Goal: Task Accomplishment & Management: Manage account settings

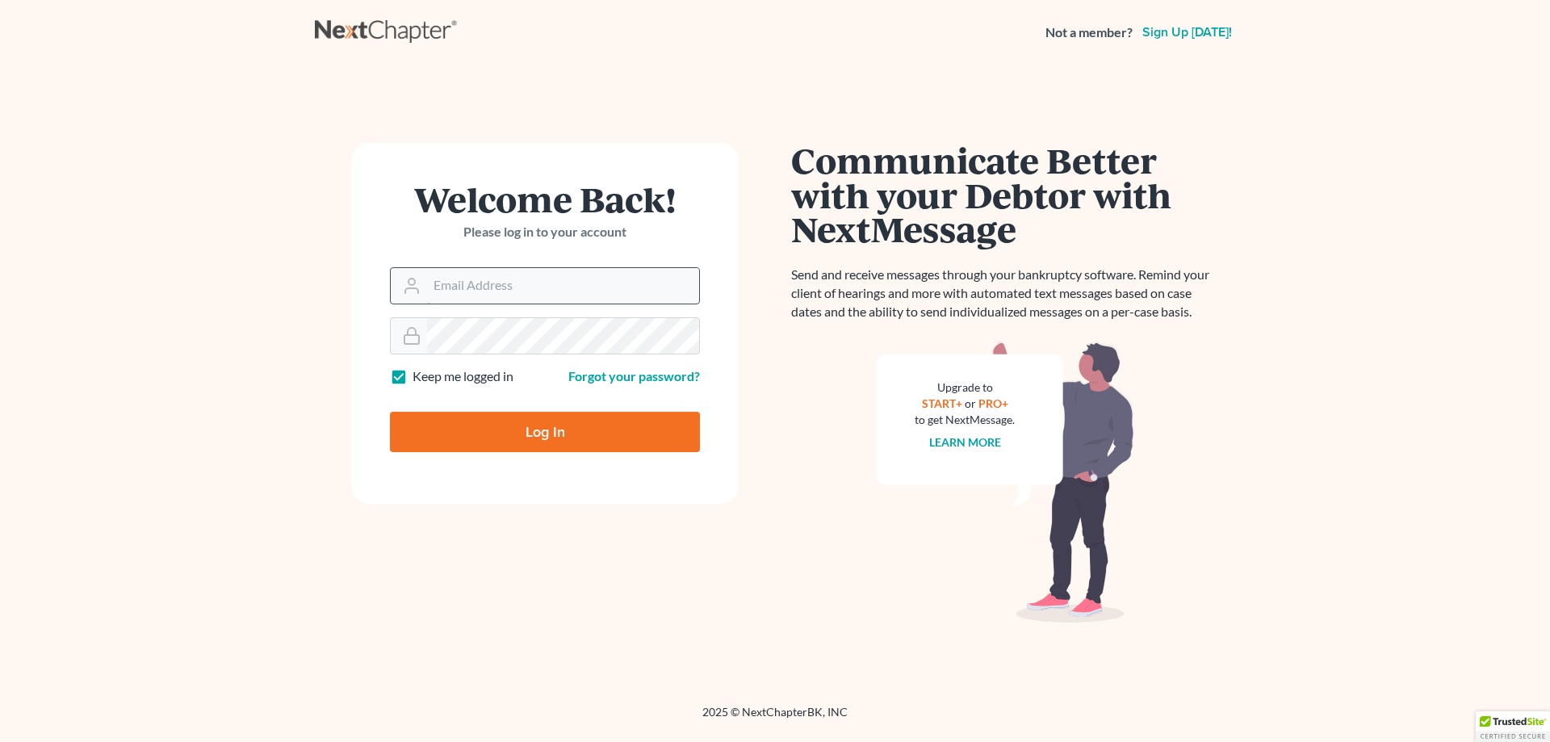
drag, startPoint x: 458, startPoint y: 300, endPoint x: 461, endPoint y: 291, distance: 9.4
click at [458, 299] on input "Email Address" at bounding box center [563, 286] width 272 height 36
click at [461, 289] on input "Email Address" at bounding box center [563, 286] width 272 height 36
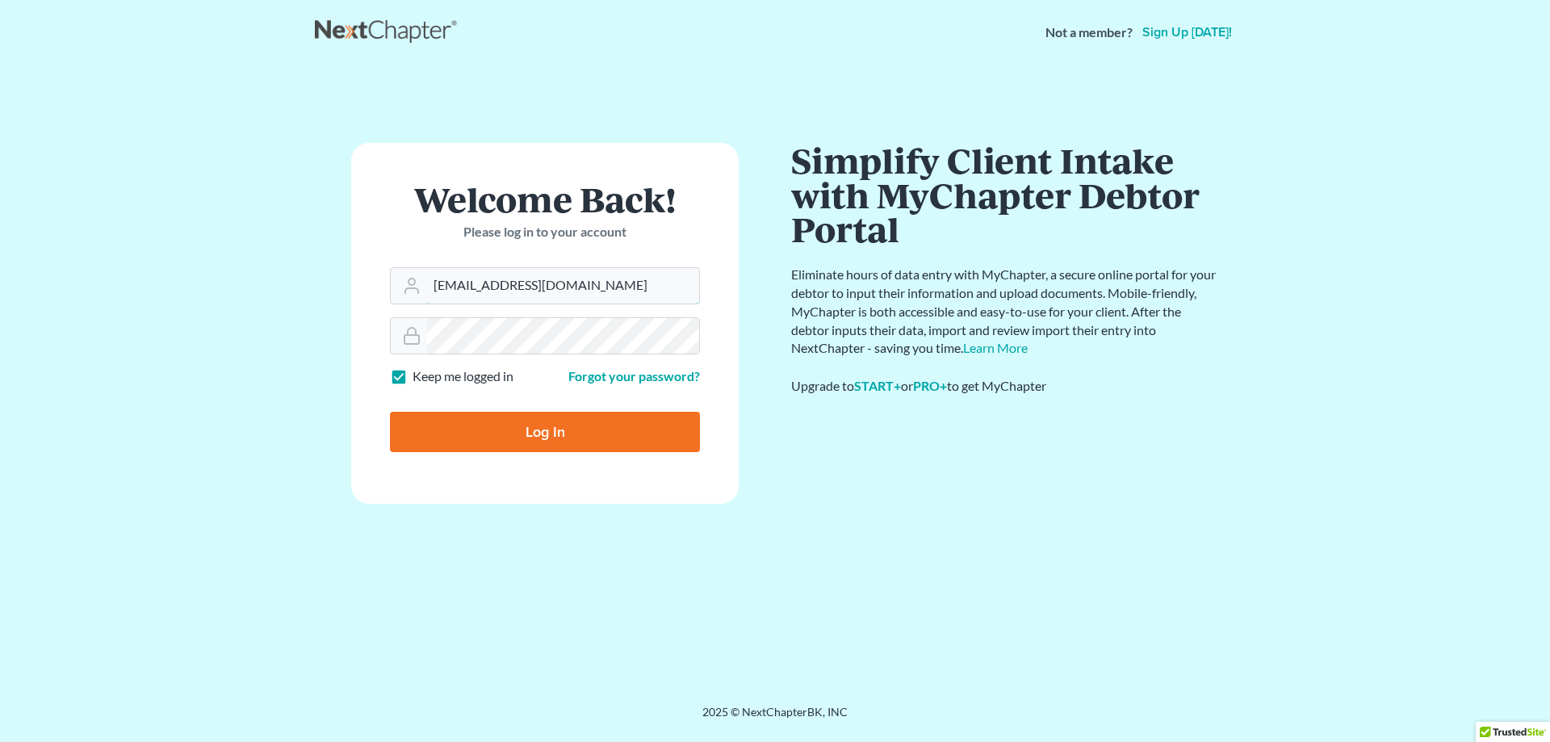
type input "markfessler@sclegal.org"
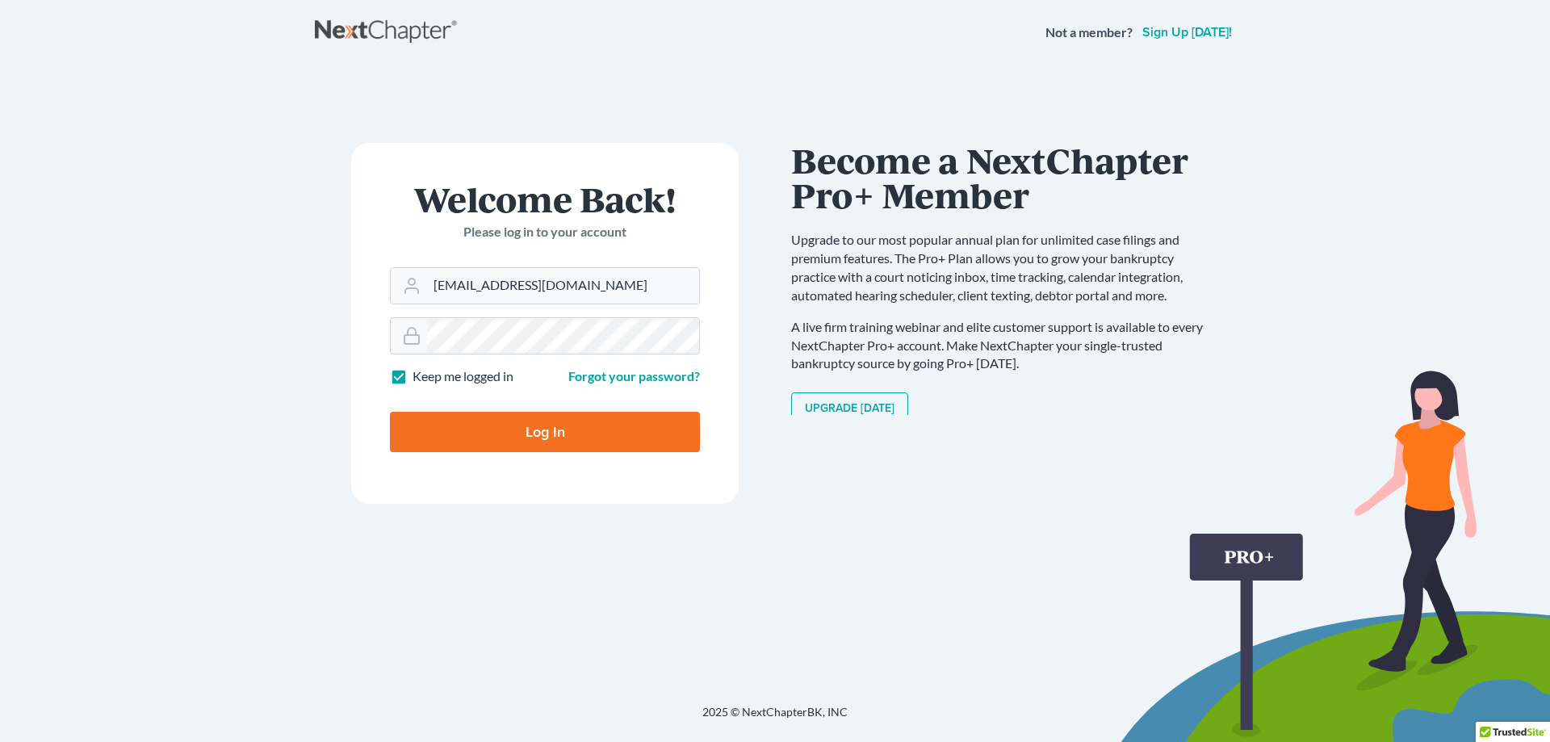
click at [513, 438] on input "Log In" at bounding box center [545, 432] width 310 height 40
type input "Thinking..."
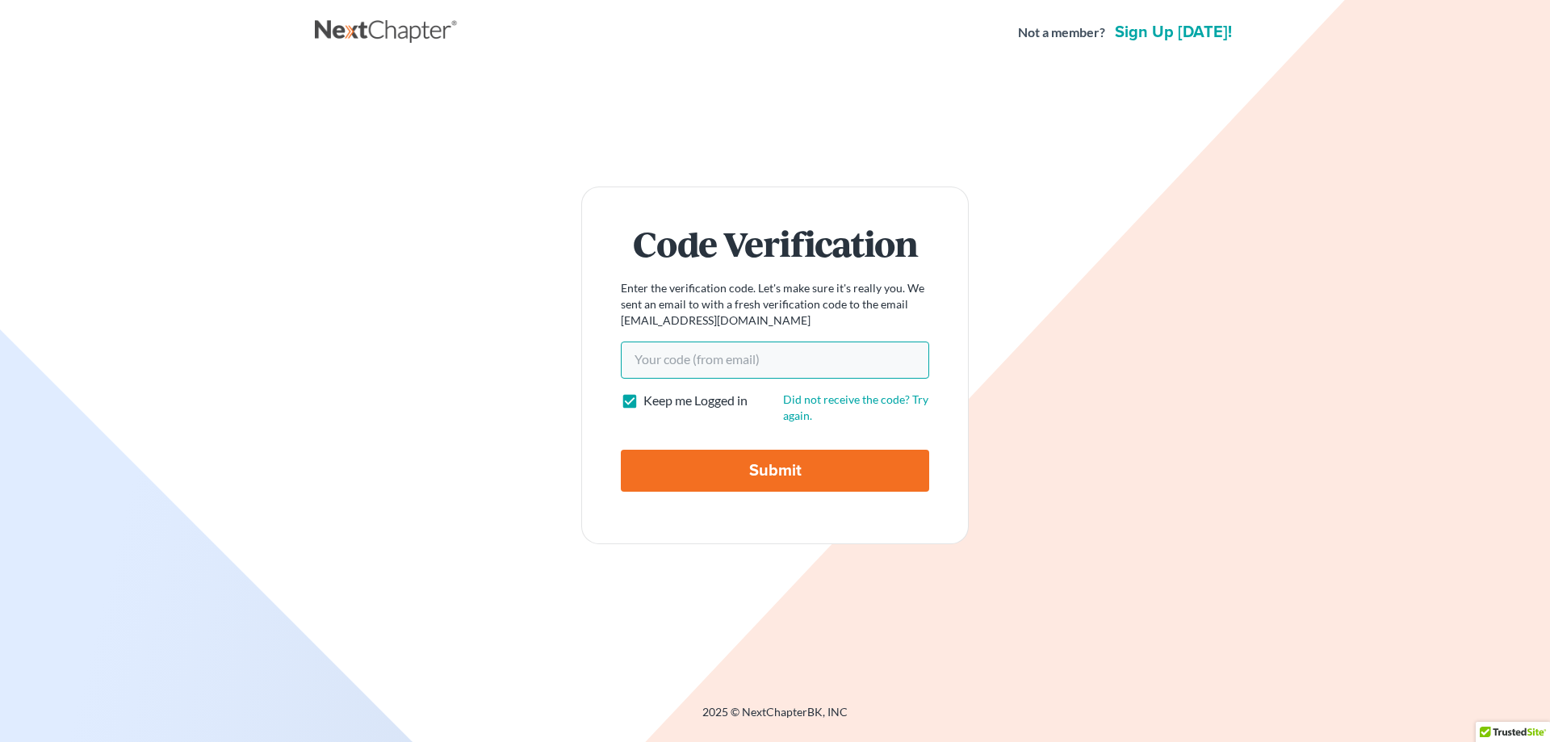
click at [736, 362] on input "Your code(from email)" at bounding box center [775, 359] width 308 height 37
type input "88d709"
click at [789, 470] on input "Submit" at bounding box center [775, 471] width 308 height 42
type input "Thinking..."
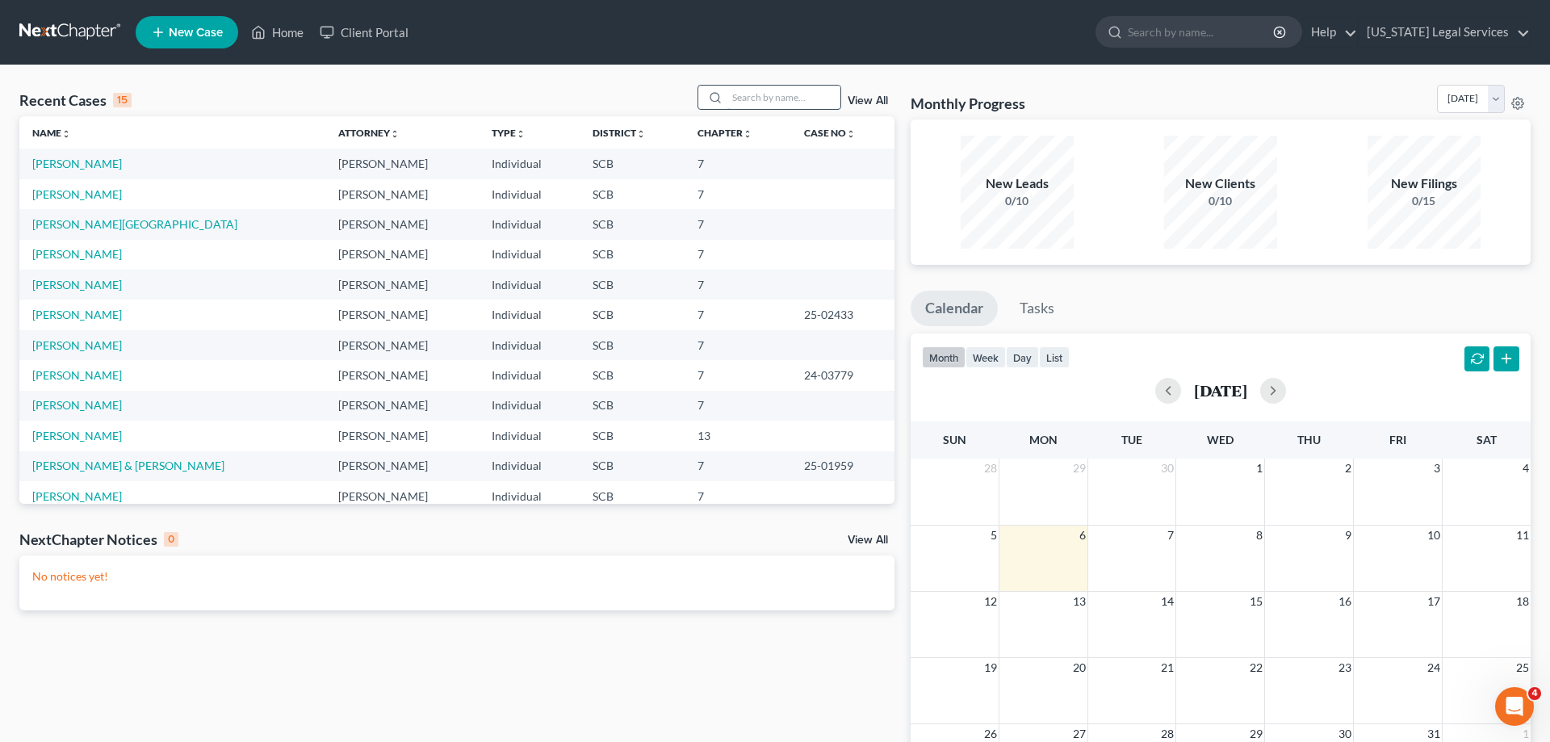
click at [739, 98] on input "search" at bounding box center [783, 97] width 113 height 23
type input "phillips"
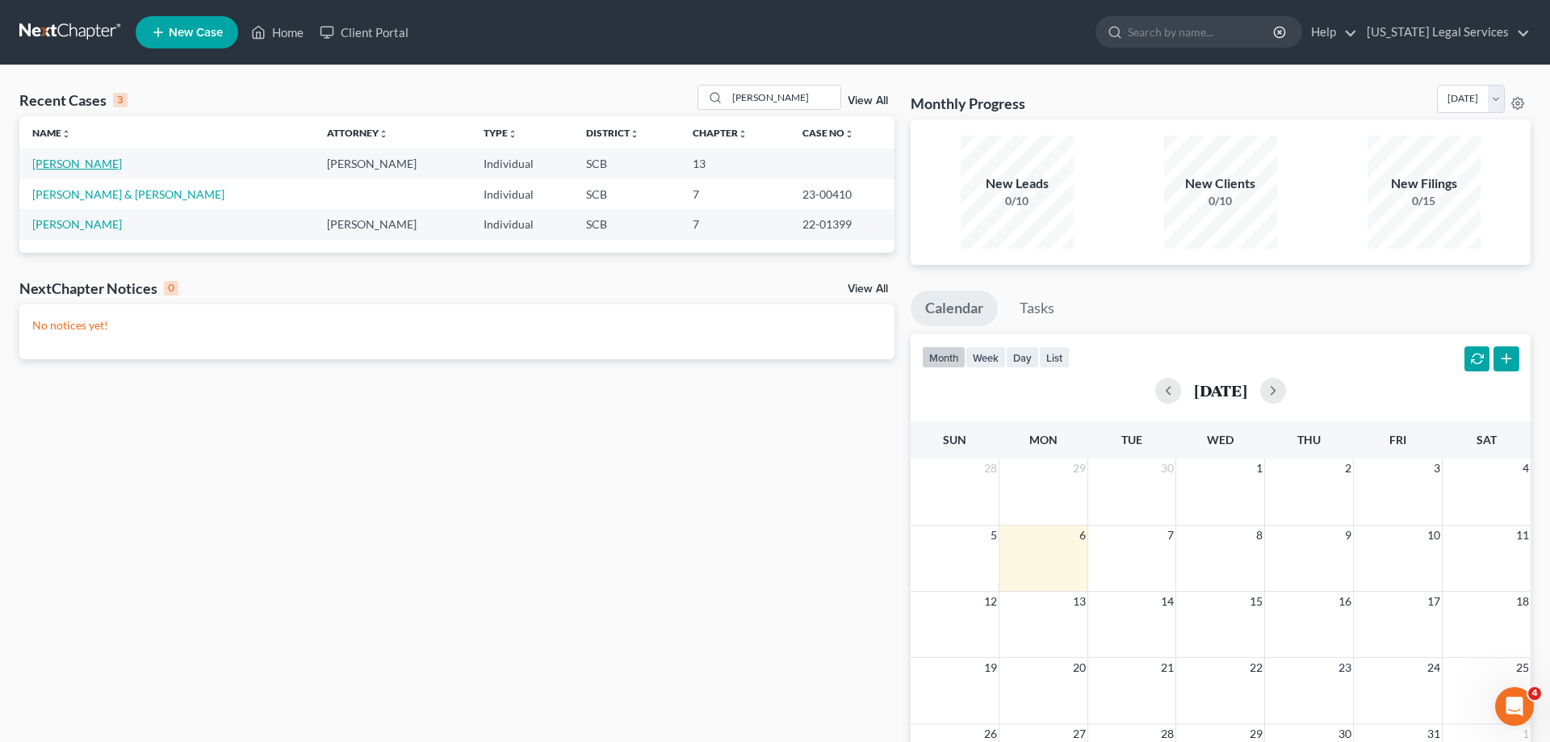
click at [73, 161] on link "Phillips, Mary" at bounding box center [77, 164] width 90 height 14
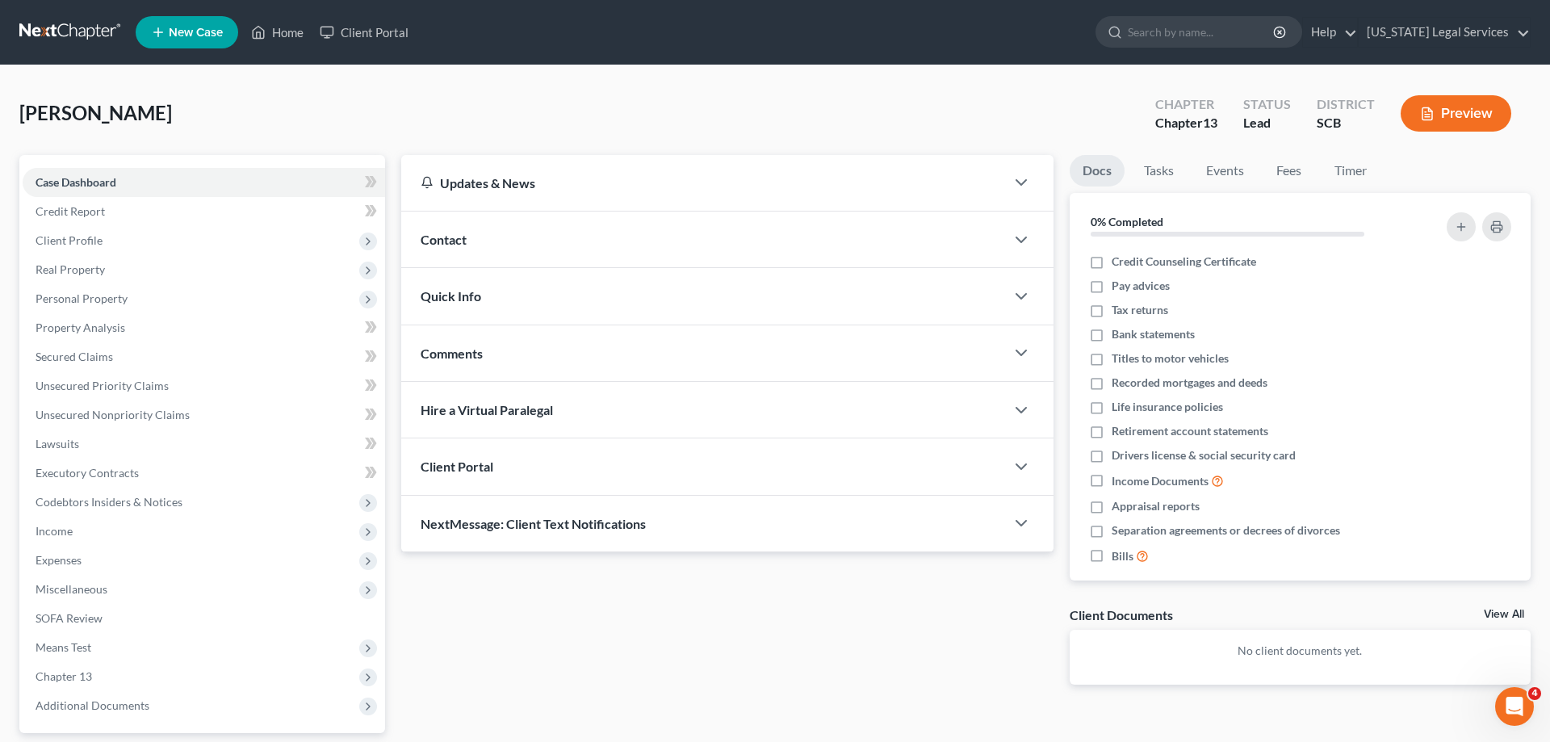
scroll to position [144, 0]
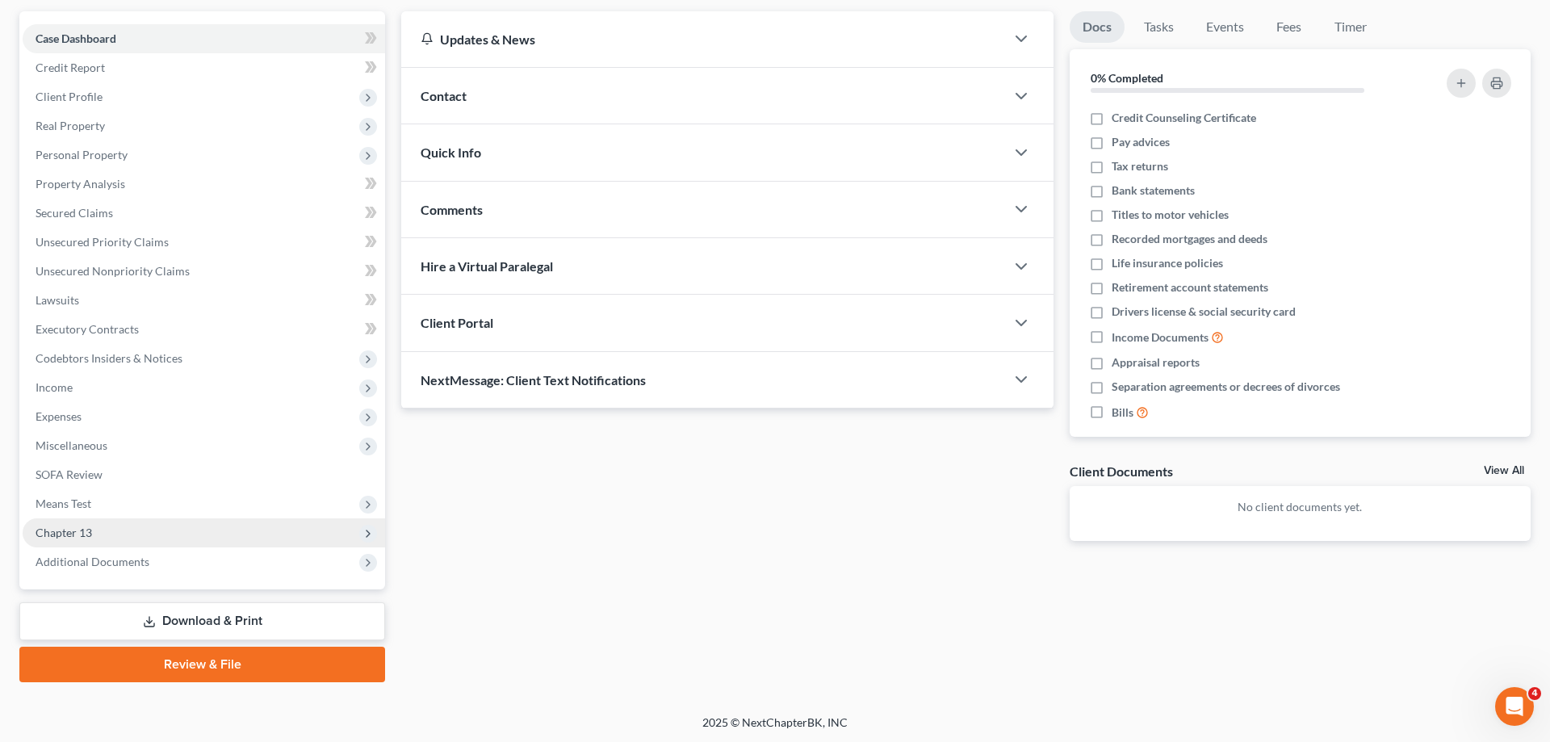
click at [91, 530] on span "Chapter 13" at bounding box center [64, 532] width 57 height 14
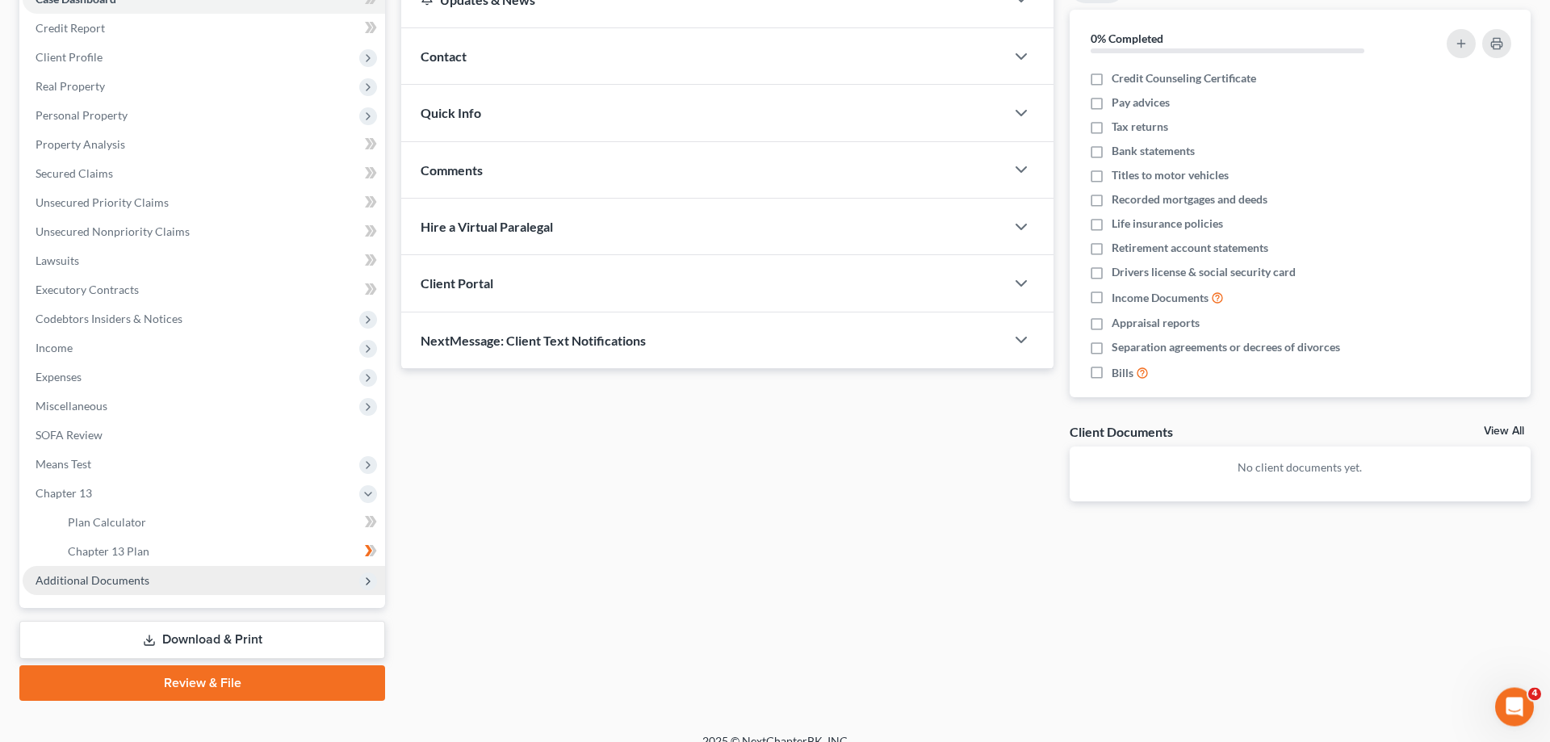
scroll to position [202, 0]
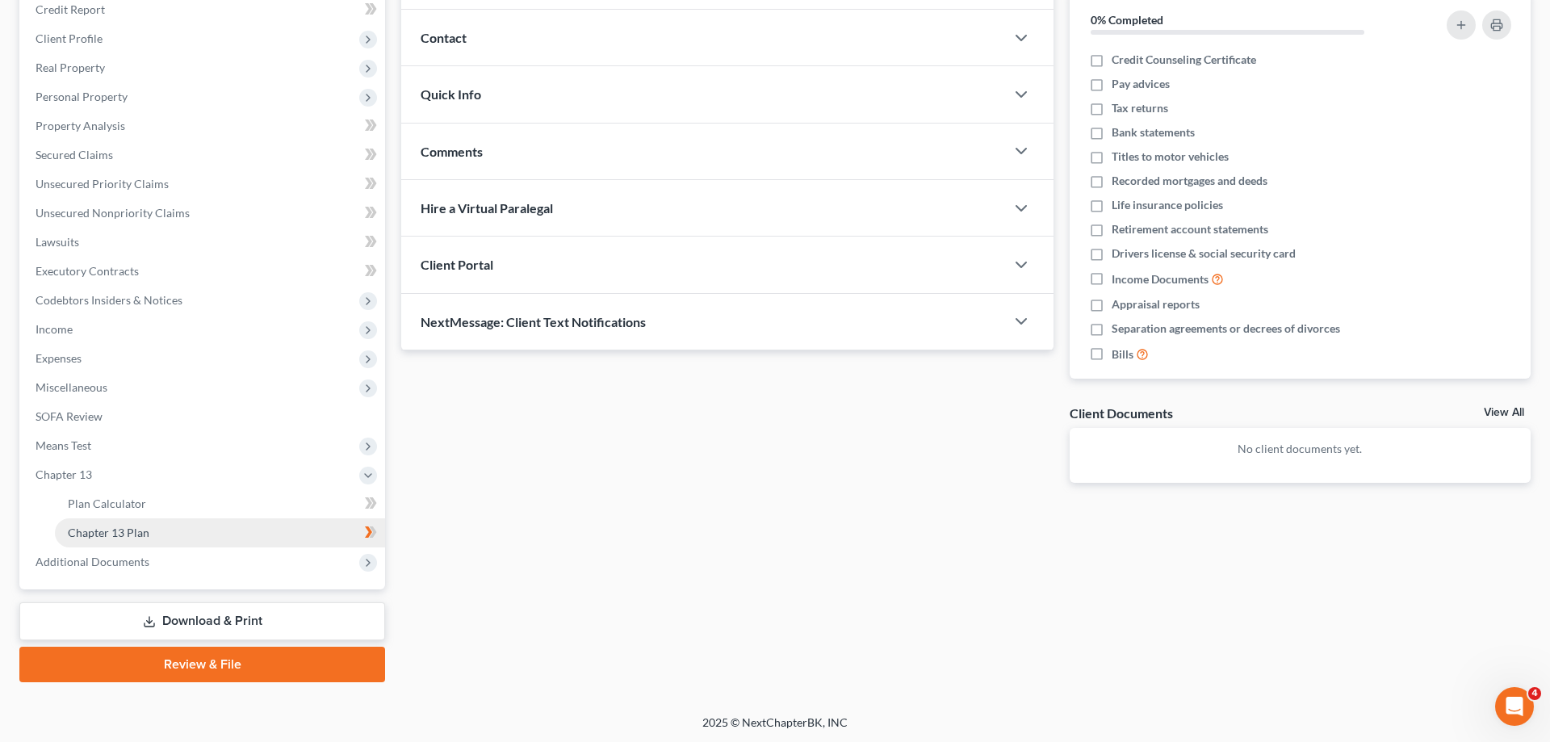
click at [130, 530] on span "Chapter 13 Plan" at bounding box center [109, 532] width 82 height 14
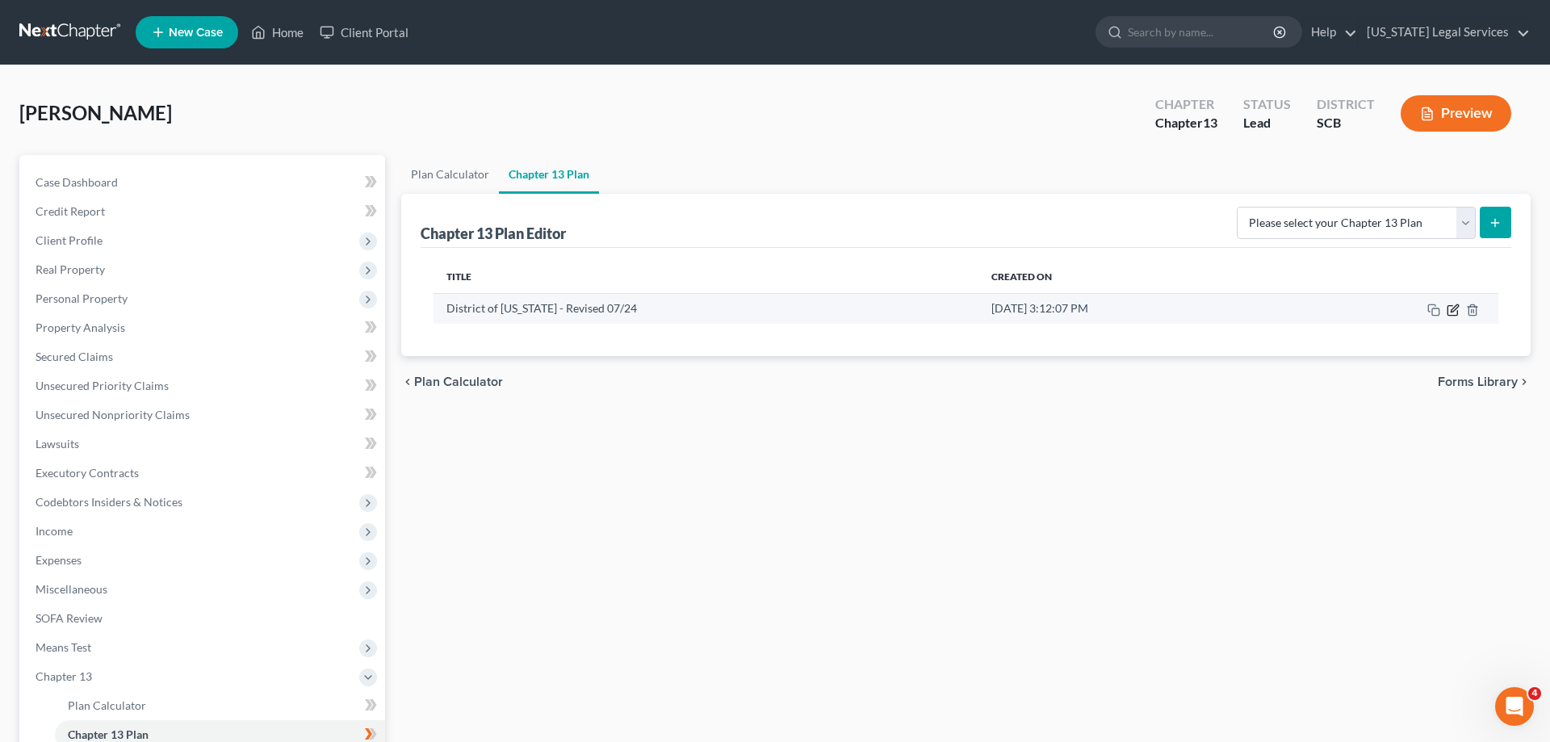
click at [1451, 306] on icon "button" at bounding box center [1453, 310] width 13 height 13
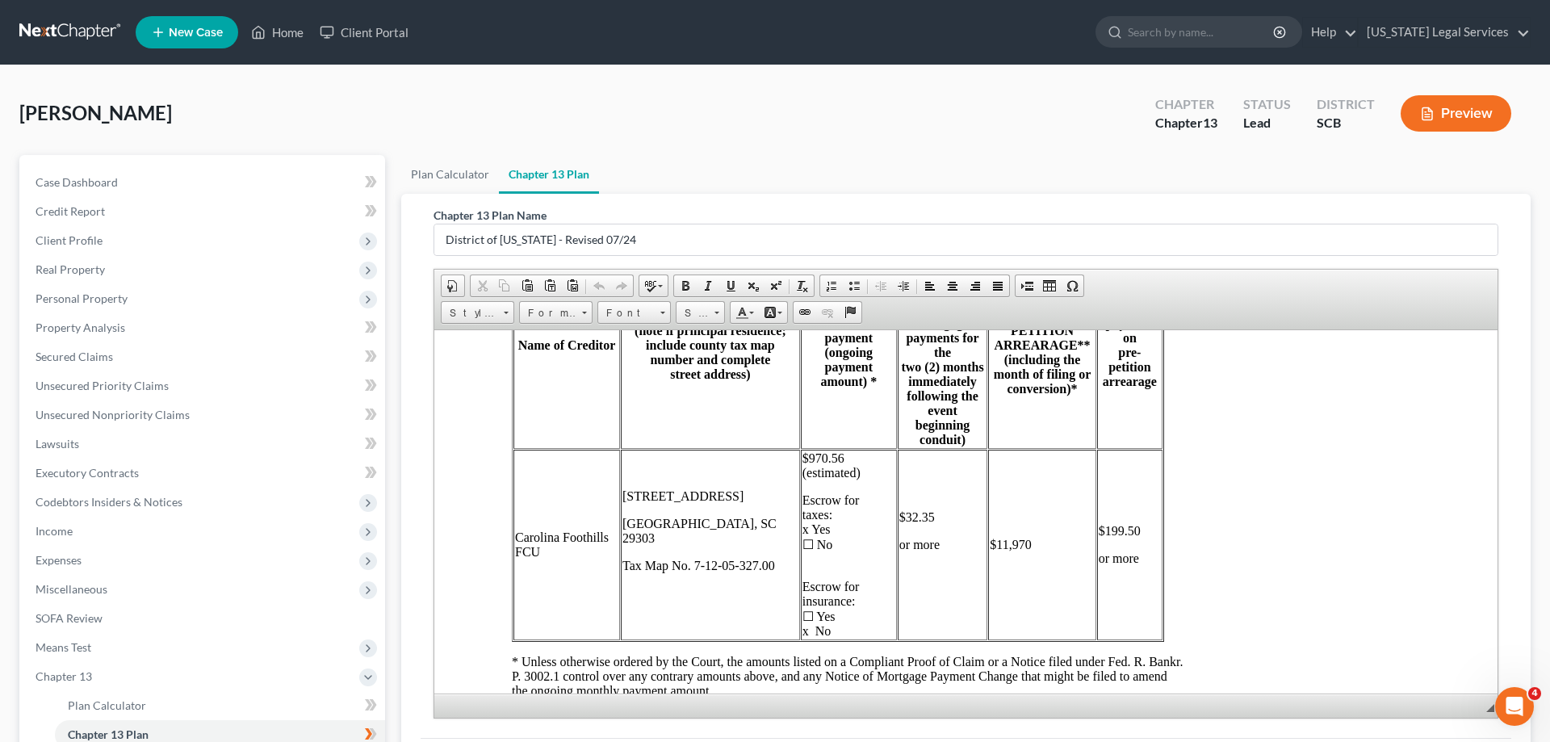
scroll to position [4983, 0]
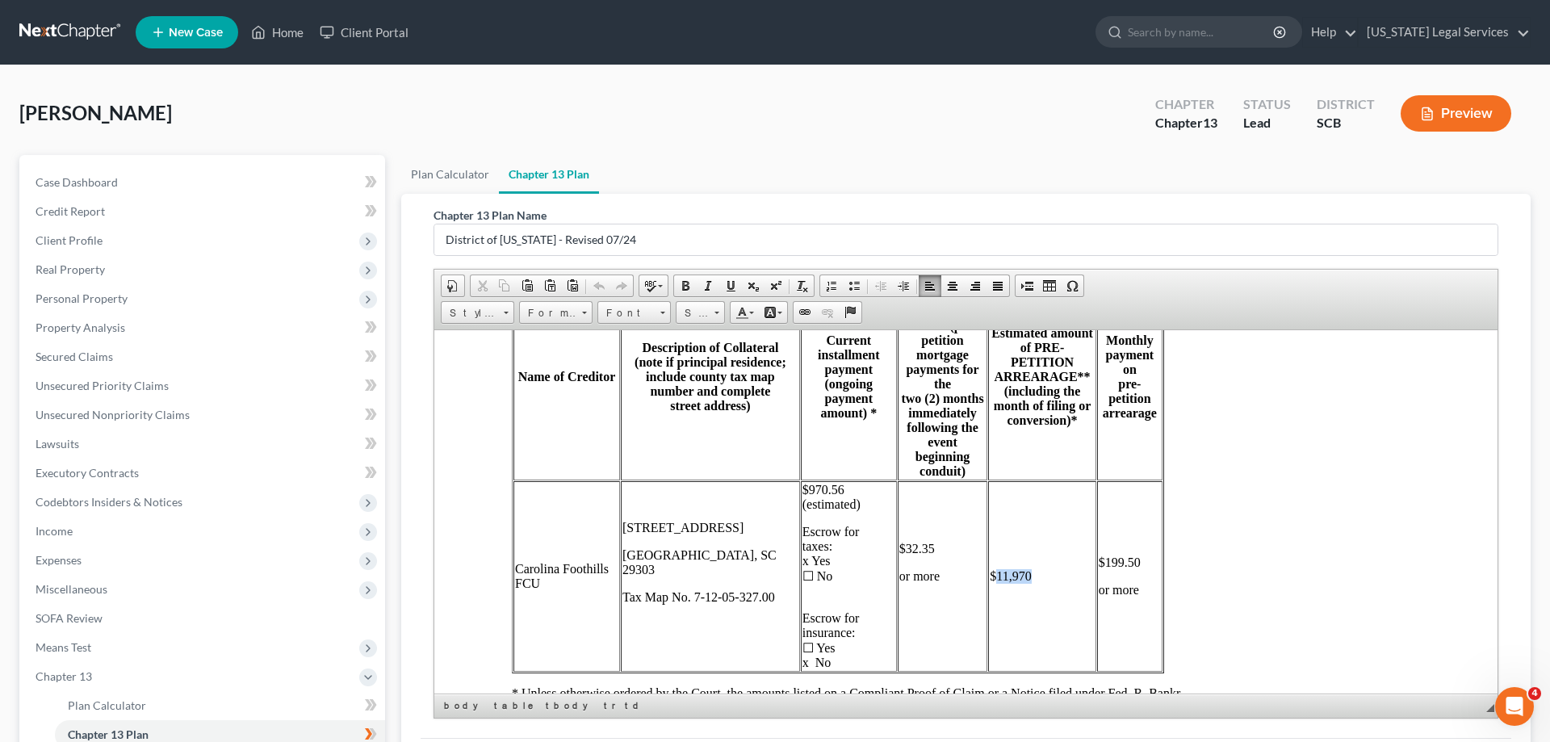
drag, startPoint x: 994, startPoint y: 639, endPoint x: 1026, endPoint y: 641, distance: 32.3
click at [1026, 641] on td "$11,970" at bounding box center [1041, 575] width 107 height 191
drag, startPoint x: 918, startPoint y: 370, endPoint x: 969, endPoint y: 526, distance: 164.9
click at [969, 479] on th "Monthly payment to cure GAP ** (post- petition mortgage payments for the two (2…" at bounding box center [943, 376] width 90 height 207
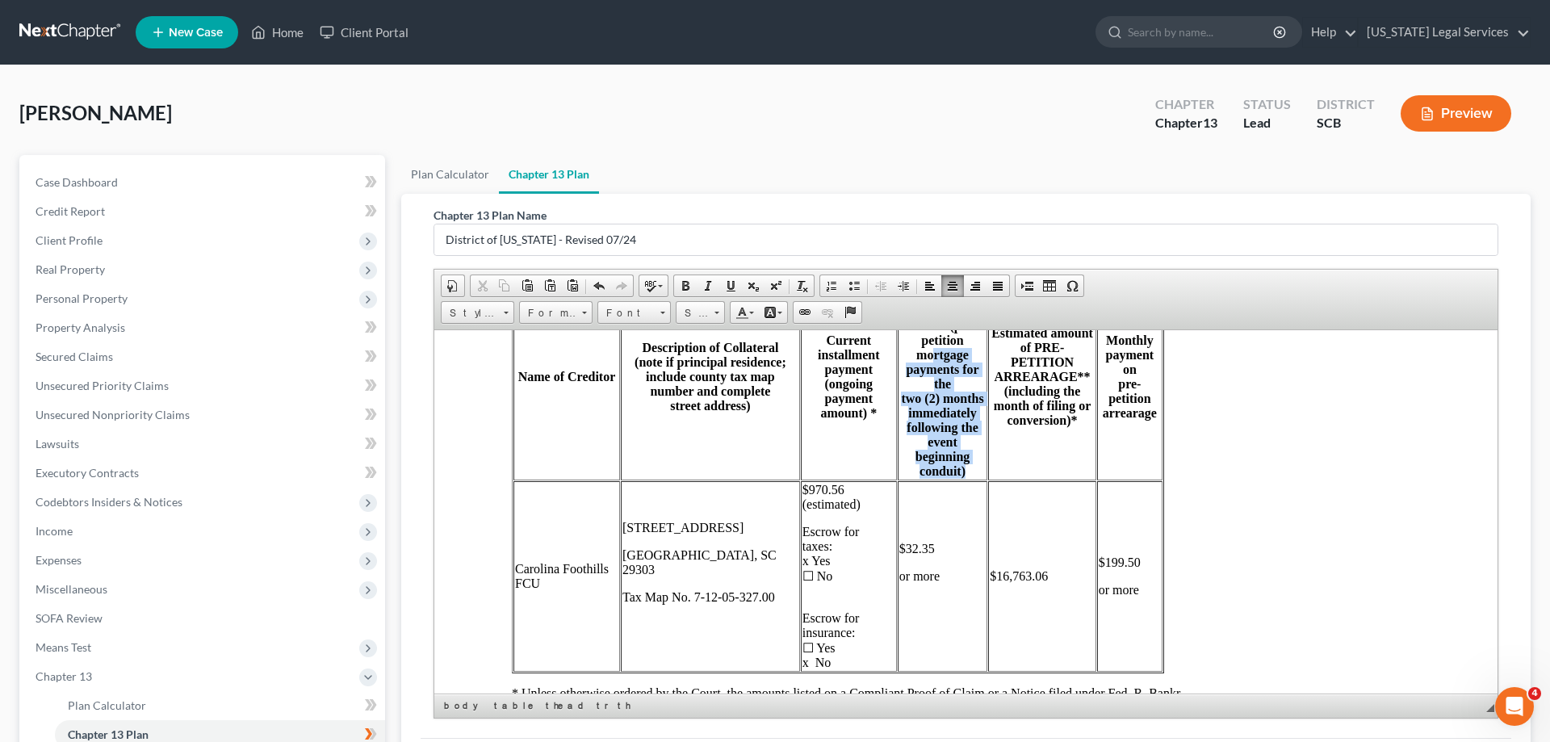
drag, startPoint x: 943, startPoint y: 454, endPoint x: 969, endPoint y: 526, distance: 77.4
click at [969, 479] on th "Monthly payment to cure GAP ** (post- petition mortgage payments for the two (2…" at bounding box center [943, 376] width 90 height 207
click at [939, 618] on td "$32.35 or more" at bounding box center [943, 575] width 90 height 191
drag, startPoint x: 900, startPoint y: 609, endPoint x: 924, endPoint y: 606, distance: 24.4
click at [924, 555] on p "$32.35" at bounding box center [942, 548] width 87 height 15
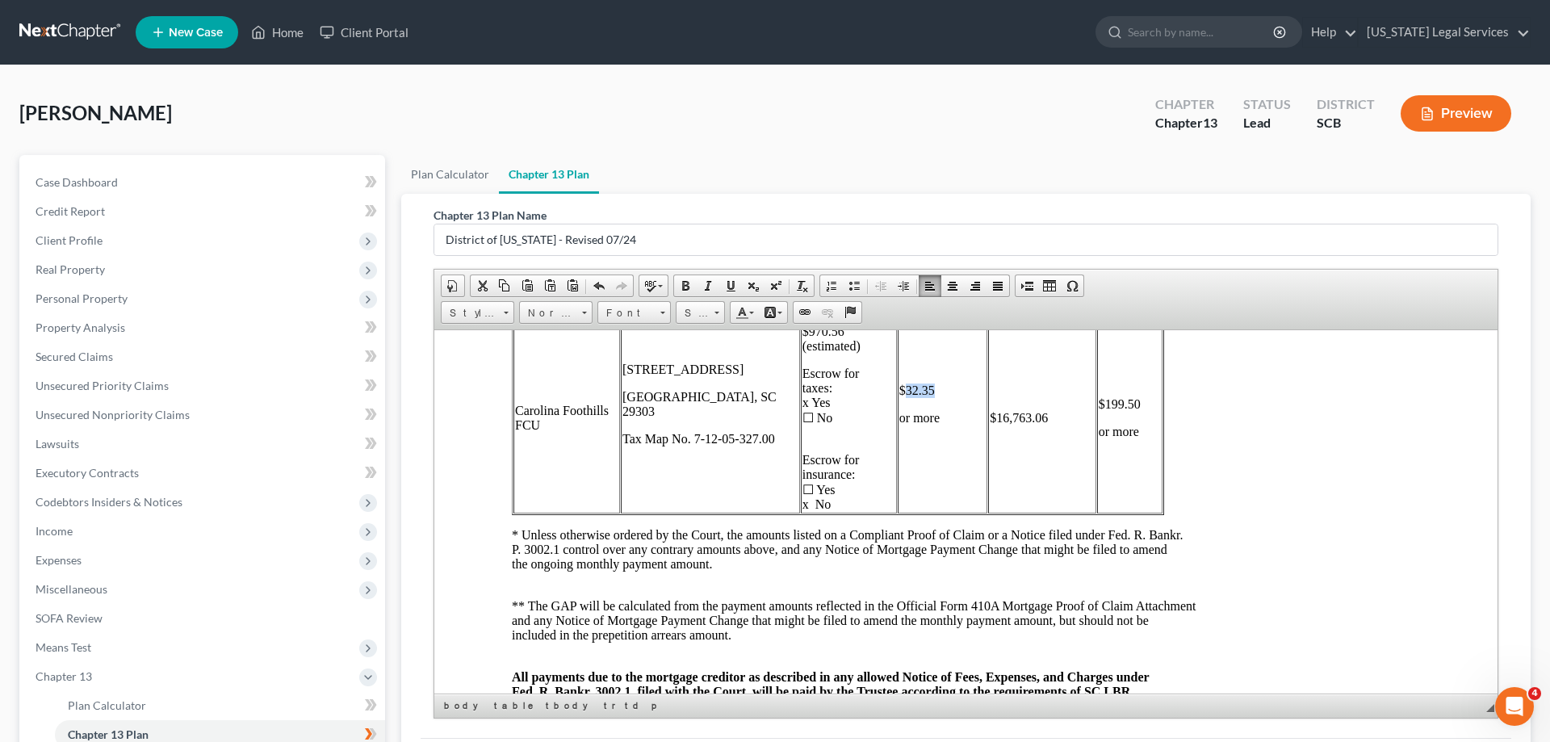
scroll to position [5148, 0]
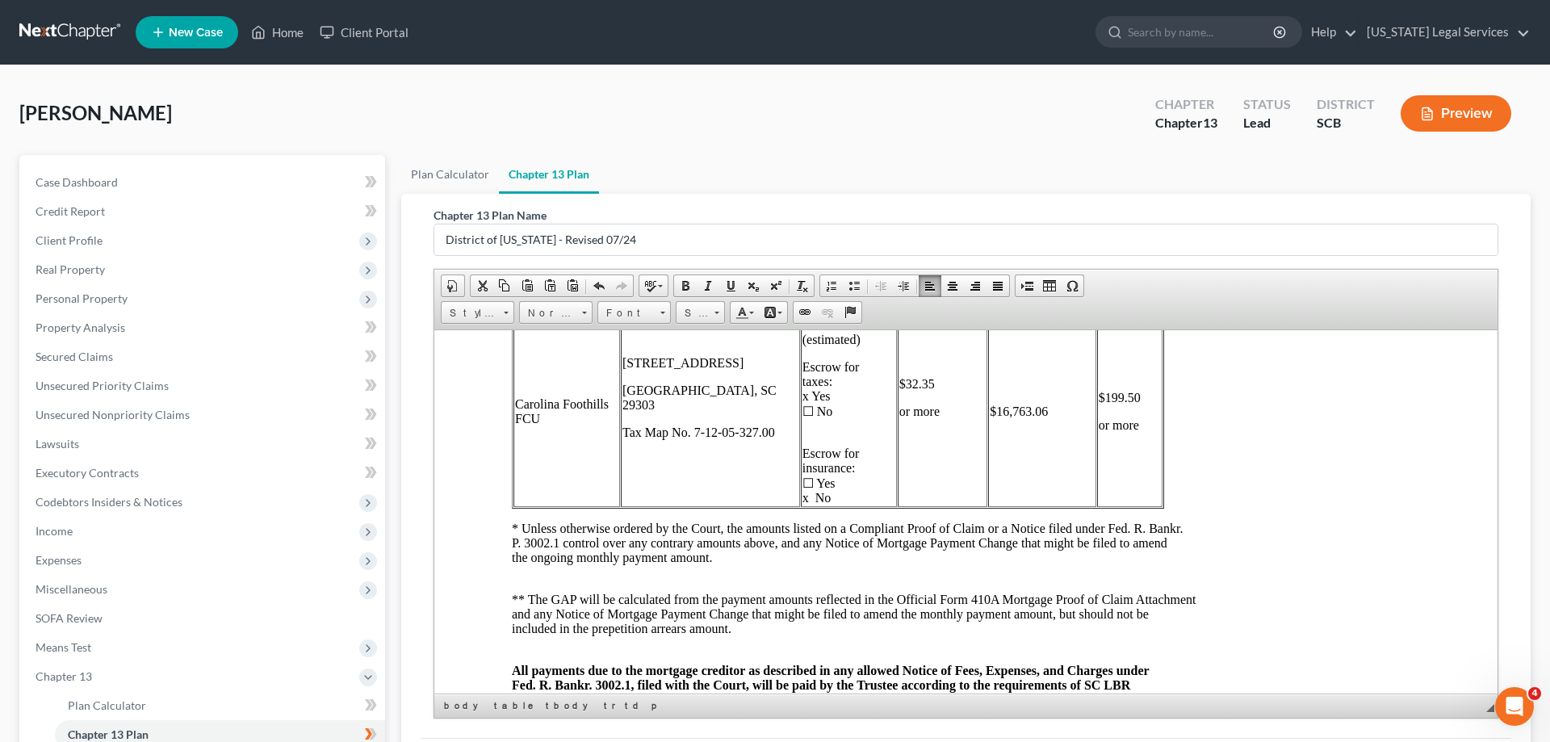
click at [1063, 464] on td "$16,763.06" at bounding box center [1041, 411] width 107 height 191
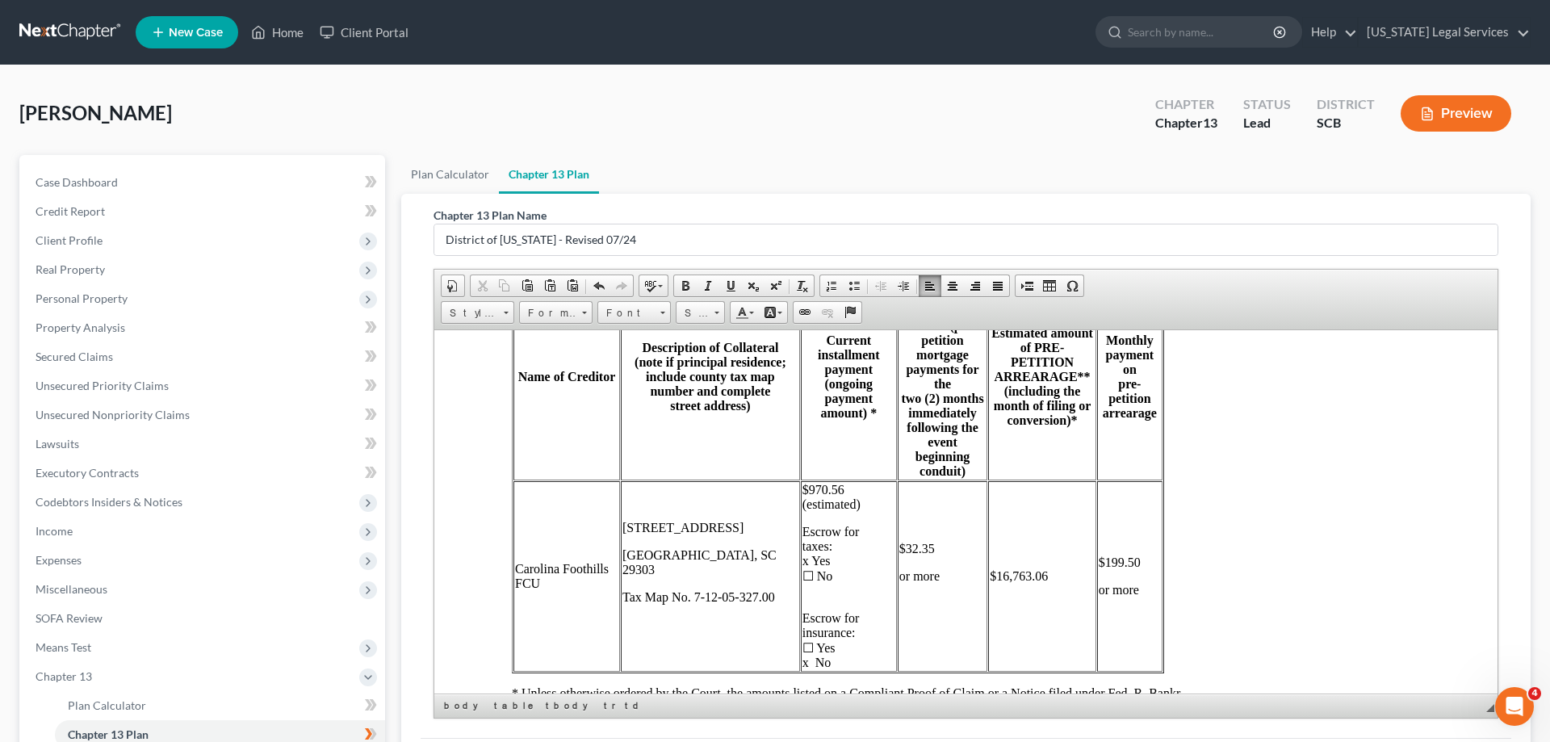
scroll to position [5065, 0]
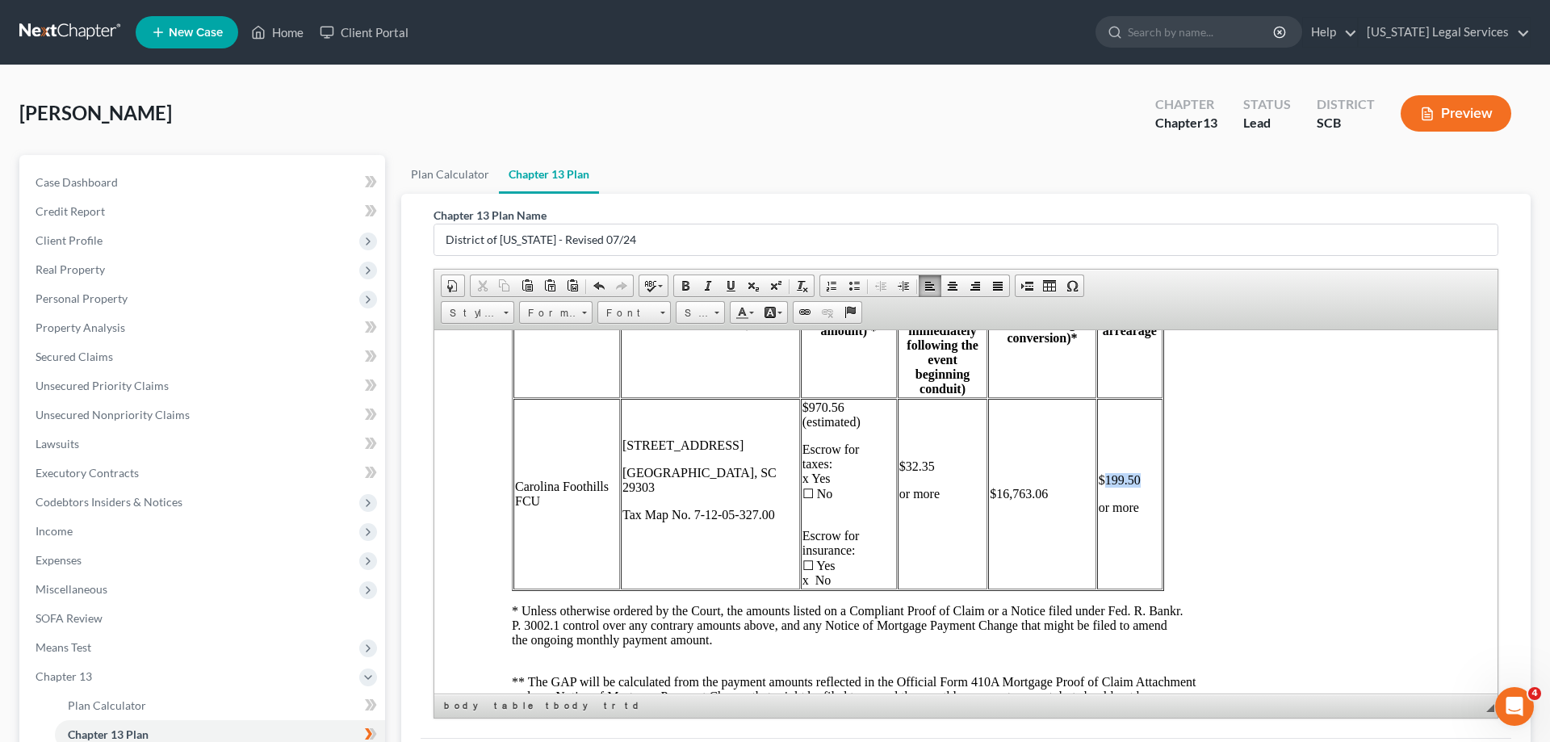
drag, startPoint x: 1106, startPoint y: 539, endPoint x: 1136, endPoint y: 534, distance: 30.4
click at [1136, 534] on td "$199.50 or more" at bounding box center [1129, 493] width 65 height 191
drag, startPoint x: 1046, startPoint y: 559, endPoint x: 988, endPoint y: 555, distance: 58.3
click at [988, 555] on td "$16,763.06" at bounding box center [1041, 493] width 107 height 191
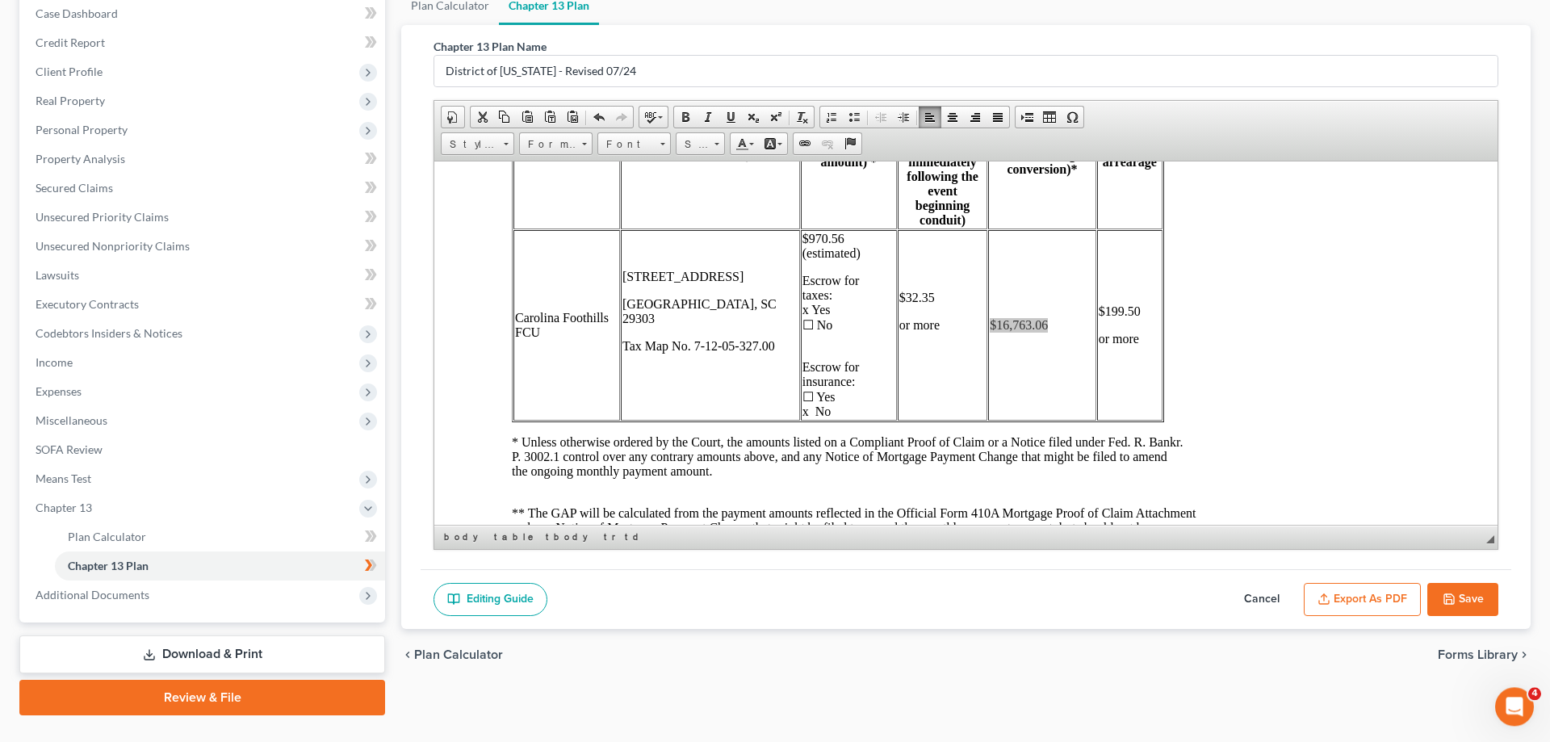
scroll to position [202, 0]
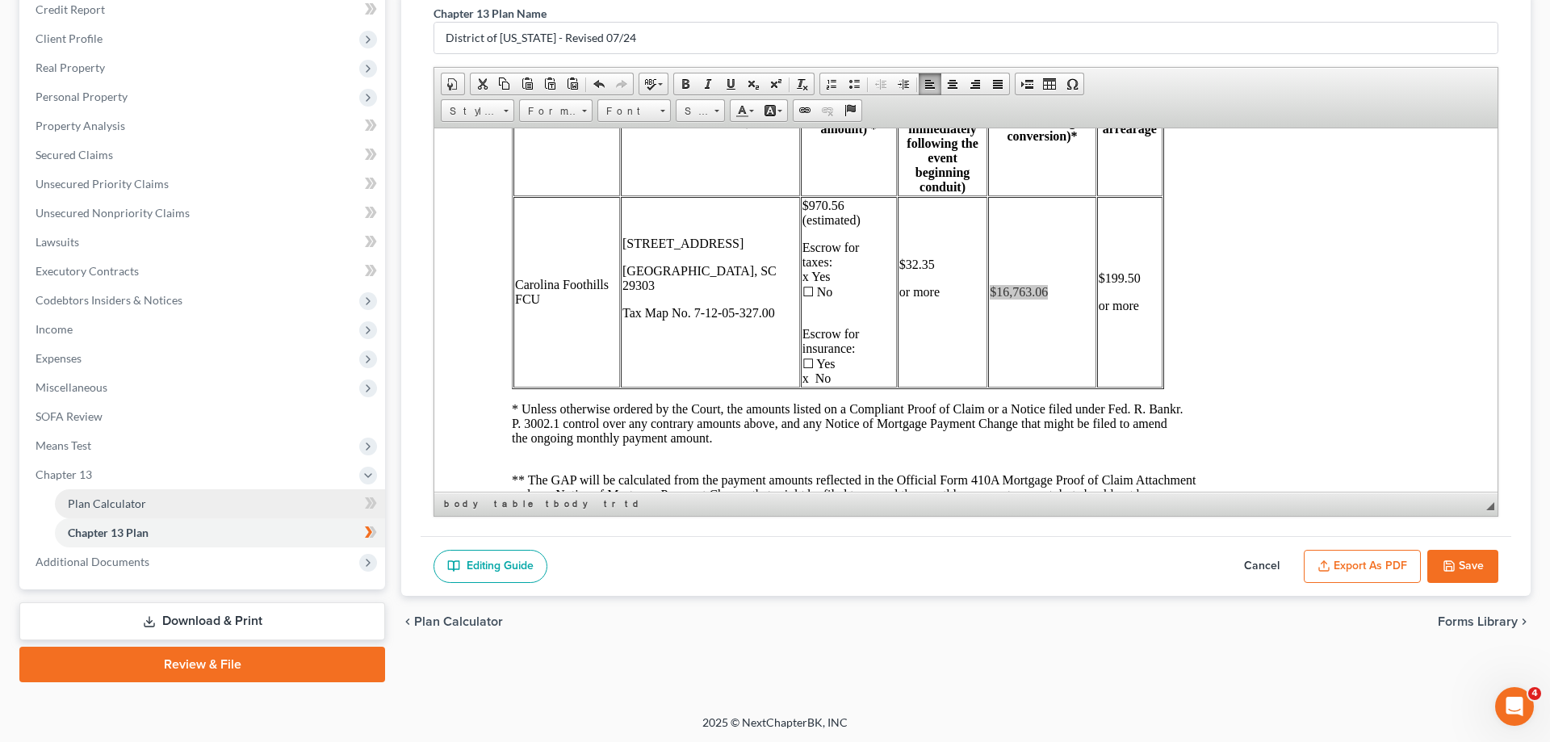
click at [109, 497] on span "Plan Calculator" at bounding box center [107, 503] width 78 height 14
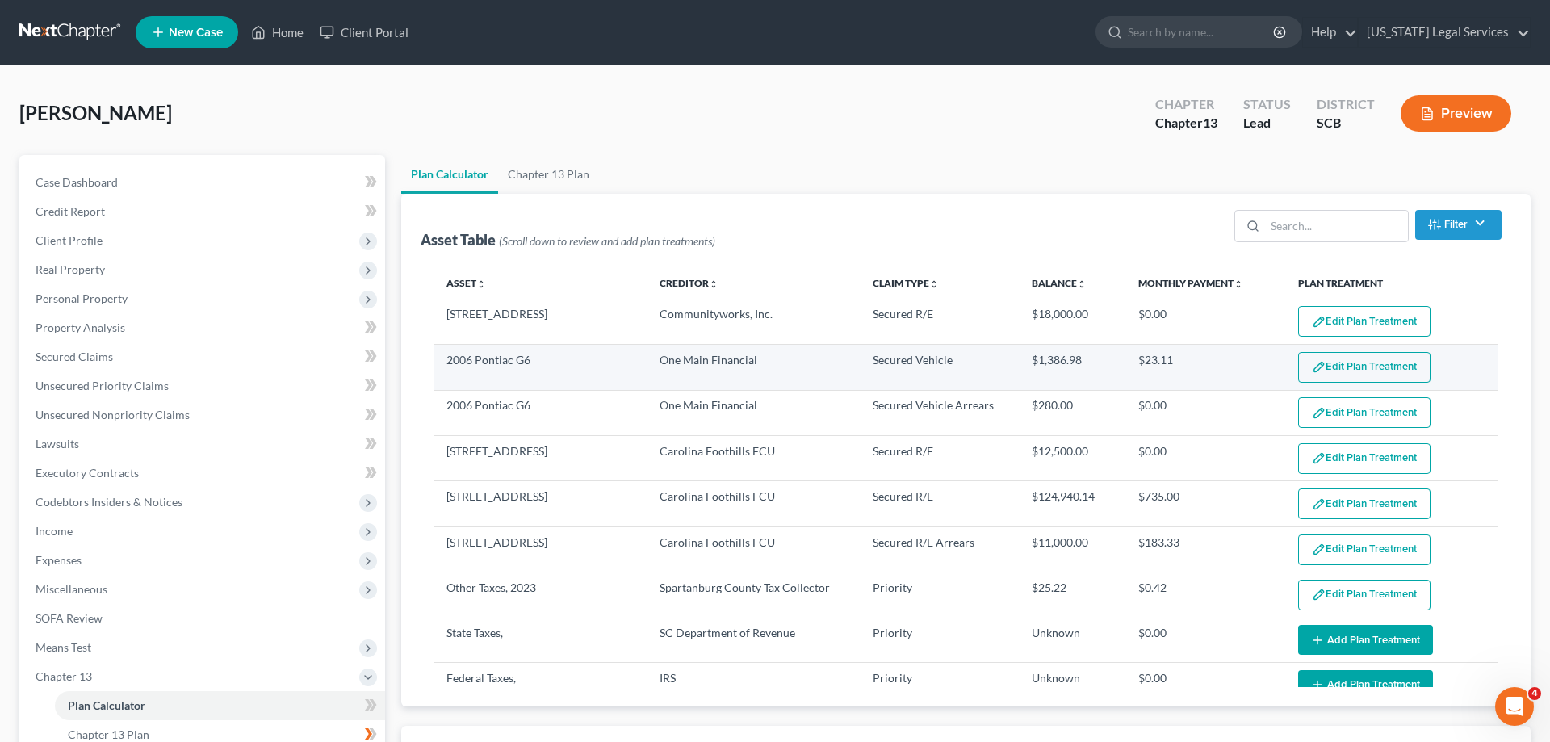
select select "59"
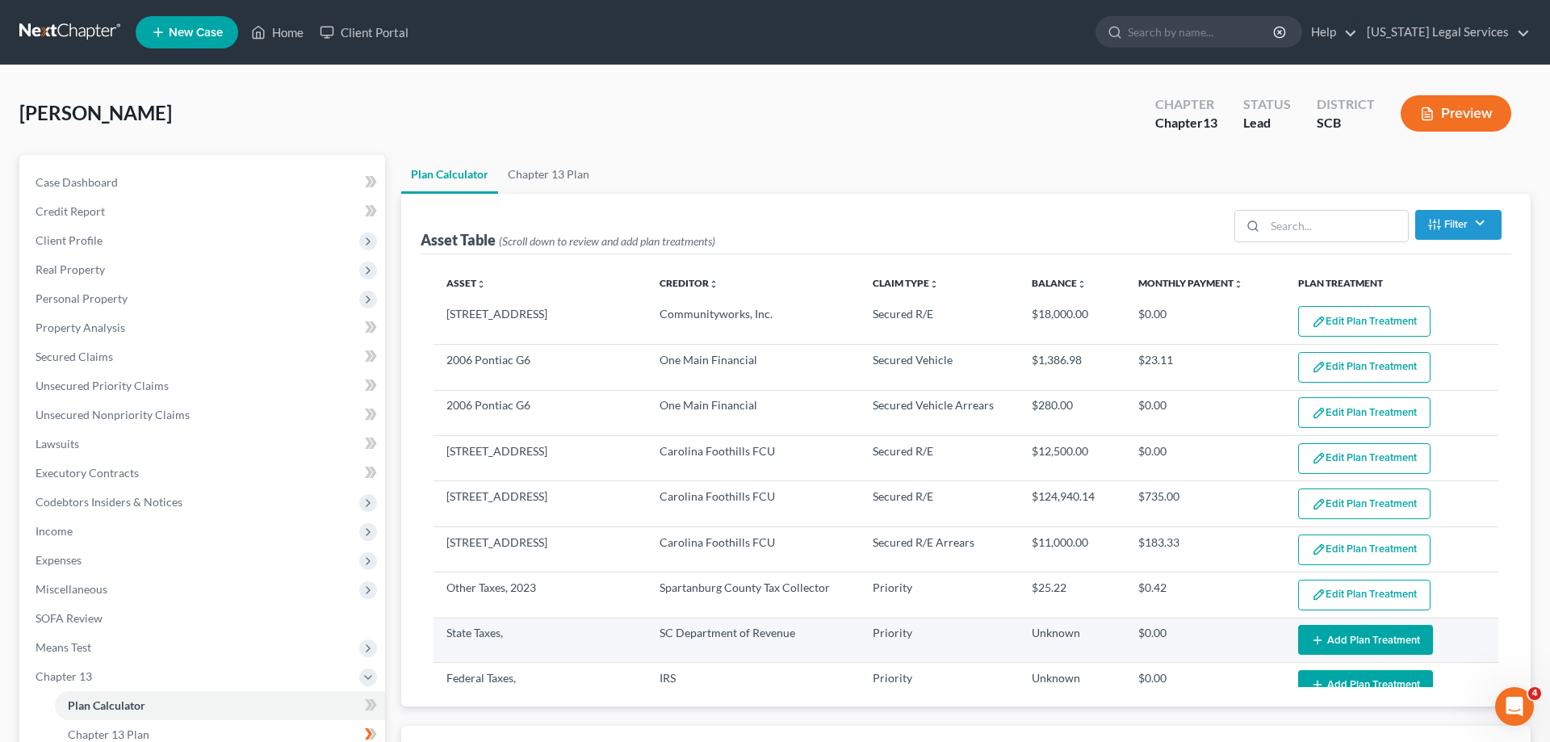
scroll to position [167, 0]
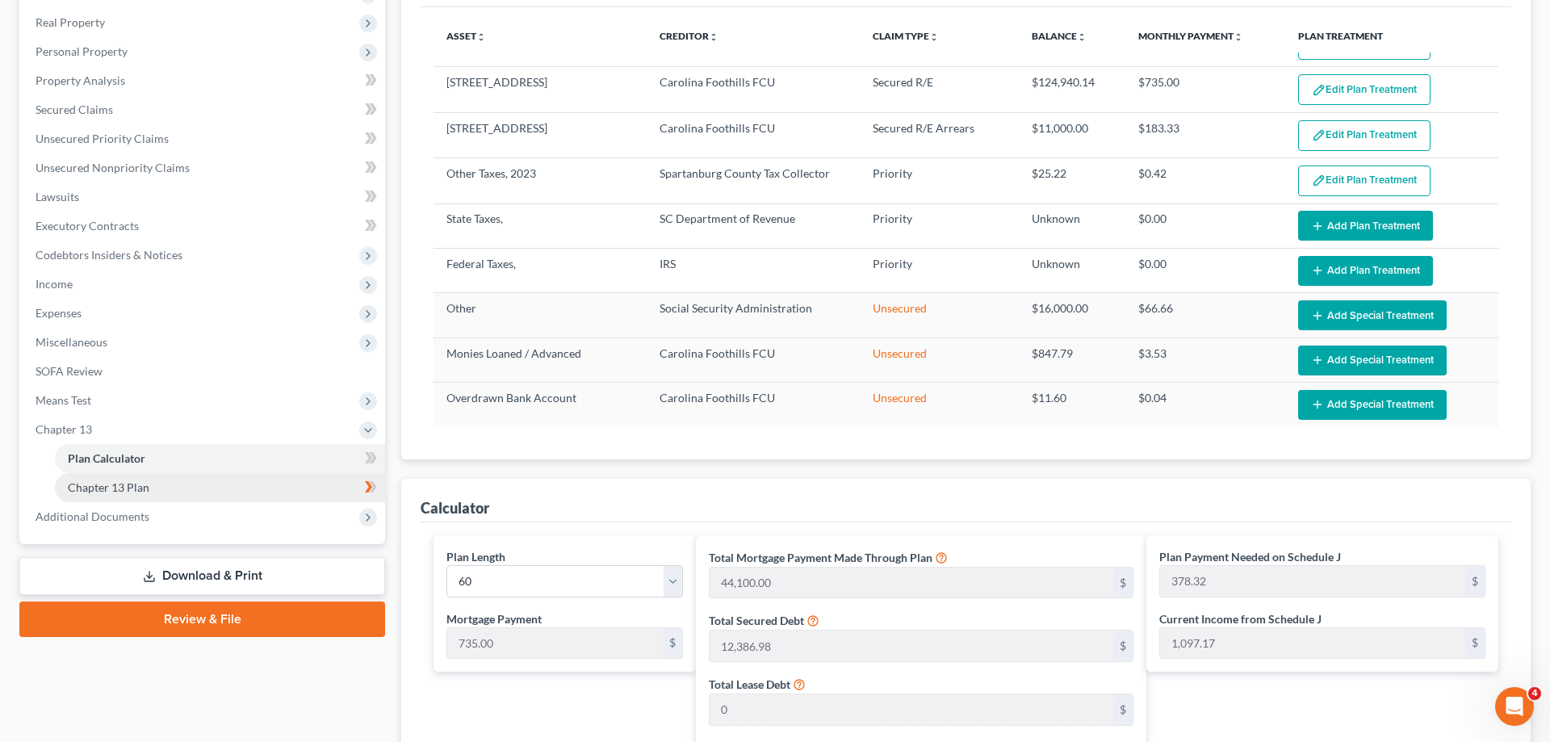
click at [126, 484] on span "Chapter 13 Plan" at bounding box center [109, 487] width 82 height 14
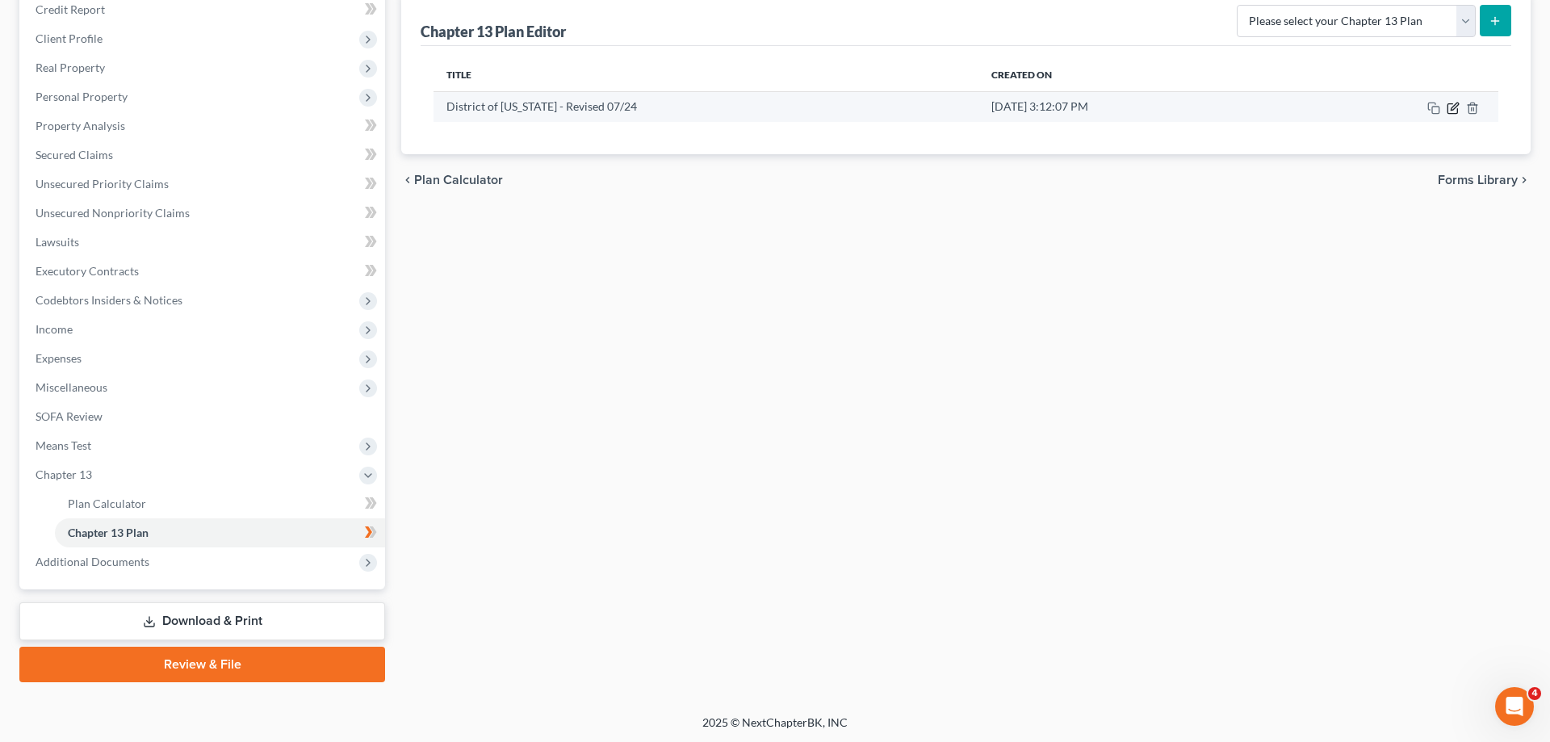
click at [1450, 104] on icon "button" at bounding box center [1453, 108] width 13 height 13
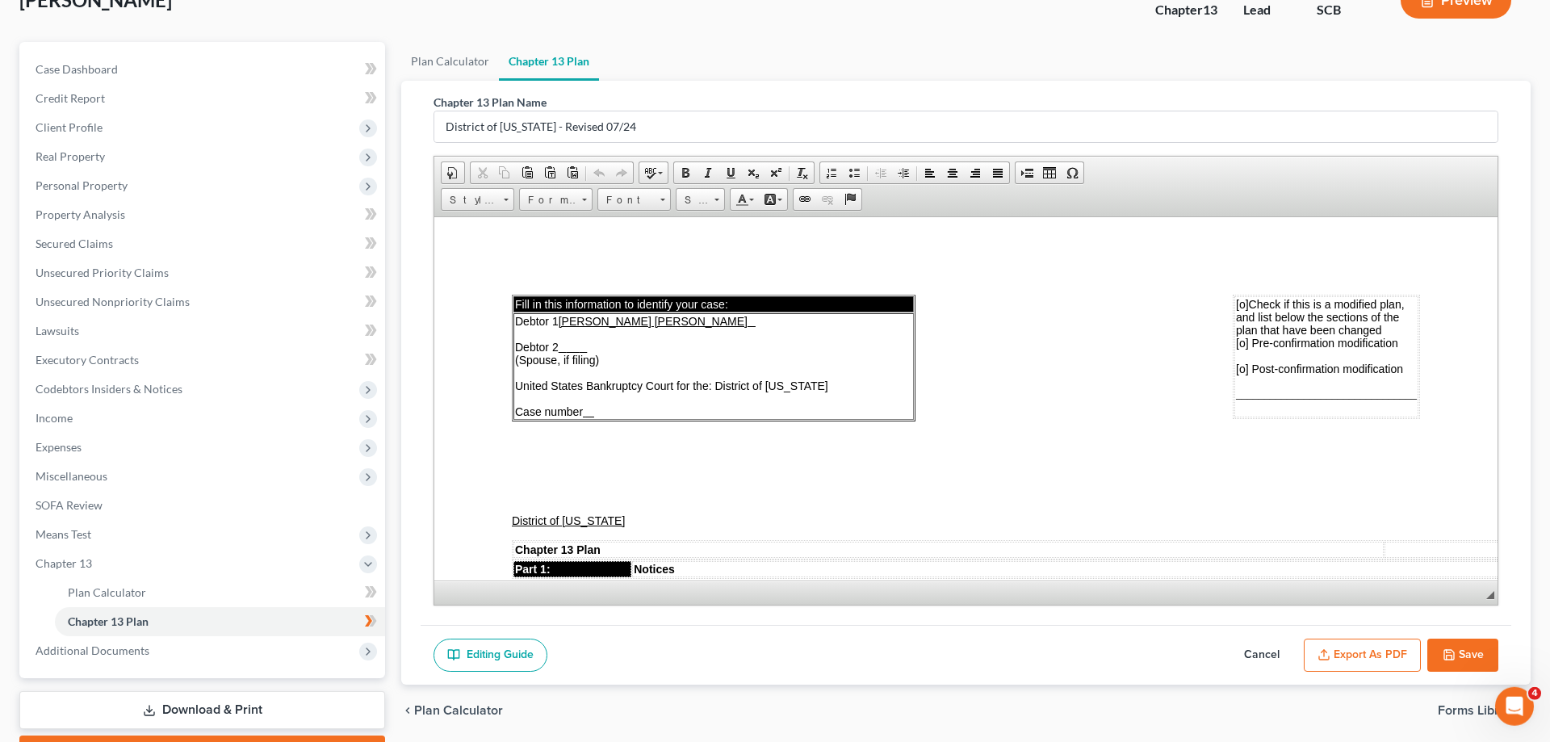
scroll to position [165, 0]
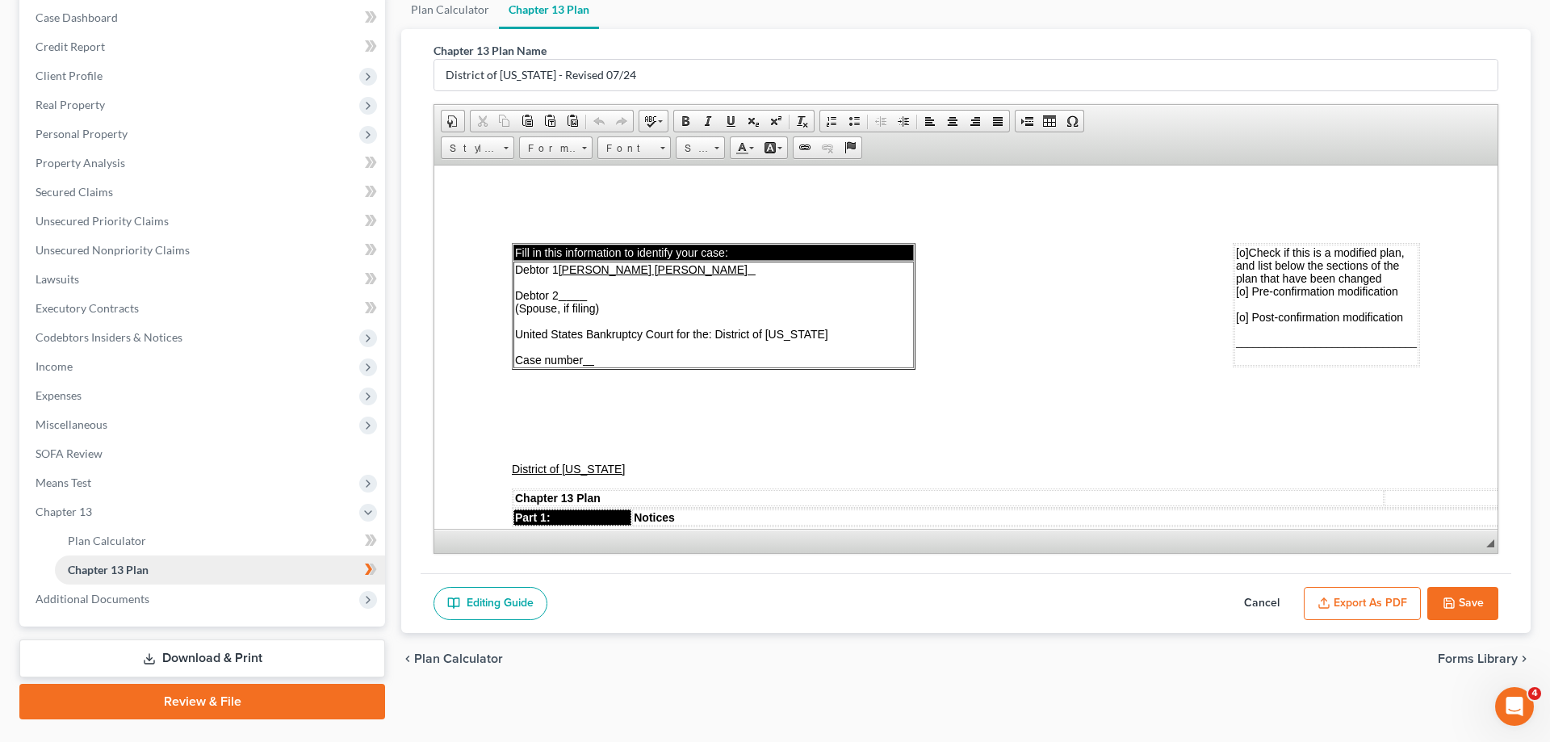
click at [149, 574] on span "Chapter 13 Plan" at bounding box center [108, 570] width 81 height 14
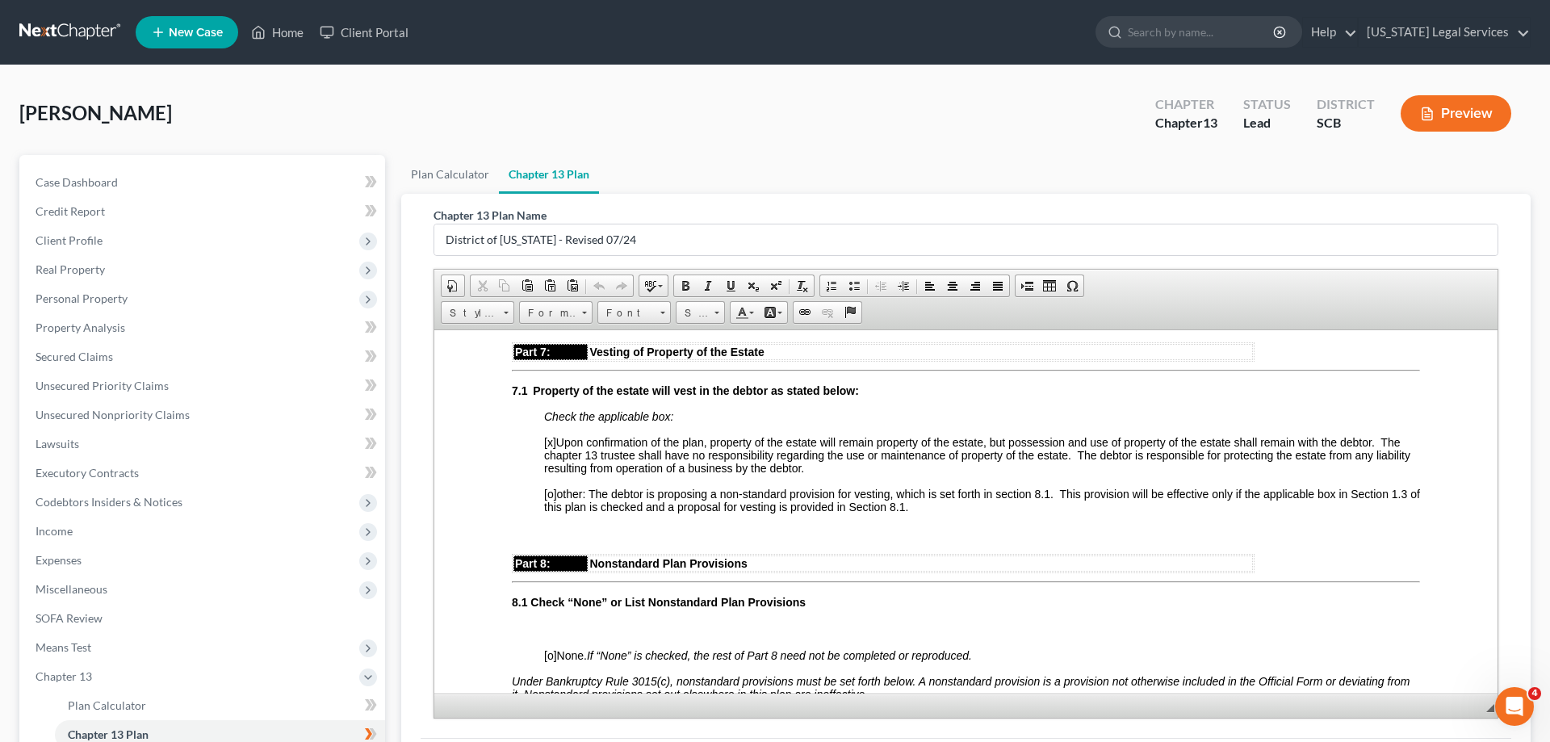
scroll to position [5105, 0]
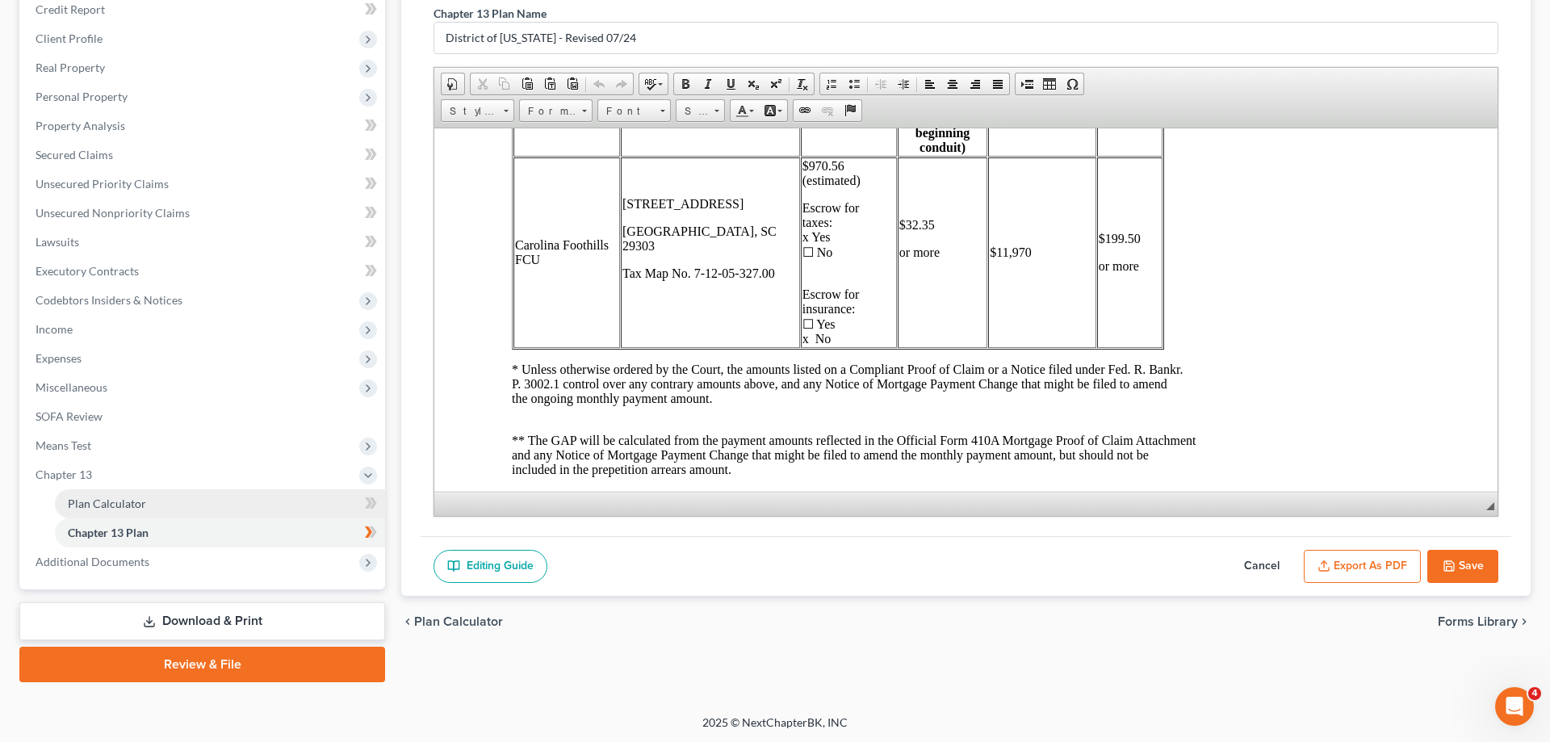
click at [88, 489] on link "Plan Calculator" at bounding box center [220, 503] width 330 height 29
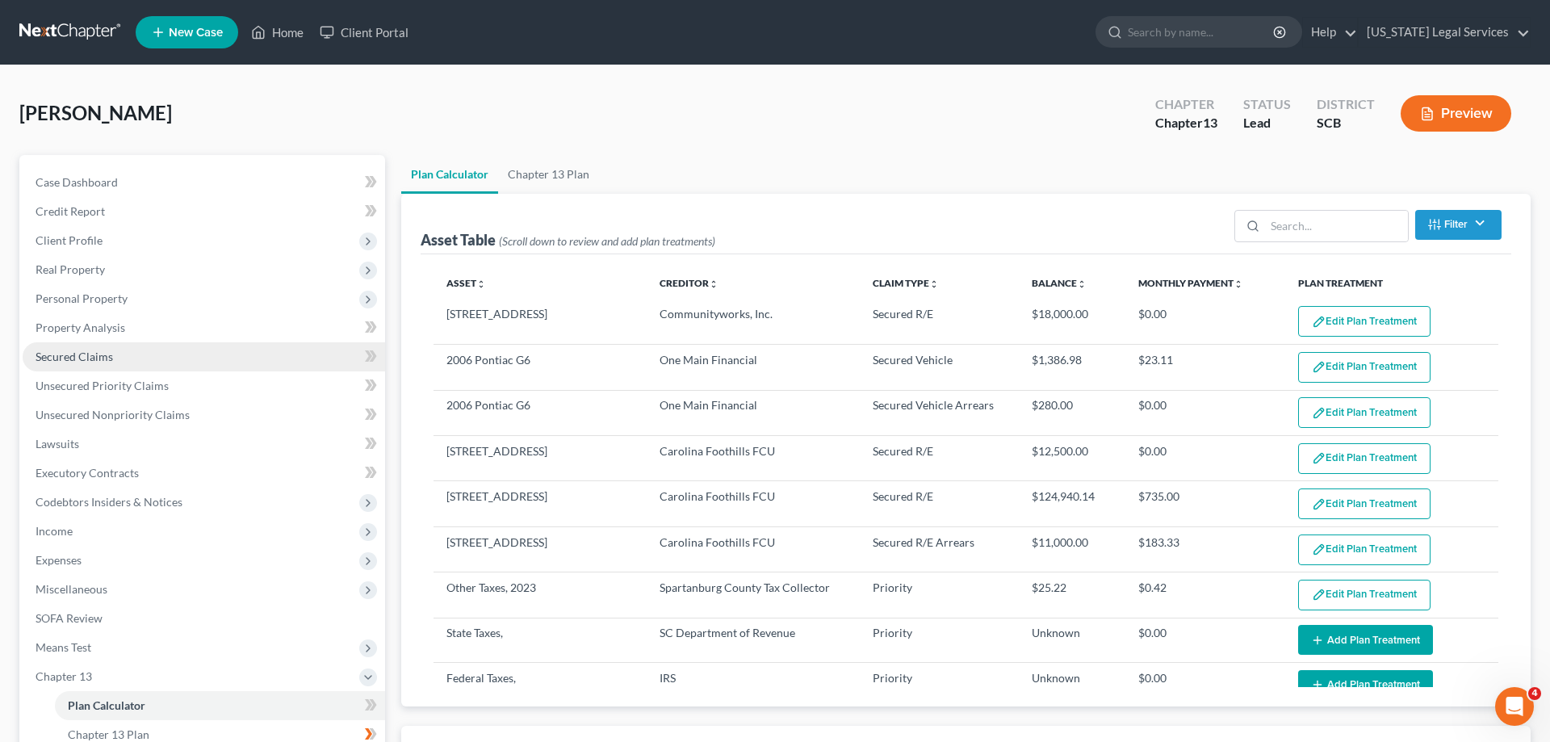
select select "59"
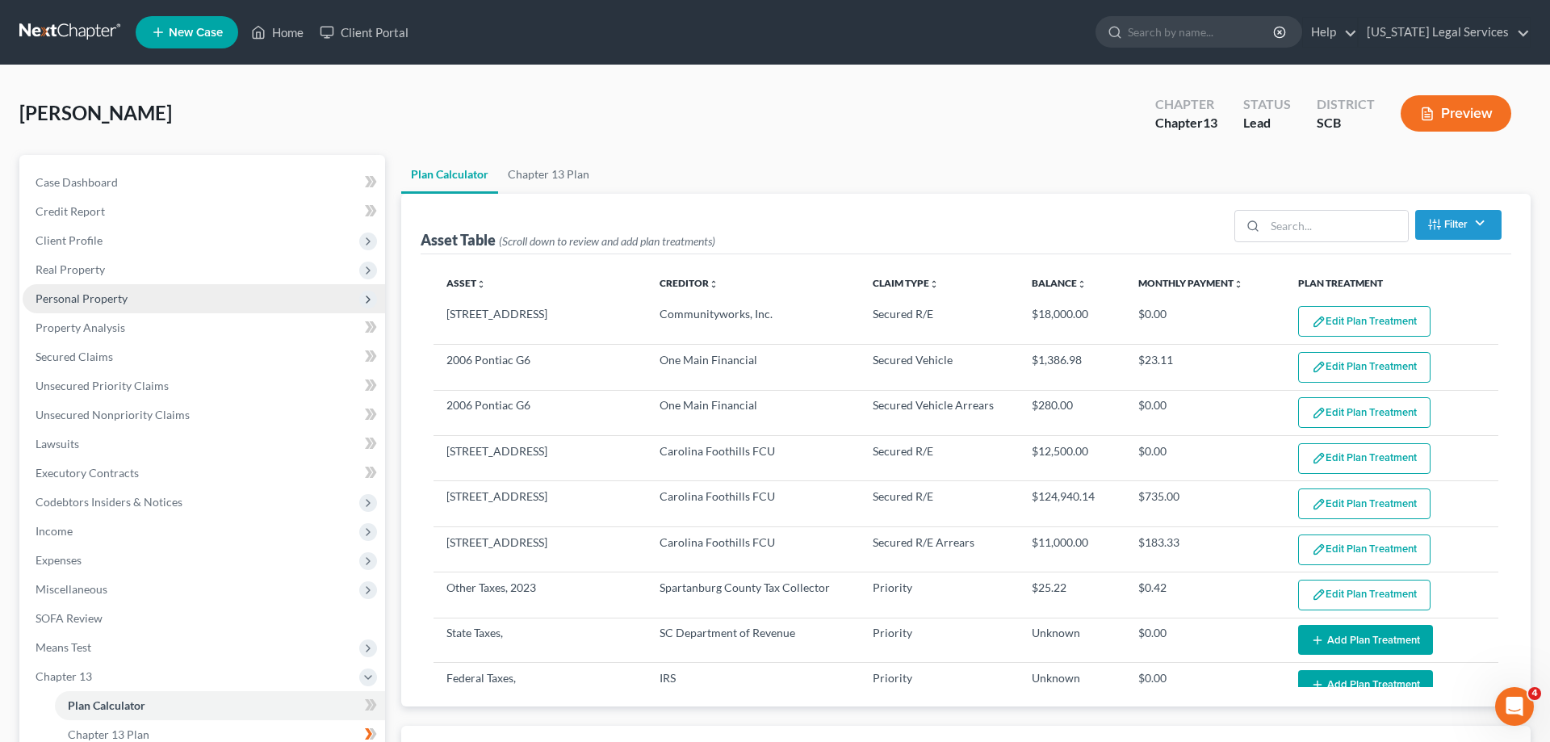
click at [90, 293] on span "Personal Property" at bounding box center [82, 298] width 92 height 14
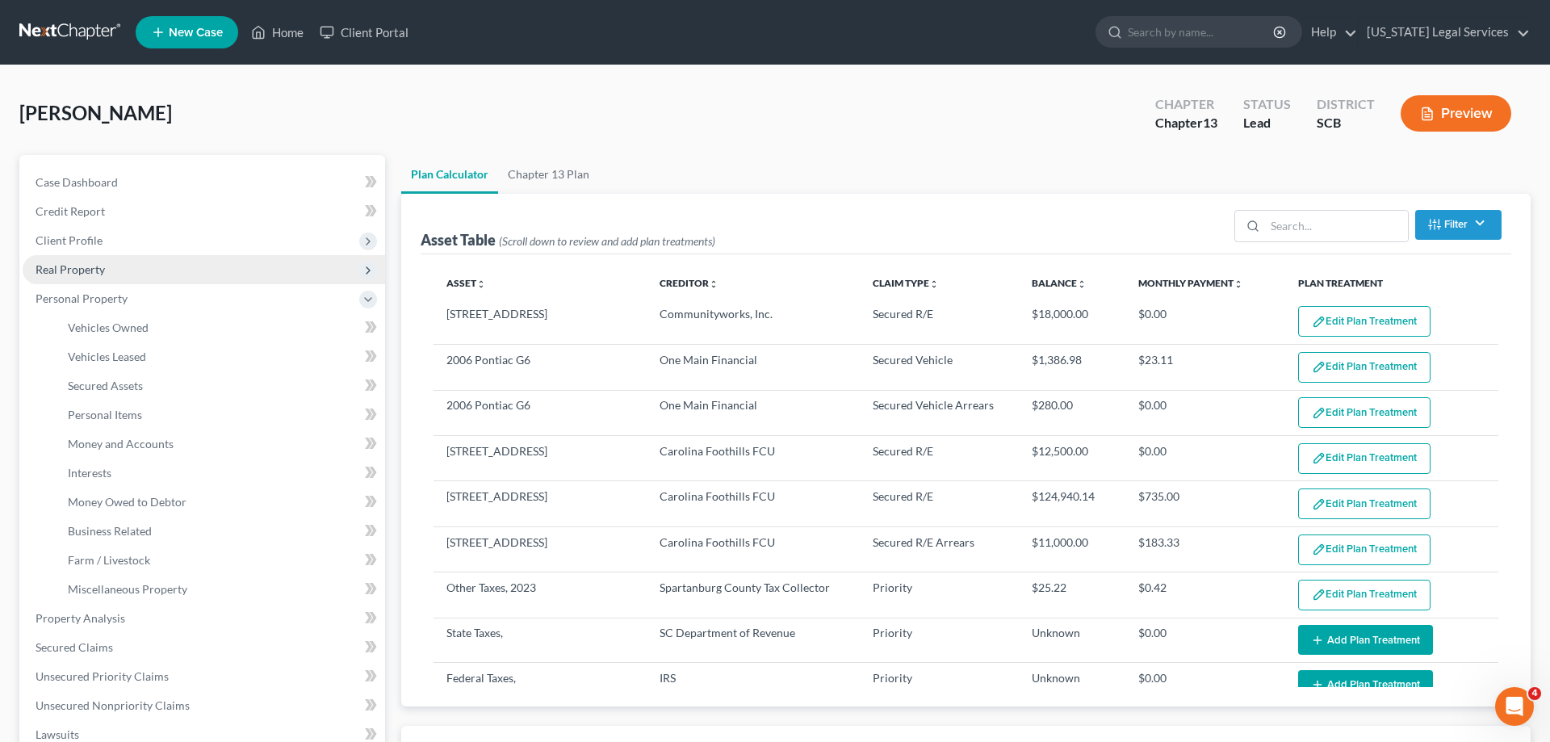
click at [86, 270] on span "Real Property" at bounding box center [70, 269] width 69 height 14
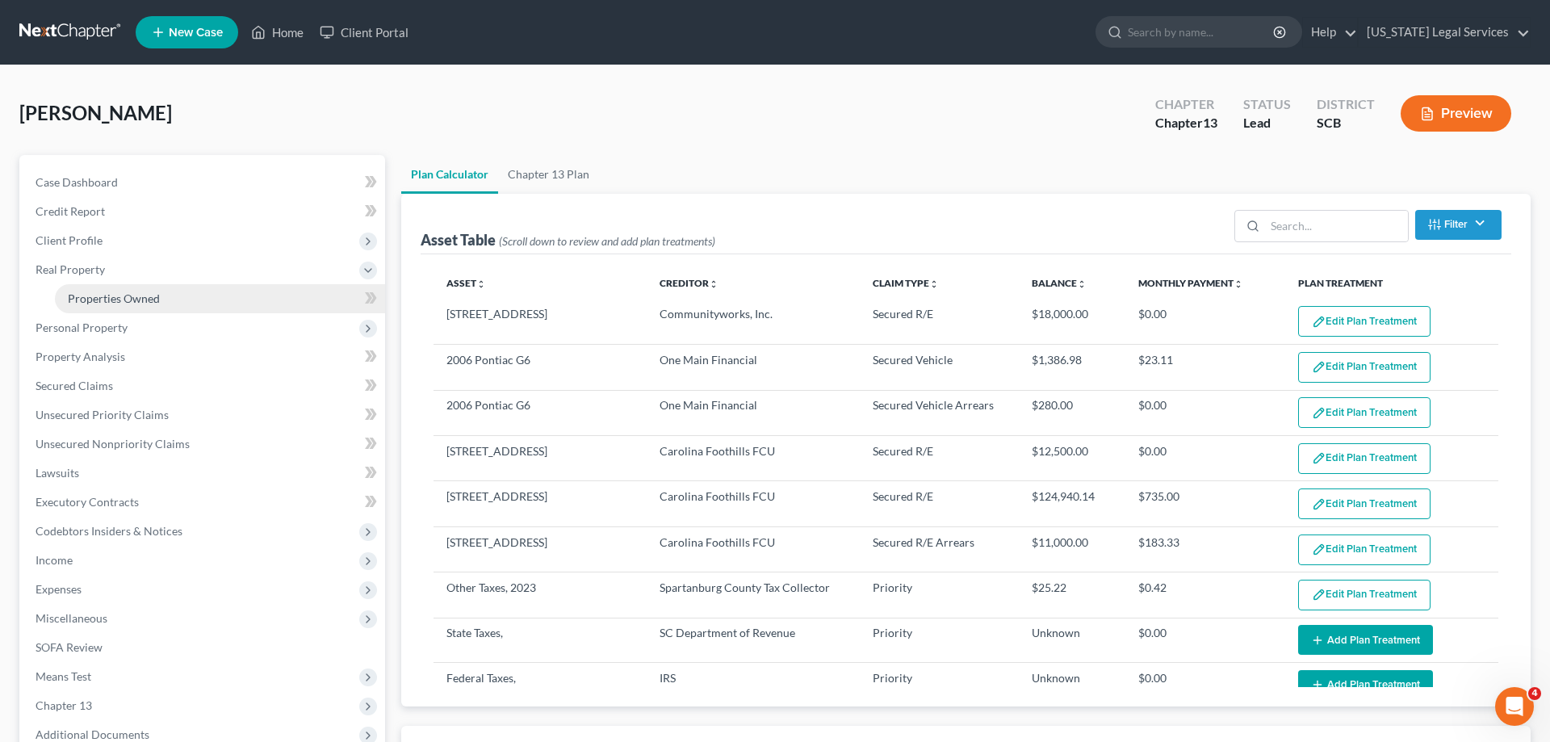
click at [102, 303] on span "Properties Owned" at bounding box center [114, 298] width 92 height 14
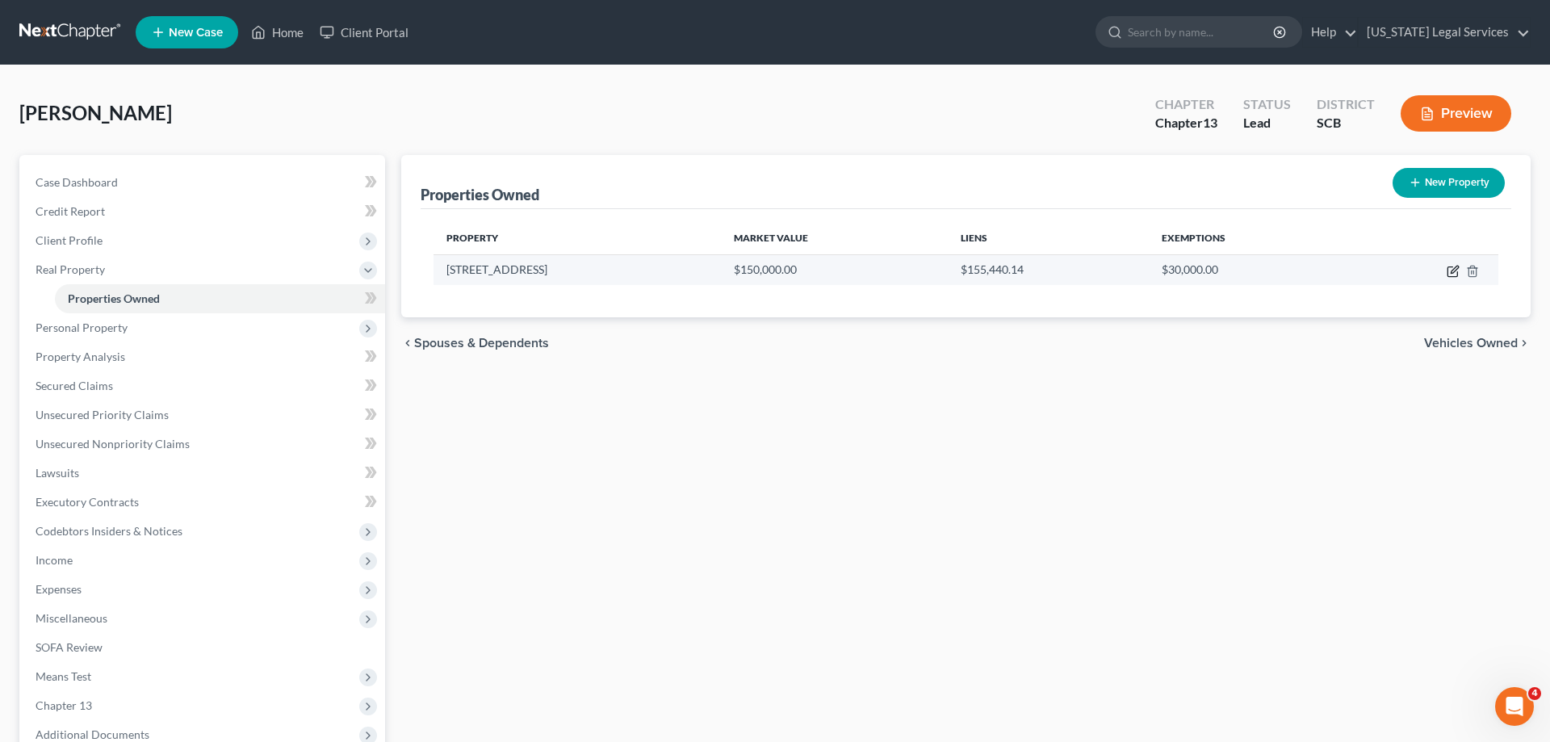
click at [1455, 265] on icon "button" at bounding box center [1453, 271] width 13 height 13
select select "42"
select select "41"
select select "0"
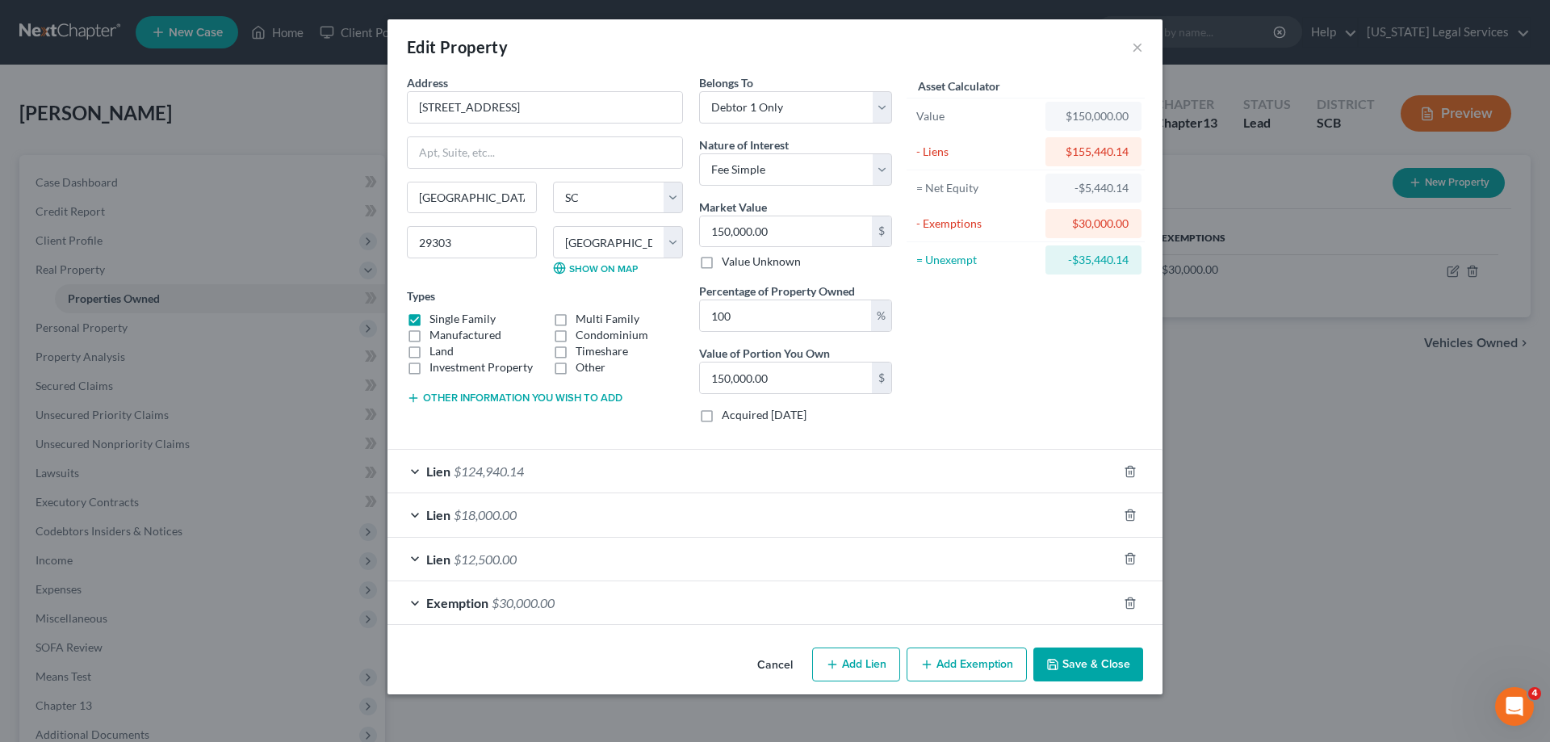
click at [412, 467] on div "Lien $124,940.14" at bounding box center [752, 471] width 730 height 43
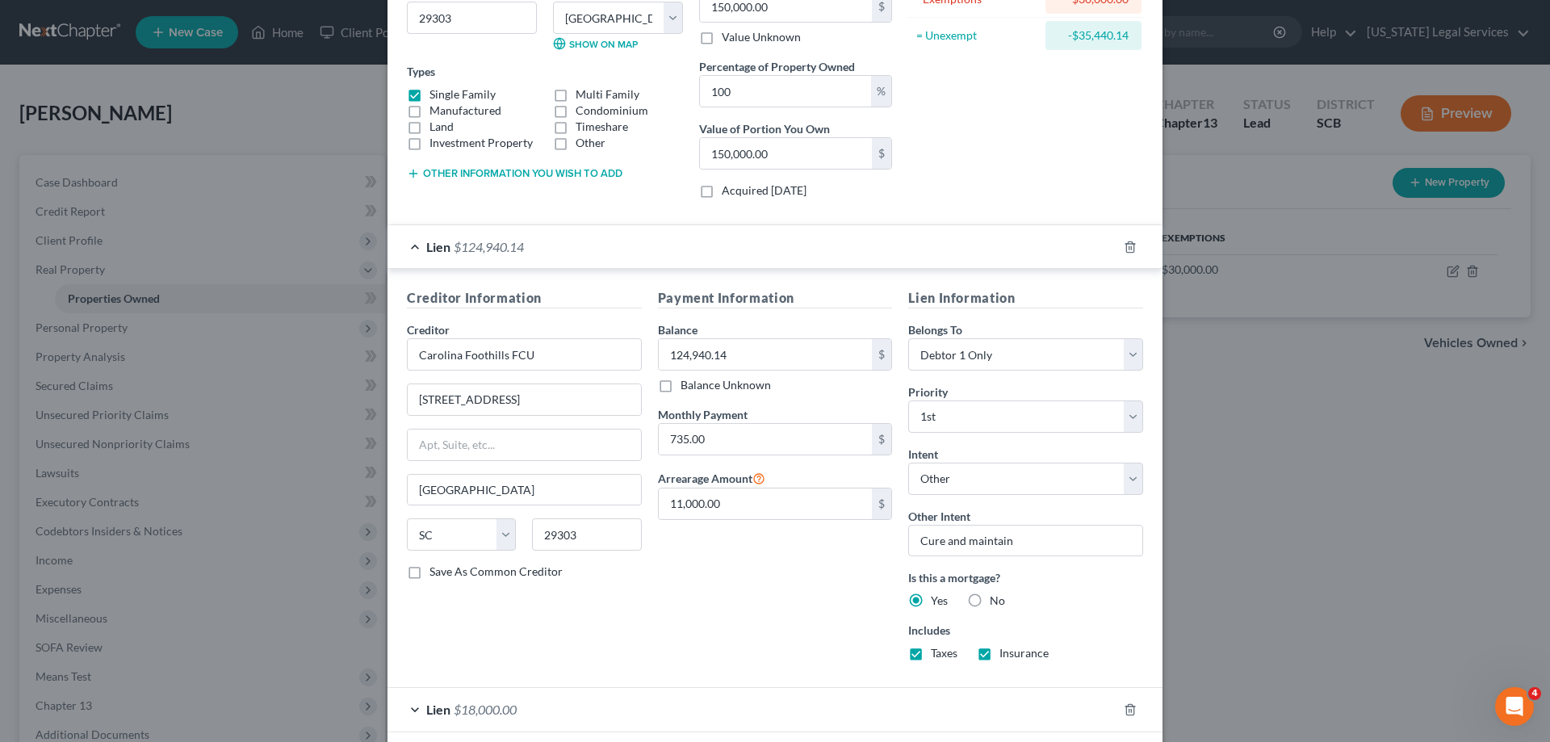
scroll to position [247, 0]
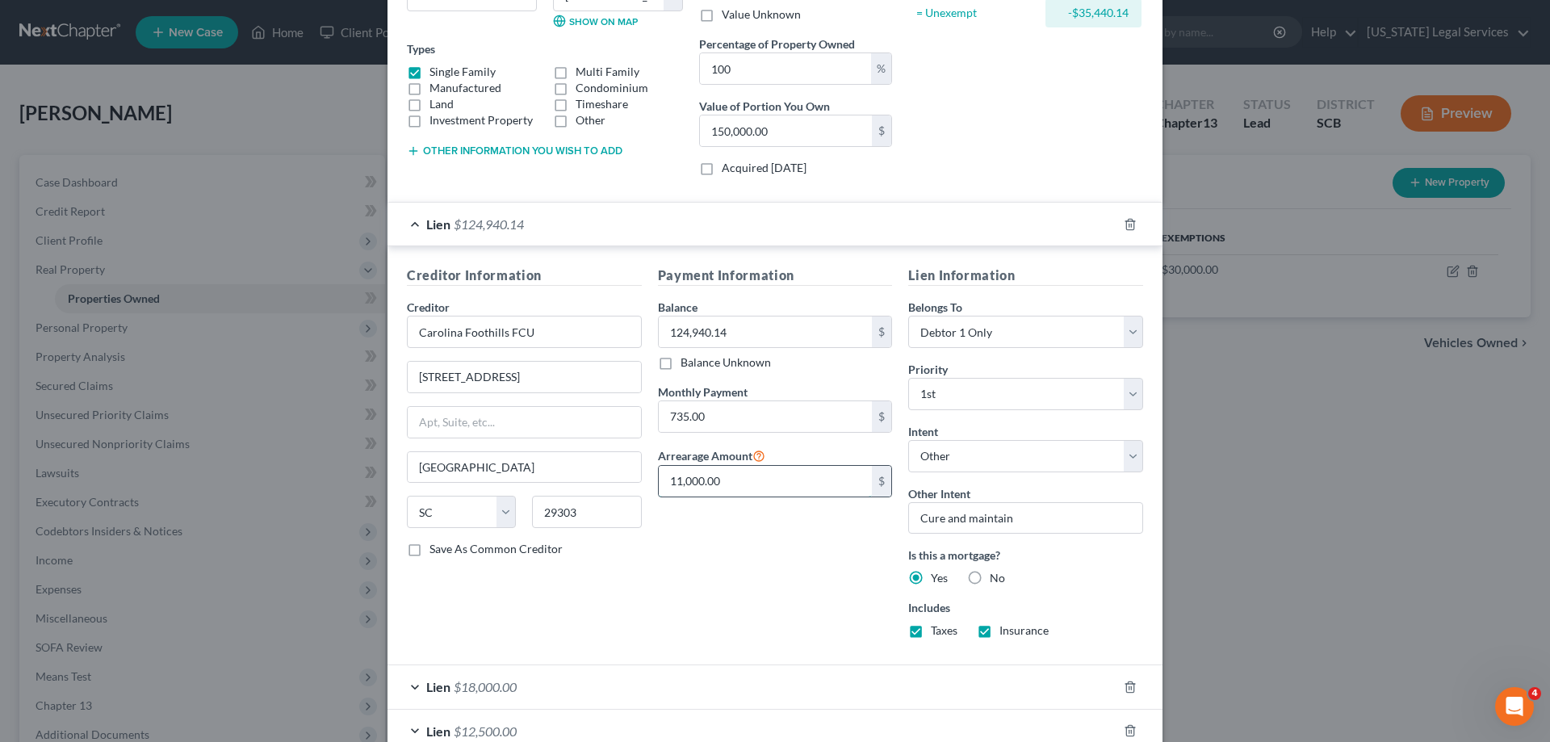
drag, startPoint x: 727, startPoint y: 482, endPoint x: 614, endPoint y: 492, distance: 113.4
click at [659, 492] on input "11,000.00" at bounding box center [766, 481] width 214 height 31
click at [726, 483] on input "11,000.00" at bounding box center [766, 481] width 214 height 31
drag, startPoint x: 737, startPoint y: 479, endPoint x: 668, endPoint y: 474, distance: 68.8
click at [668, 474] on input "11,000.00" at bounding box center [766, 481] width 214 height 31
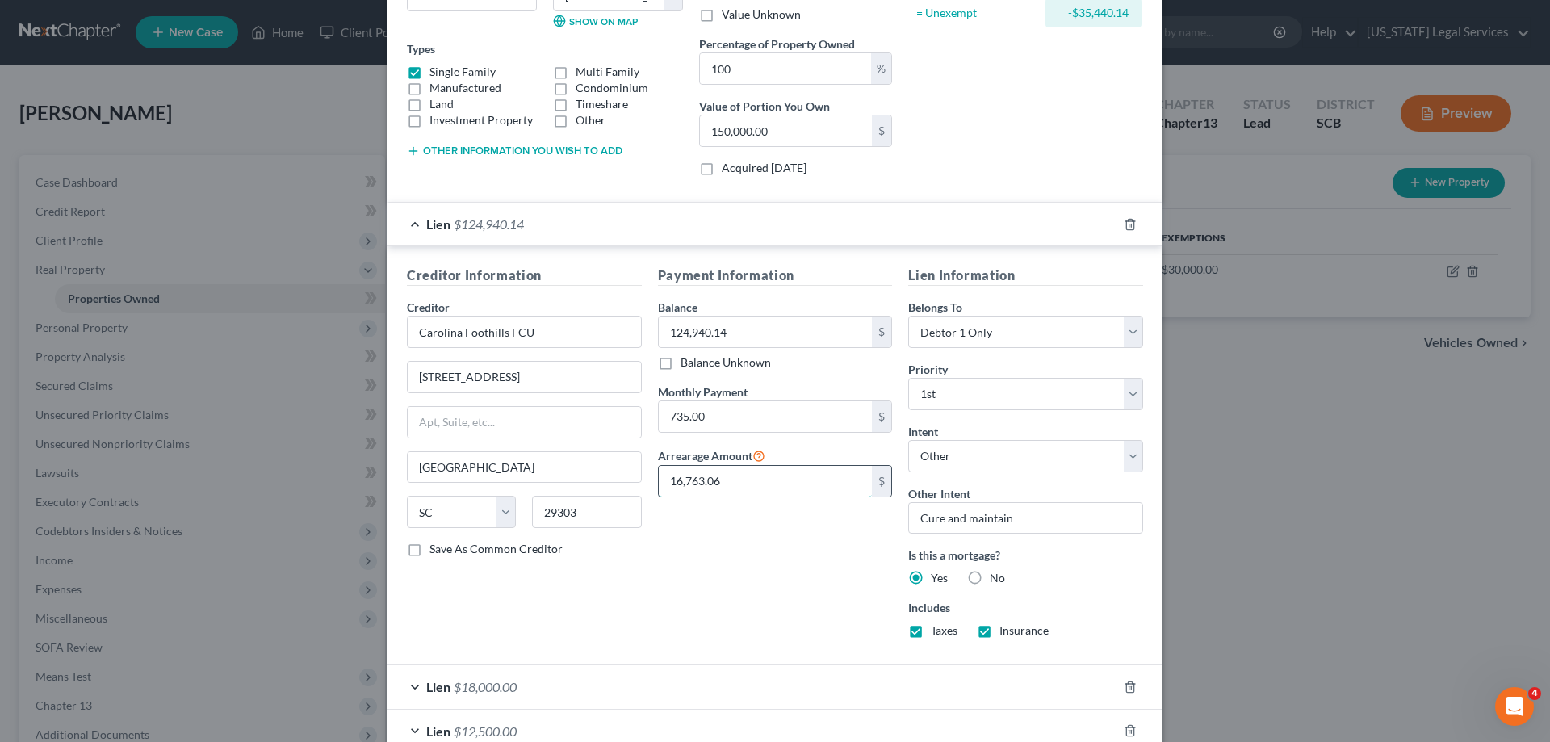
type input "16,763.06"
click at [737, 472] on input "16,763.06" at bounding box center [766, 481] width 214 height 31
click at [758, 544] on div "Payment Information Balance 124,940.14 $ Balance Unknown Balance Undetermined 1…" at bounding box center [775, 459] width 251 height 386
drag, startPoint x: 719, startPoint y: 417, endPoint x: 730, endPoint y: 400, distance: 19.9
click at [730, 401] on input "735.00" at bounding box center [766, 416] width 214 height 31
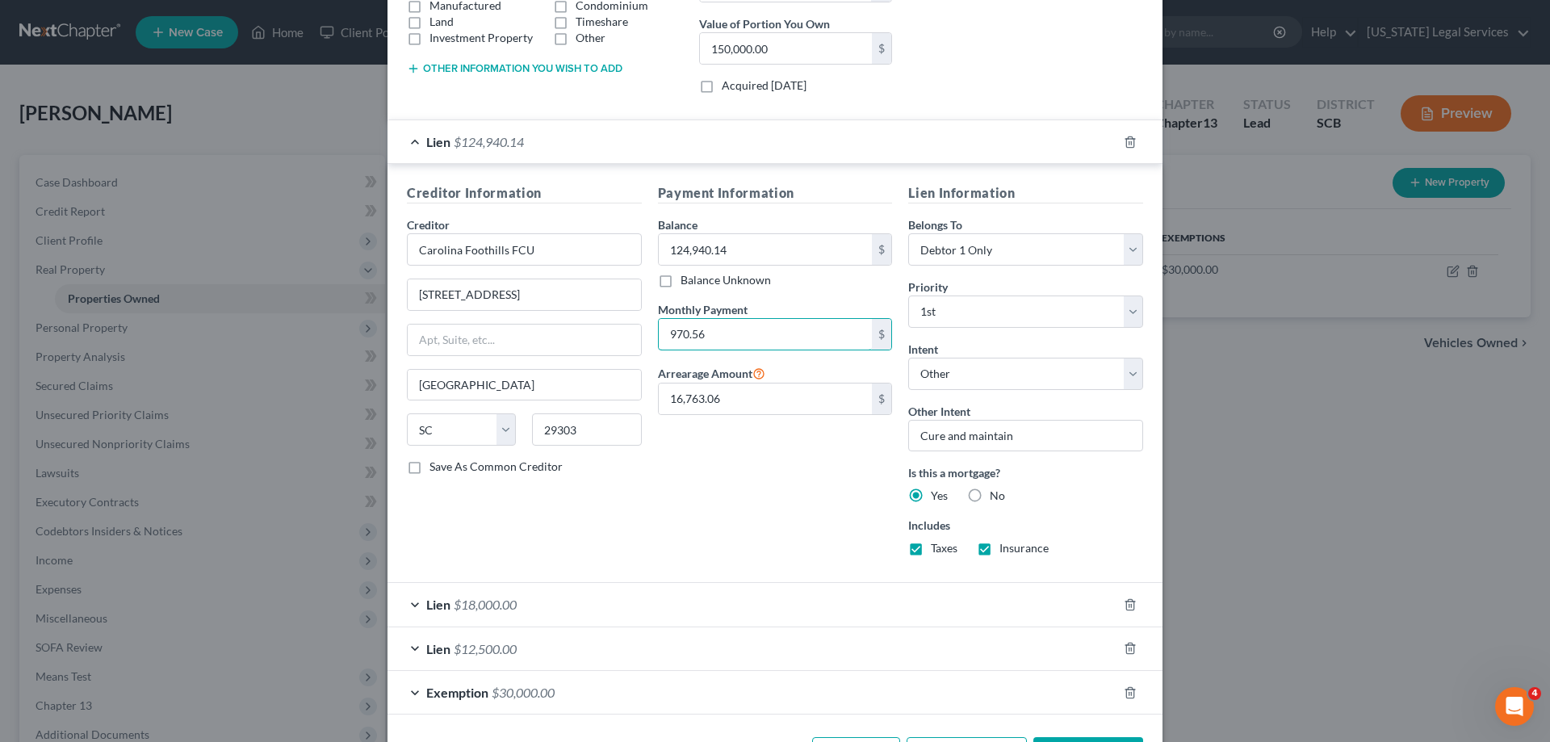
scroll to position [391, 0]
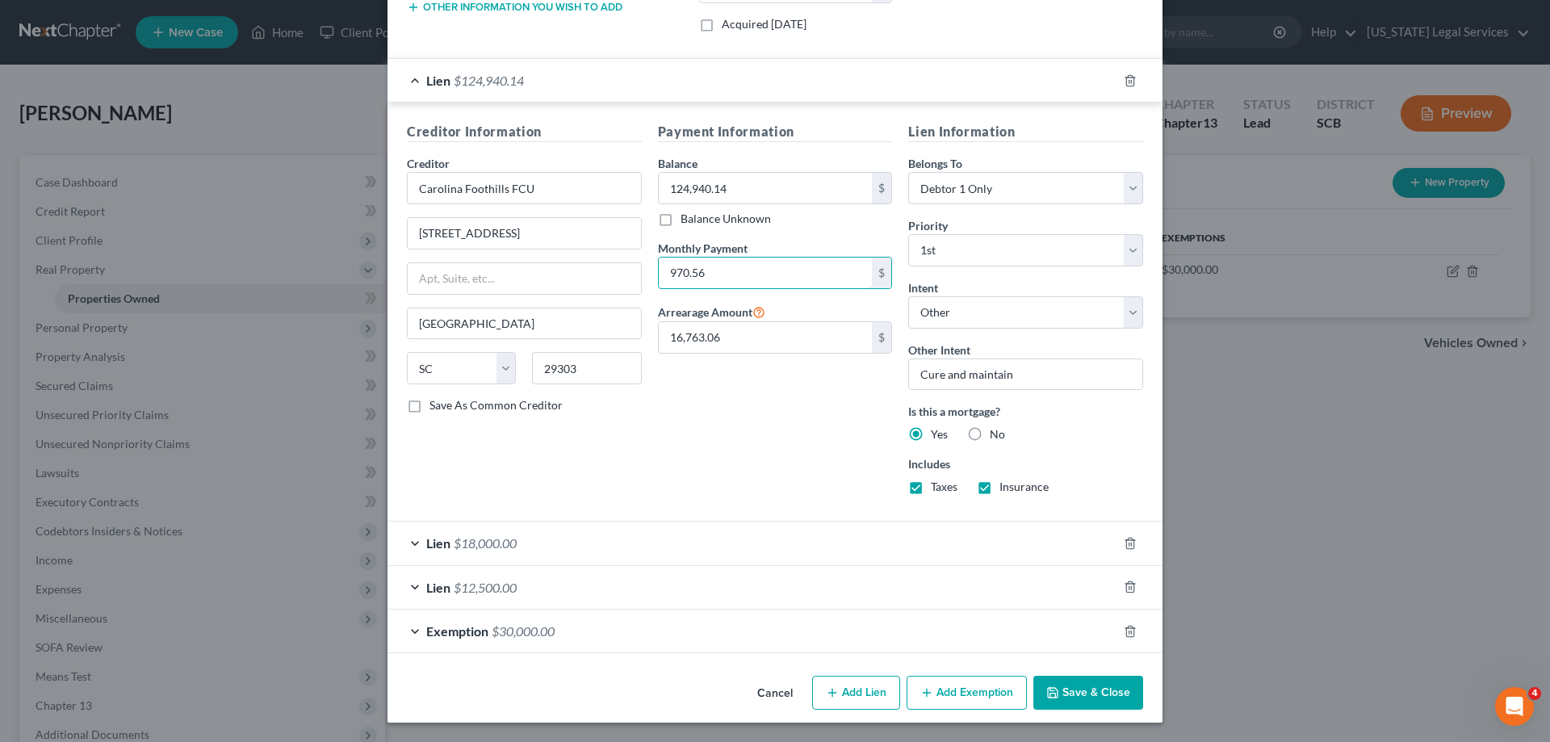
type input "970.56"
click at [1071, 710] on div "Cancel Add Lien Add Lease Add Exemption Save & Close" at bounding box center [774, 695] width 775 height 53
click at [1070, 697] on button "Save & Close" at bounding box center [1088, 693] width 110 height 34
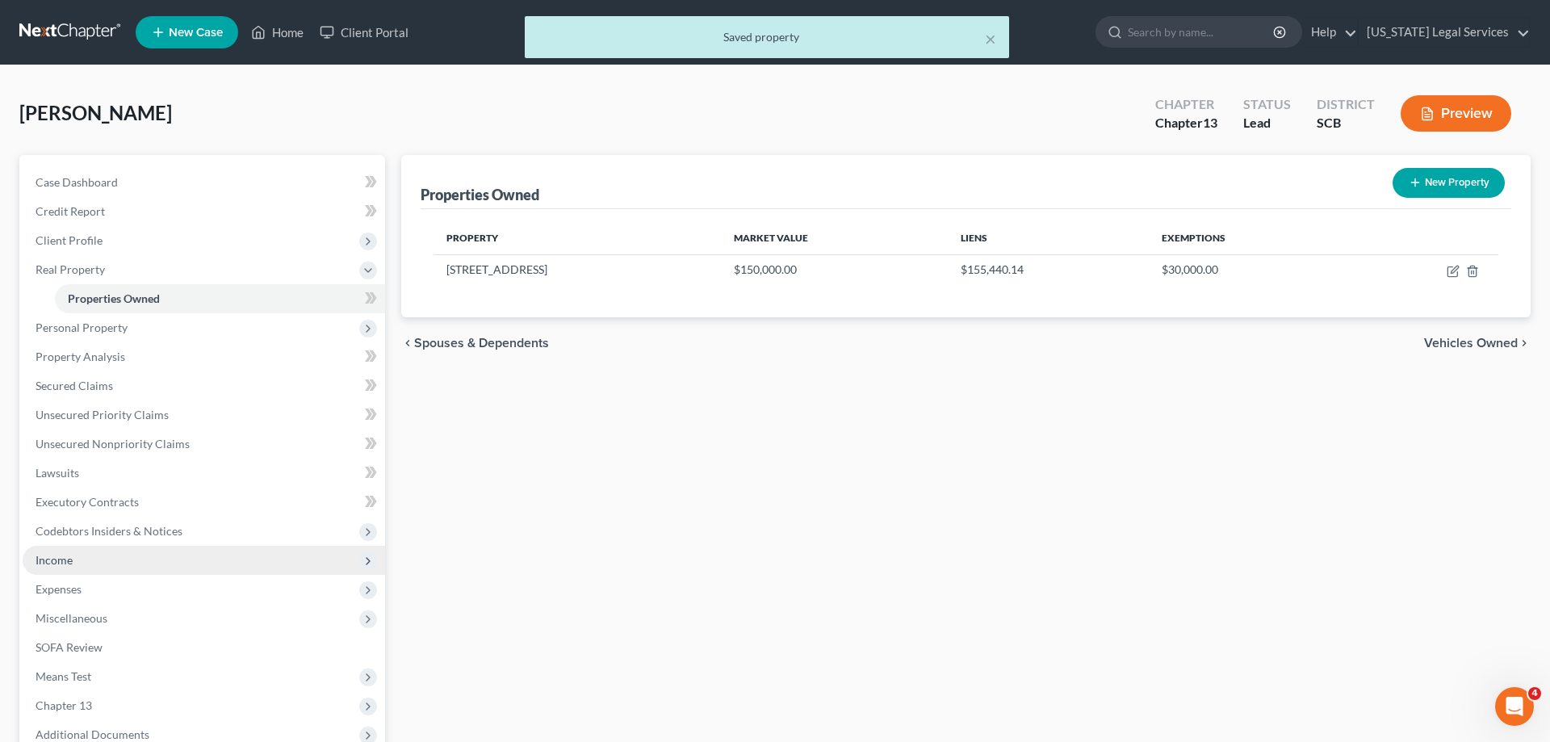
scroll to position [173, 0]
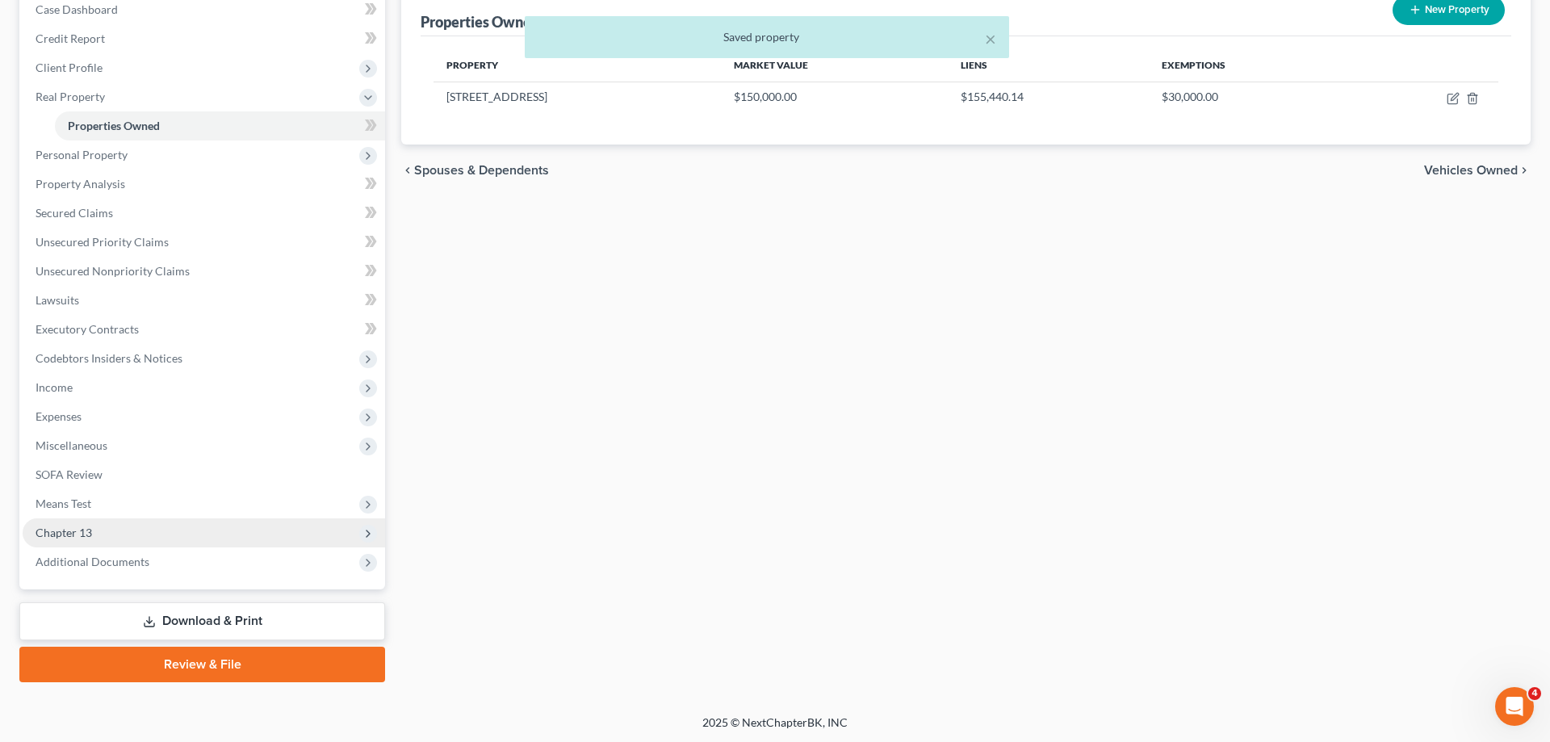
click at [94, 529] on span "Chapter 13" at bounding box center [204, 532] width 362 height 29
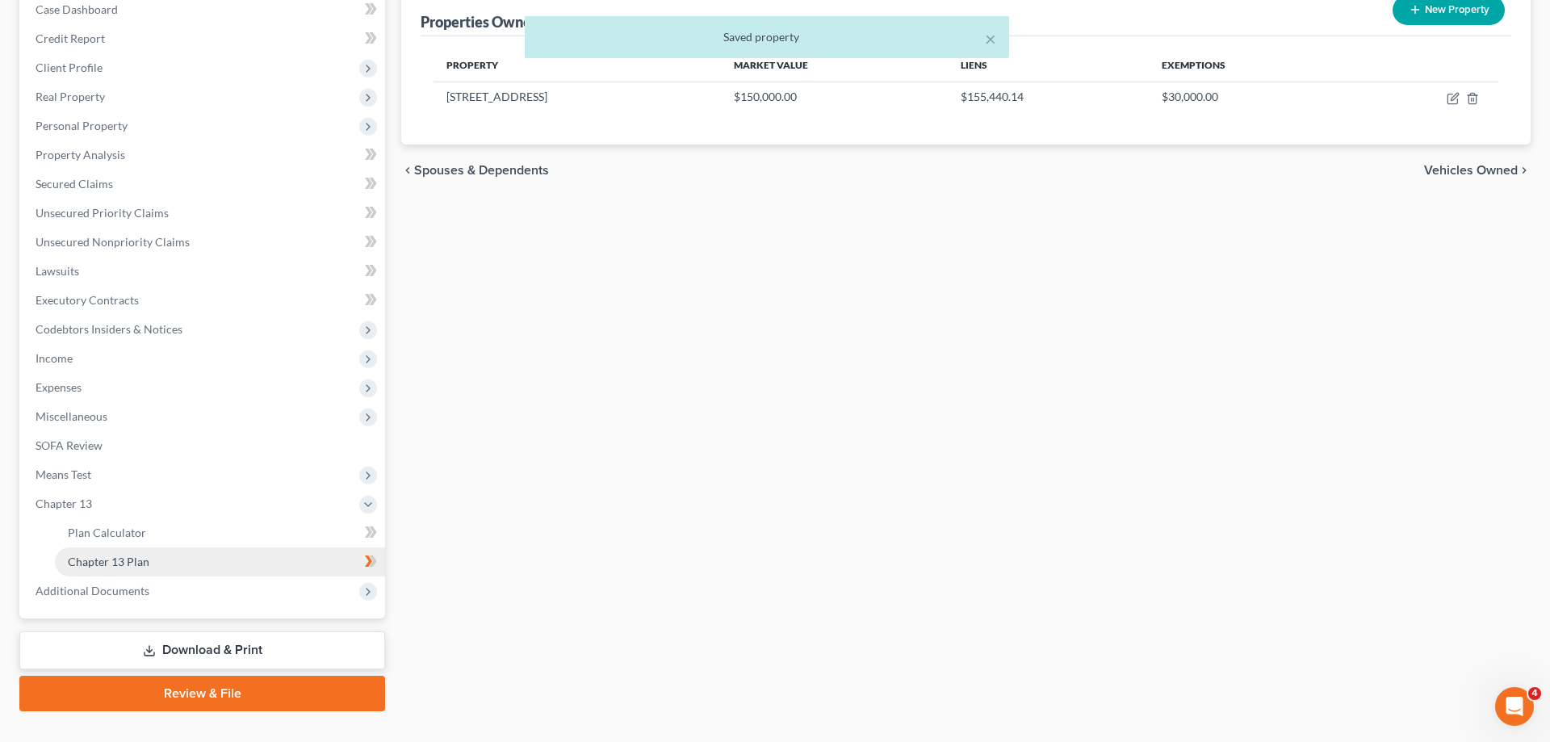
click at [153, 569] on link "Chapter 13 Plan" at bounding box center [220, 561] width 330 height 29
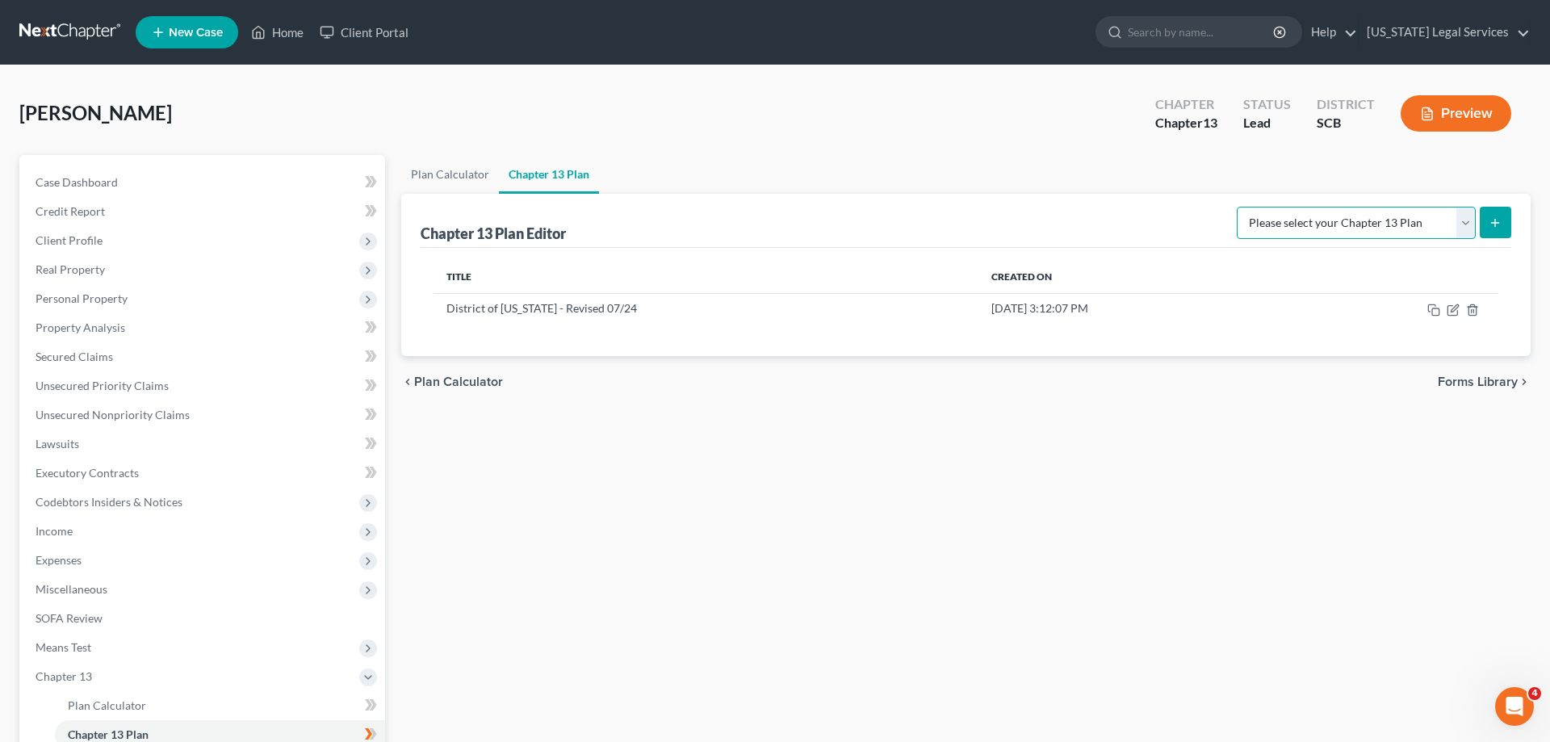
click at [1237, 207] on select "Please select your Chapter 13 Plan District of South Carolina - Revised 07/24 D…" at bounding box center [1356, 223] width 239 height 32
select select "0"
click option "District of South Carolina - Revised 07/24" at bounding box center [0, 0] width 0 height 0
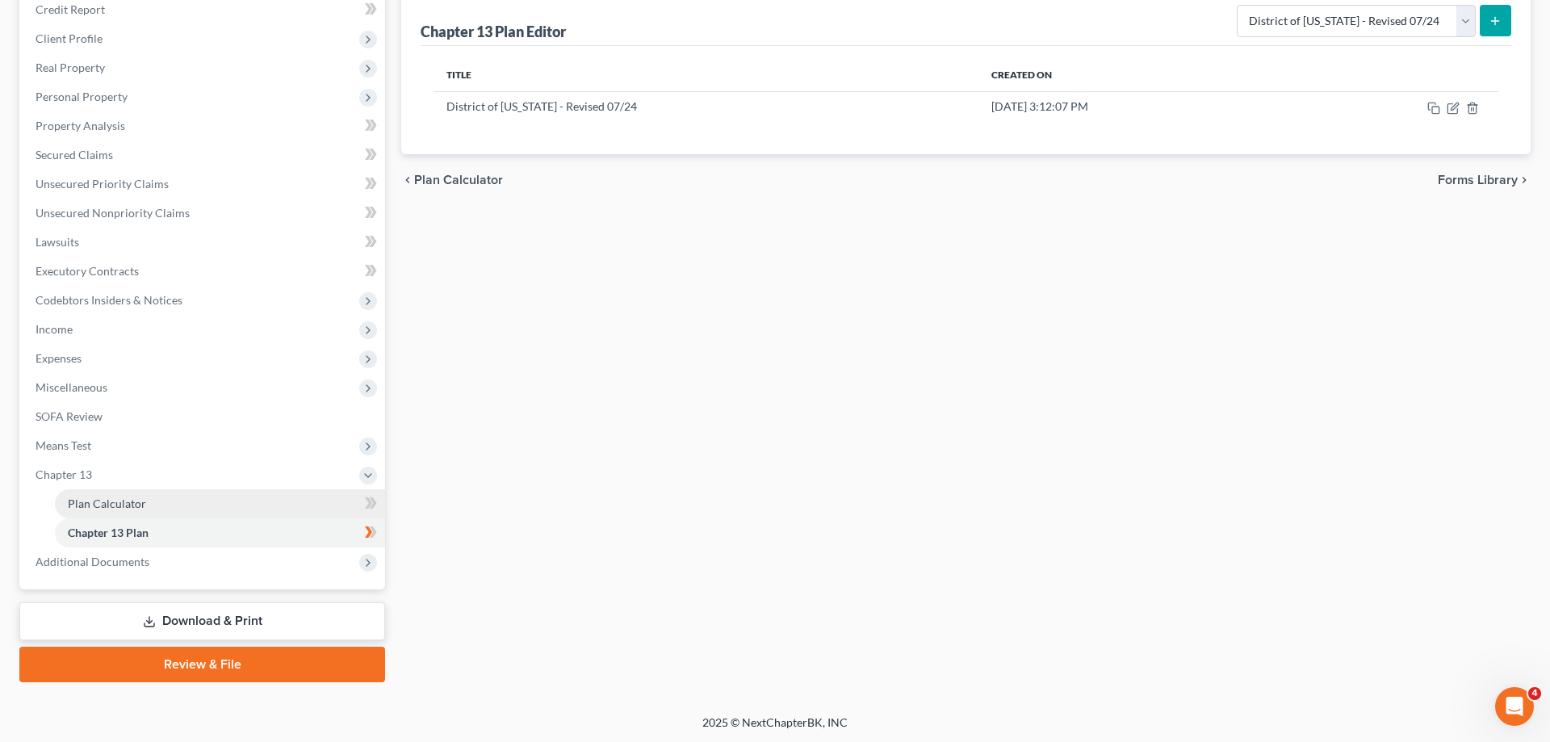
click at [108, 495] on link "Plan Calculator" at bounding box center [220, 503] width 330 height 29
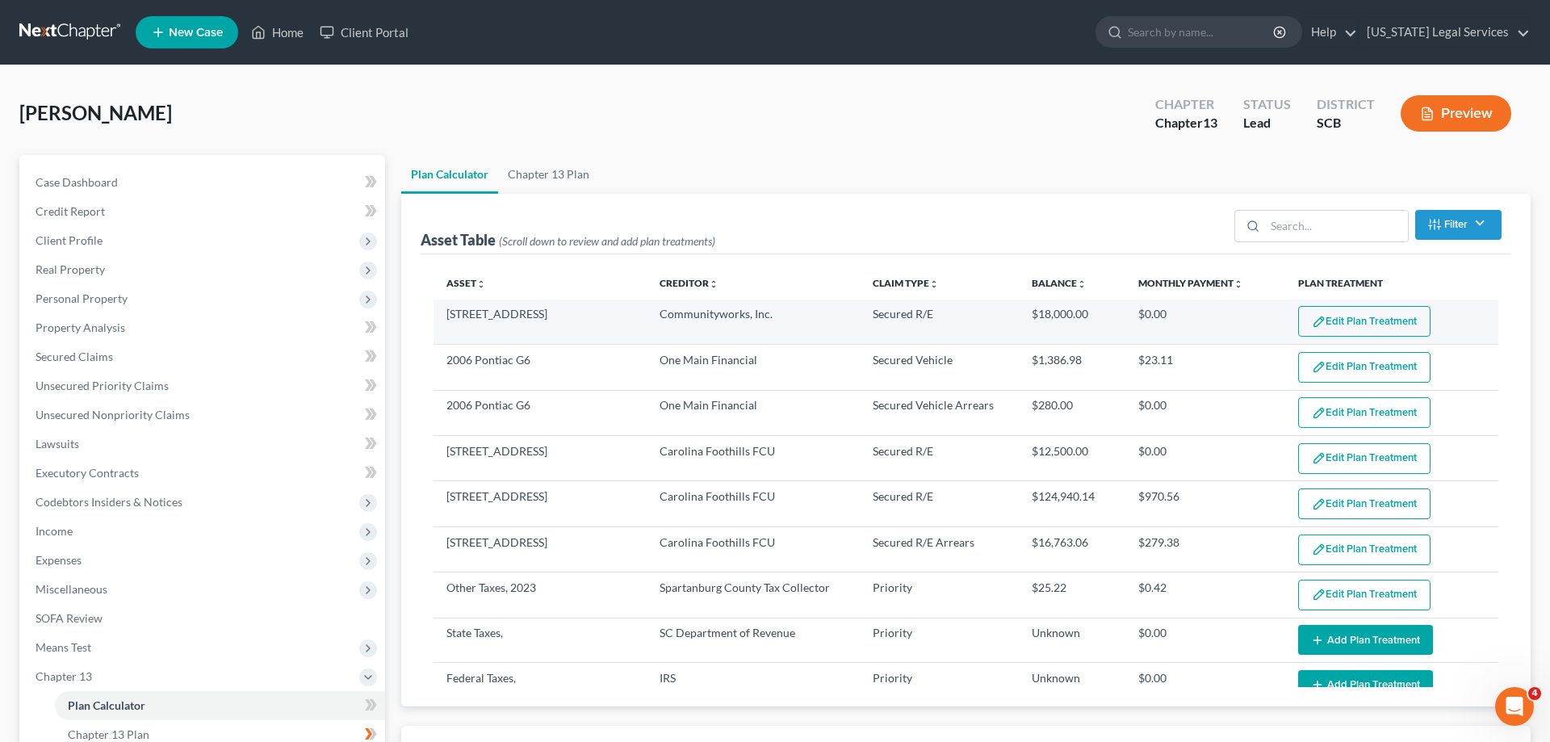
select select "59"
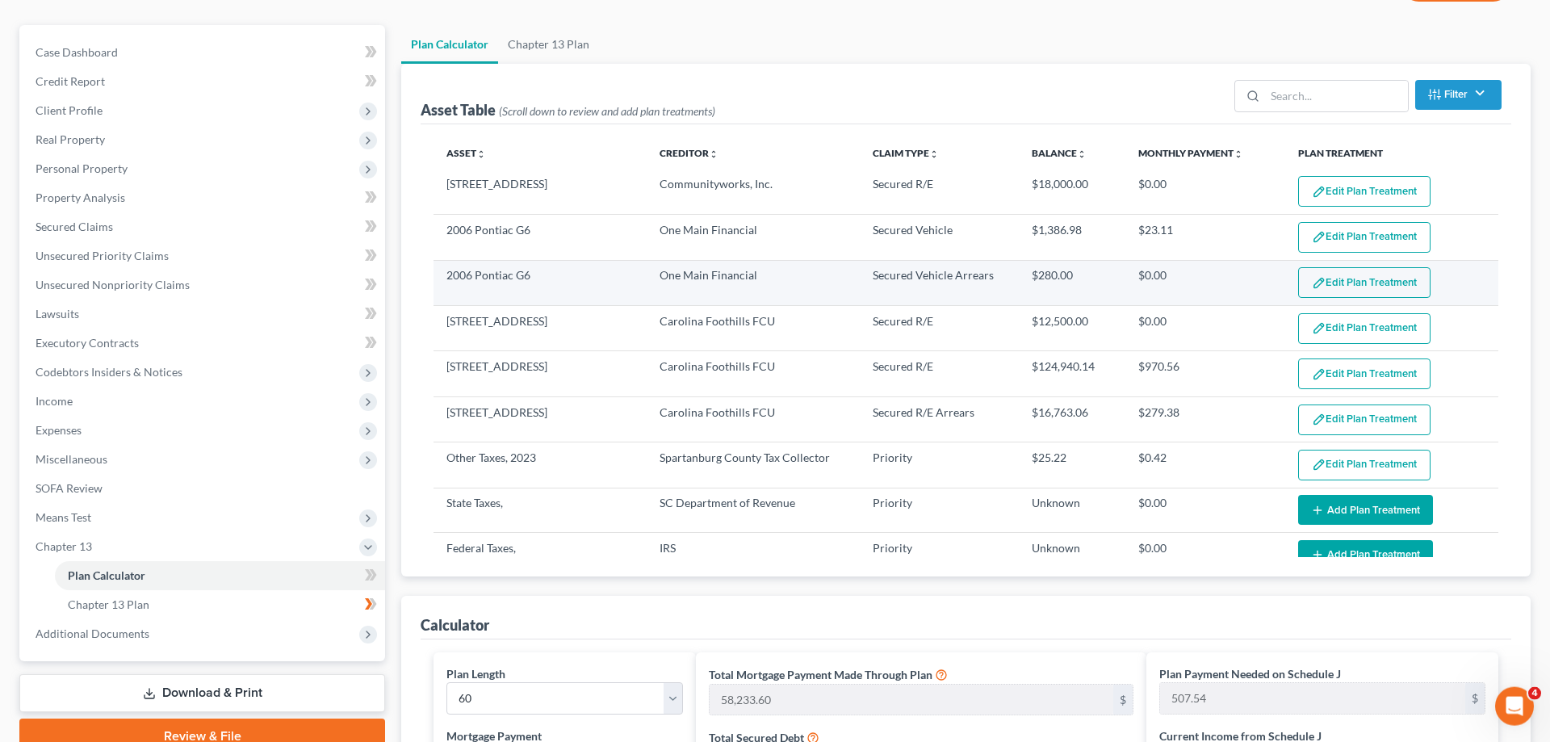
scroll to position [82, 0]
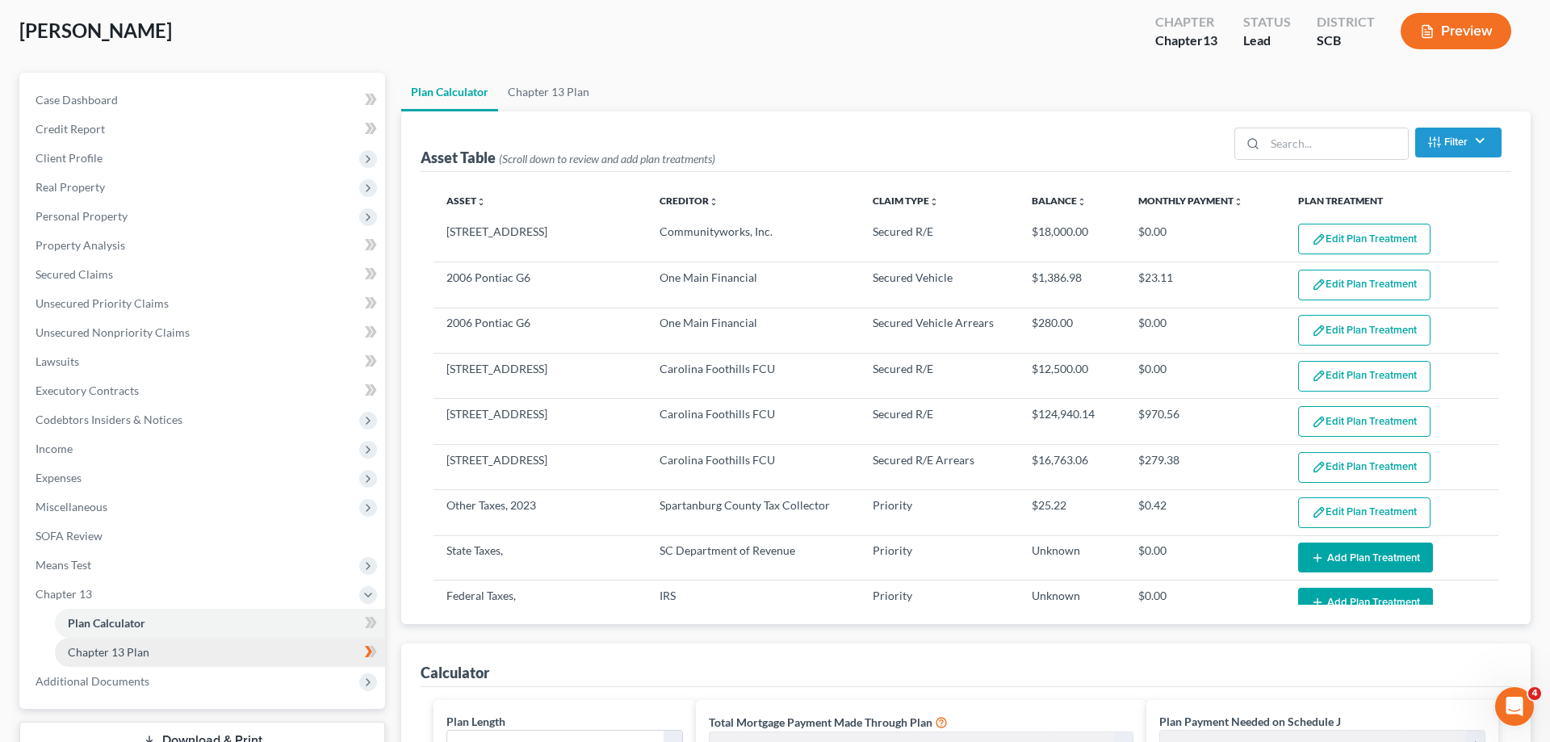
click at [130, 651] on span "Chapter 13 Plan" at bounding box center [109, 652] width 82 height 14
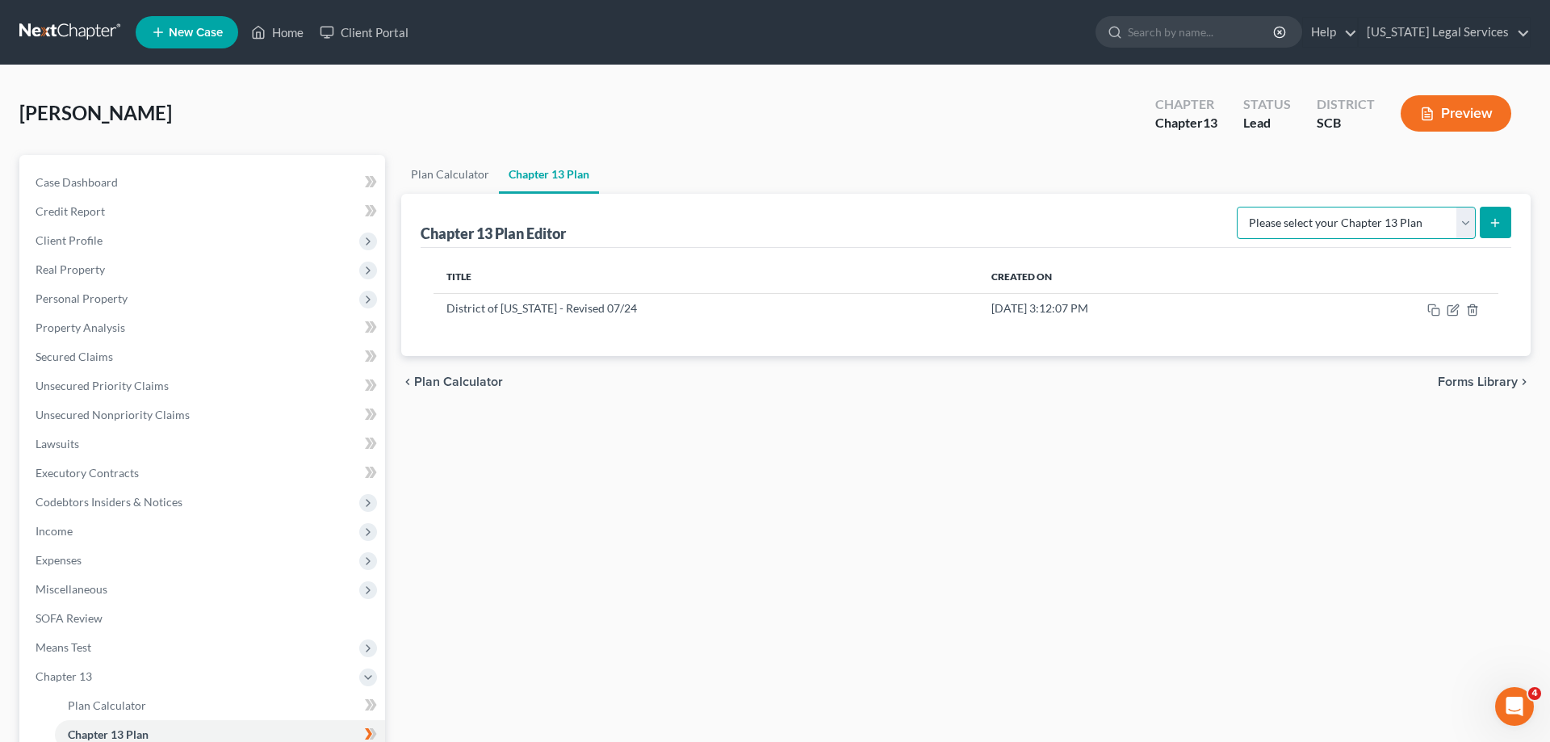
click at [1237, 207] on select "Please select your Chapter 13 Plan District of South Carolina - Revised 07/24 D…" at bounding box center [1356, 223] width 239 height 32
select select "0"
click option "District of South Carolina - Revised 07/24" at bounding box center [0, 0] width 0 height 0
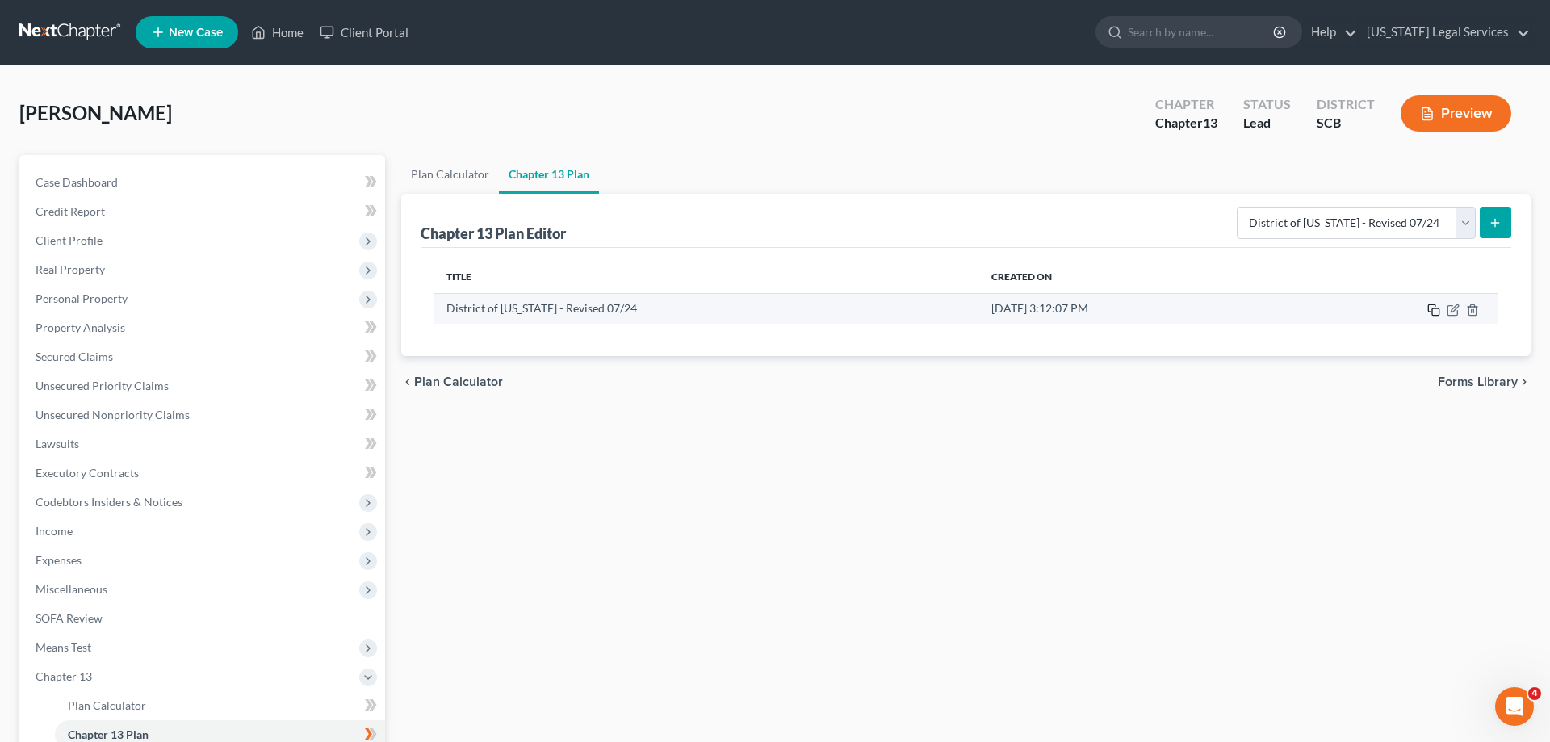
click at [1432, 309] on rect "button" at bounding box center [1435, 311] width 7 height 7
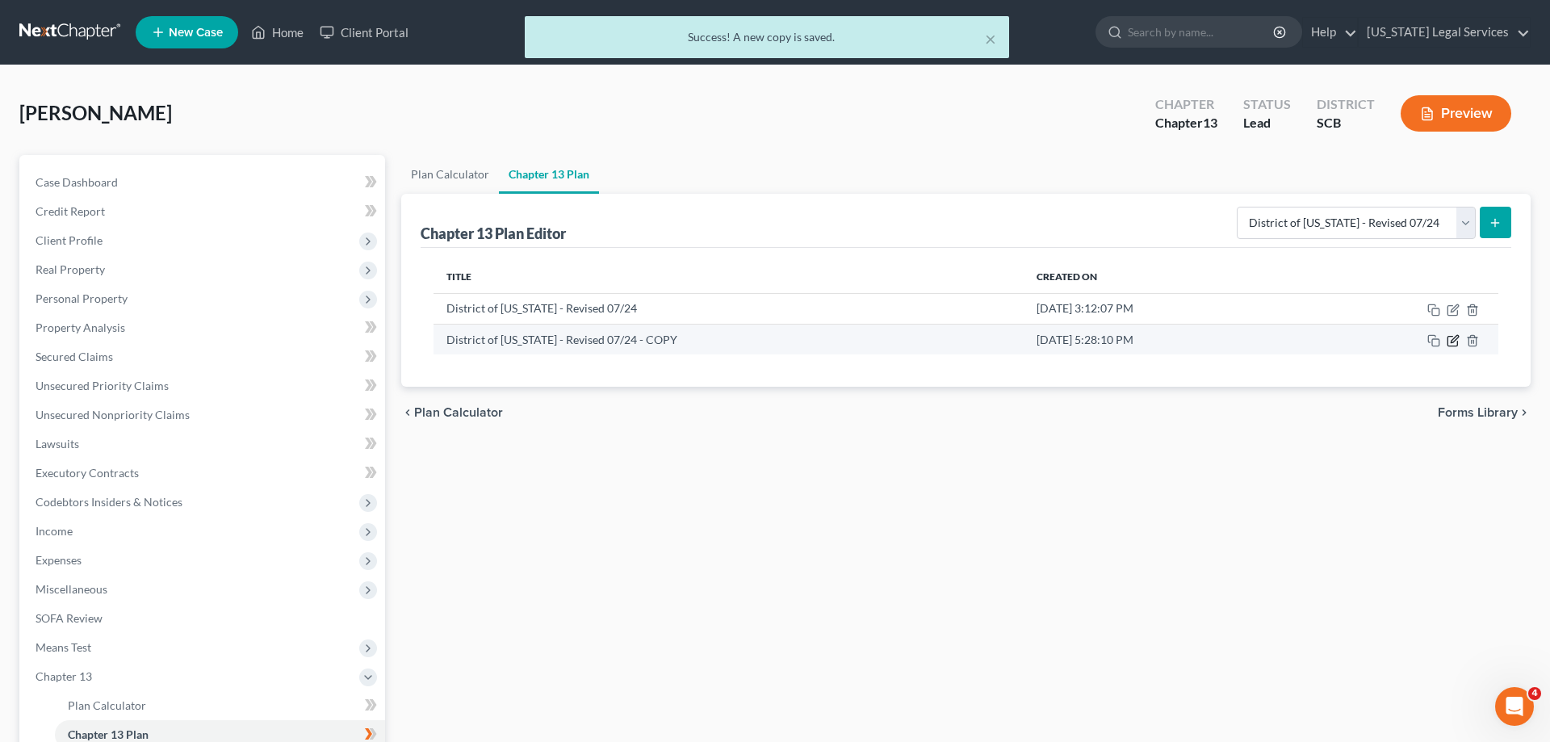
click at [1453, 340] on icon "button" at bounding box center [1453, 340] width 13 height 13
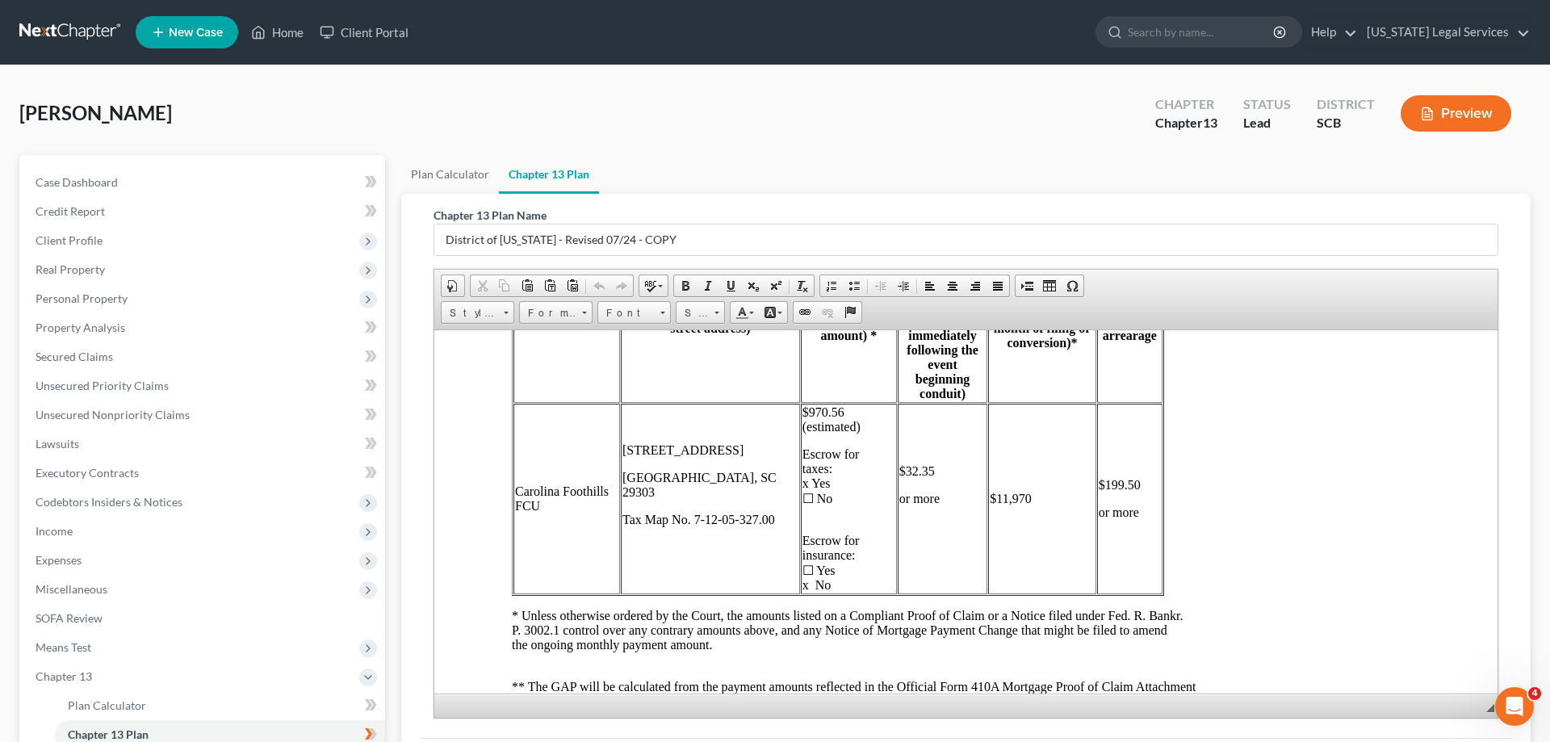
scroll to position [5065, 0]
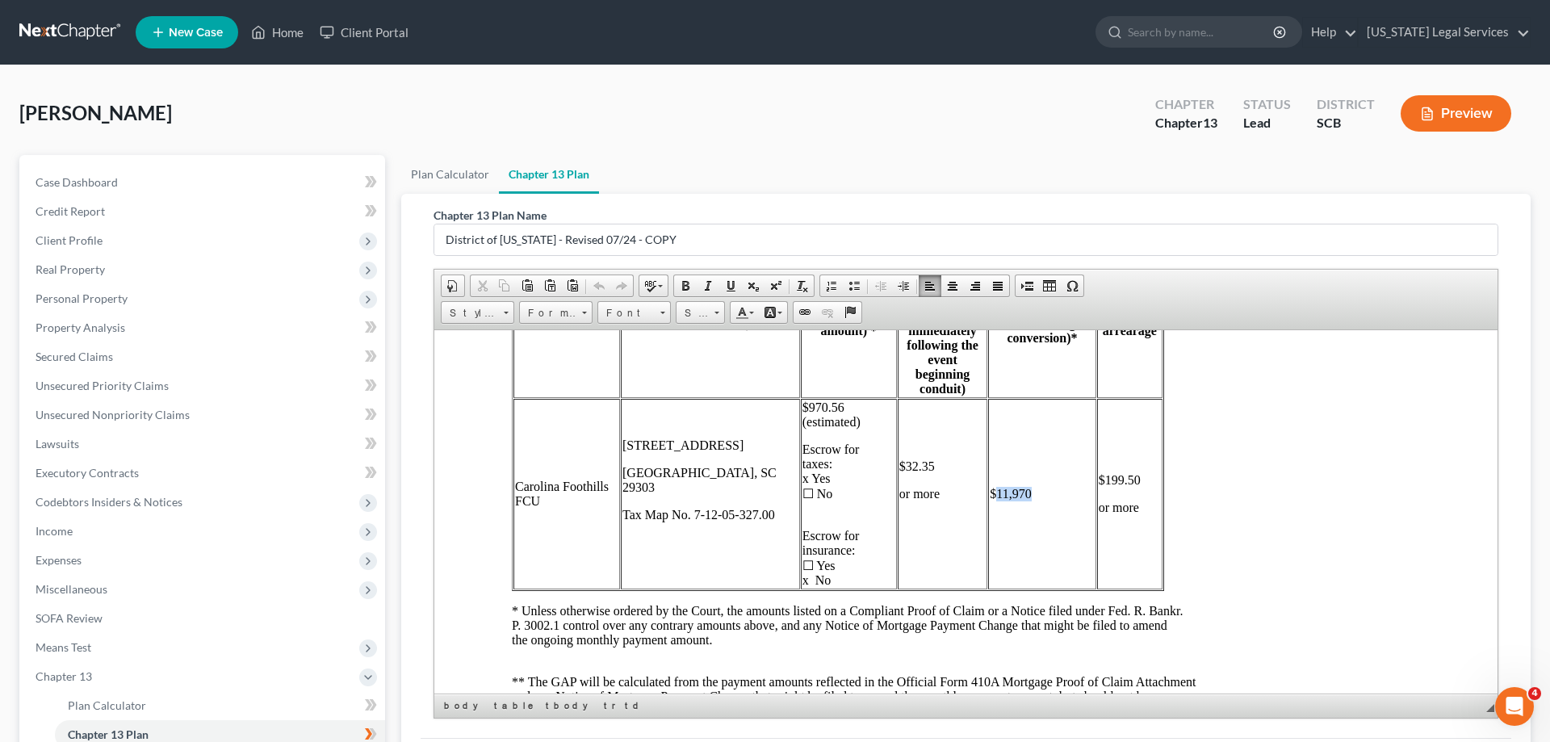
drag, startPoint x: 994, startPoint y: 555, endPoint x: 1026, endPoint y: 556, distance: 31.5
click at [1026, 556] on td "$11,970" at bounding box center [1041, 493] width 107 height 191
drag, startPoint x: 1104, startPoint y: 541, endPoint x: 1137, endPoint y: 540, distance: 33.1
click at [1137, 487] on p "$199.50" at bounding box center [1130, 479] width 62 height 15
click at [1108, 487] on p "$199.50" at bounding box center [1130, 479] width 62 height 15
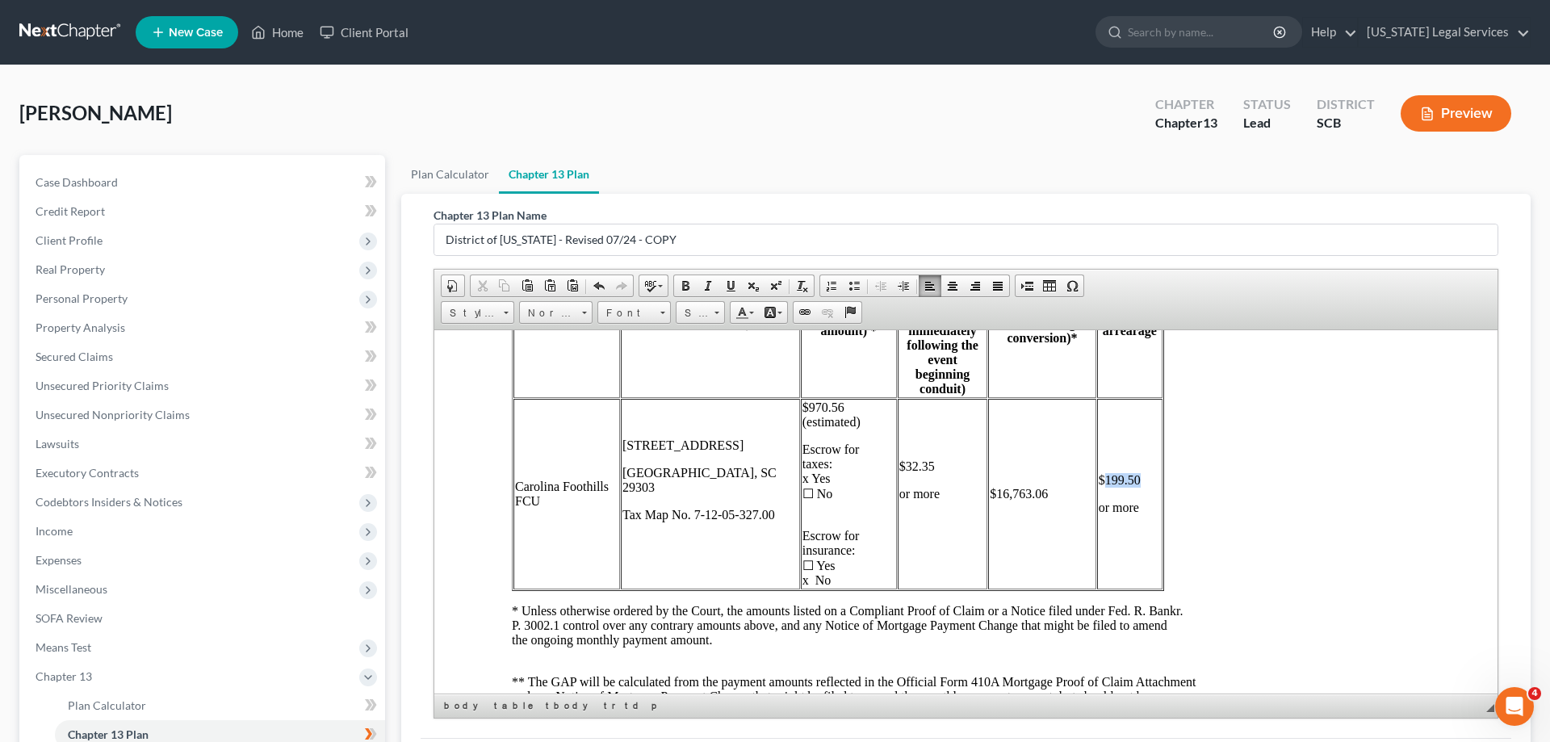
drag, startPoint x: 1103, startPoint y: 542, endPoint x: 1137, endPoint y: 542, distance: 34.7
click at [1137, 487] on p "$199.50" at bounding box center [1130, 479] width 62 height 15
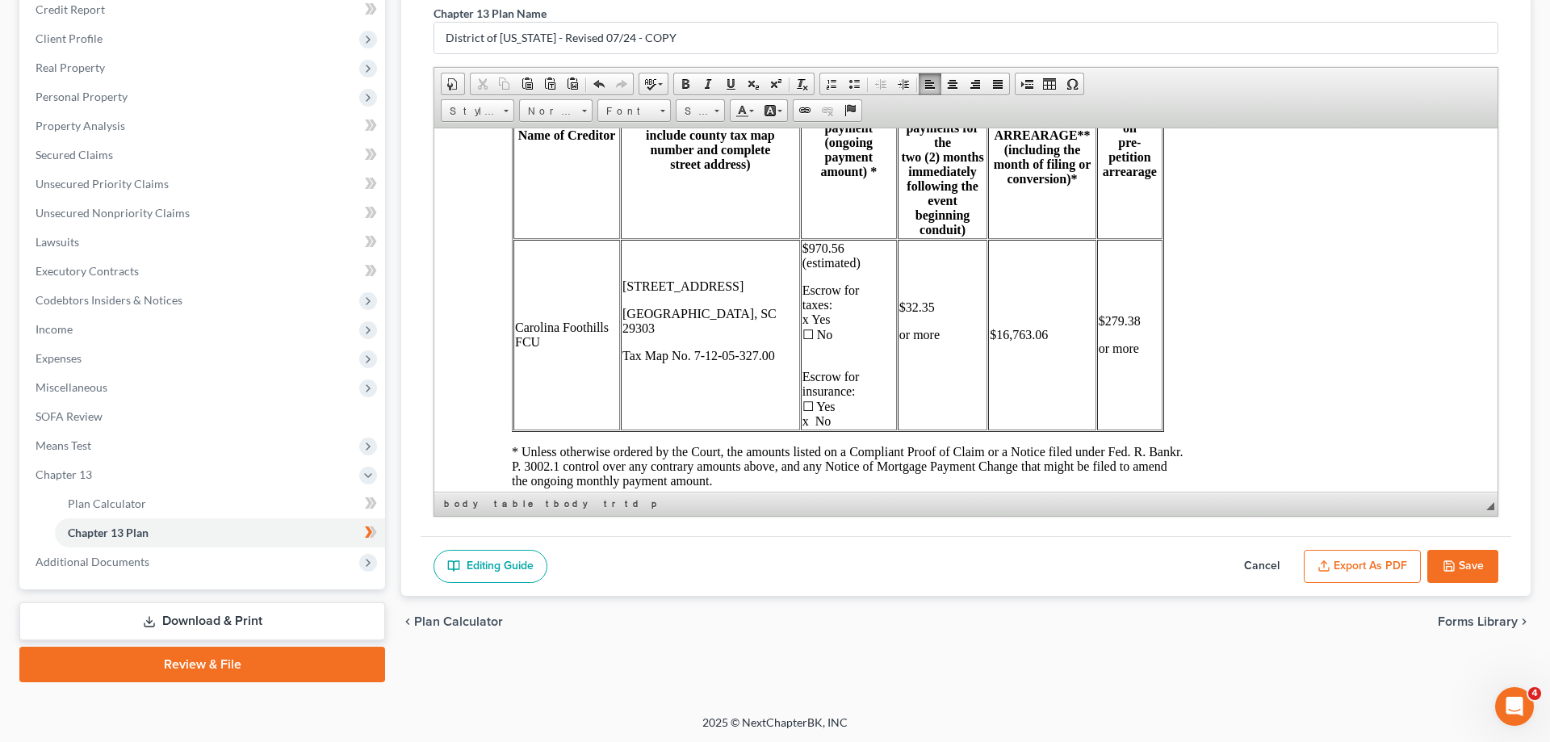
scroll to position [5559, 0]
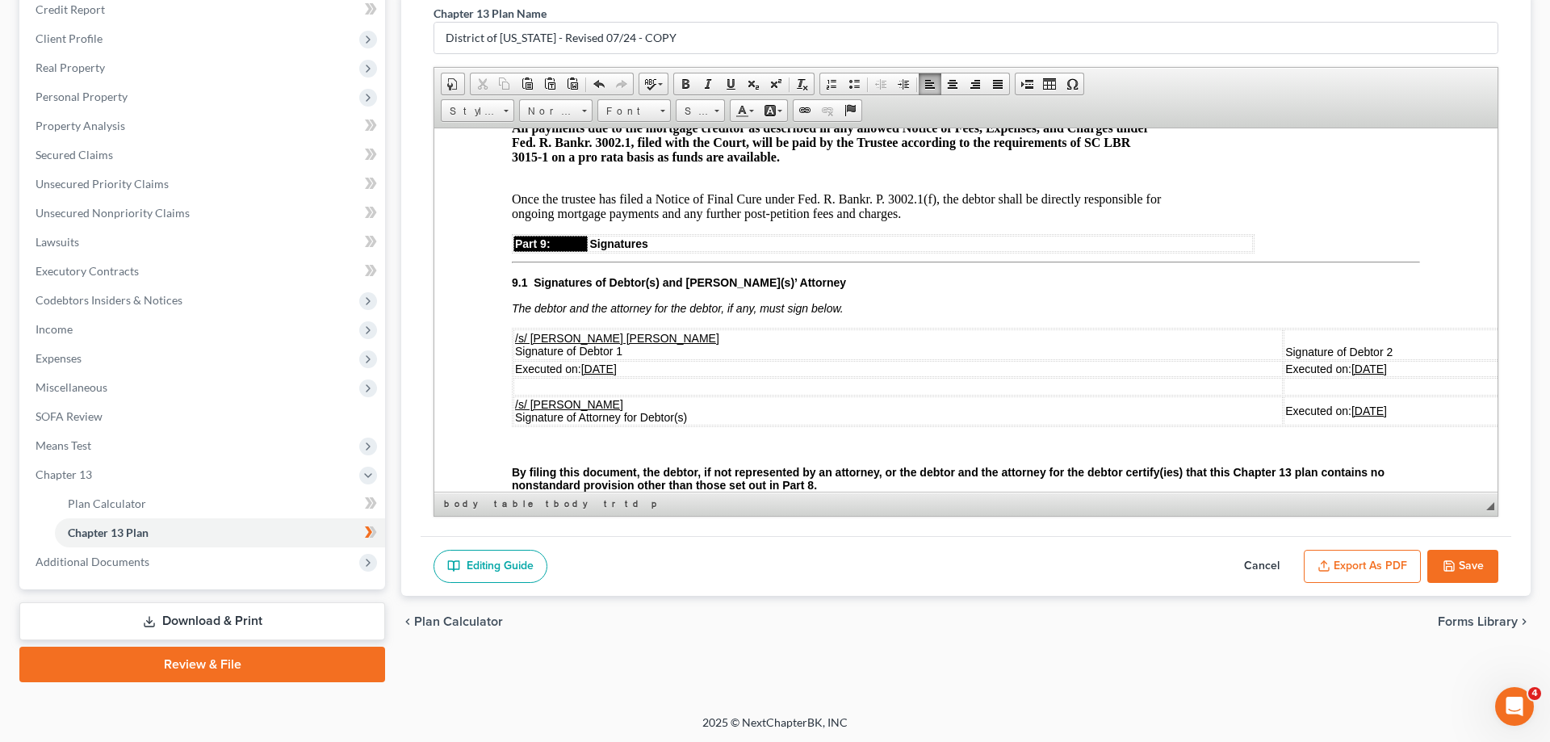
click at [1463, 570] on button "Save" at bounding box center [1462, 567] width 71 height 34
select select "0"
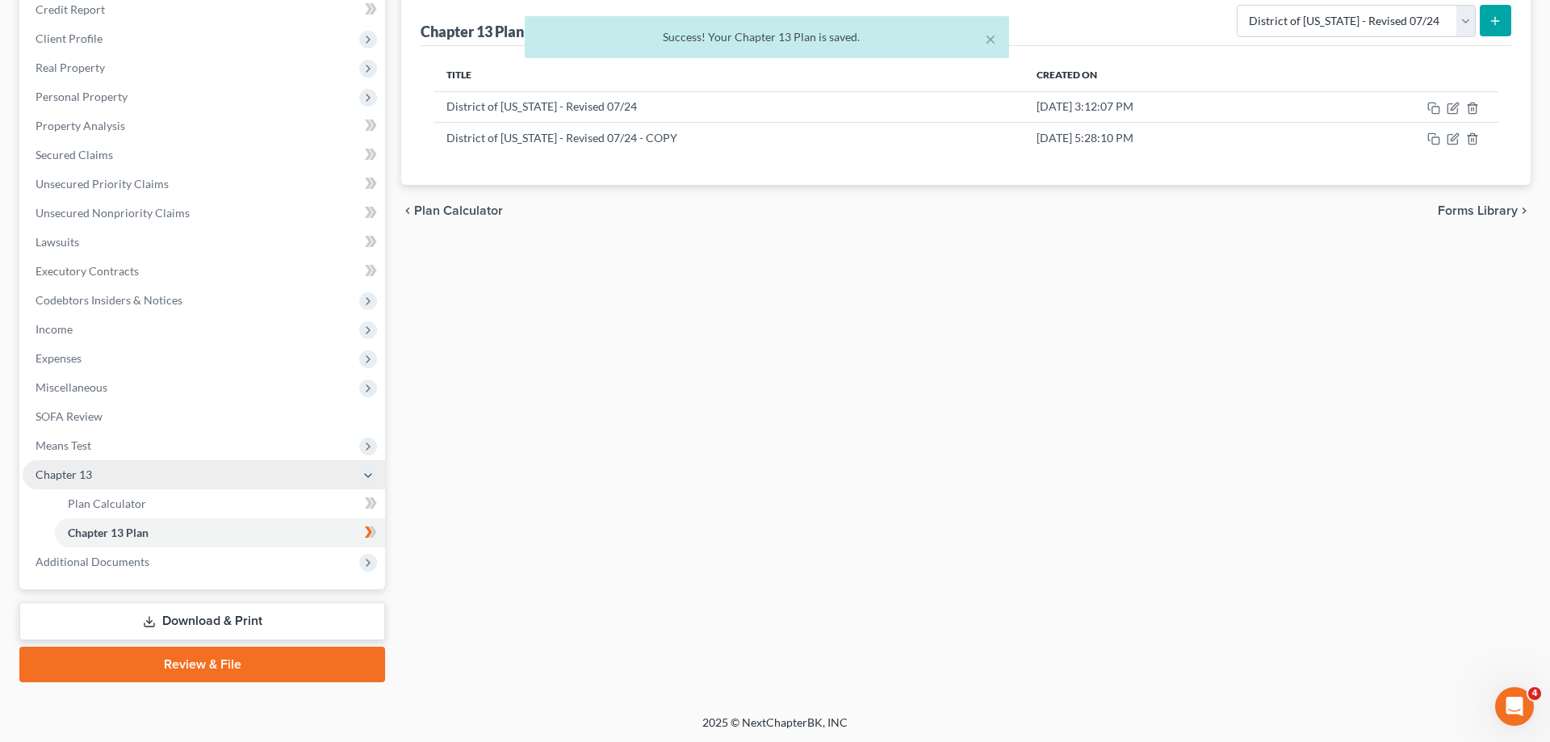
click at [81, 469] on span "Chapter 13" at bounding box center [64, 474] width 57 height 14
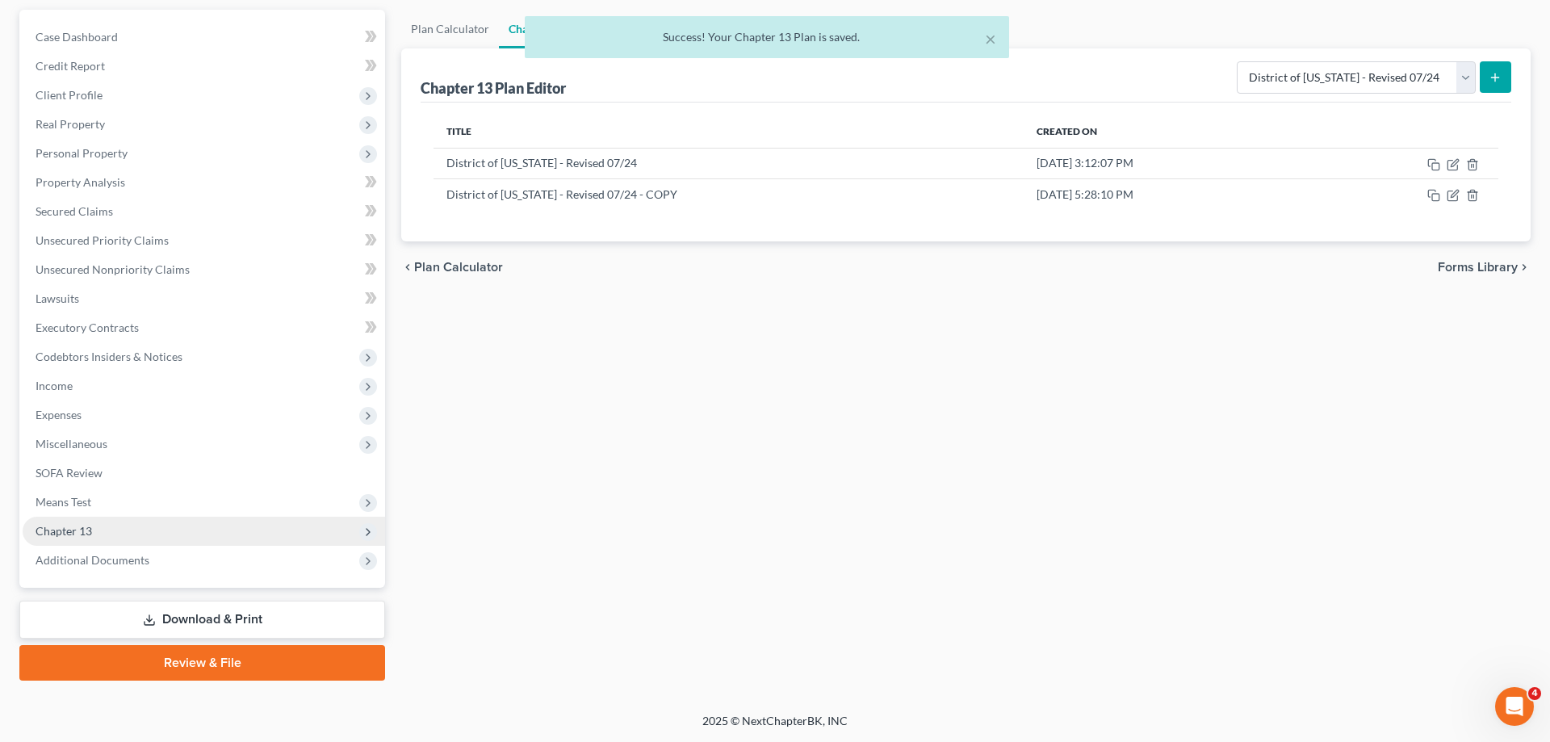
scroll to position [144, 0]
click at [91, 533] on span "Chapter 13" at bounding box center [64, 532] width 57 height 14
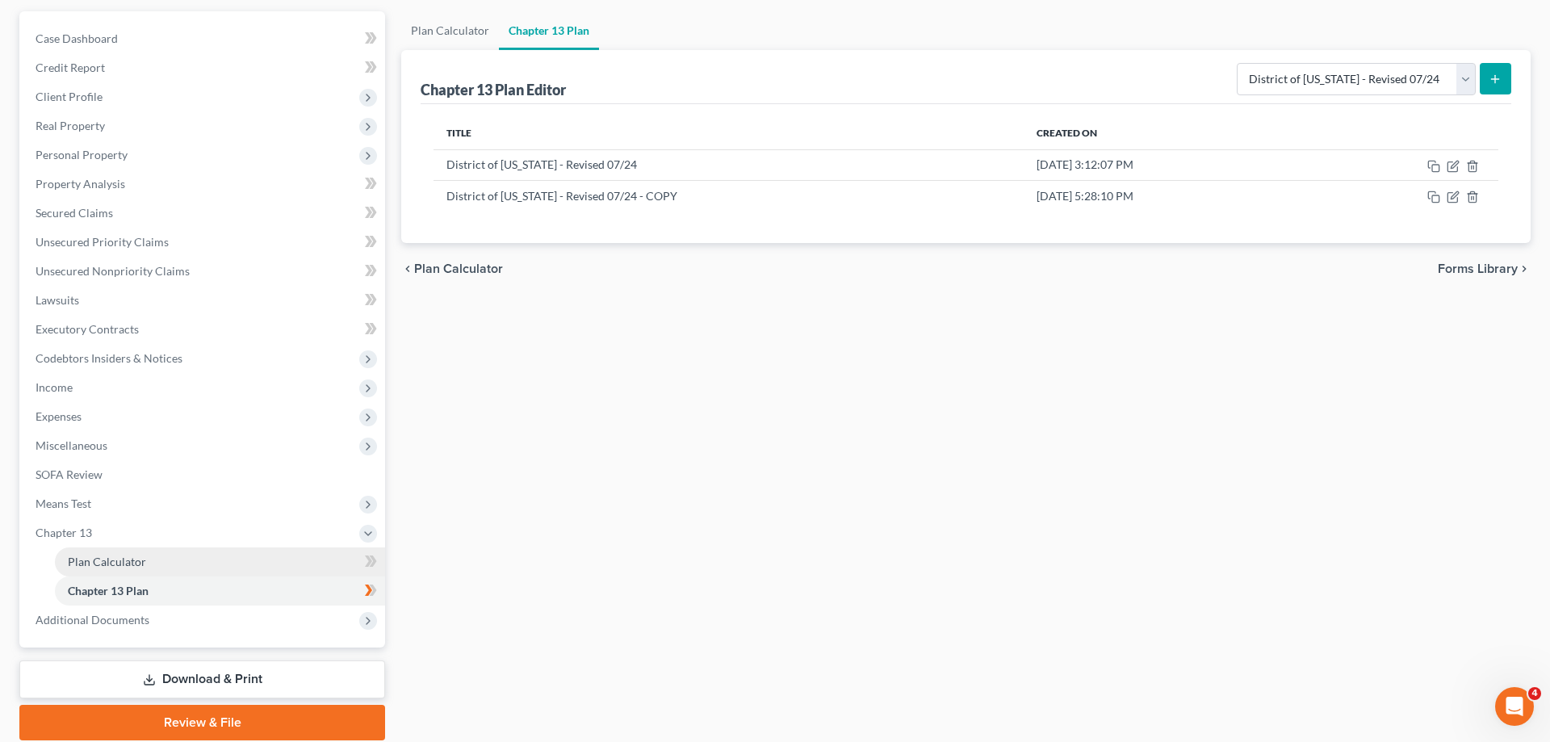
click at [135, 555] on span "Plan Calculator" at bounding box center [107, 562] width 78 height 14
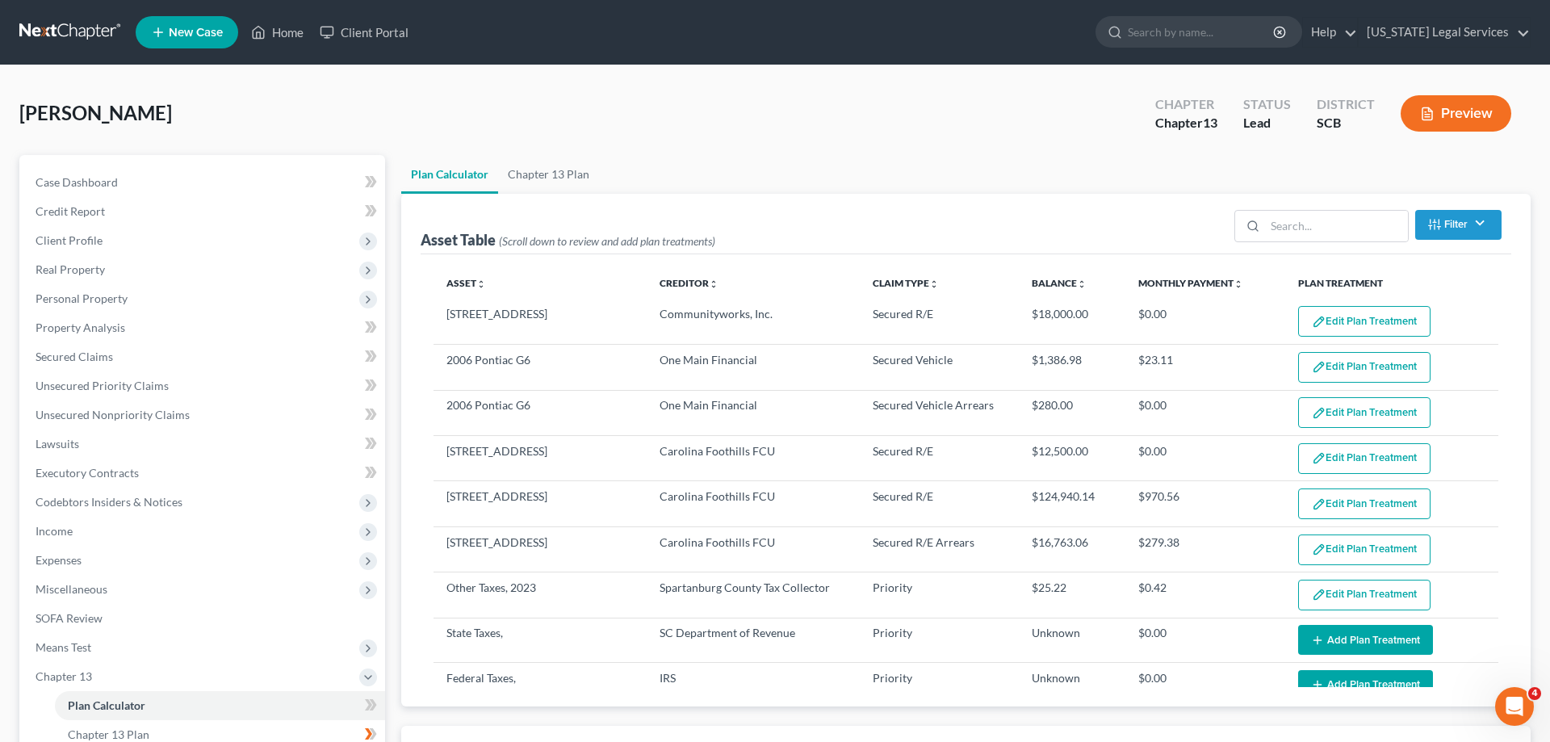
select select "59"
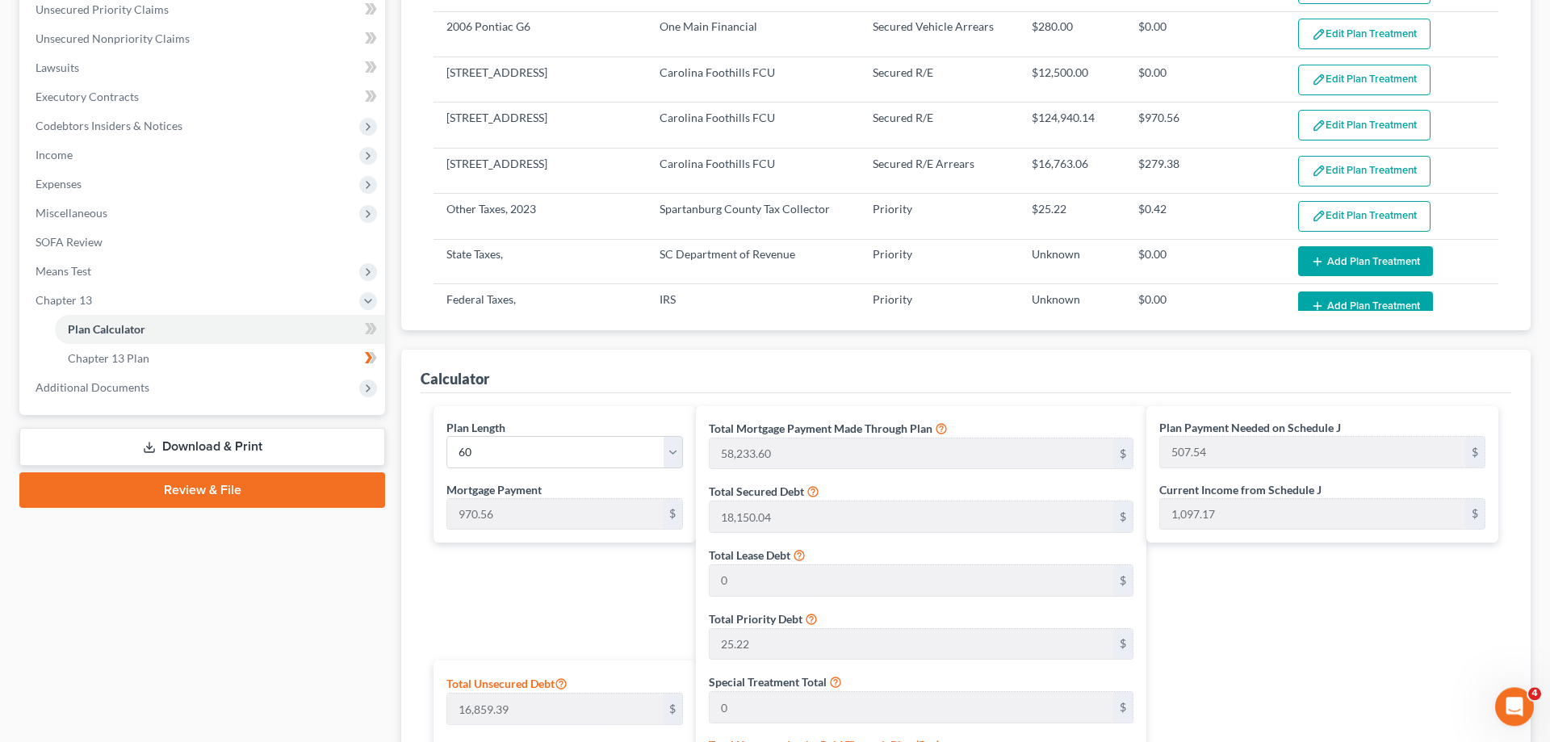
scroll to position [247, 0]
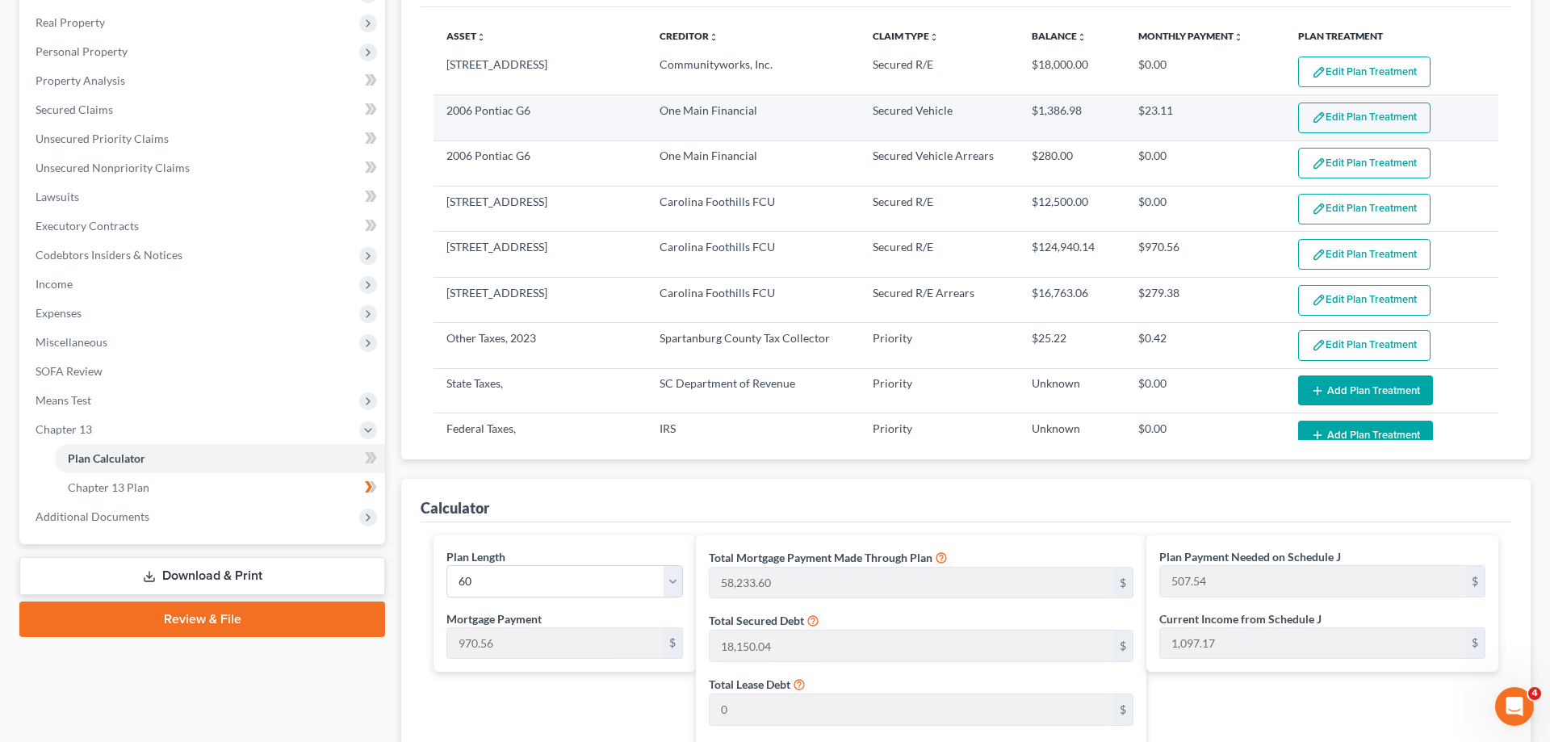
click at [1356, 103] on button "Edit Plan Treatment" at bounding box center [1364, 118] width 132 height 31
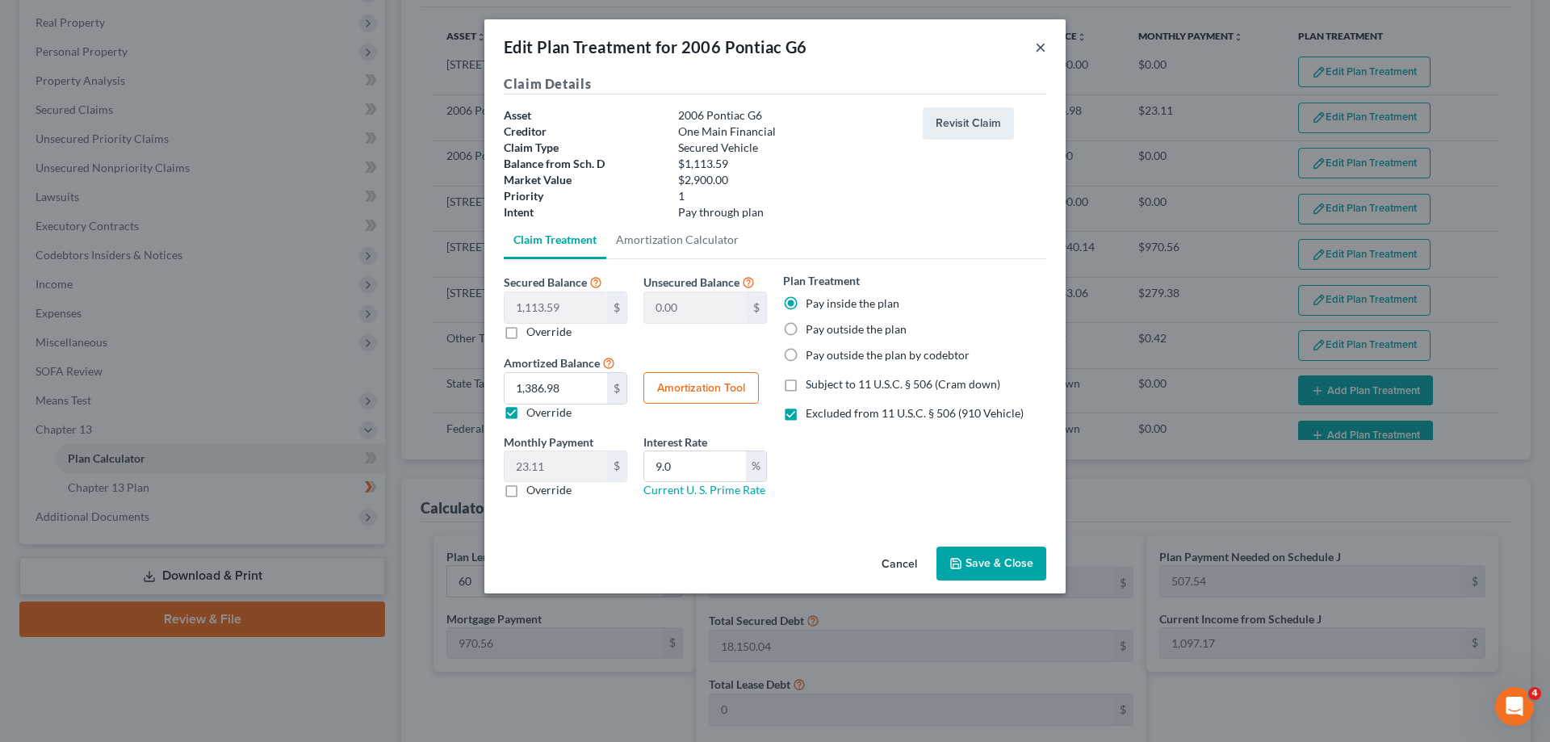
click at [1036, 43] on button "×" at bounding box center [1040, 46] width 11 height 19
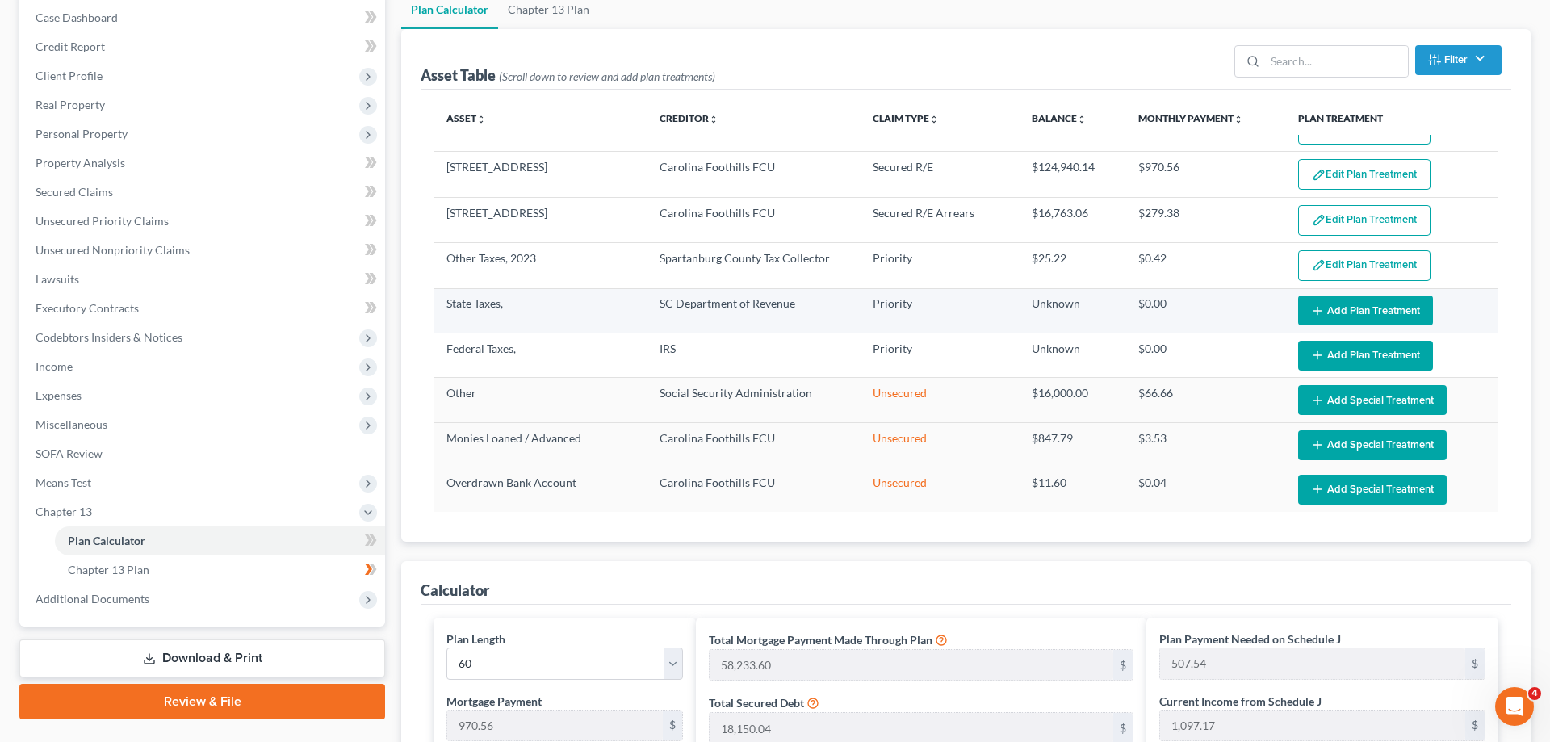
scroll to position [167, 0]
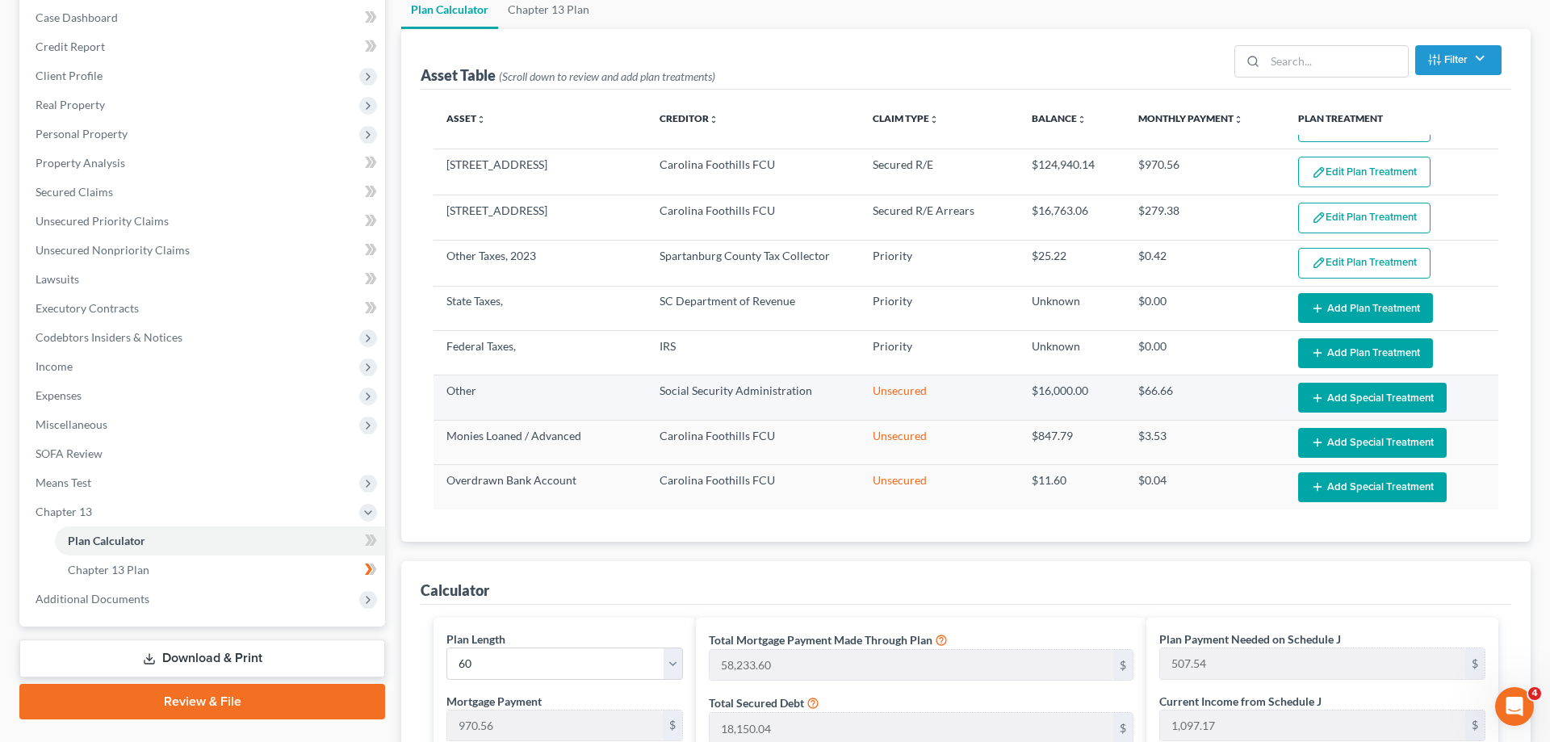
click at [1315, 398] on icon "button" at bounding box center [1317, 397] width 13 height 13
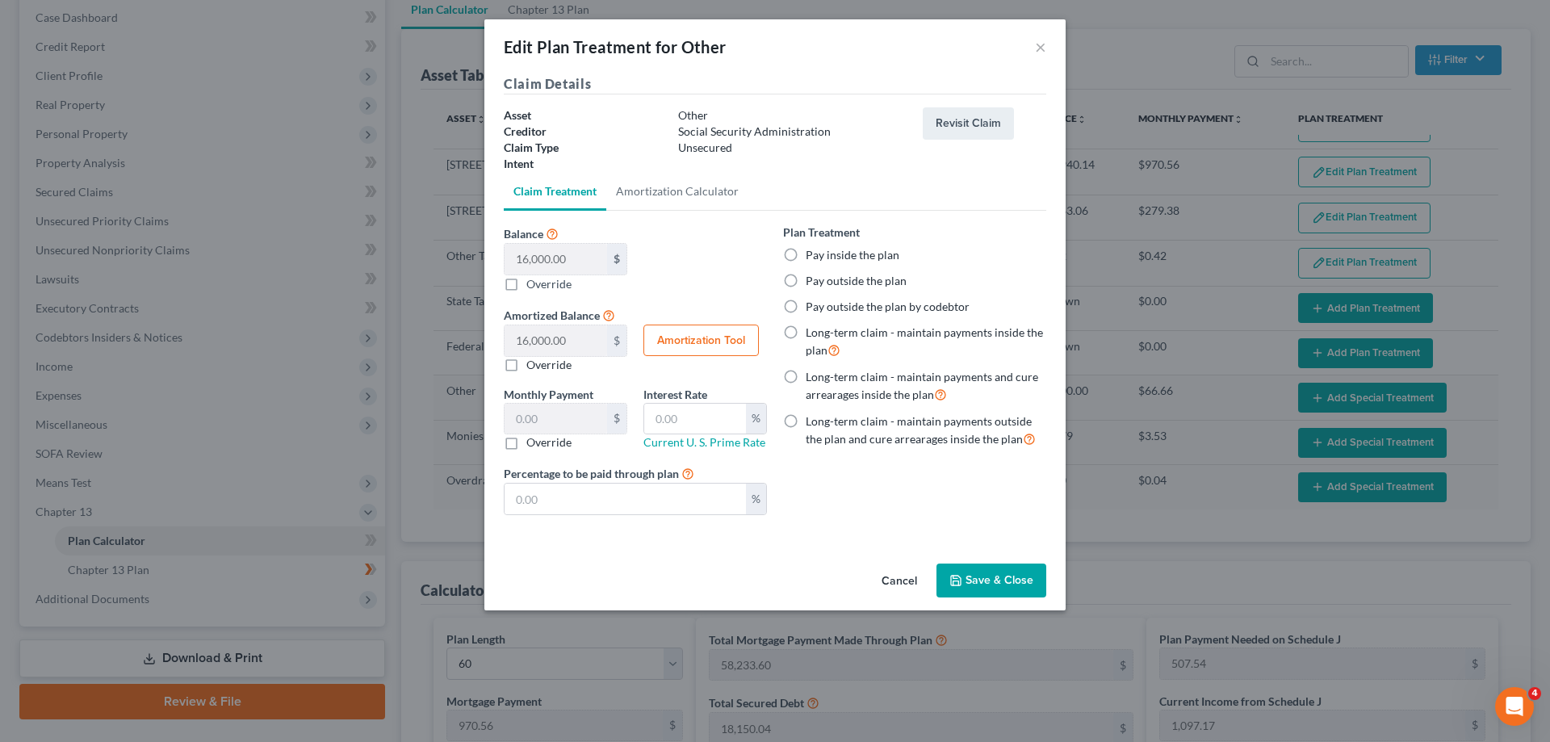
click at [526, 445] on label "Override" at bounding box center [548, 442] width 45 height 16
click at [533, 445] on input "Override" at bounding box center [538, 439] width 10 height 10
checkbox input "true"
drag, startPoint x: 563, startPoint y: 426, endPoint x: 436, endPoint y: 429, distance: 127.6
click at [505, 429] on input "text" at bounding box center [556, 419] width 103 height 31
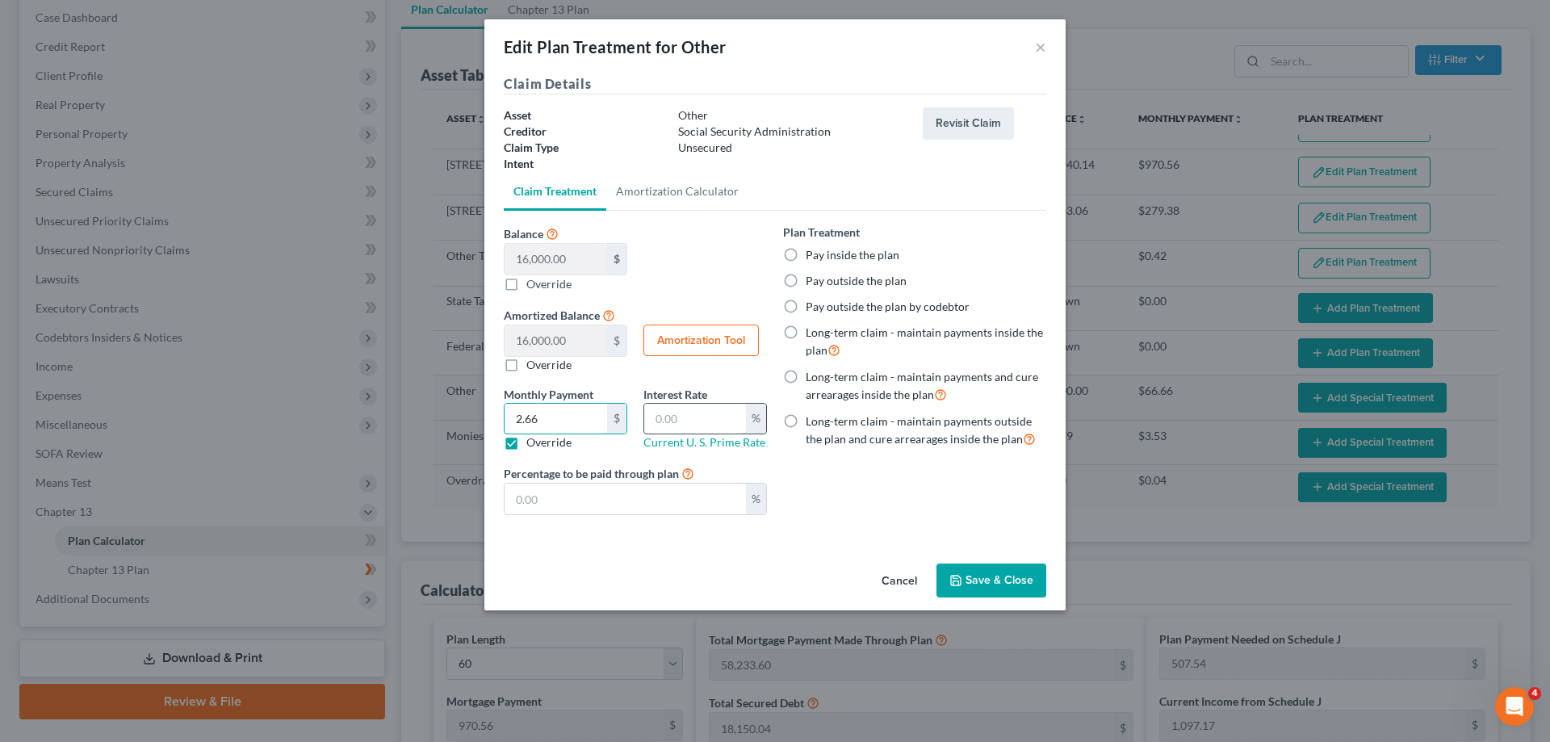
type input "2.66"
click at [683, 420] on input "text" at bounding box center [695, 419] width 102 height 31
type input "0"
click at [986, 573] on button "Save & Close" at bounding box center [991, 580] width 110 height 34
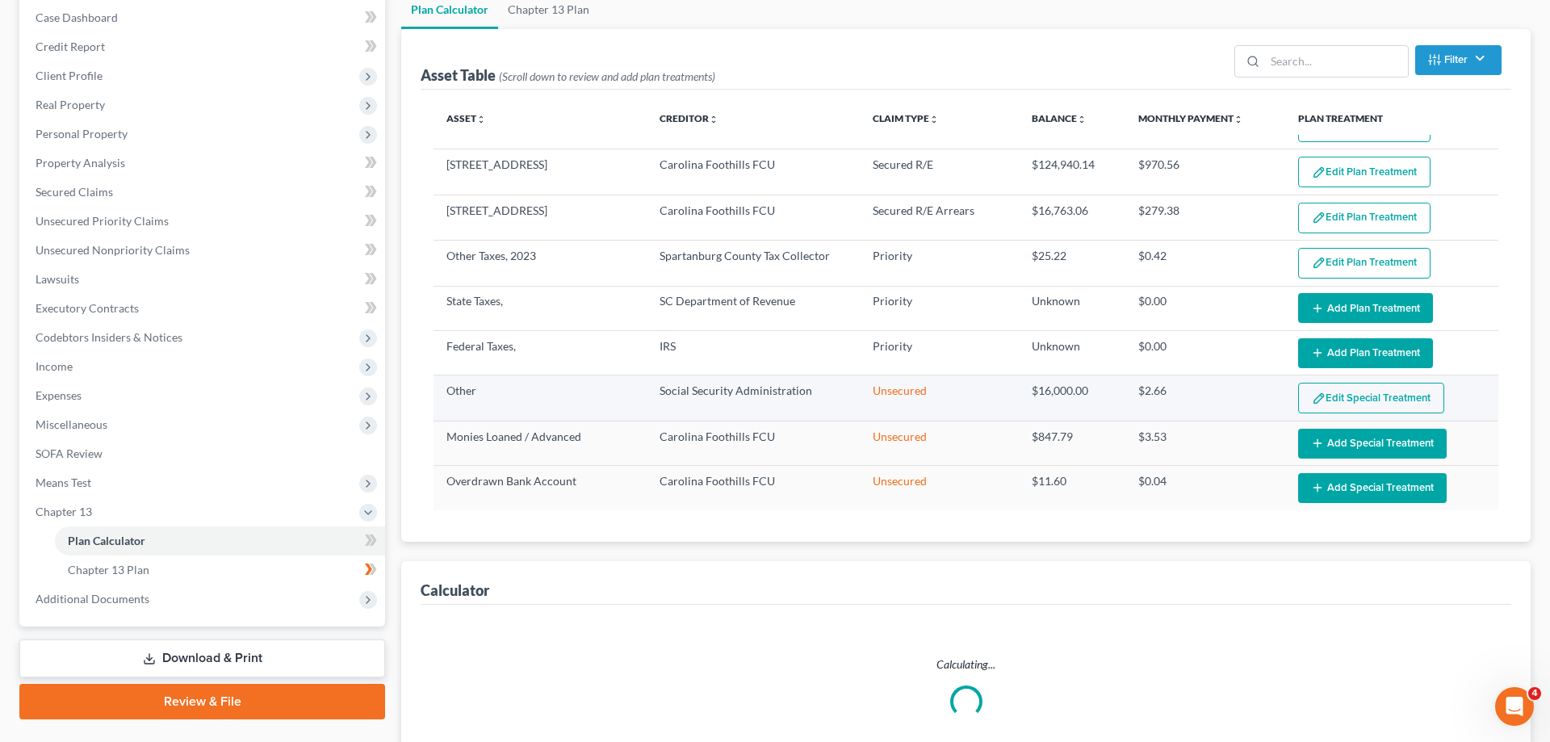
select select "59"
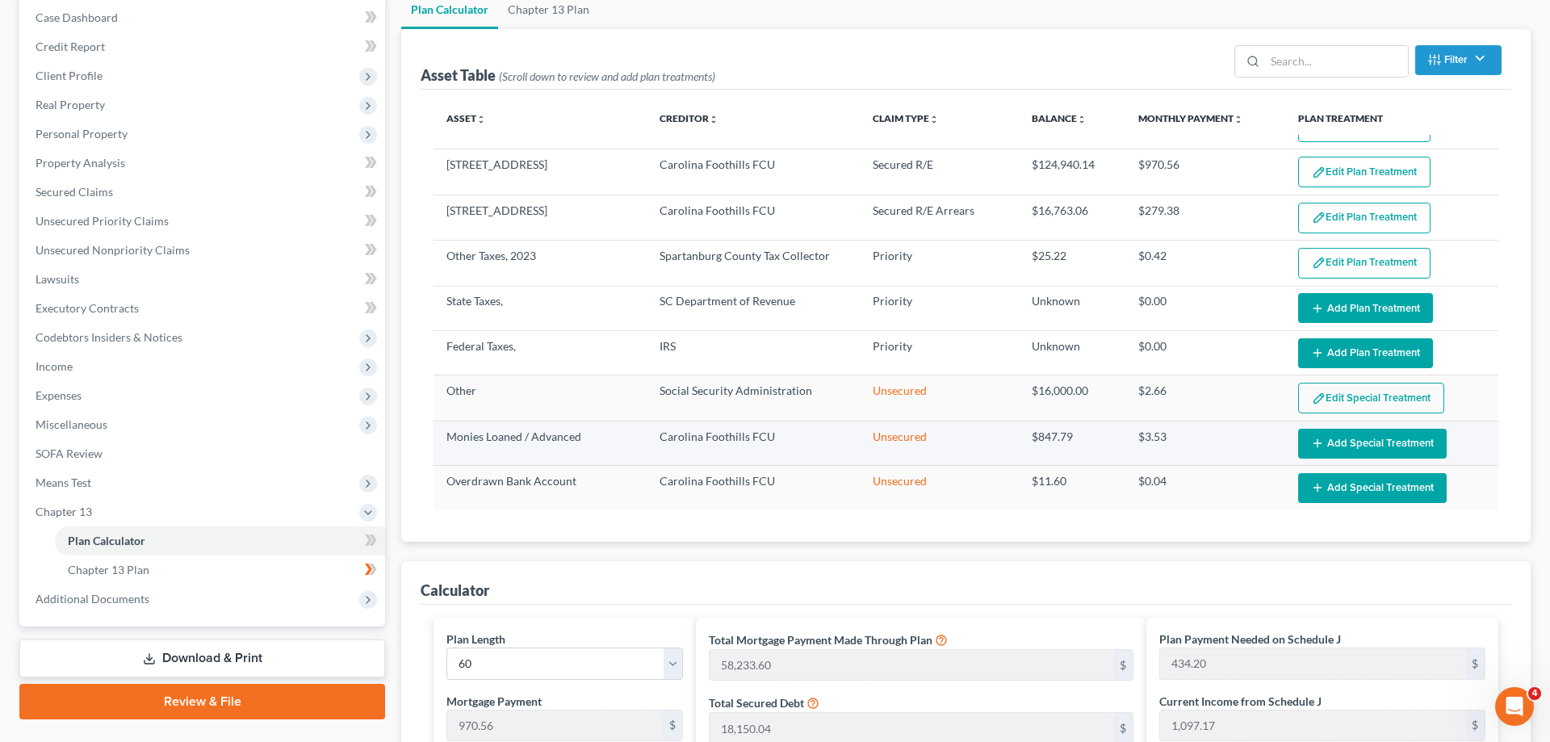
click at [1116, 442] on td "$847.79" at bounding box center [1072, 443] width 107 height 44
click at [1371, 442] on button "Add Special Treatment" at bounding box center [1372, 444] width 149 height 30
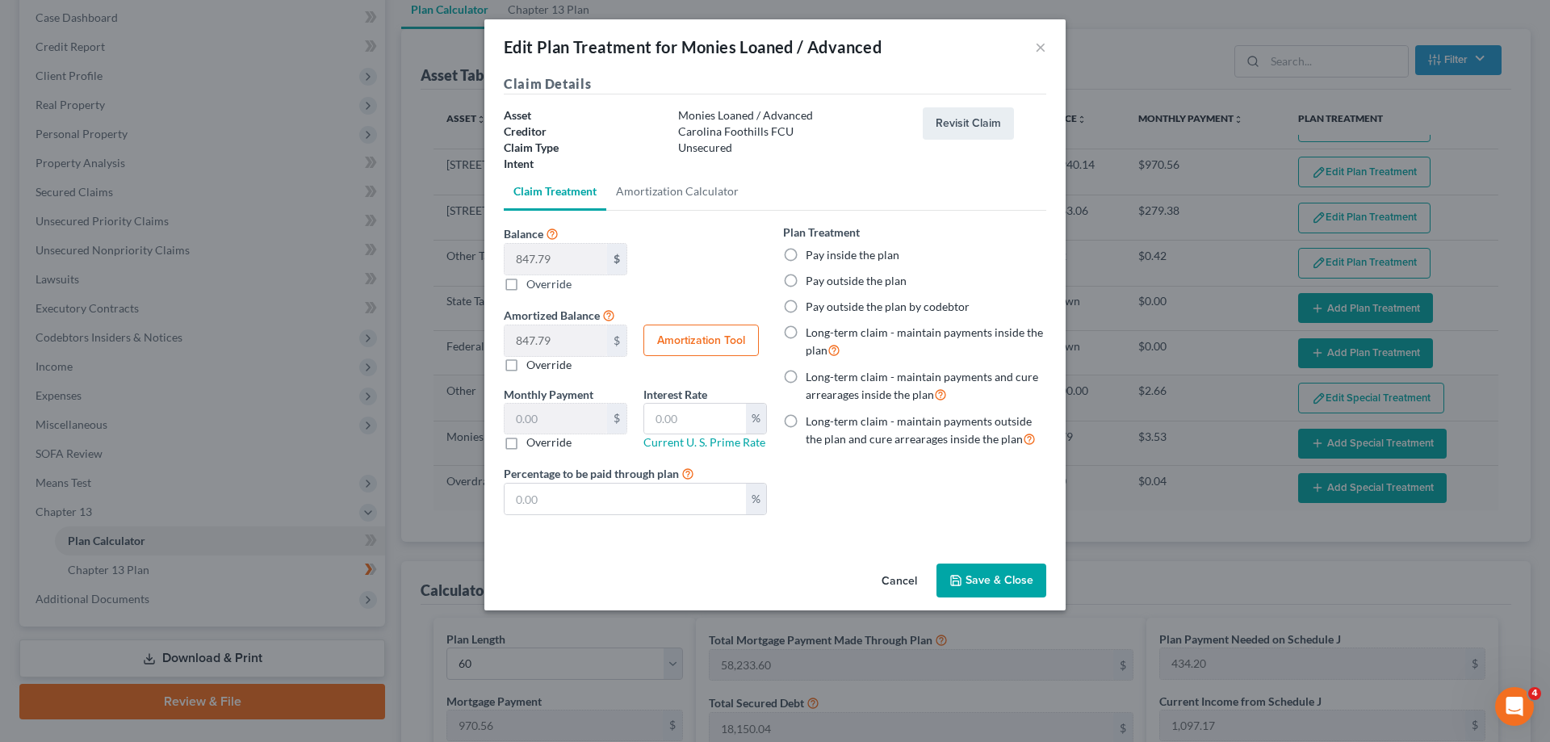
click at [526, 446] on label "Override" at bounding box center [548, 442] width 45 height 16
click at [533, 445] on input "Override" at bounding box center [538, 439] width 10 height 10
checkbox input "true"
drag, startPoint x: 550, startPoint y: 419, endPoint x: 479, endPoint y: 423, distance: 70.3
click at [505, 423] on input "text" at bounding box center [556, 419] width 103 height 31
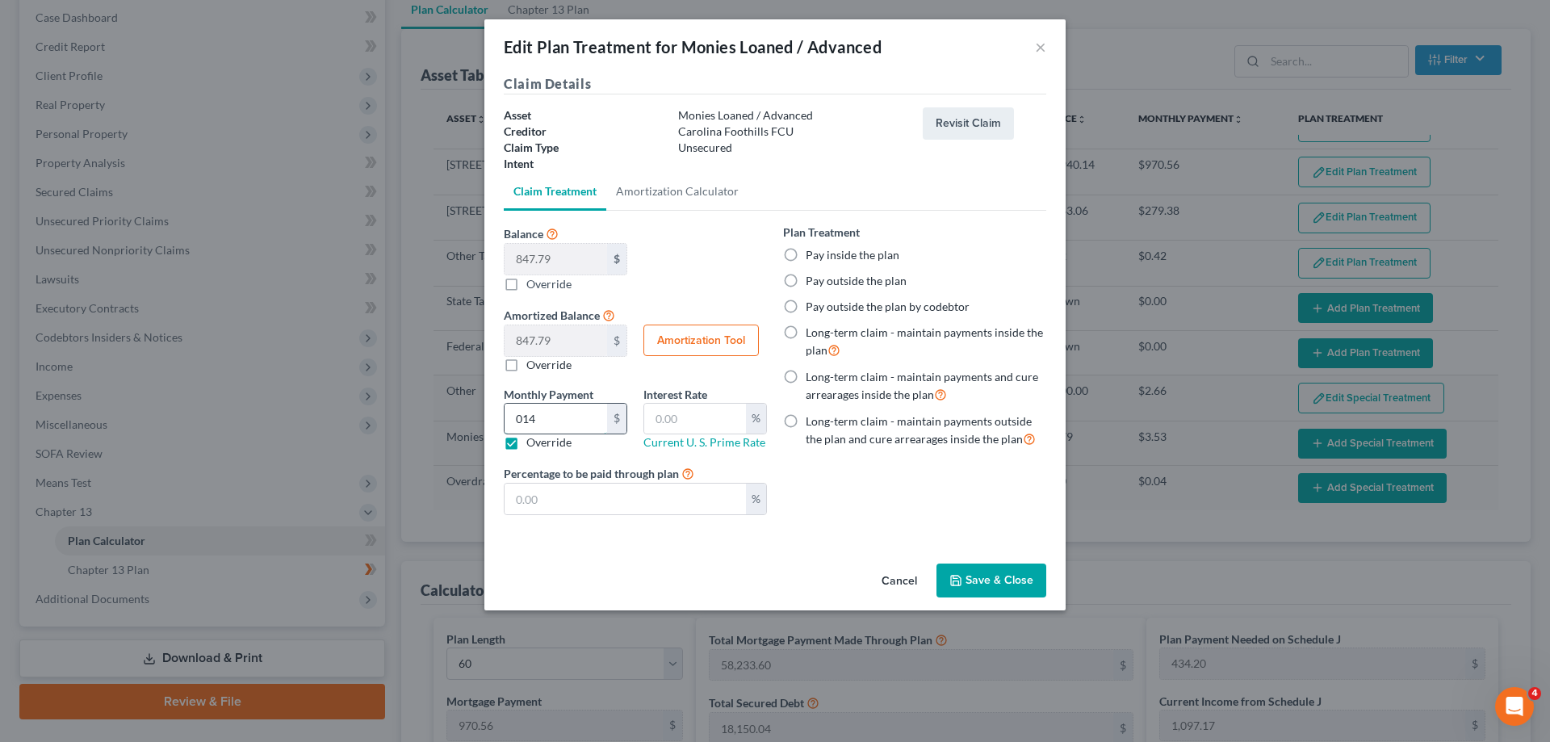
click at [519, 421] on input "014" at bounding box center [556, 419] width 103 height 31
type input "0.14"
click at [973, 582] on button "Save & Close" at bounding box center [991, 580] width 110 height 34
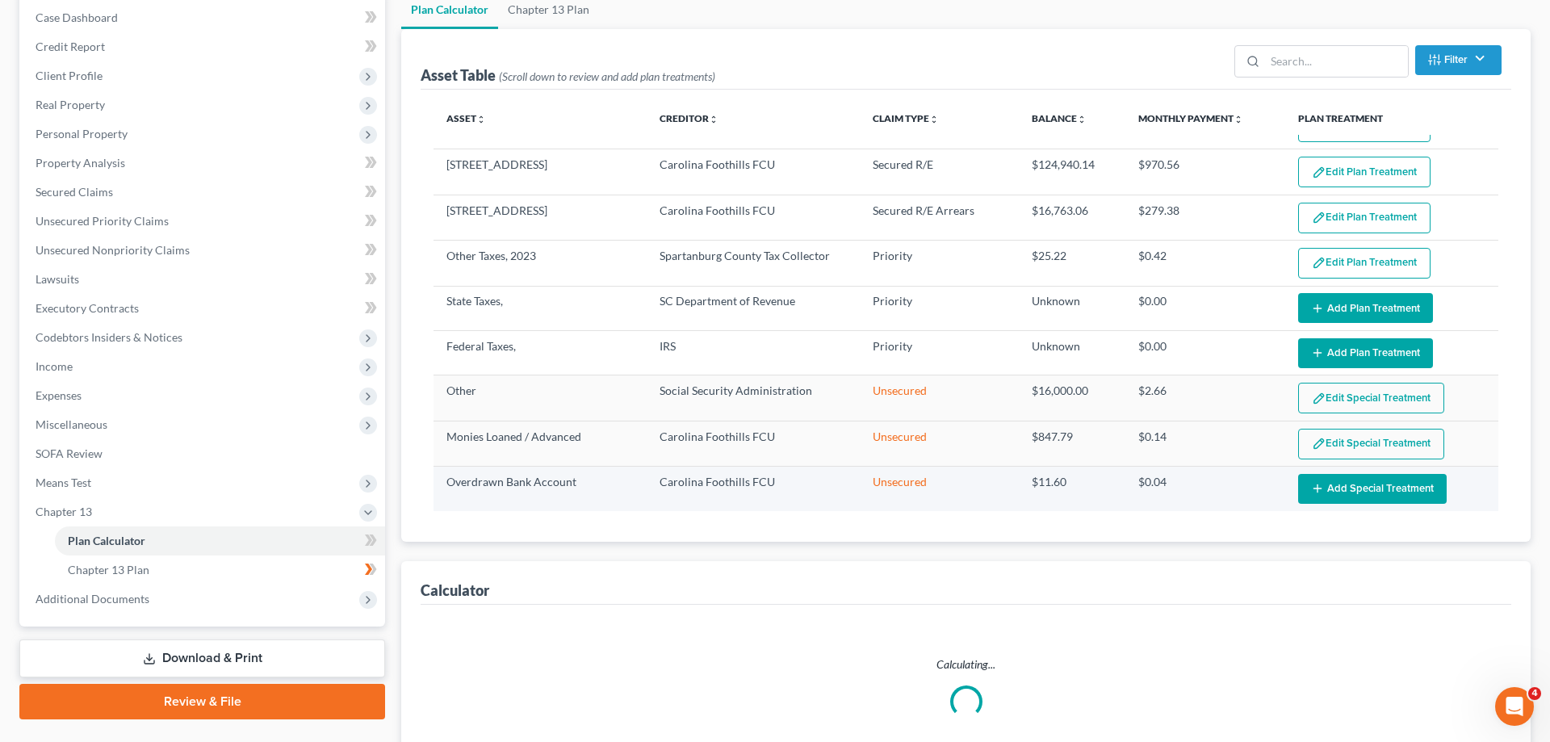
select select "59"
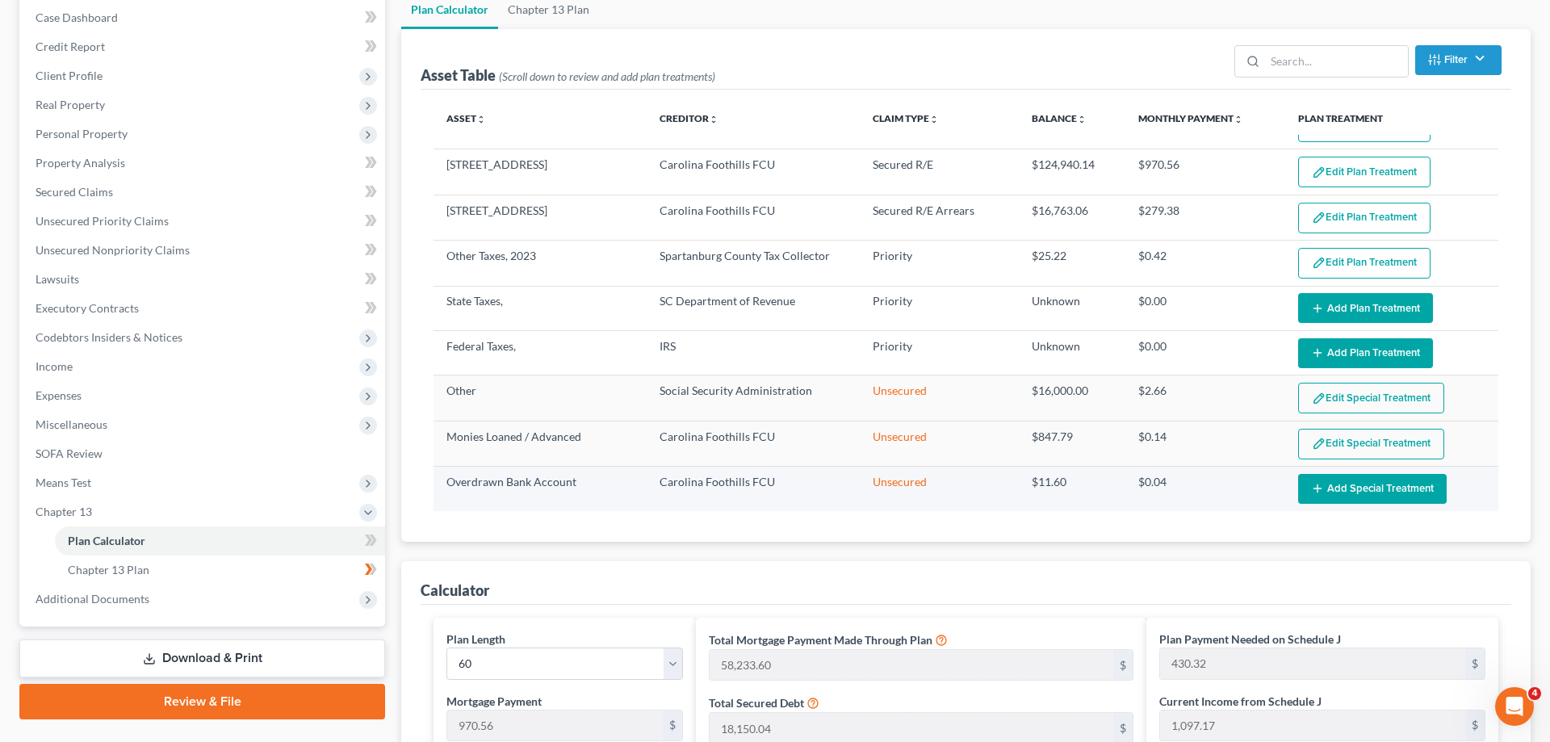
click at [1332, 491] on button "Add Special Treatment" at bounding box center [1372, 489] width 149 height 30
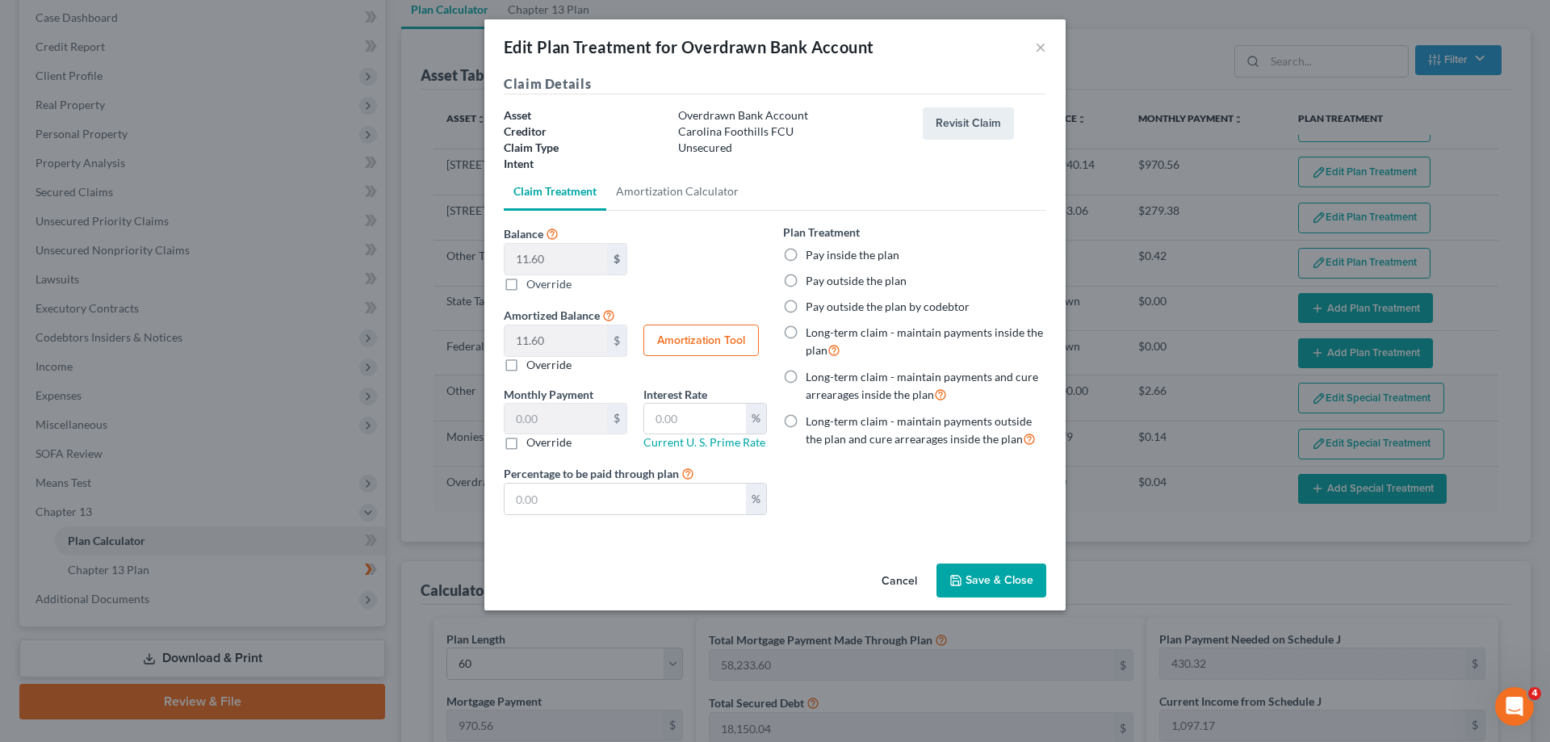
drag, startPoint x: 510, startPoint y: 443, endPoint x: 544, endPoint y: 427, distance: 37.6
click at [526, 444] on label "Override" at bounding box center [548, 442] width 45 height 16
click at [533, 444] on input "Override" at bounding box center [538, 439] width 10 height 10
checkbox input "true"
click at [555, 420] on input "text" at bounding box center [556, 419] width 103 height 31
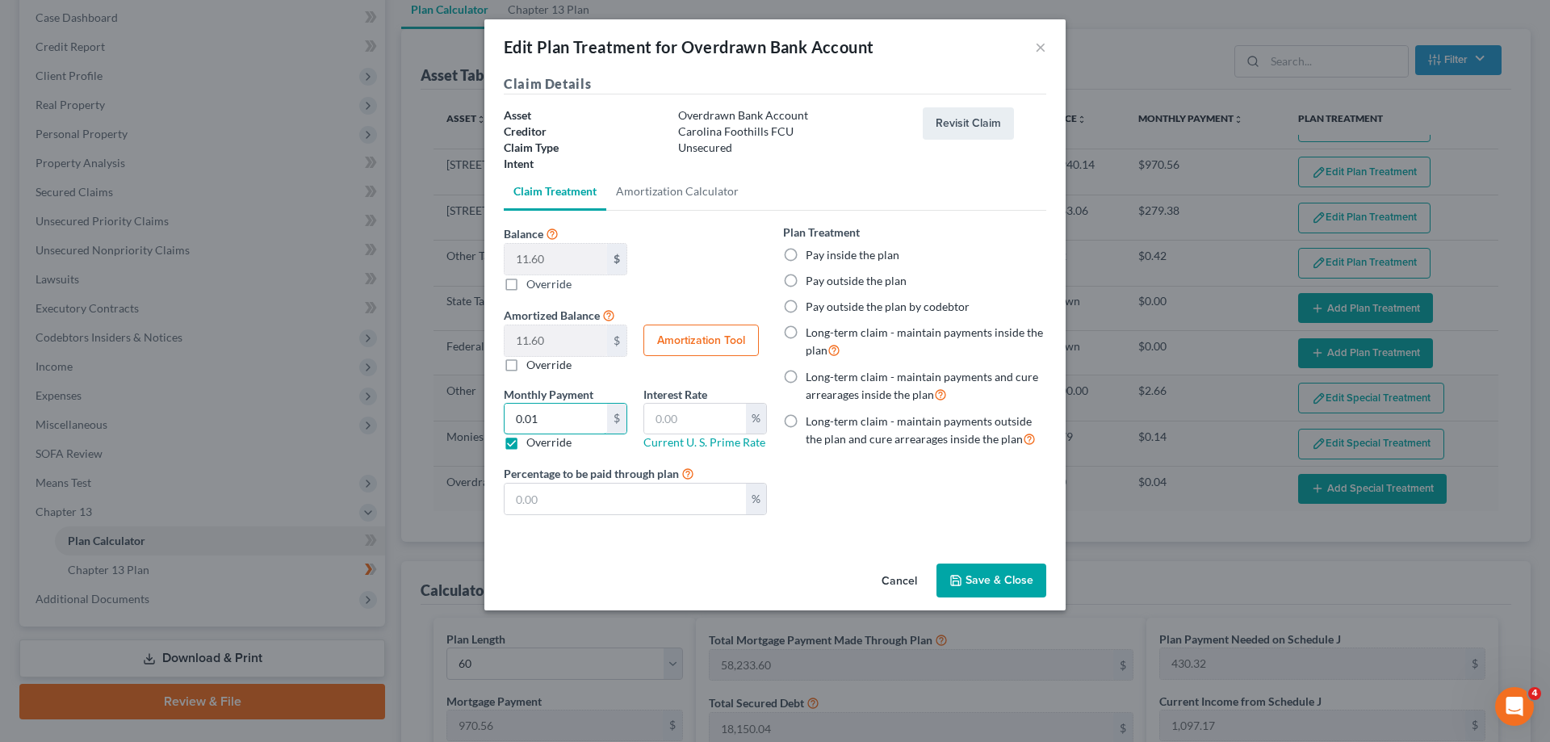
type input "0.01"
click at [979, 576] on button "Save & Close" at bounding box center [991, 580] width 110 height 34
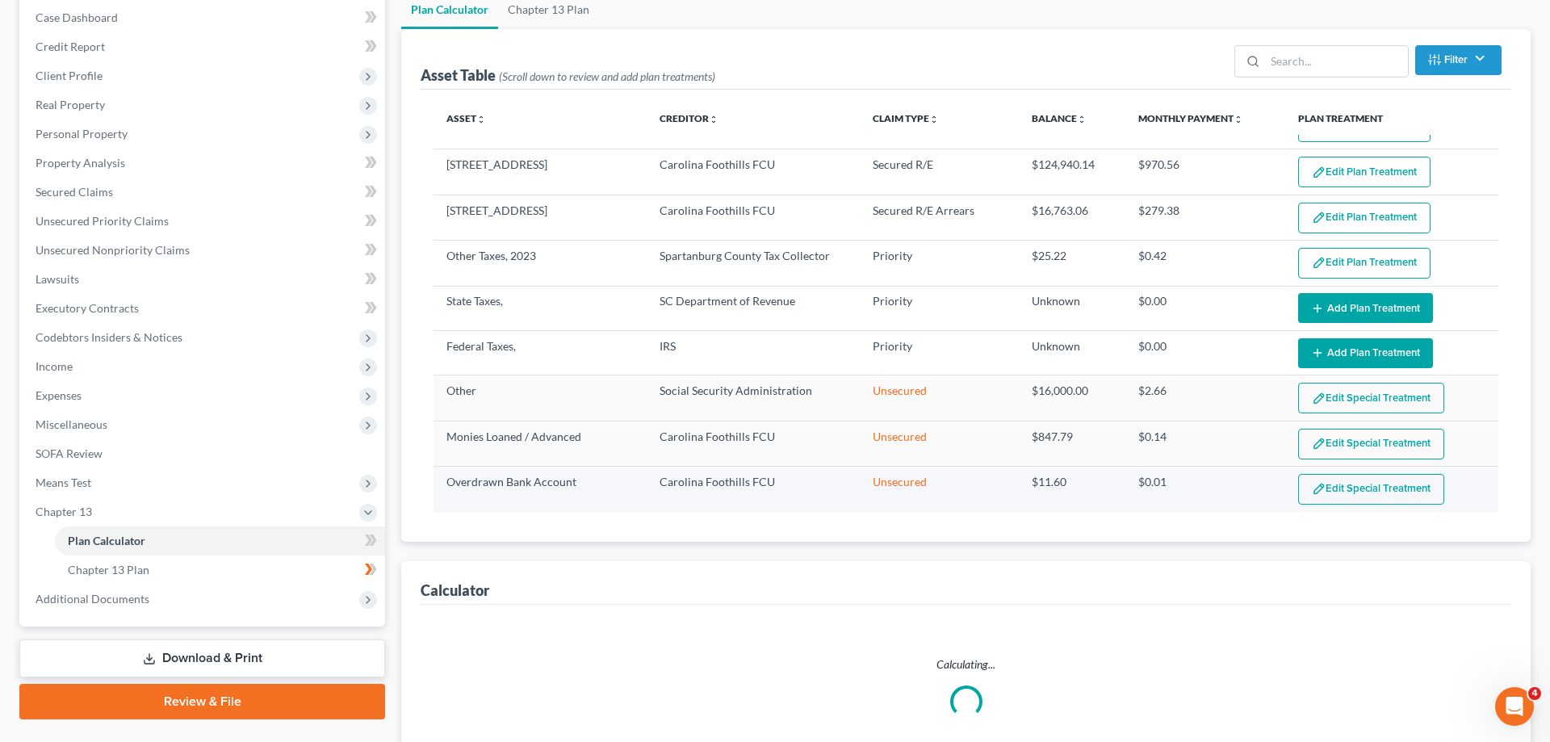
select select "59"
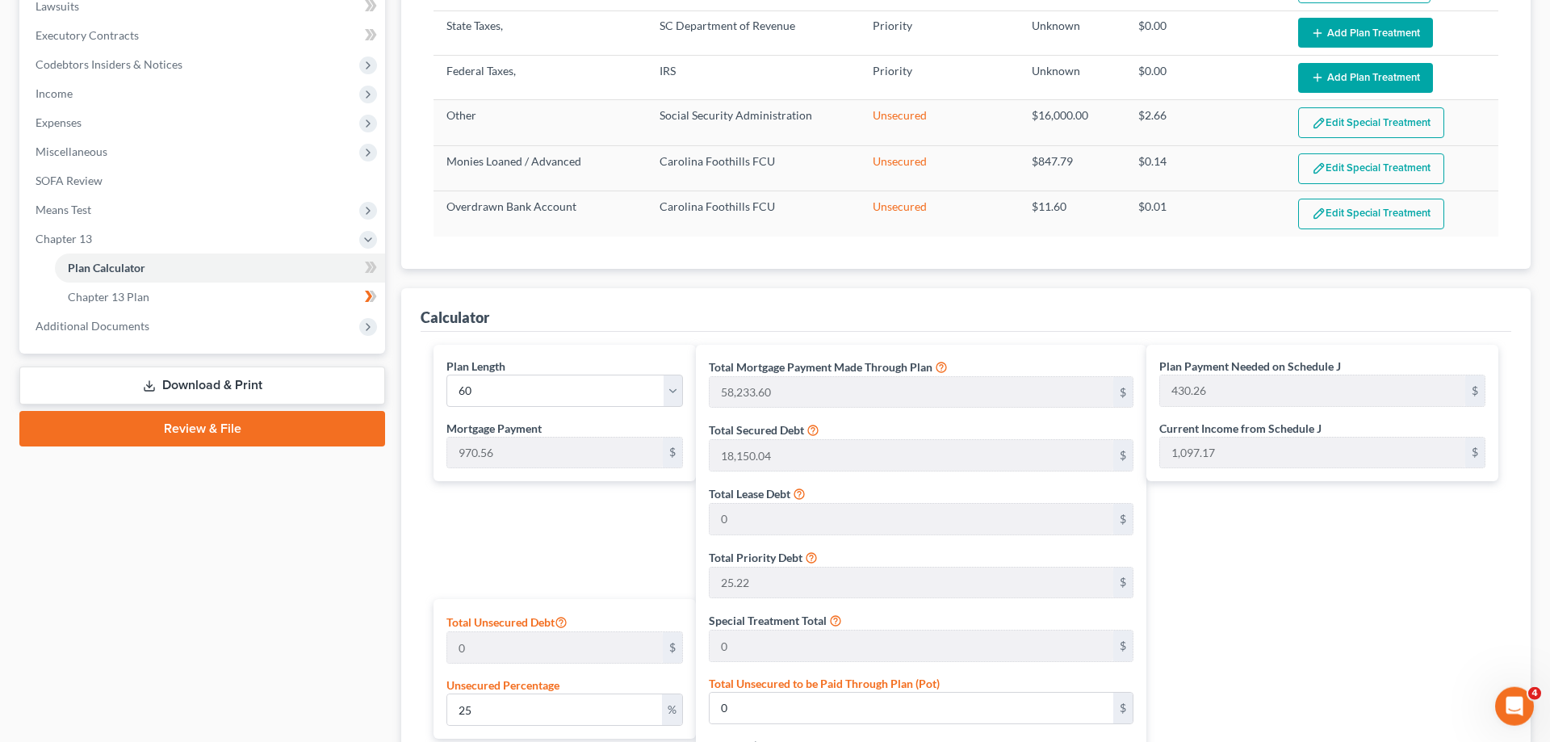
scroll to position [329, 0]
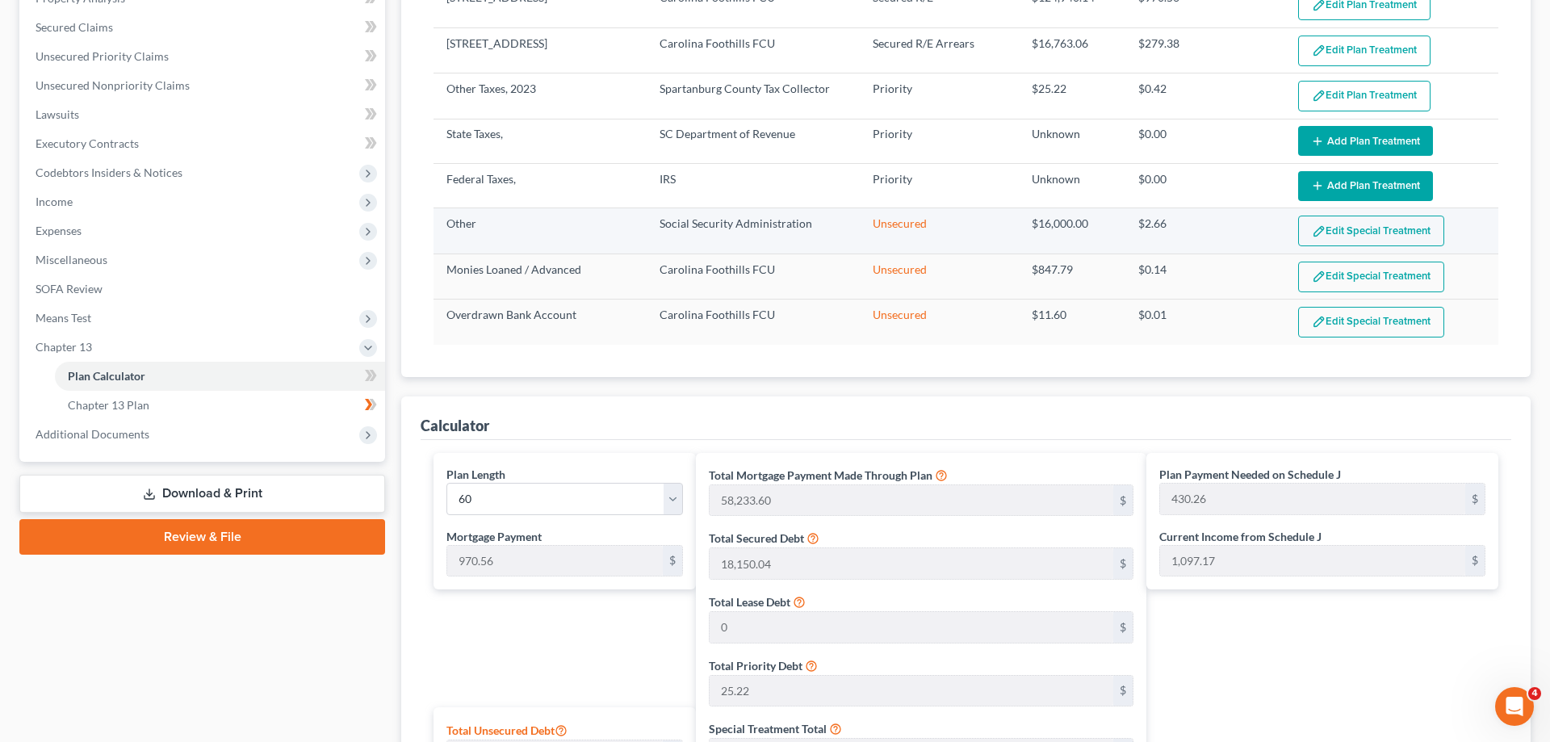
click at [1341, 221] on button "Edit Special Treatment" at bounding box center [1371, 231] width 146 height 31
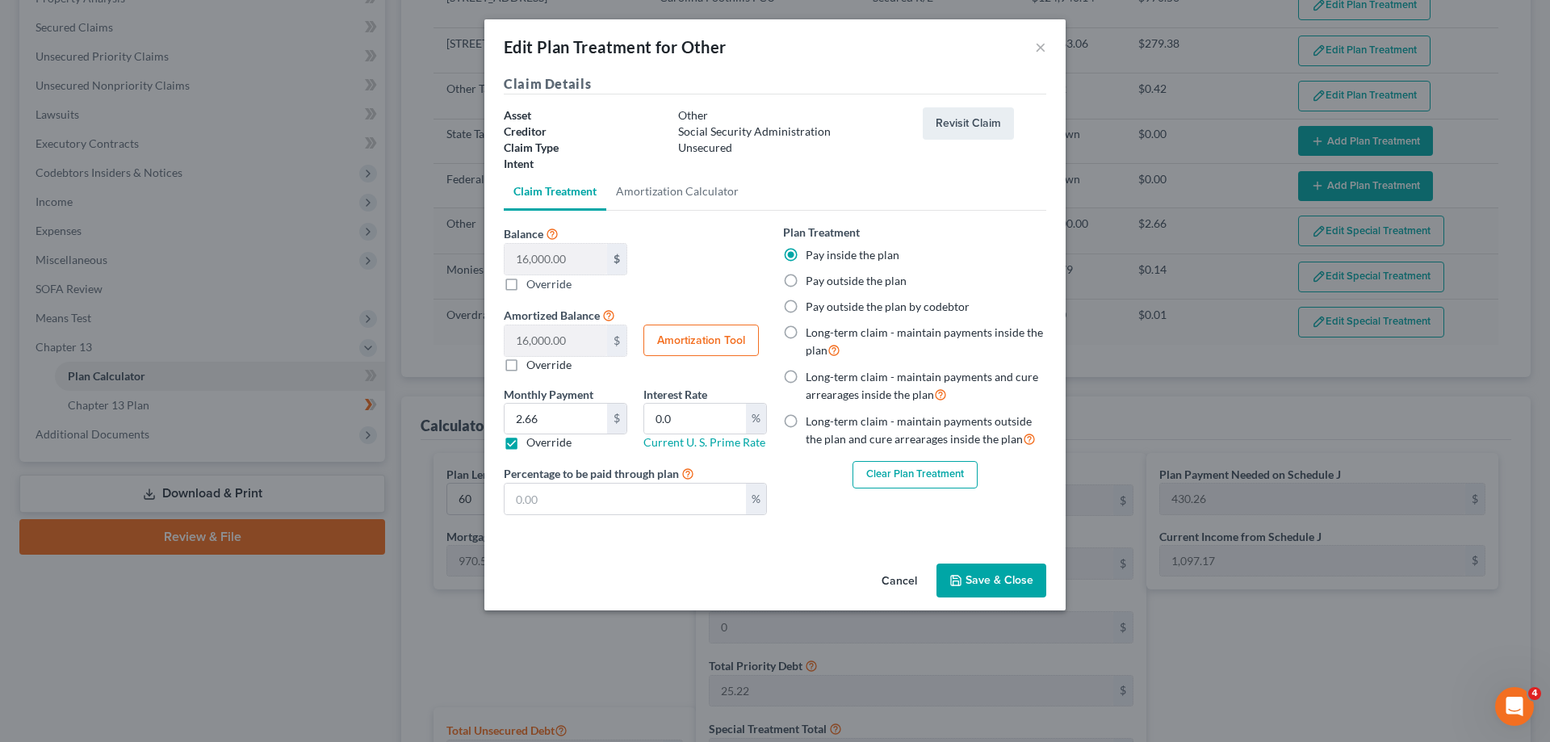
click at [891, 480] on button "Clear Plan Treatment" at bounding box center [914, 474] width 125 height 27
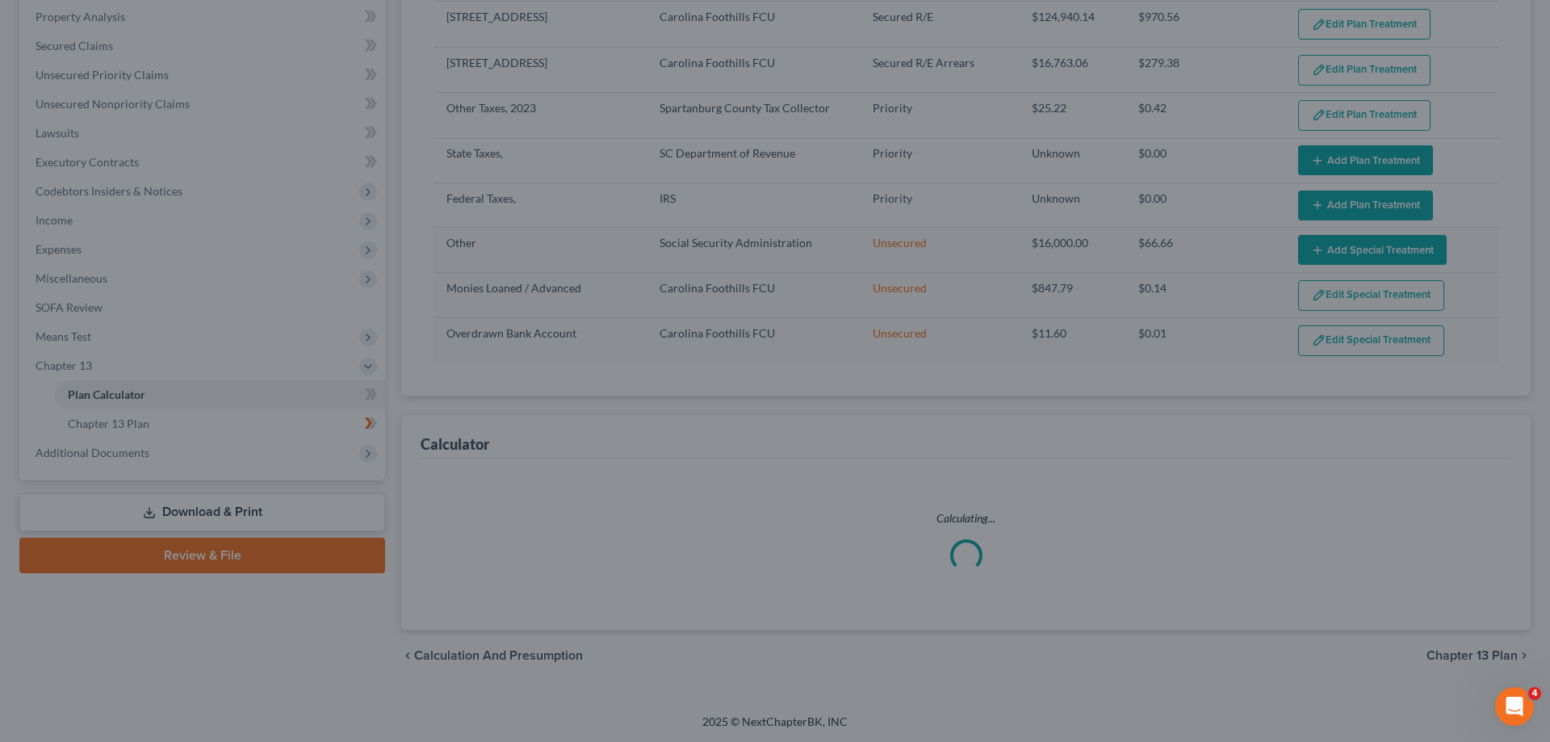
scroll to position [169, 0]
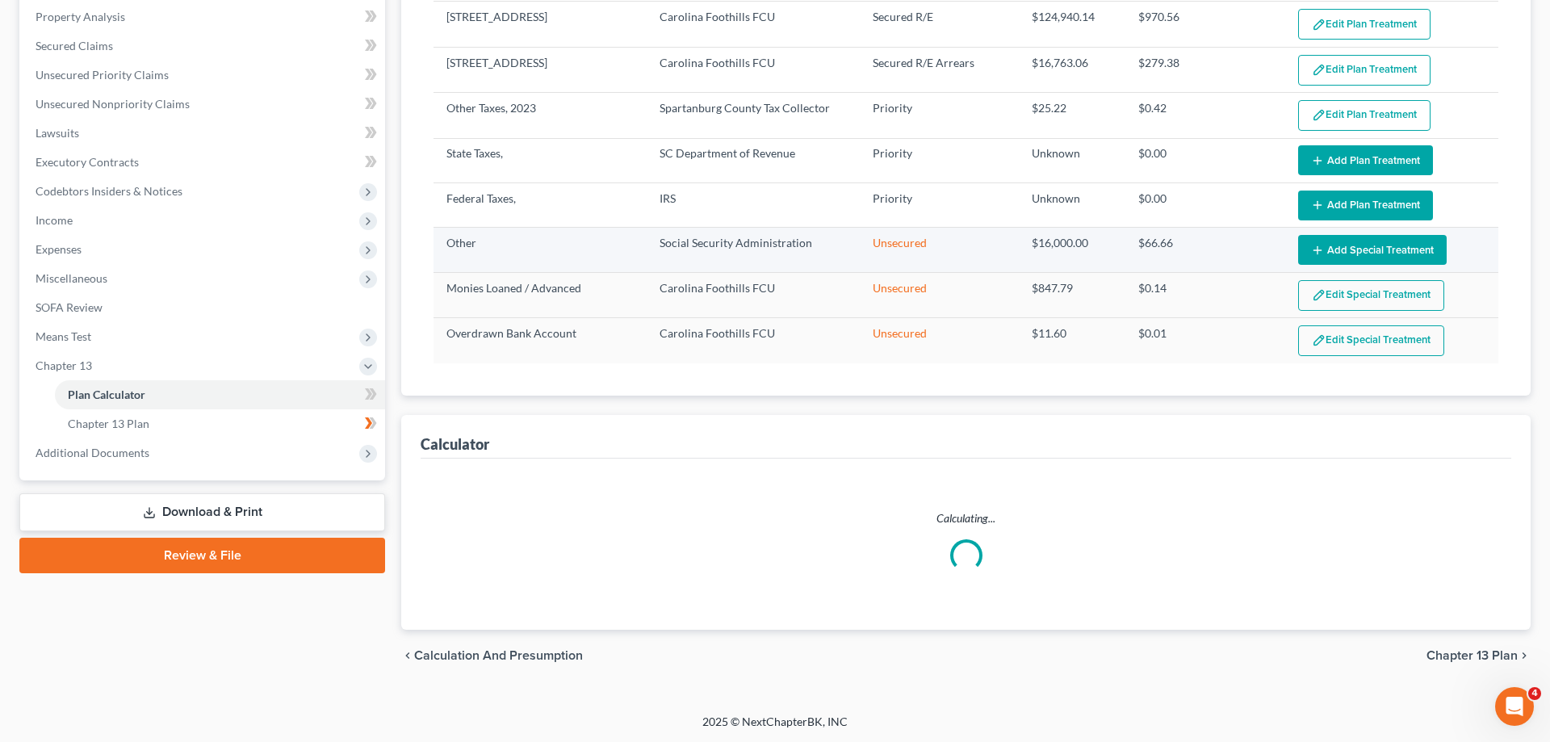
select select "59"
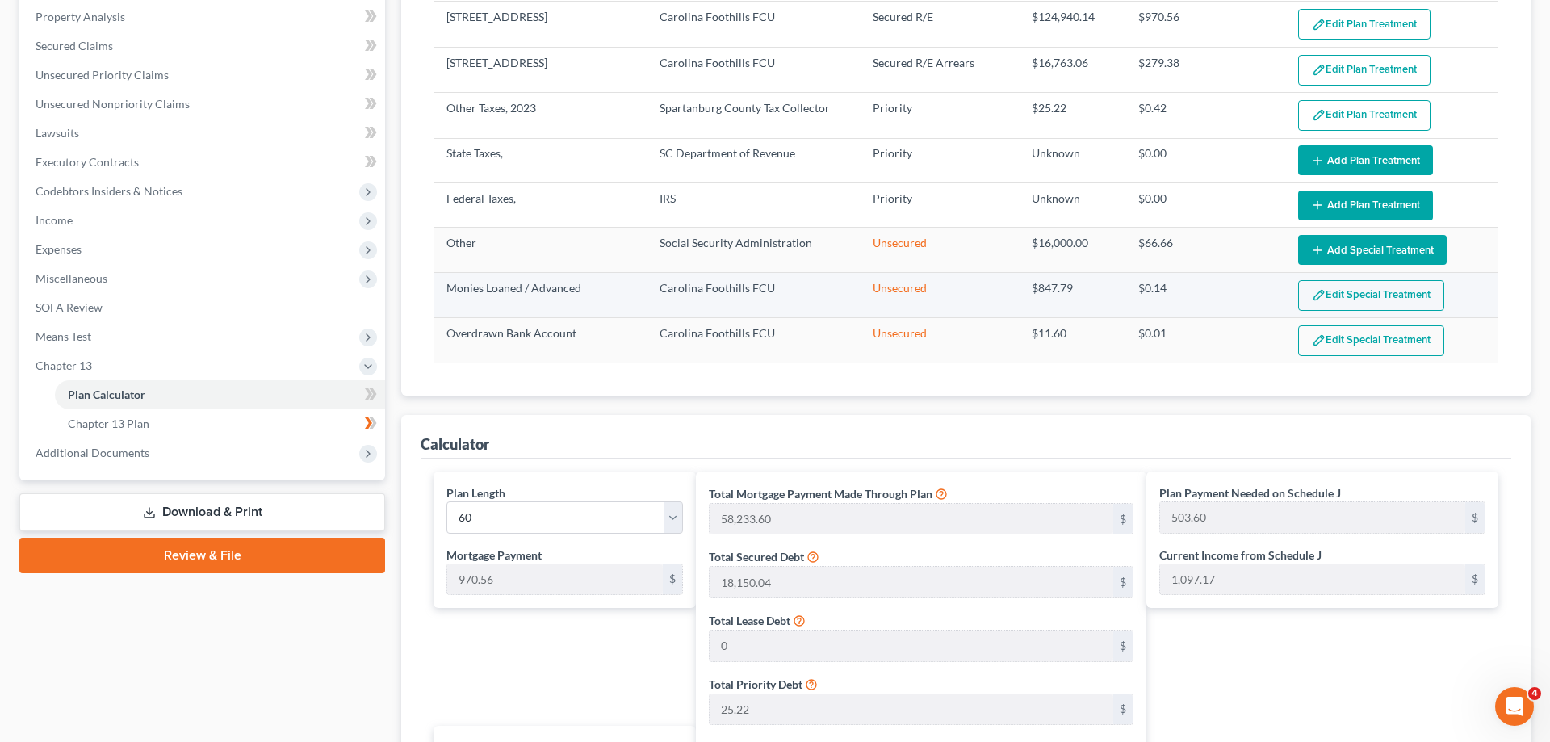
click at [1334, 291] on button "Edit Special Treatment" at bounding box center [1371, 295] width 146 height 31
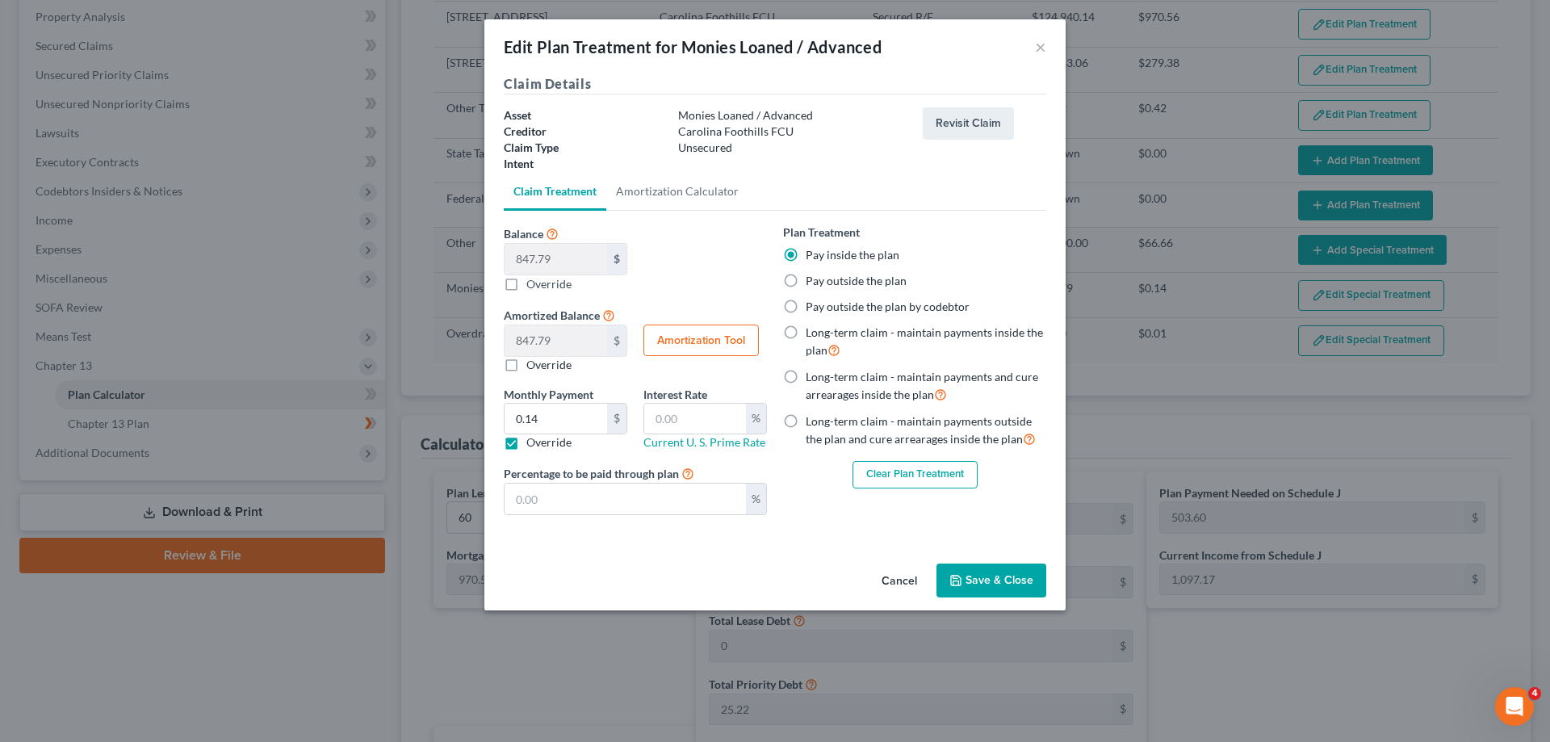
click at [901, 475] on button "Clear Plan Treatment" at bounding box center [914, 474] width 125 height 27
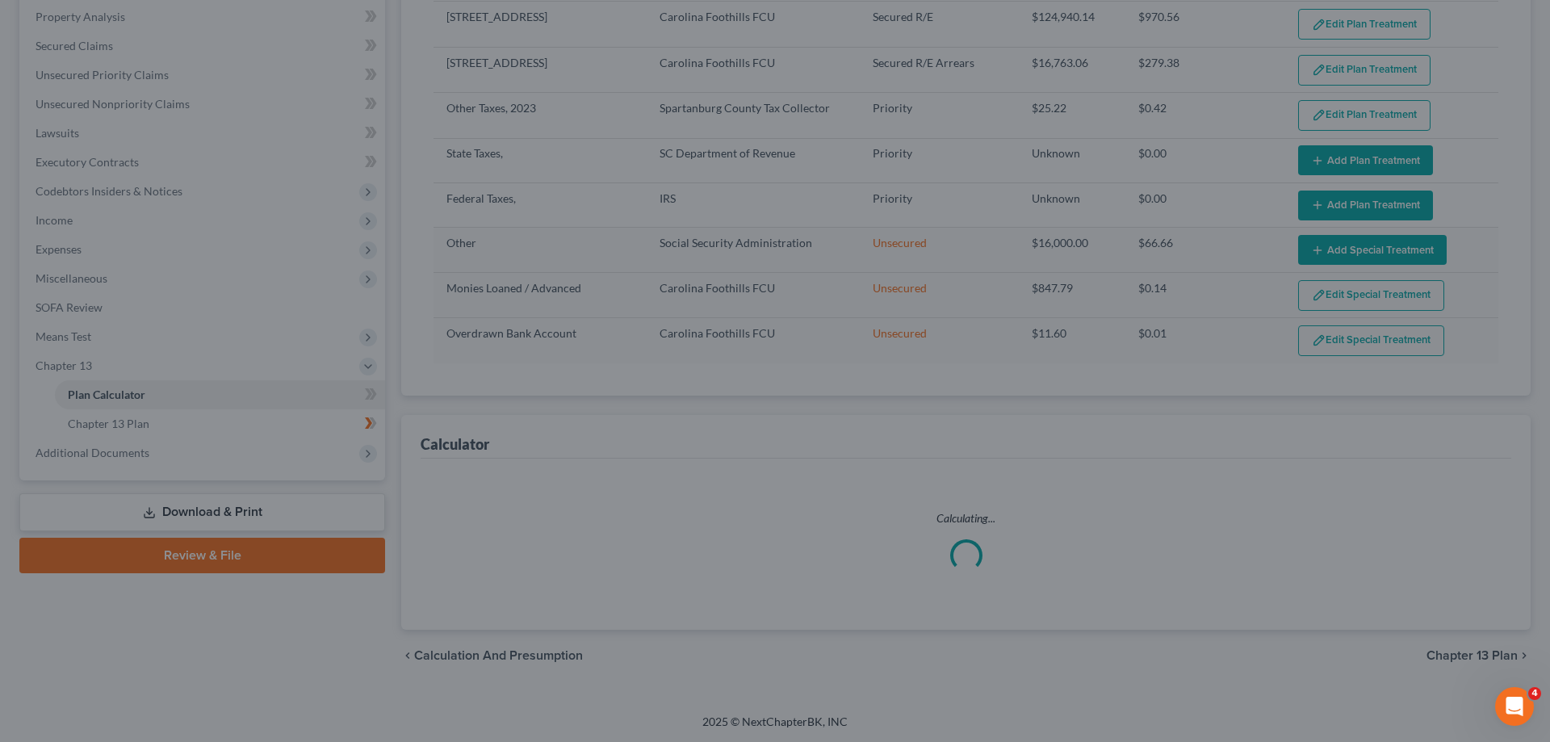
scroll to position [168, 0]
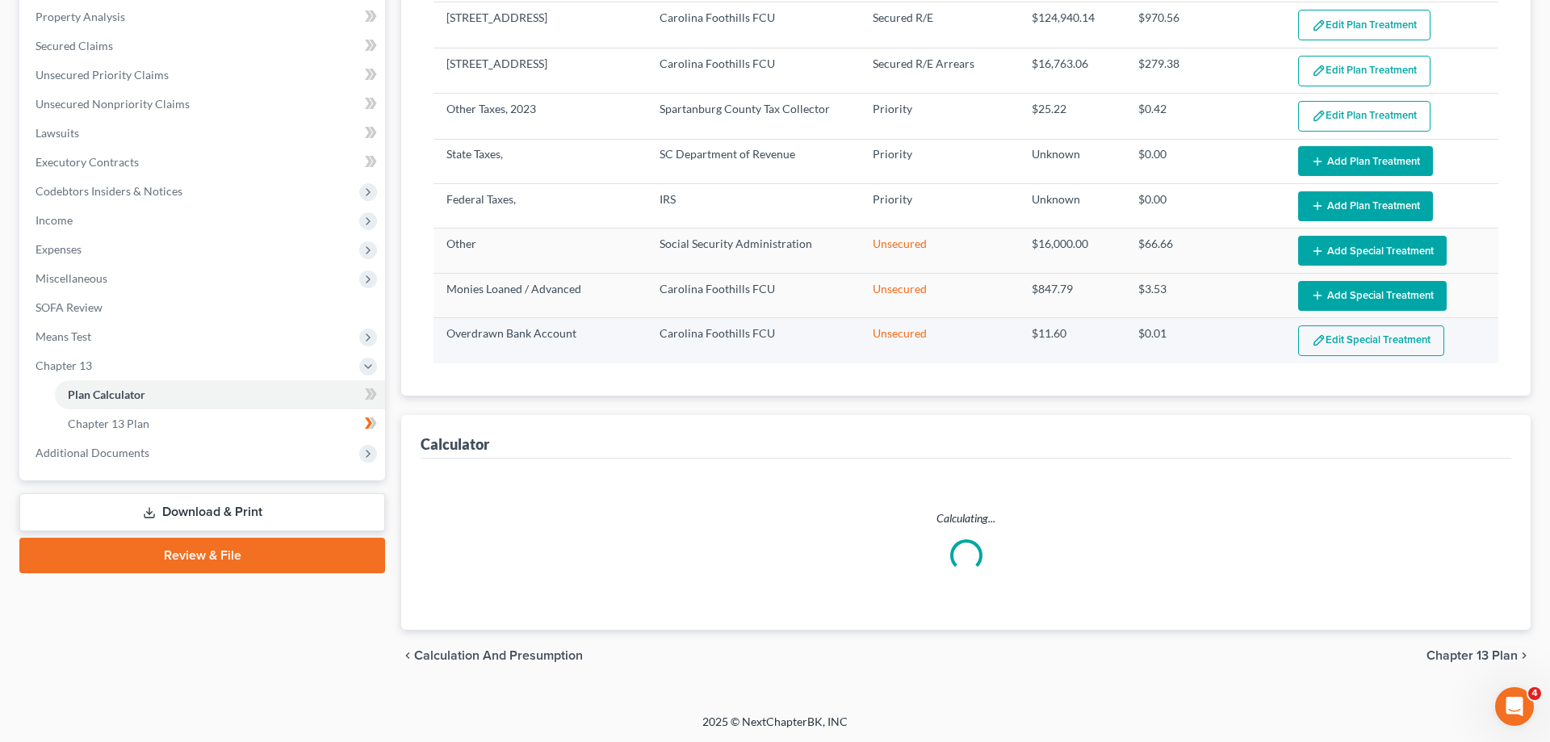
click at [1315, 341] on img "button" at bounding box center [1319, 340] width 14 height 14
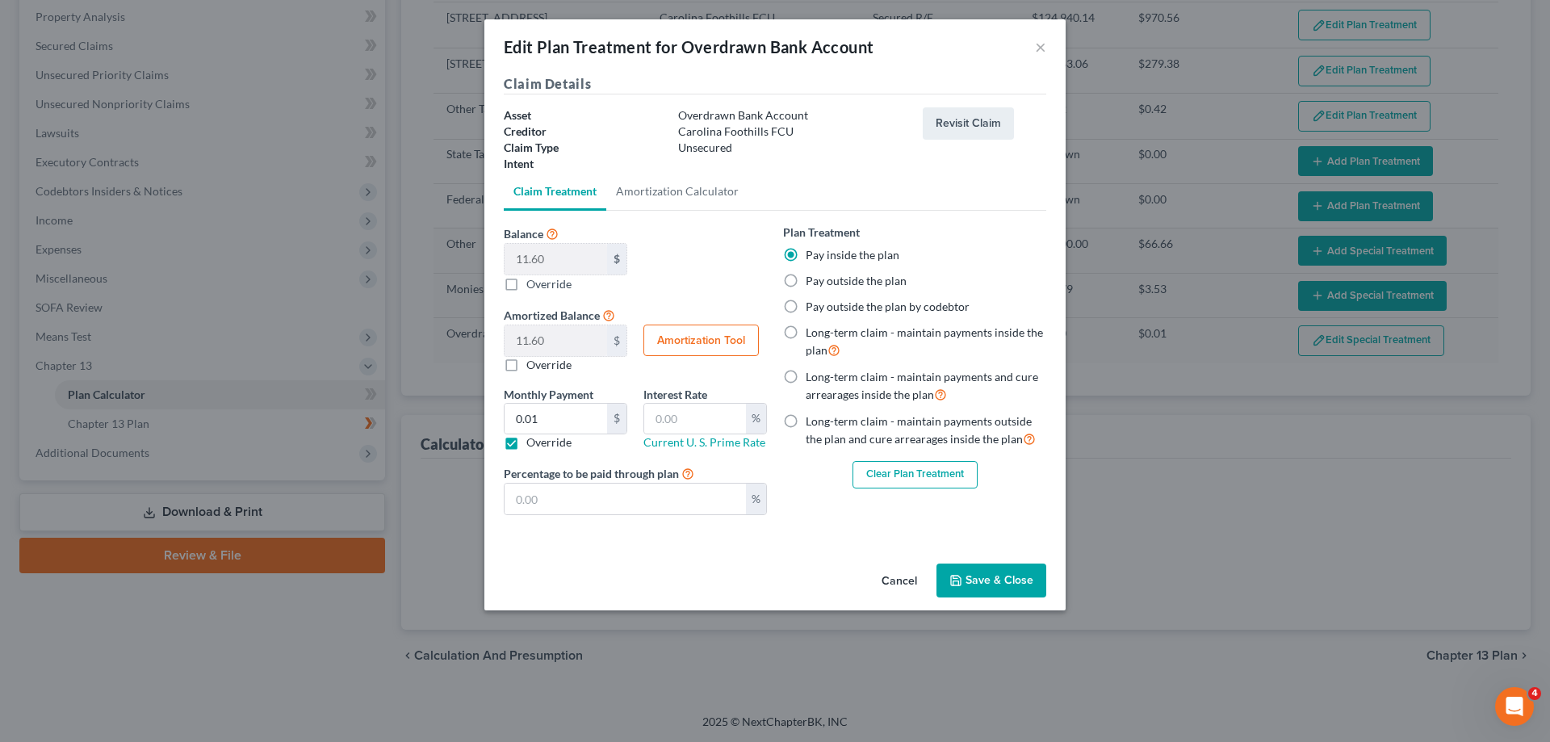
select select "59"
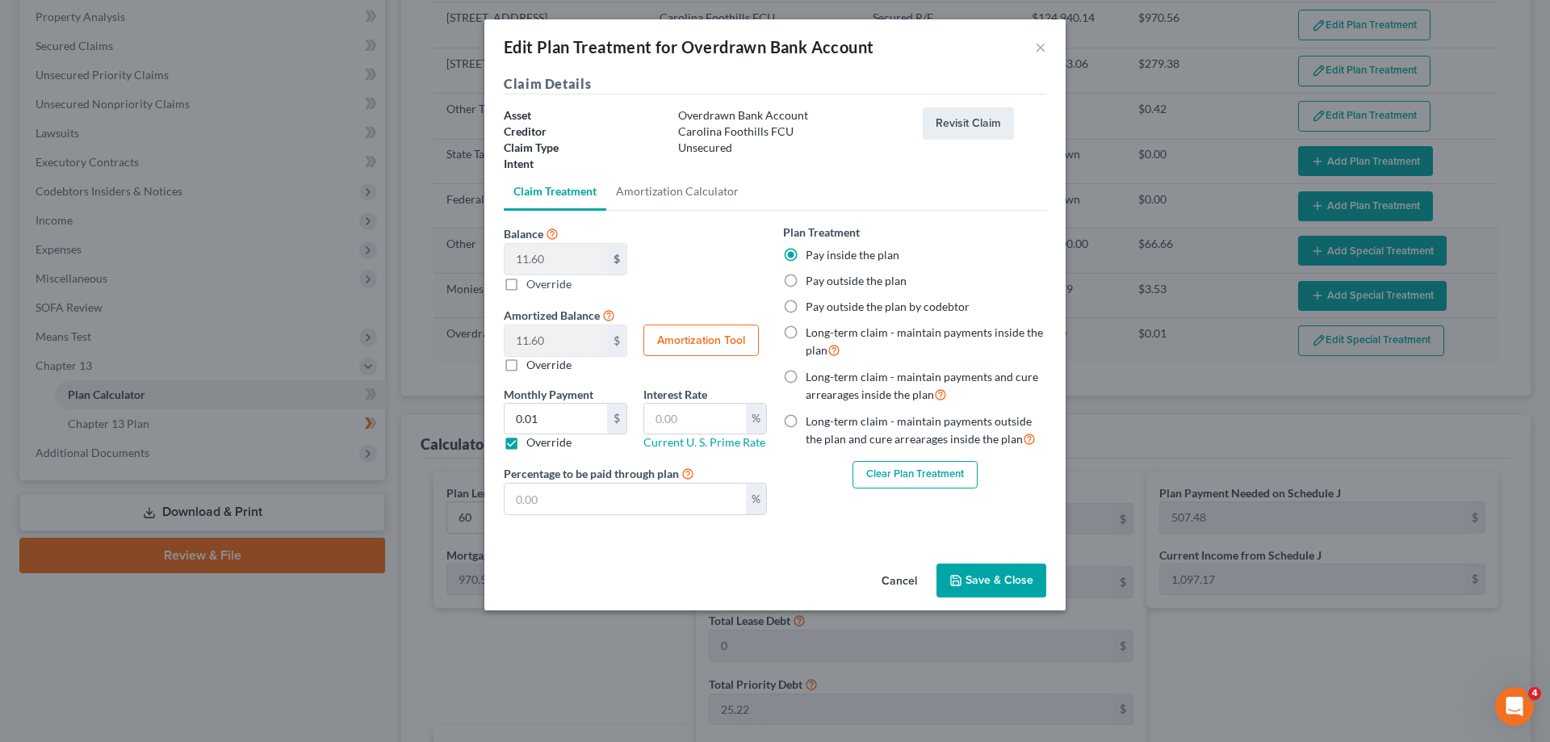
click at [890, 474] on button "Clear Plan Treatment" at bounding box center [914, 474] width 125 height 27
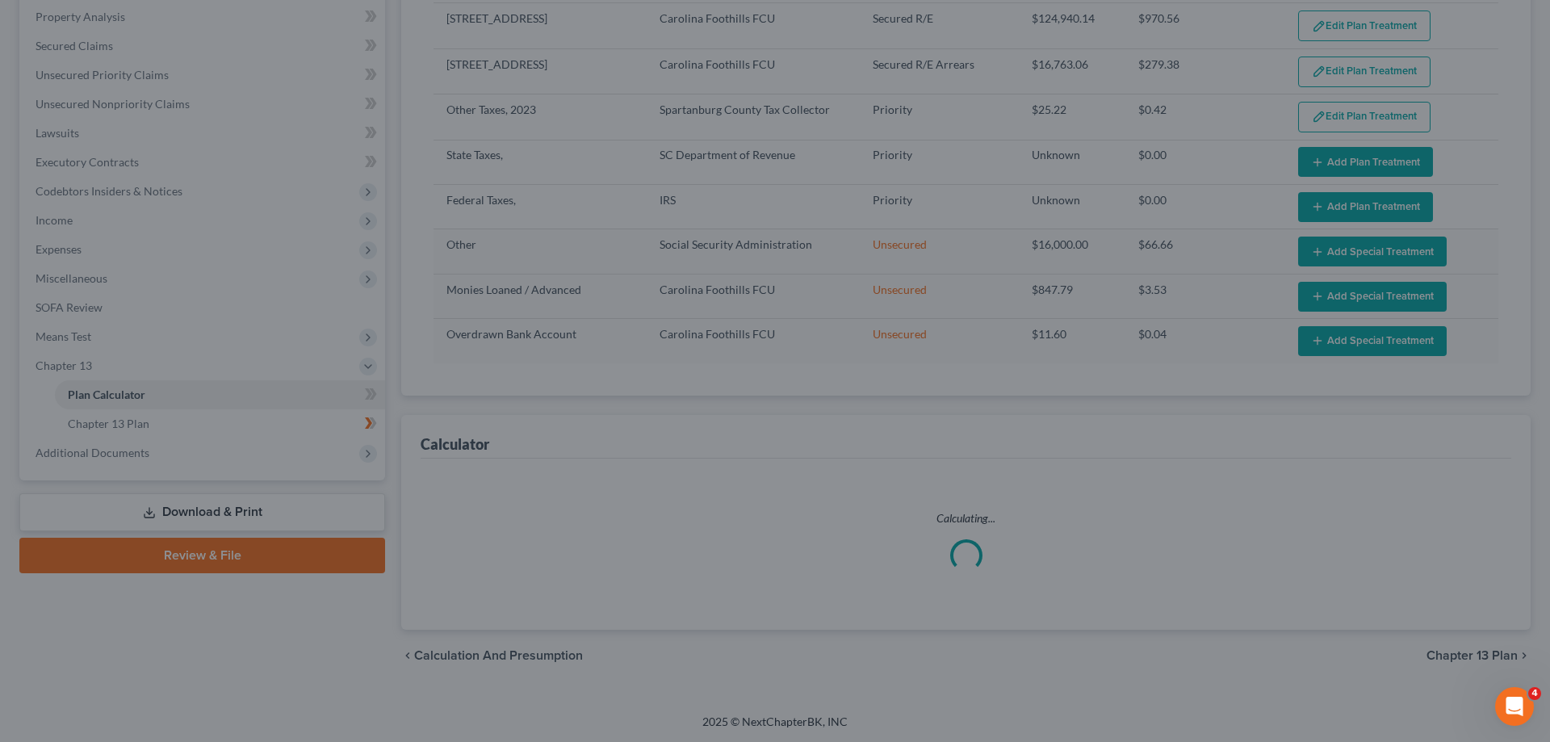
scroll to position [167, 0]
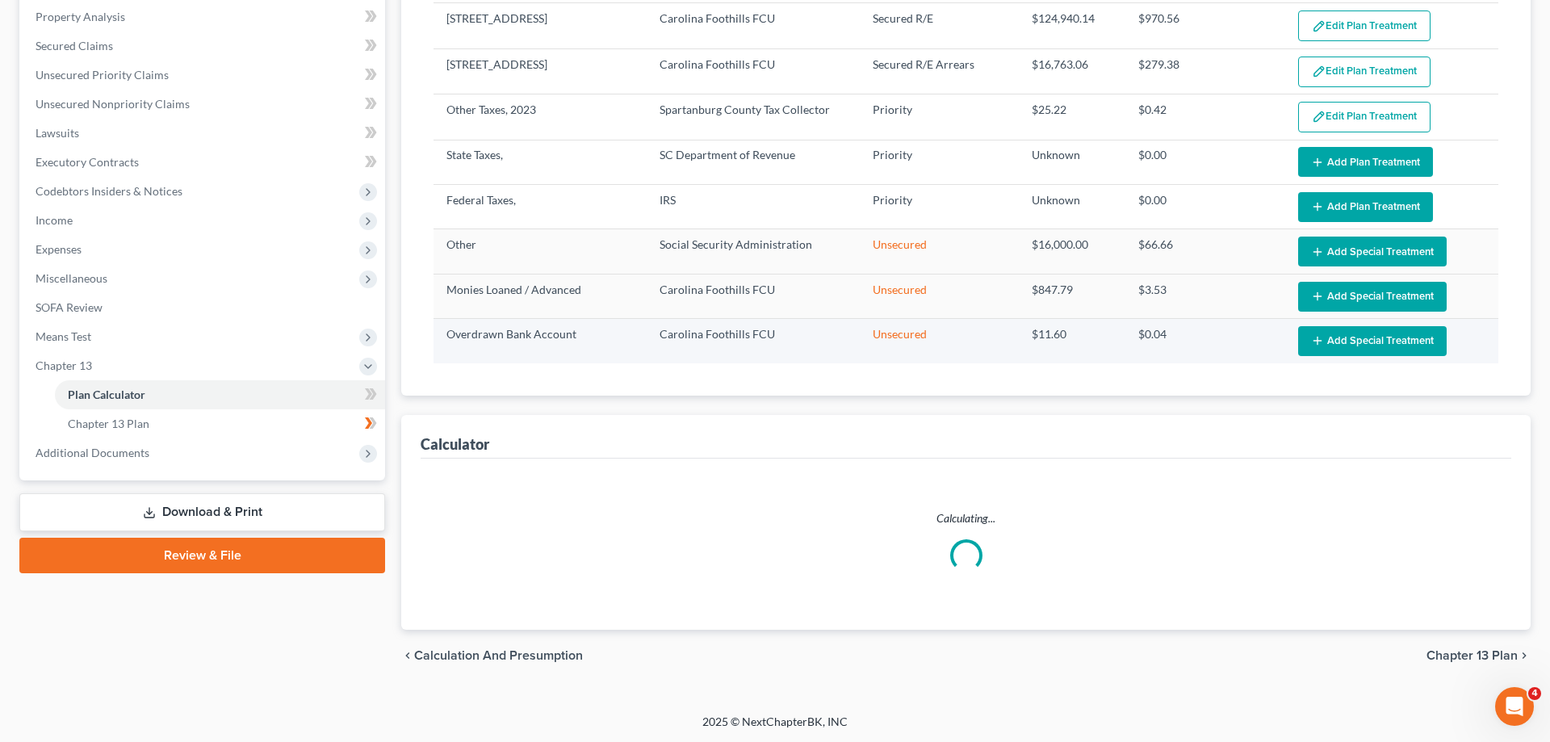
select select "59"
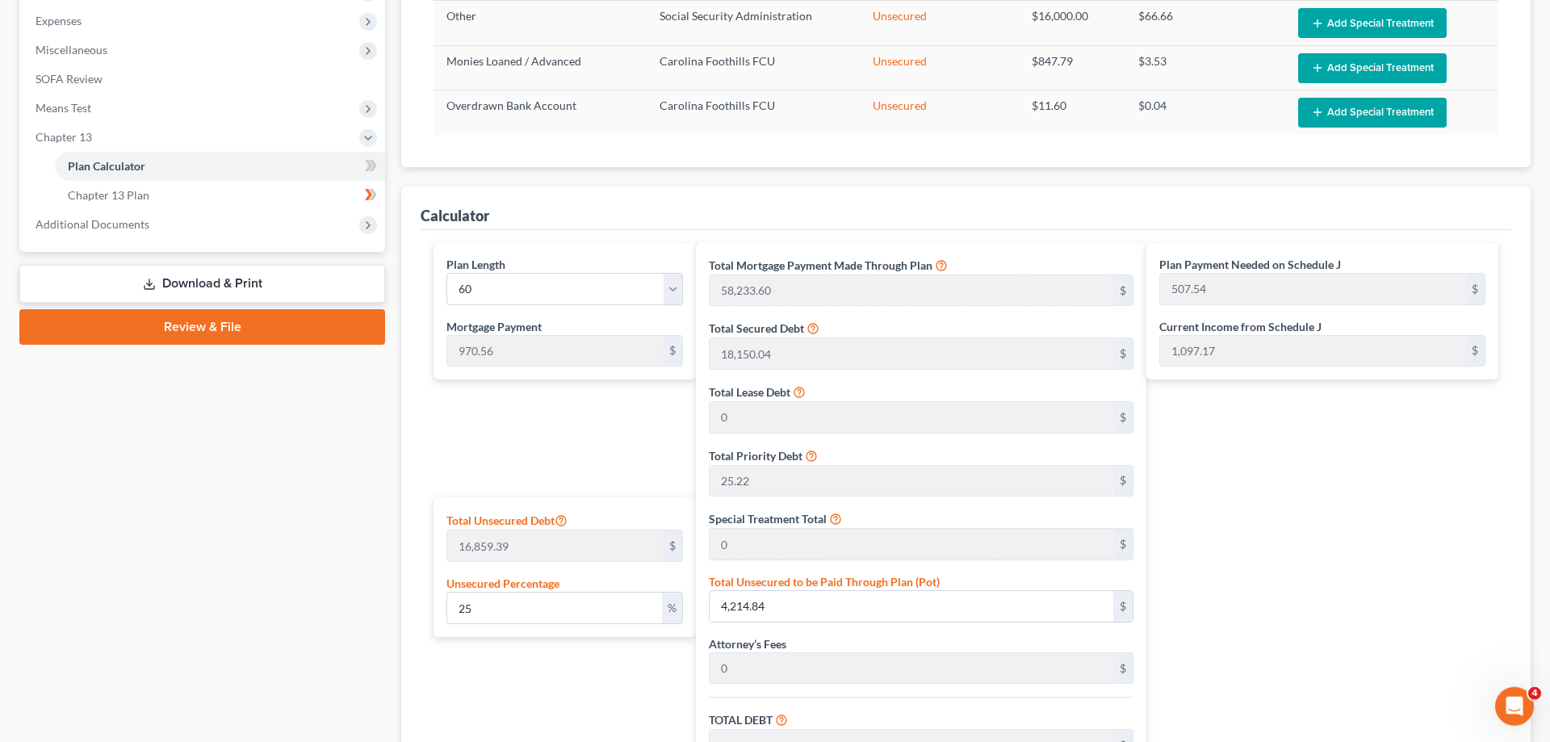
scroll to position [558, 0]
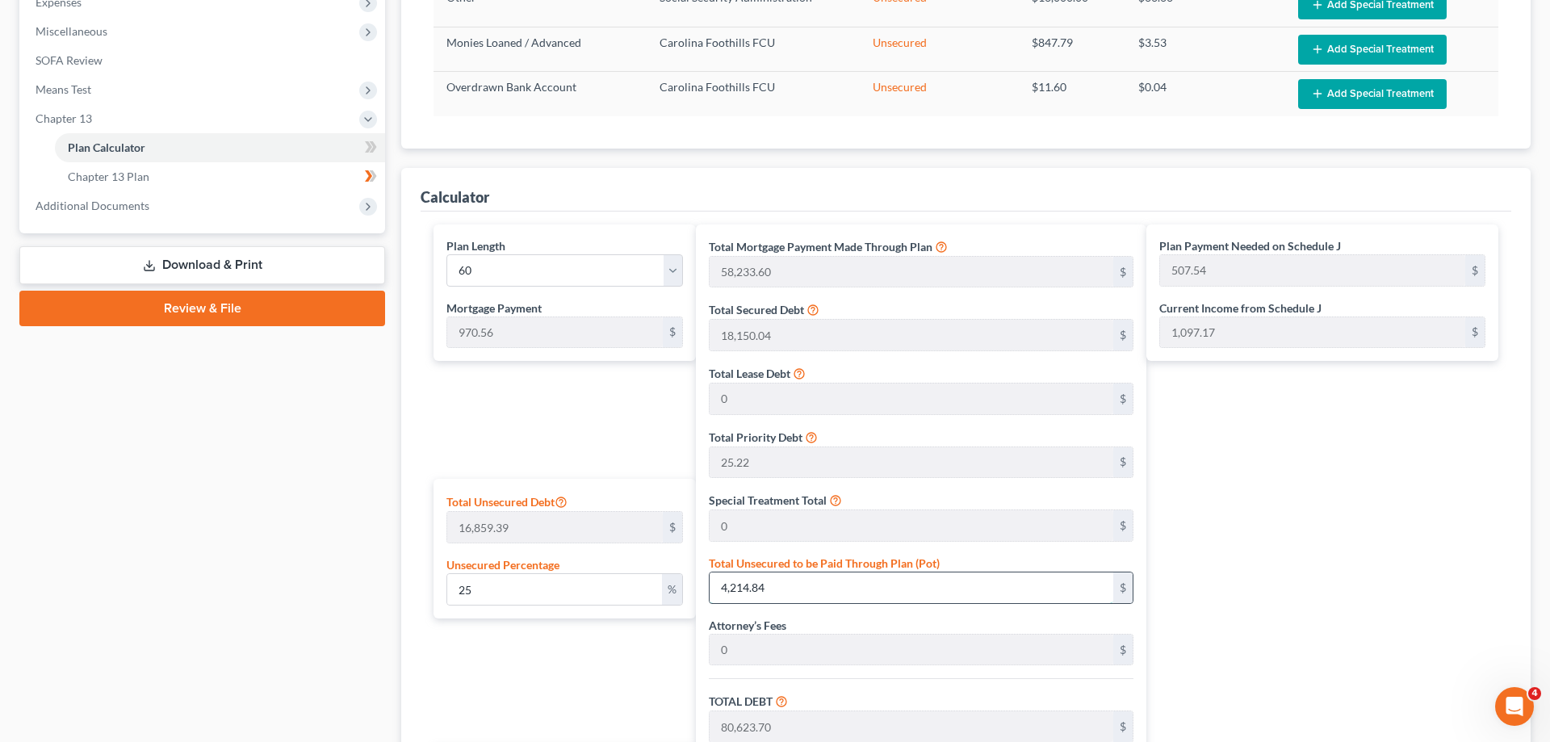
drag, startPoint x: 808, startPoint y: 588, endPoint x: 678, endPoint y: 585, distance: 130.0
click at [710, 585] on input "4,214.84" at bounding box center [912, 587] width 404 height 31
click at [781, 586] on input "4,214.84" at bounding box center [912, 587] width 404 height 31
drag, startPoint x: 781, startPoint y: 586, endPoint x: 722, endPoint y: 577, distance: 58.8
click at [722, 577] on input "4,214.84" at bounding box center [912, 587] width 404 height 31
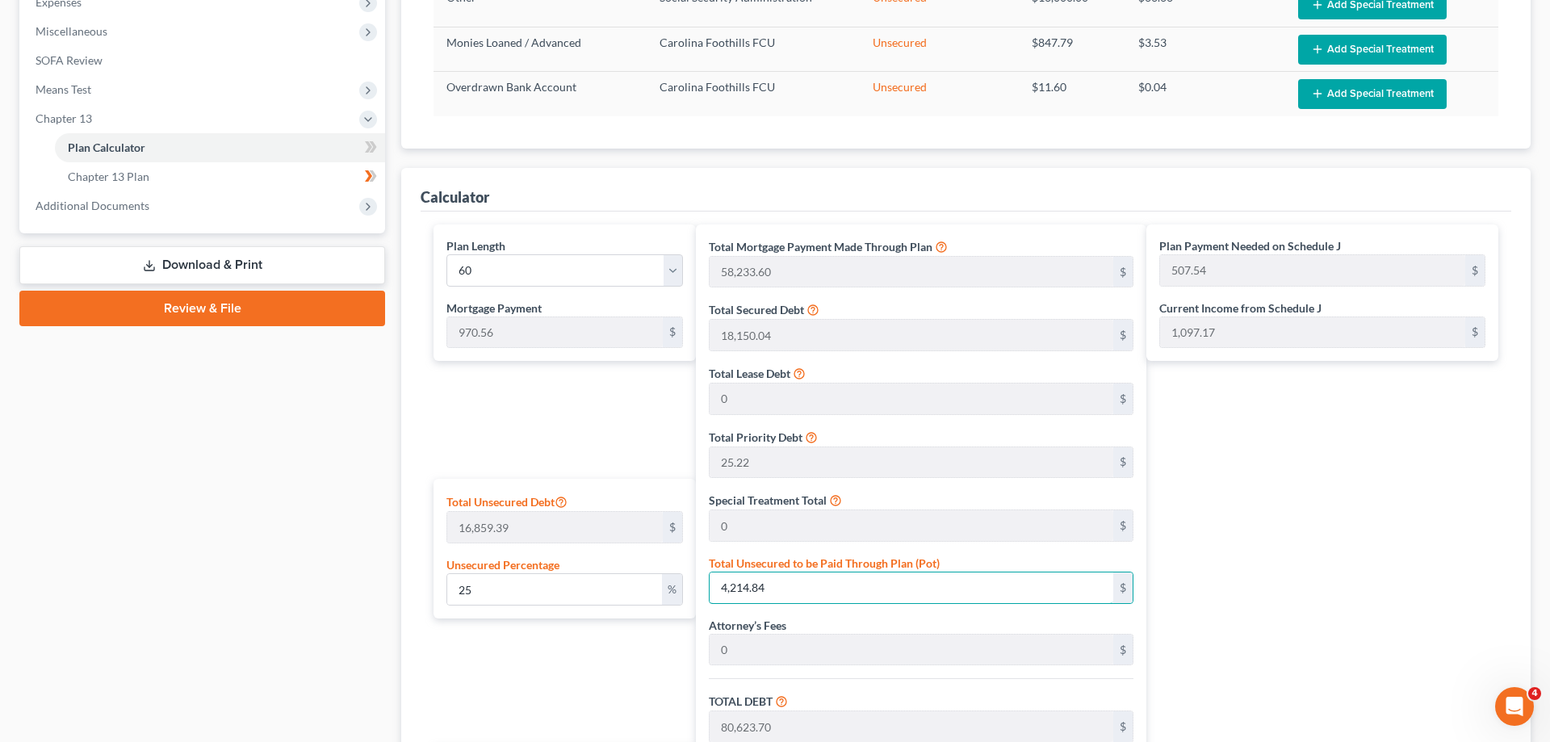
type input "0.005931412702357559"
type input "1"
type input "76,409.86"
type input "7,640.98"
type input "84,050.84"
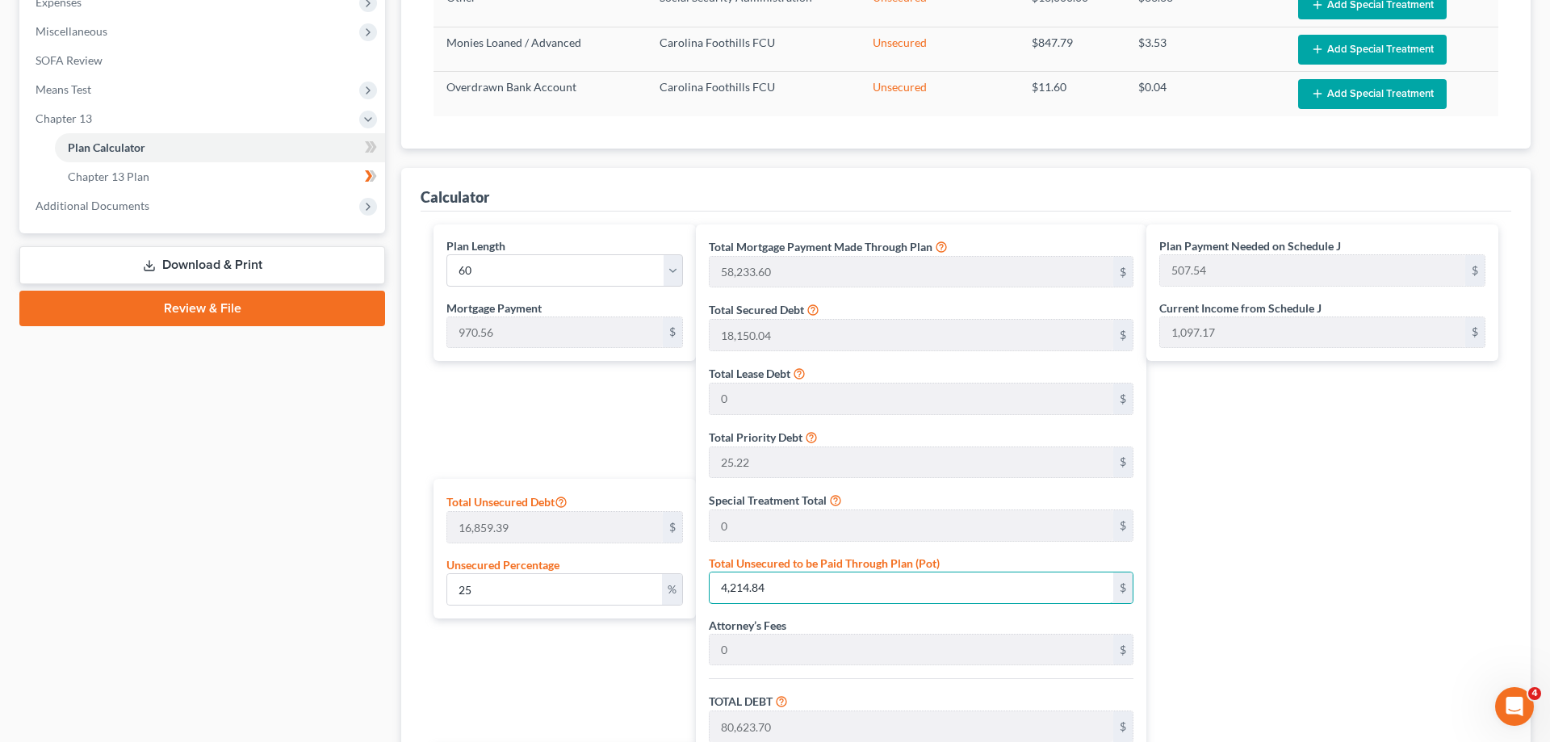
type input "430.28"
type input "1,400.84"
type input "0.1008340159400785"
type input "17"
type input "76,425.86"
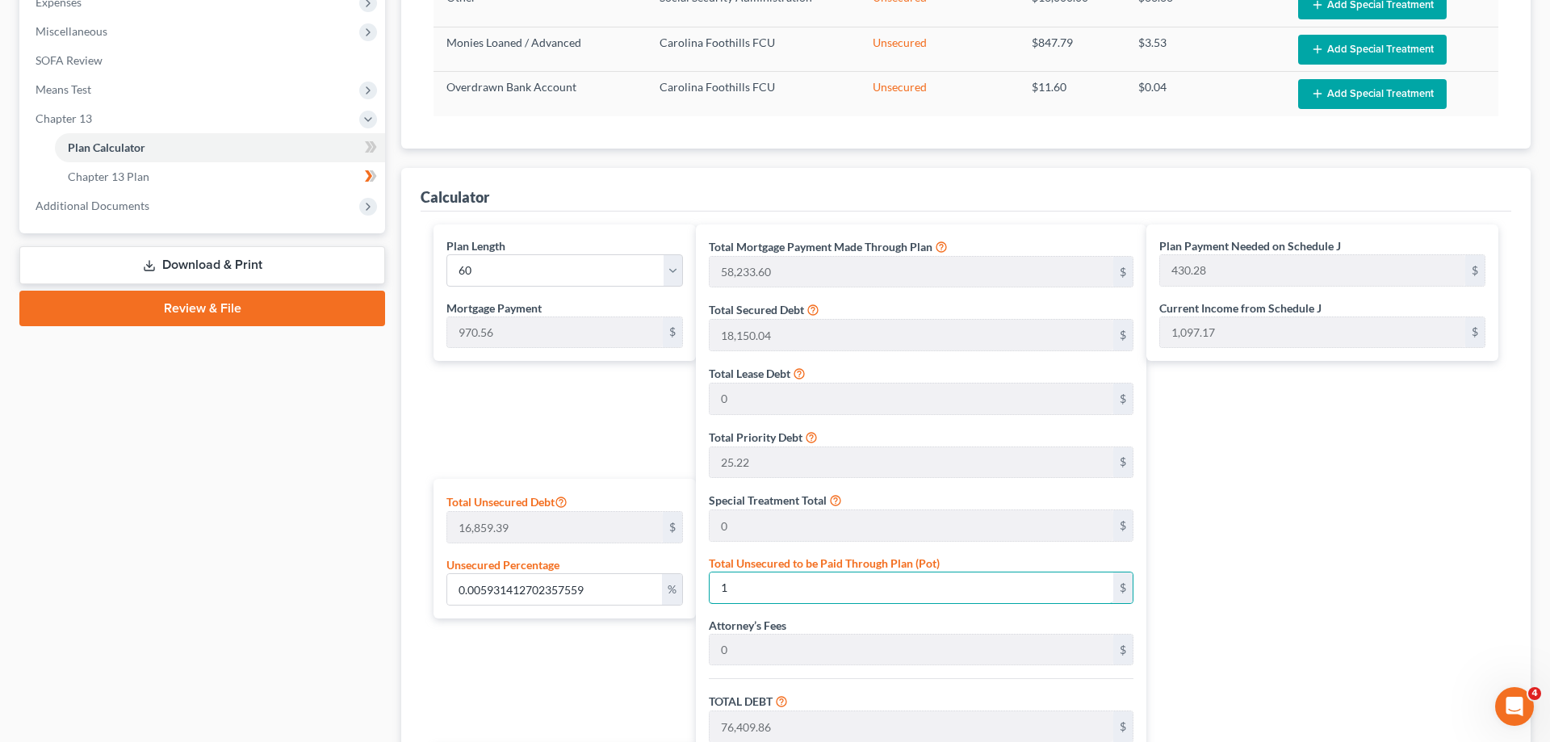
type input "7,642.58"
type input "84,068.44"
type input "430.58"
type input "1,401.14"
type input "1.008340159400785"
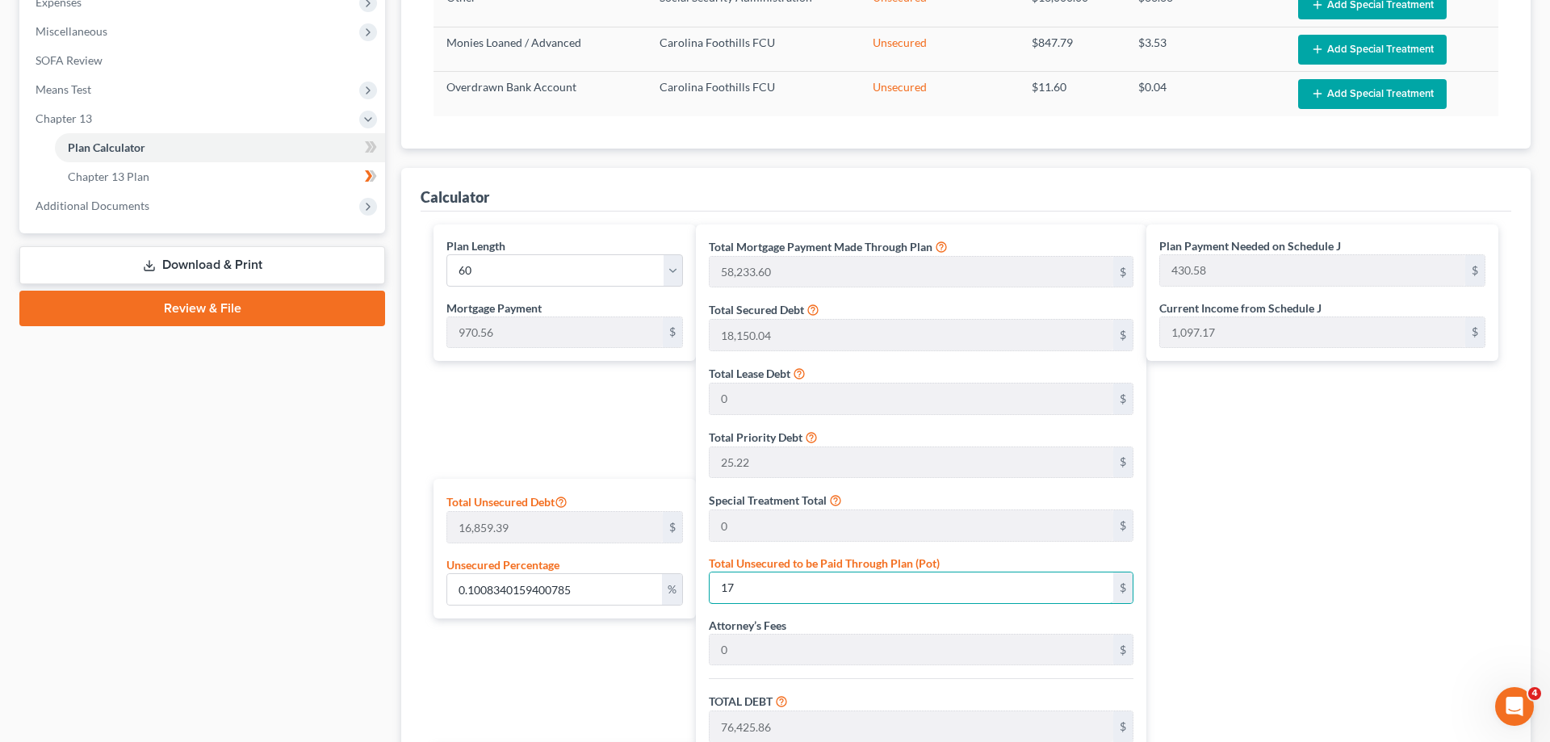
type input "170"
type input "76,578.86"
type input "7,657.88"
type input "84,236.74"
type input "433.38"
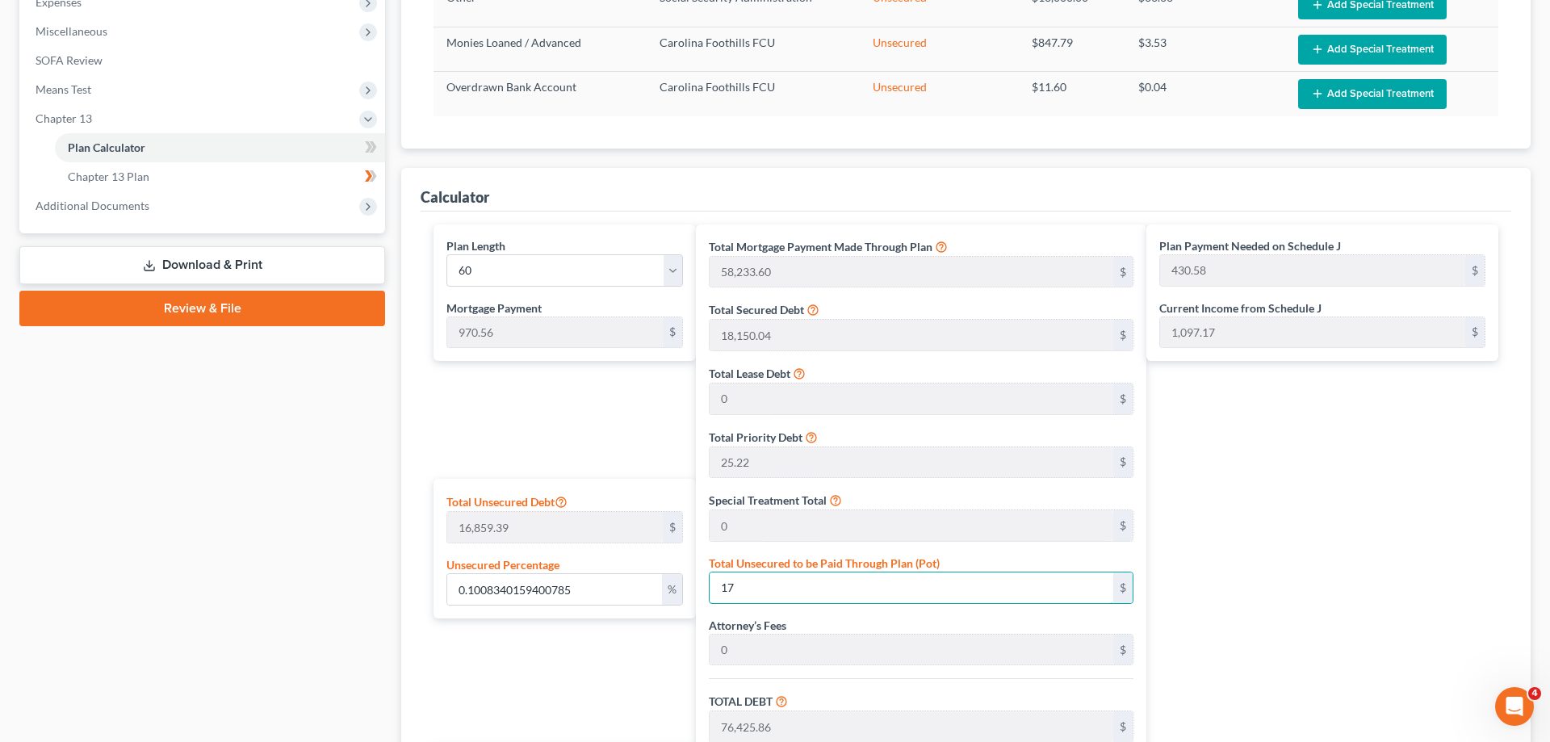
type input "1,403.94"
type input "170"
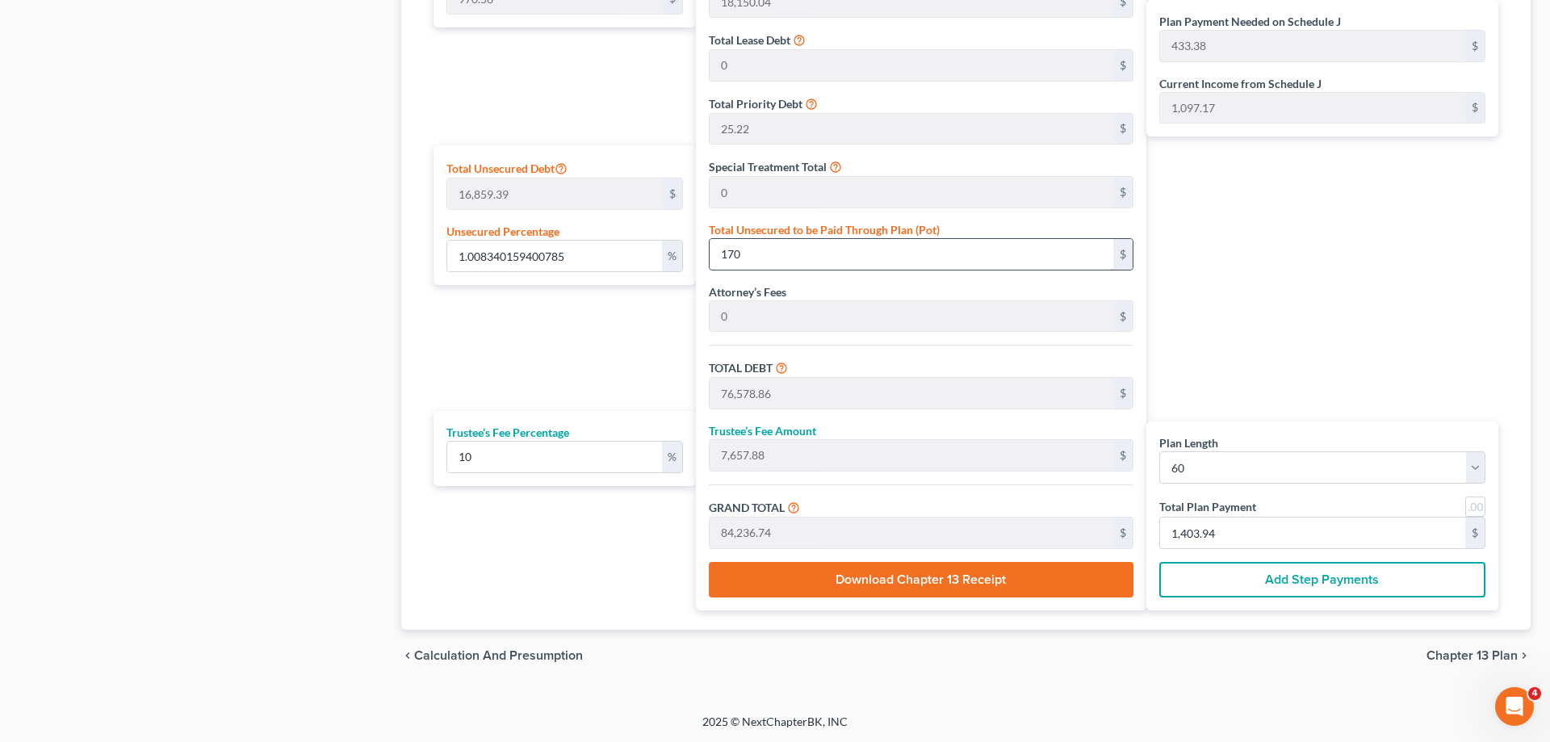
drag, startPoint x: 776, startPoint y: 251, endPoint x: 722, endPoint y: 255, distance: 53.4
click at [722, 255] on input "170" at bounding box center [912, 254] width 404 height 31
click at [759, 249] on input "170" at bounding box center [912, 254] width 404 height 31
drag, startPoint x: 759, startPoint y: 249, endPoint x: 711, endPoint y: 252, distance: 47.7
click at [711, 252] on input "170" at bounding box center [912, 254] width 404 height 31
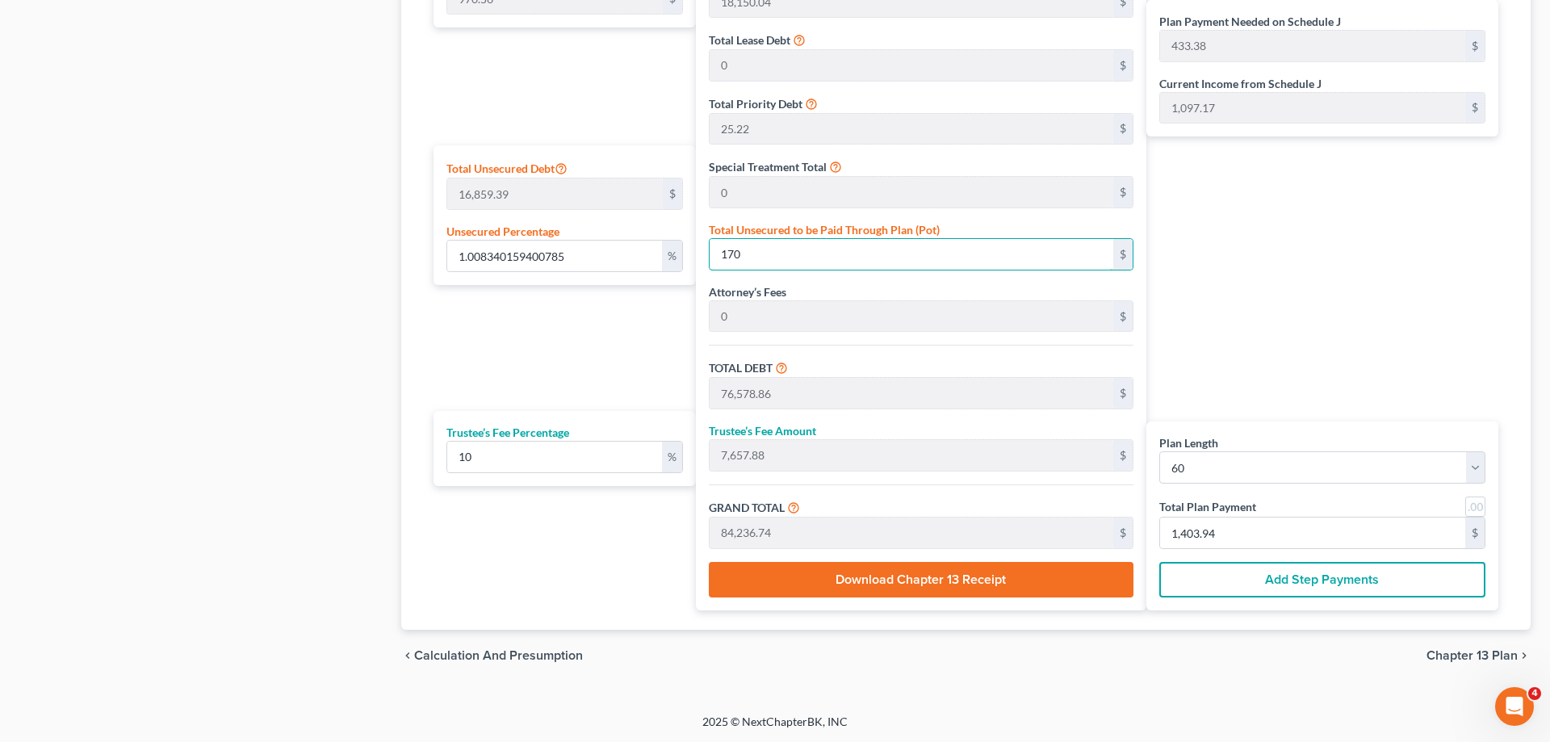
type input "0"
type input "76,408.86"
type input "7,640.88"
type input "84,049.74"
type input "430.26"
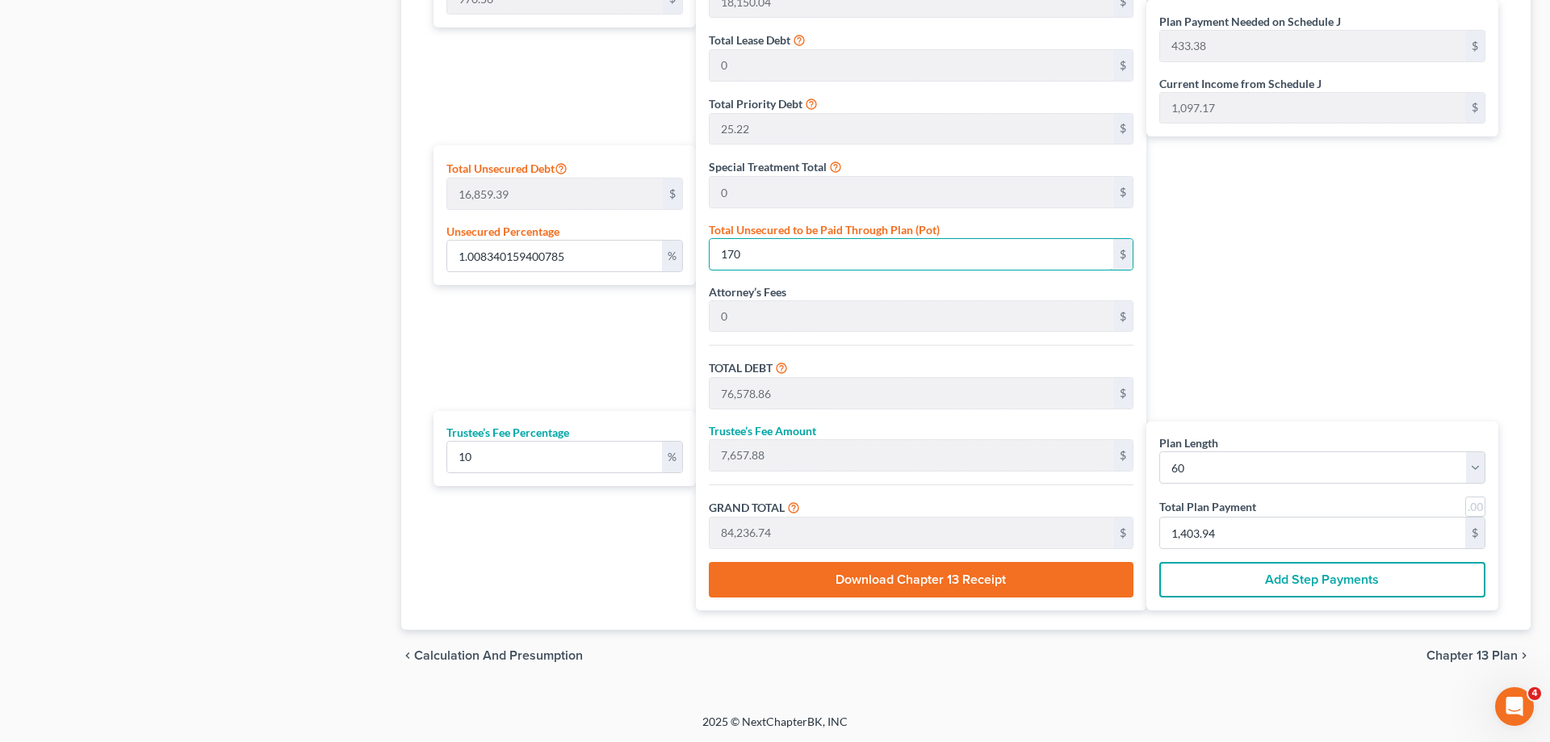
type input "1,400.82"
click at [548, 248] on input "0" at bounding box center [554, 256] width 215 height 31
type input "0."
type input "0"
type input "0.01"
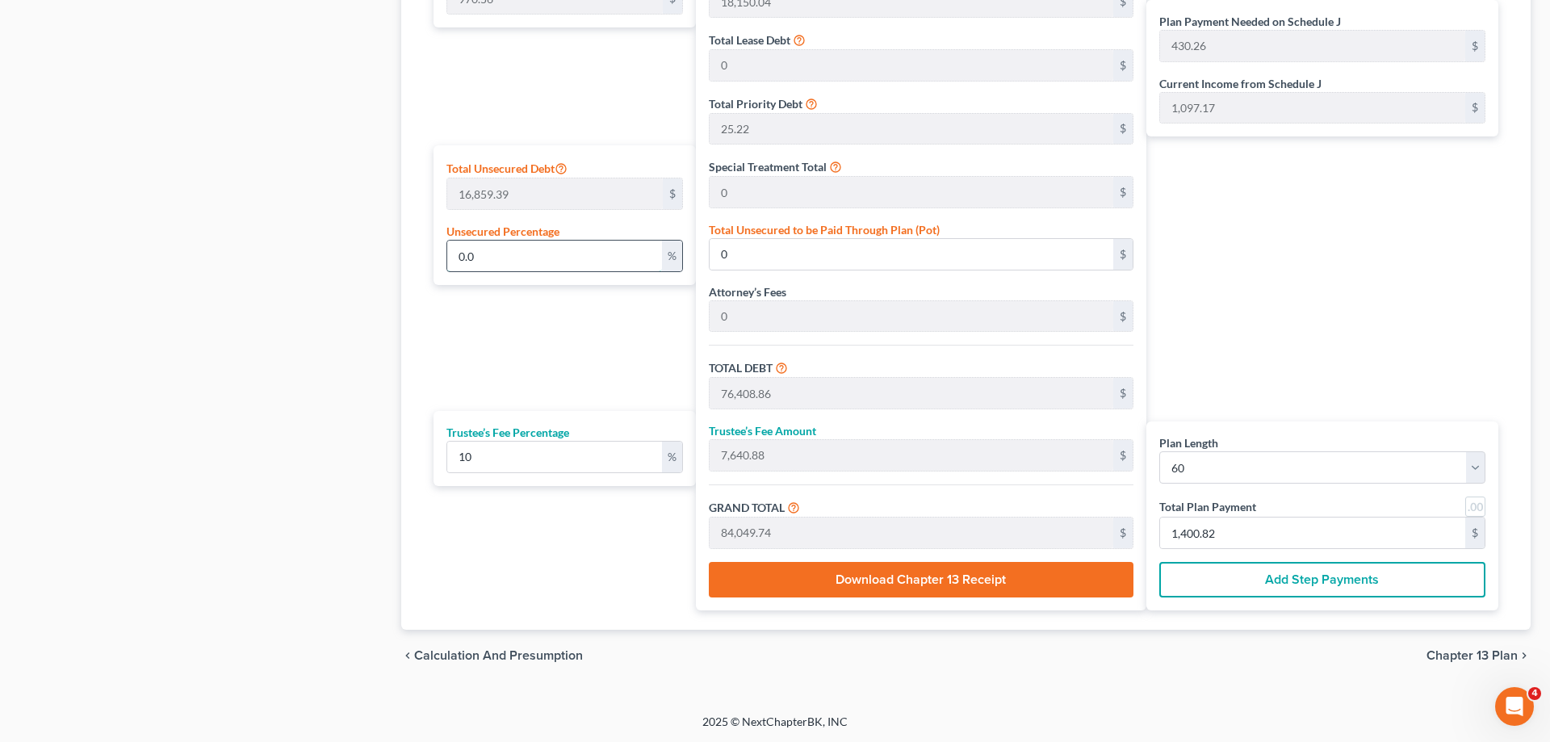
type input "1.68"
type input "76,410.54"
type input "7,641.05"
type input "84,051.60"
type input "430.30"
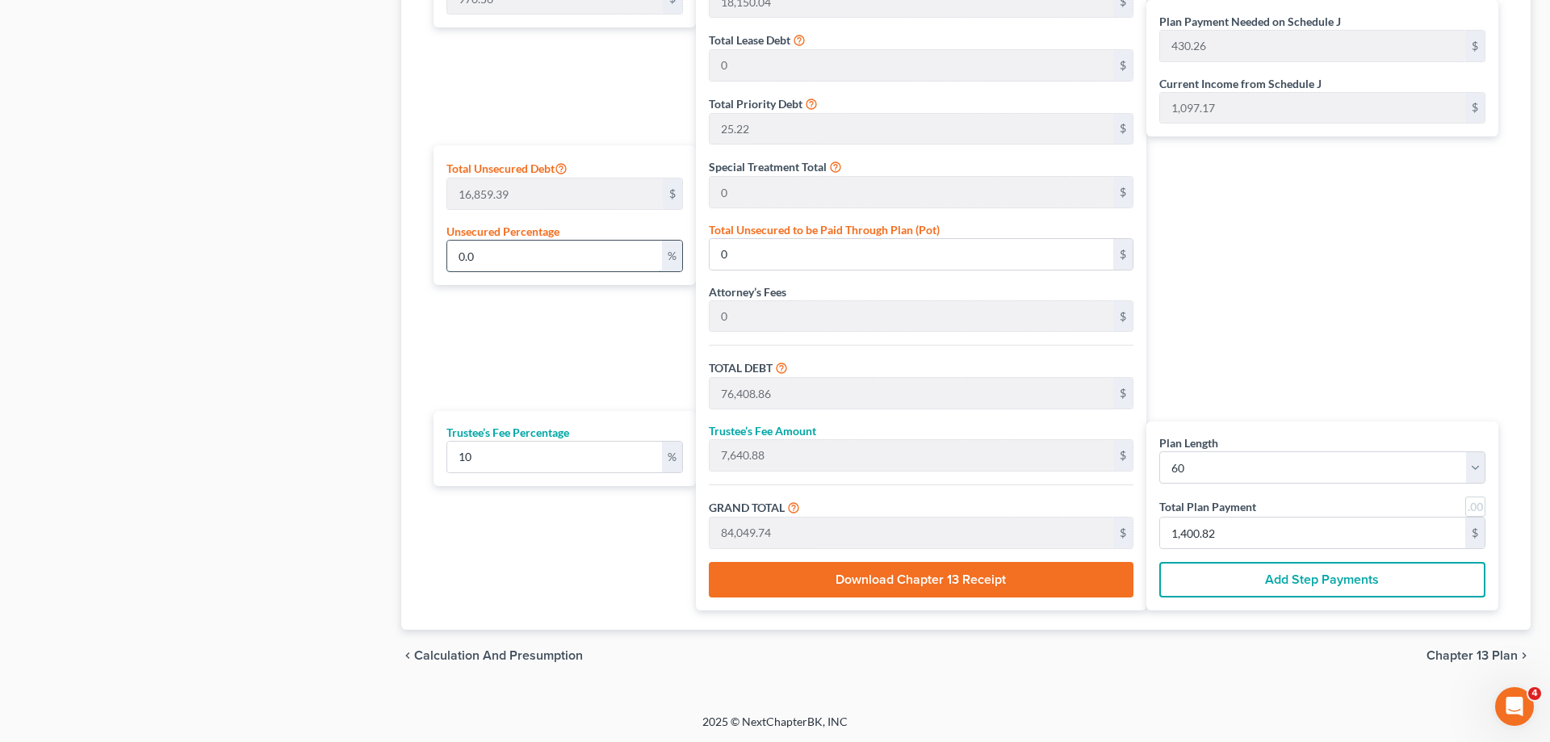
type input "1,400.86"
drag, startPoint x: 490, startPoint y: 257, endPoint x: 366, endPoint y: 295, distance: 129.4
click at [485, 257] on input "0.01" at bounding box center [554, 256] width 215 height 31
drag, startPoint x: 756, startPoint y: 249, endPoint x: 685, endPoint y: 249, distance: 71.0
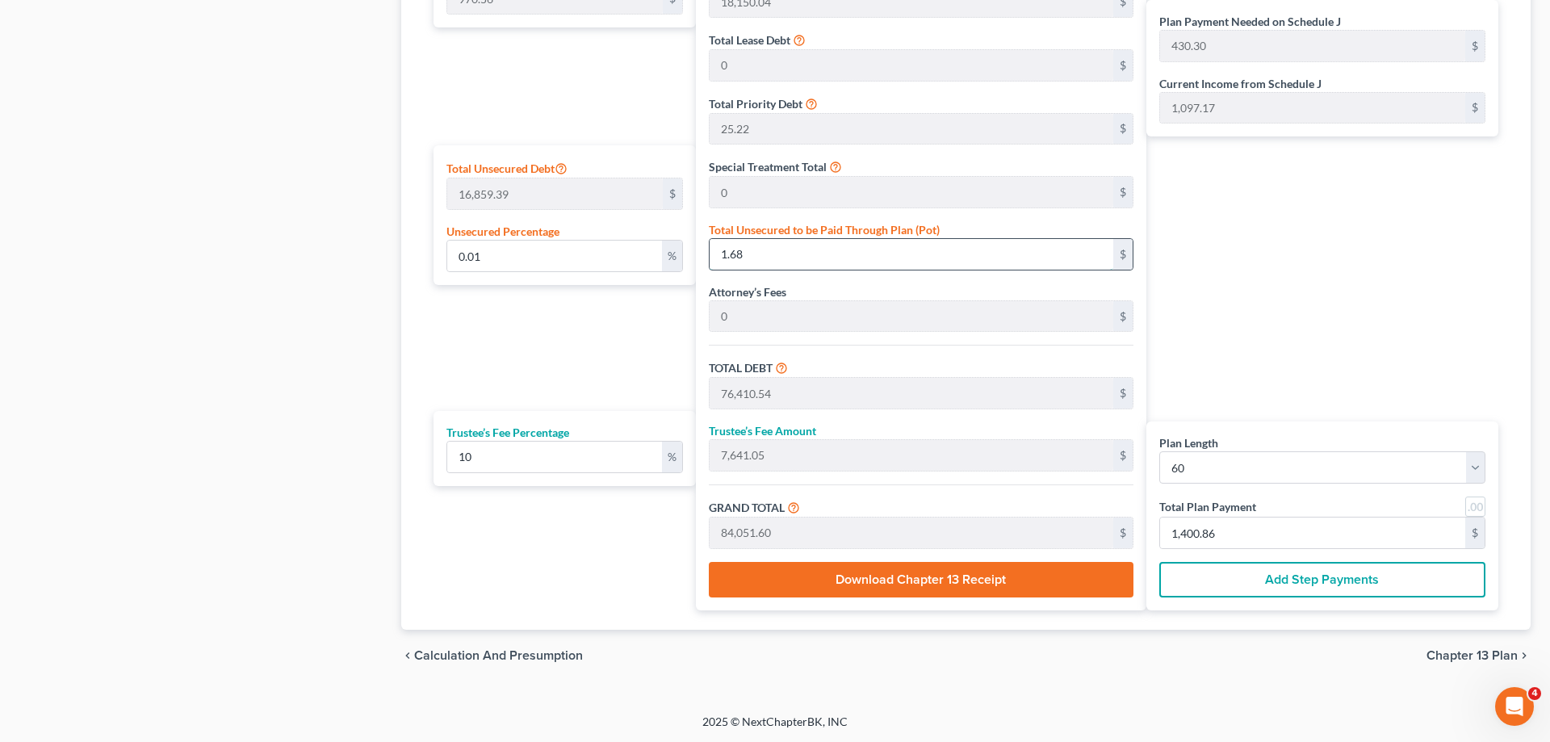
click at [710, 249] on input "1.68" at bounding box center [912, 254] width 404 height 31
click at [567, 337] on div "Plan Length 1 2 3 4 5 6 7 8 9 10 11 12 13 14 15 16 17 18 19 20 21 22 23 24 25 2…" at bounding box center [560, 250] width 270 height 719
click at [500, 266] on input "0.01" at bounding box center [554, 256] width 215 height 31
drag, startPoint x: 485, startPoint y: 255, endPoint x: 409, endPoint y: 259, distance: 76.0
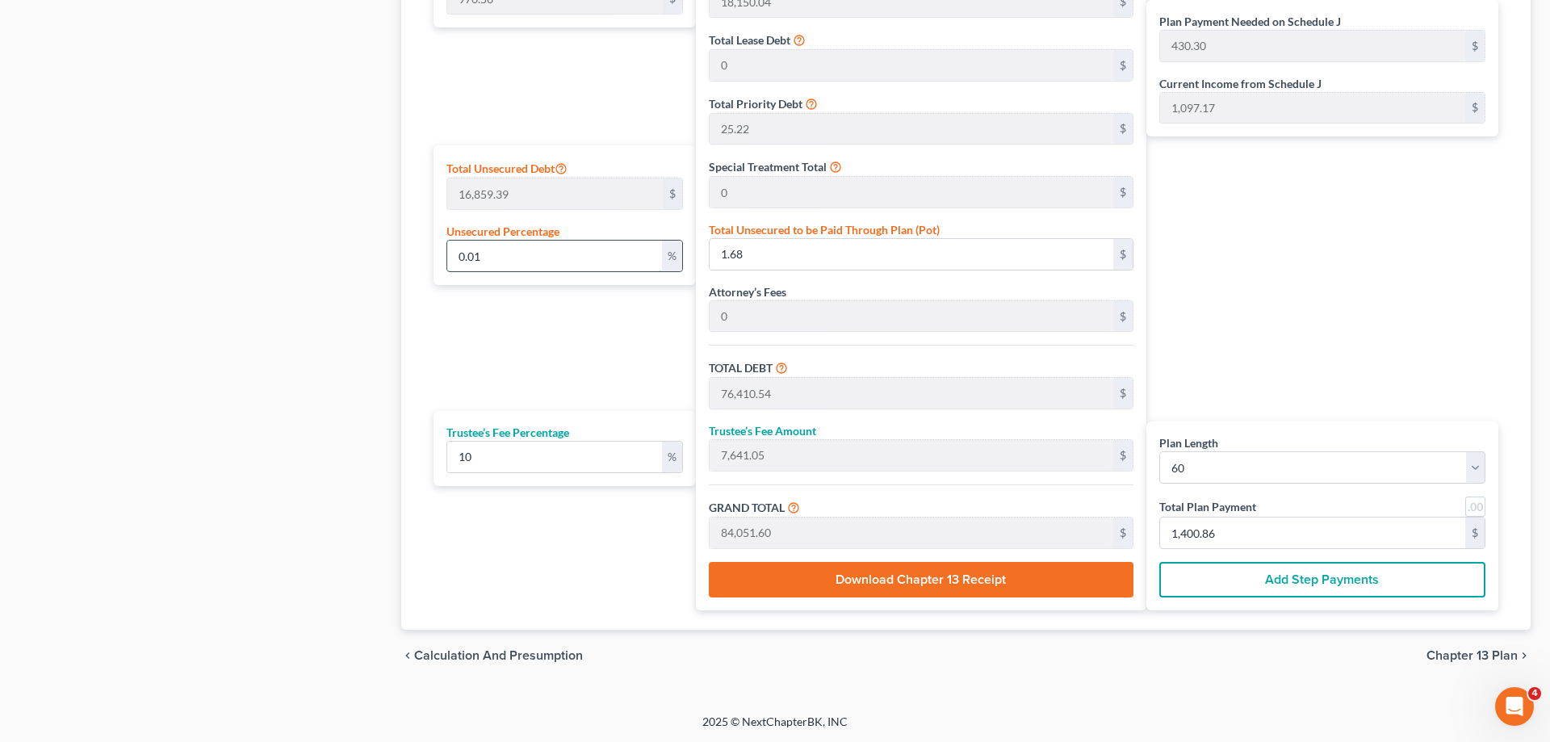
click at [447, 259] on input "0.01" at bounding box center [554, 256] width 215 height 31
type input "1"
type input "168.59"
type input "76,577.45"
type input "7,657.74"
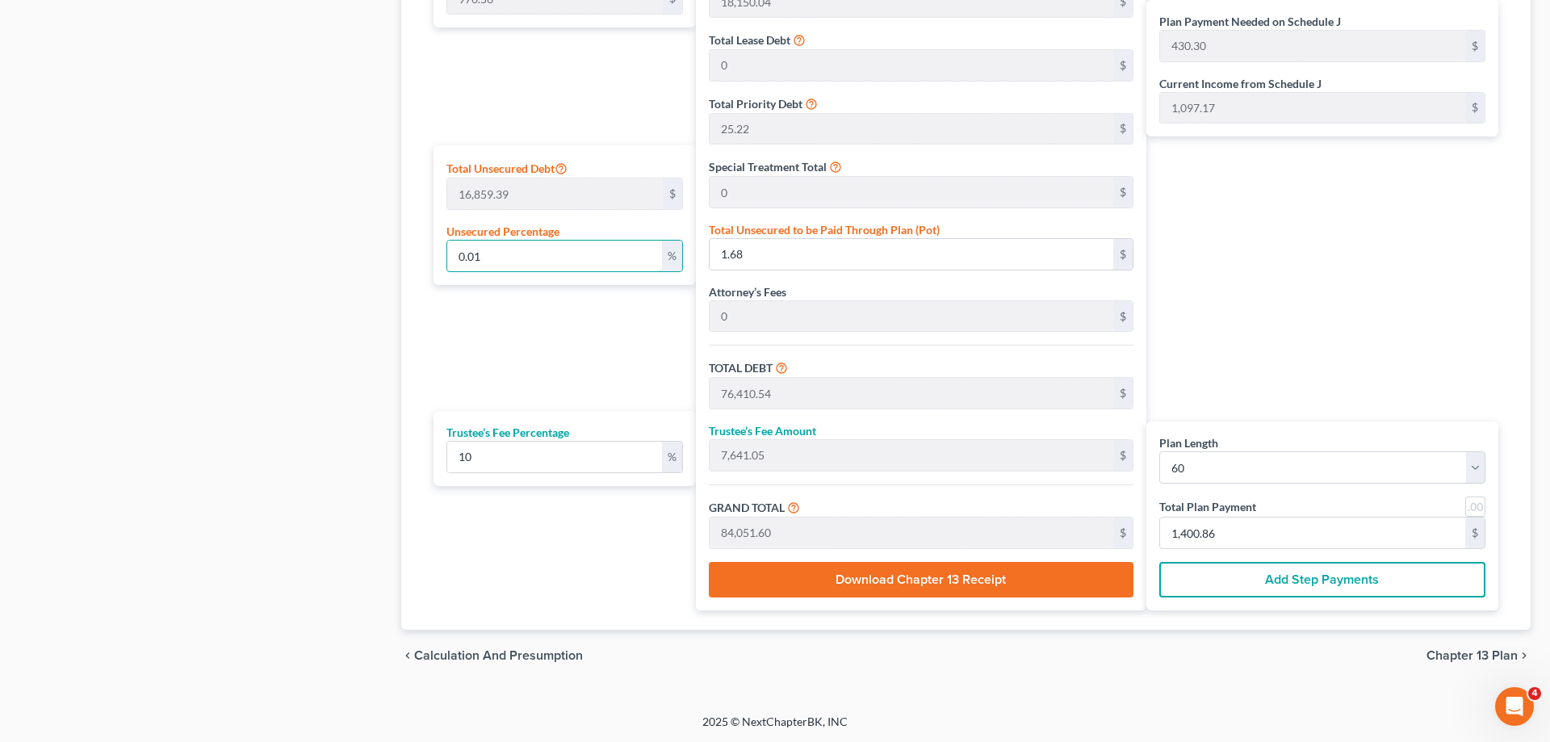
type input "84,235.19"
type input "433.35"
type input "1,403.91"
type input "1"
click at [404, 299] on div "Calculator Plan Length 1 2 3 4 5 6 7 8 9 10 11 12 13 14 15 16 17 18 19 20 21 22…" at bounding box center [965, 232] width 1129 height 795
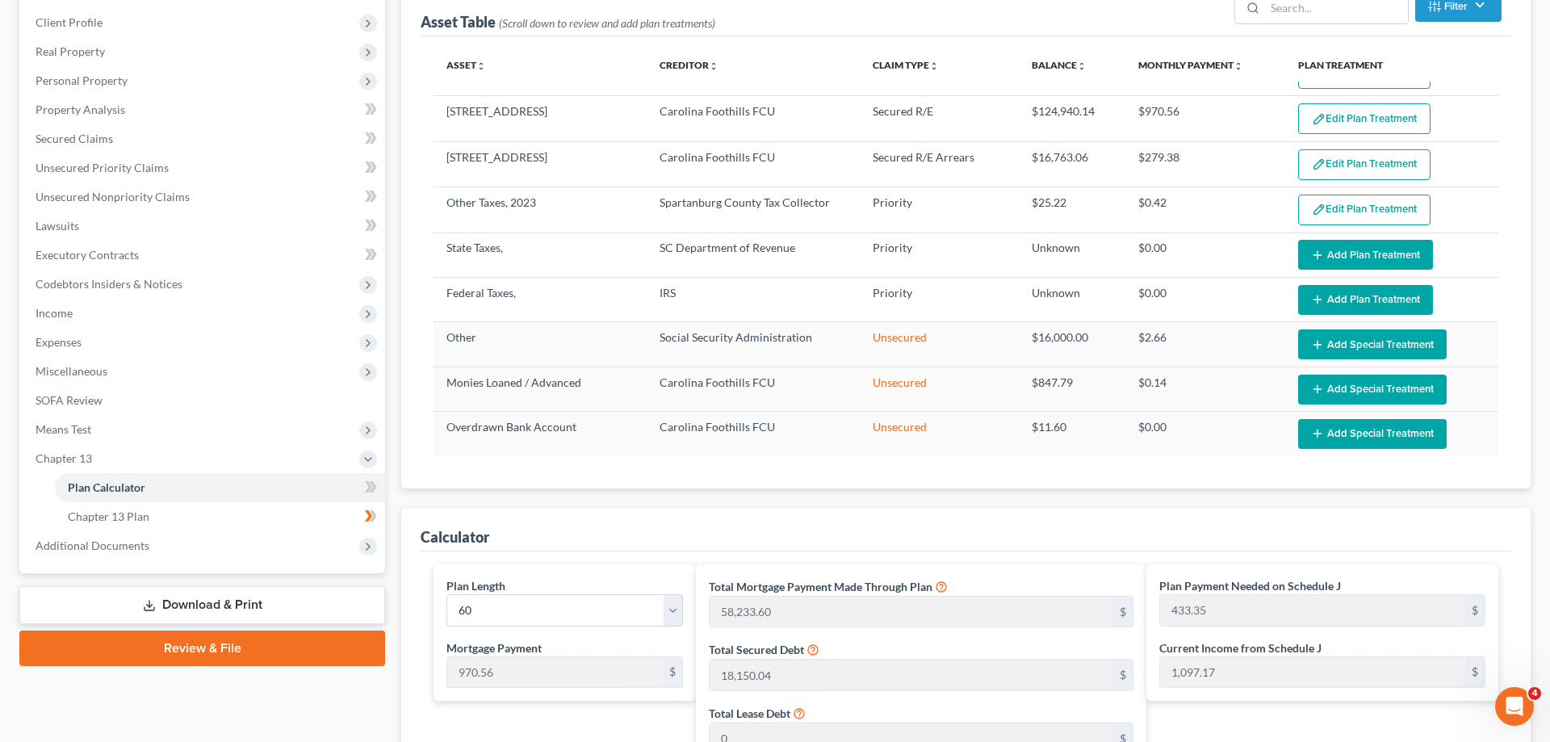
scroll to position [150, 0]
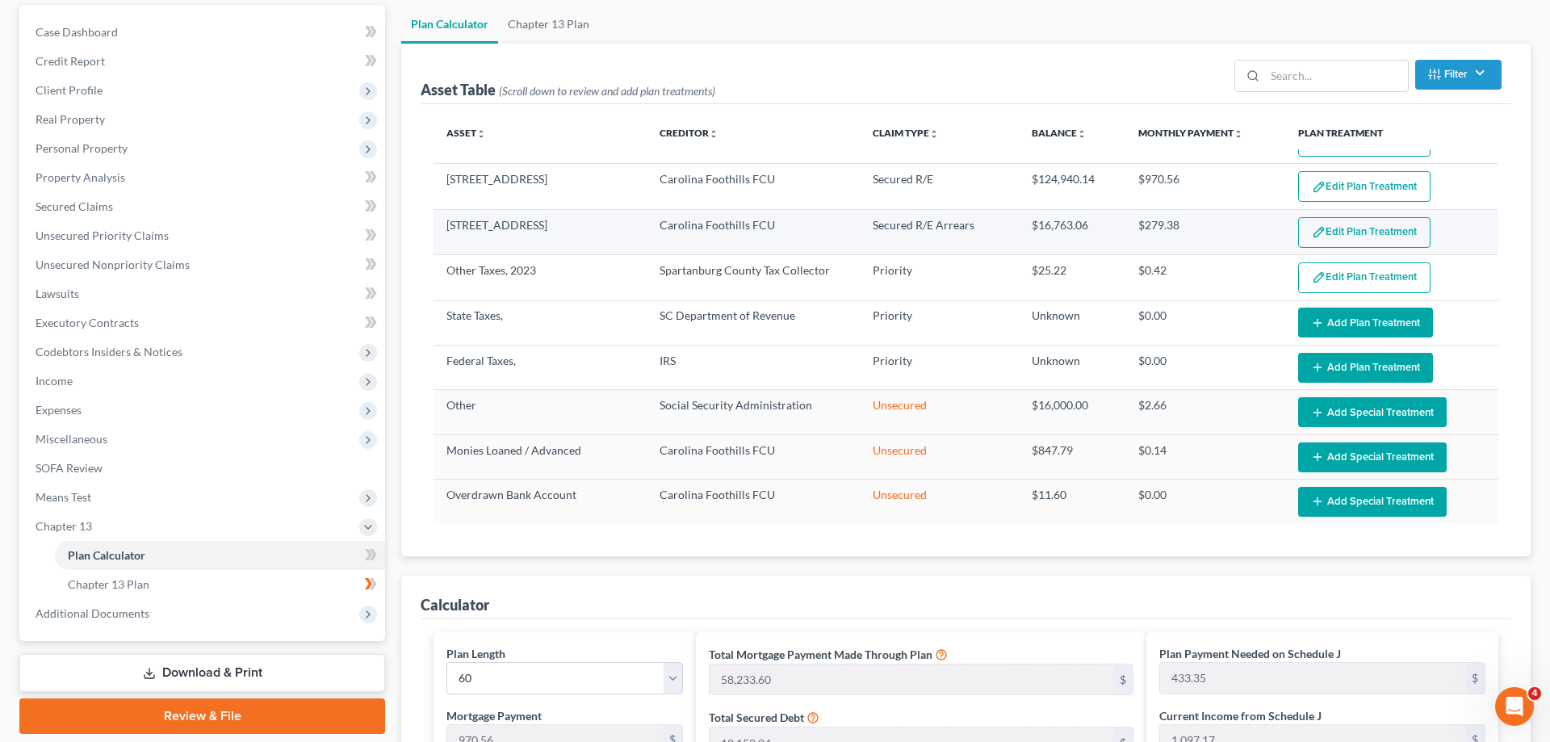
click at [1392, 224] on button "Edit Plan Treatment" at bounding box center [1364, 232] width 132 height 31
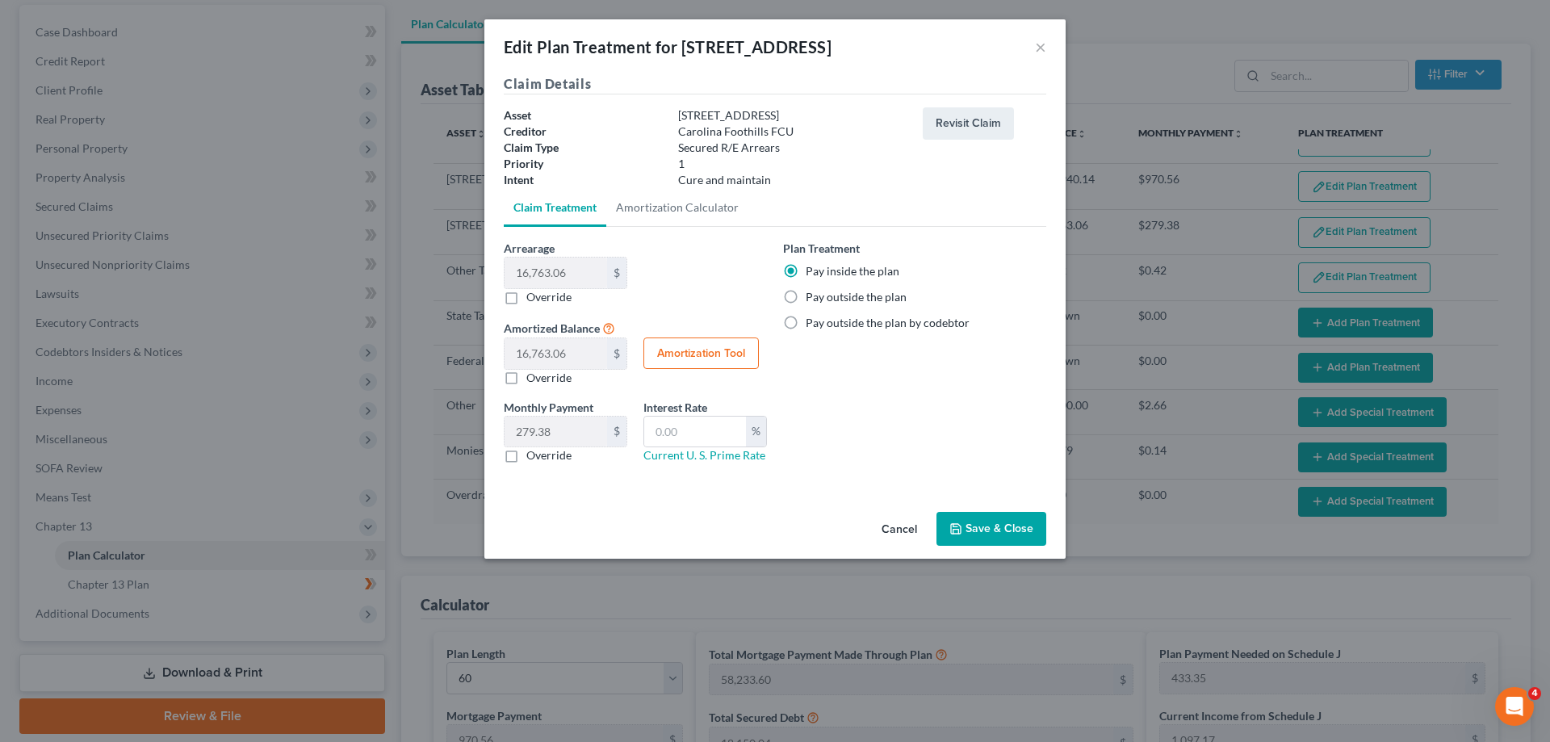
click at [526, 451] on label "Override" at bounding box center [548, 455] width 45 height 16
click at [533, 451] on input "Override" at bounding box center [538, 452] width 10 height 10
click at [526, 458] on label "Override" at bounding box center [548, 455] width 45 height 16
click at [533, 458] on input "Override" at bounding box center [538, 452] width 10 height 10
drag, startPoint x: 513, startPoint y: 450, endPoint x: 512, endPoint y: 458, distance: 8.2
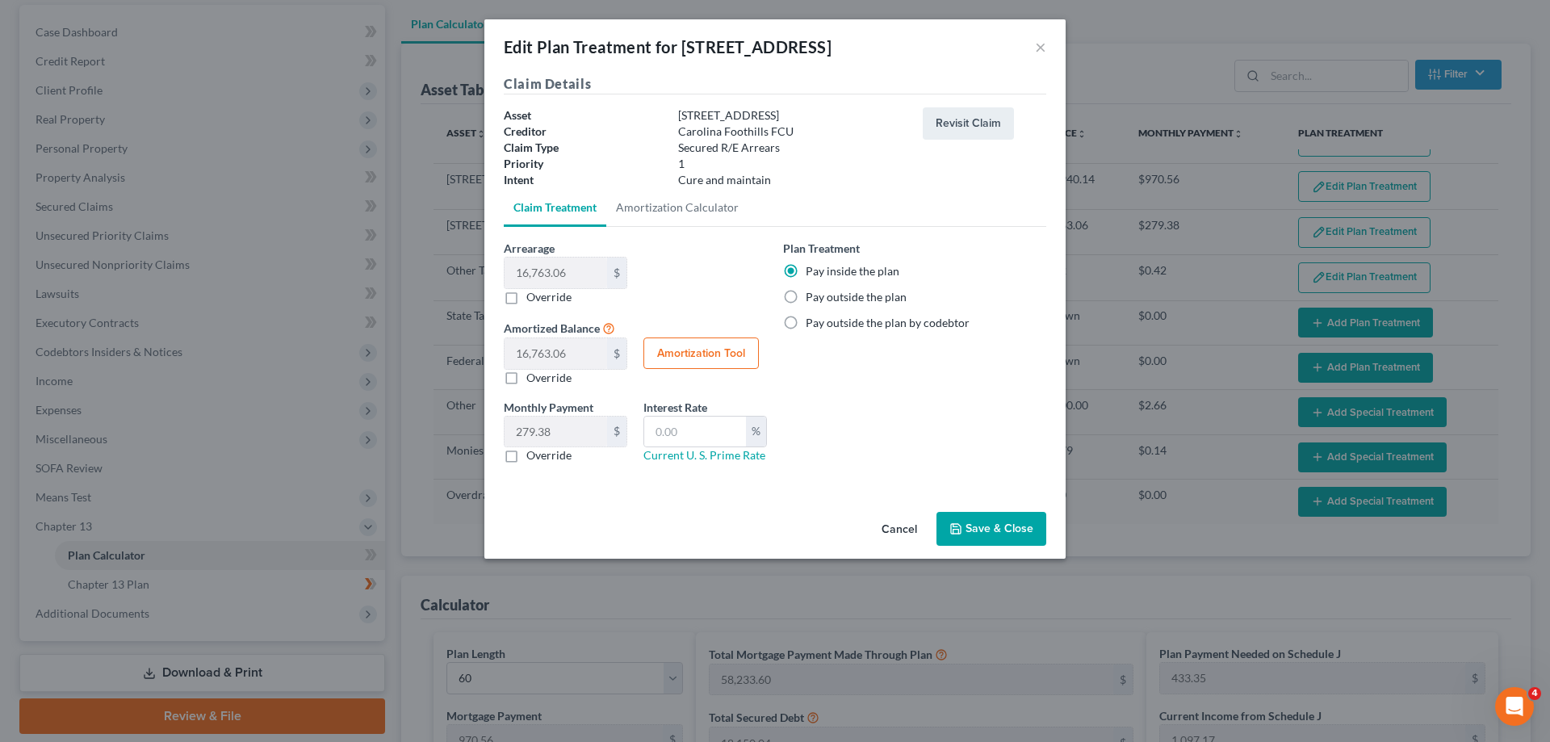
click at [526, 452] on label "Override" at bounding box center [548, 455] width 45 height 16
click at [526, 463] on label "Override" at bounding box center [548, 455] width 45 height 16
click at [533, 458] on input "Override" at bounding box center [538, 452] width 10 height 10
checkbox input "true"
drag, startPoint x: 555, startPoint y: 440, endPoint x: 475, endPoint y: 443, distance: 80.0
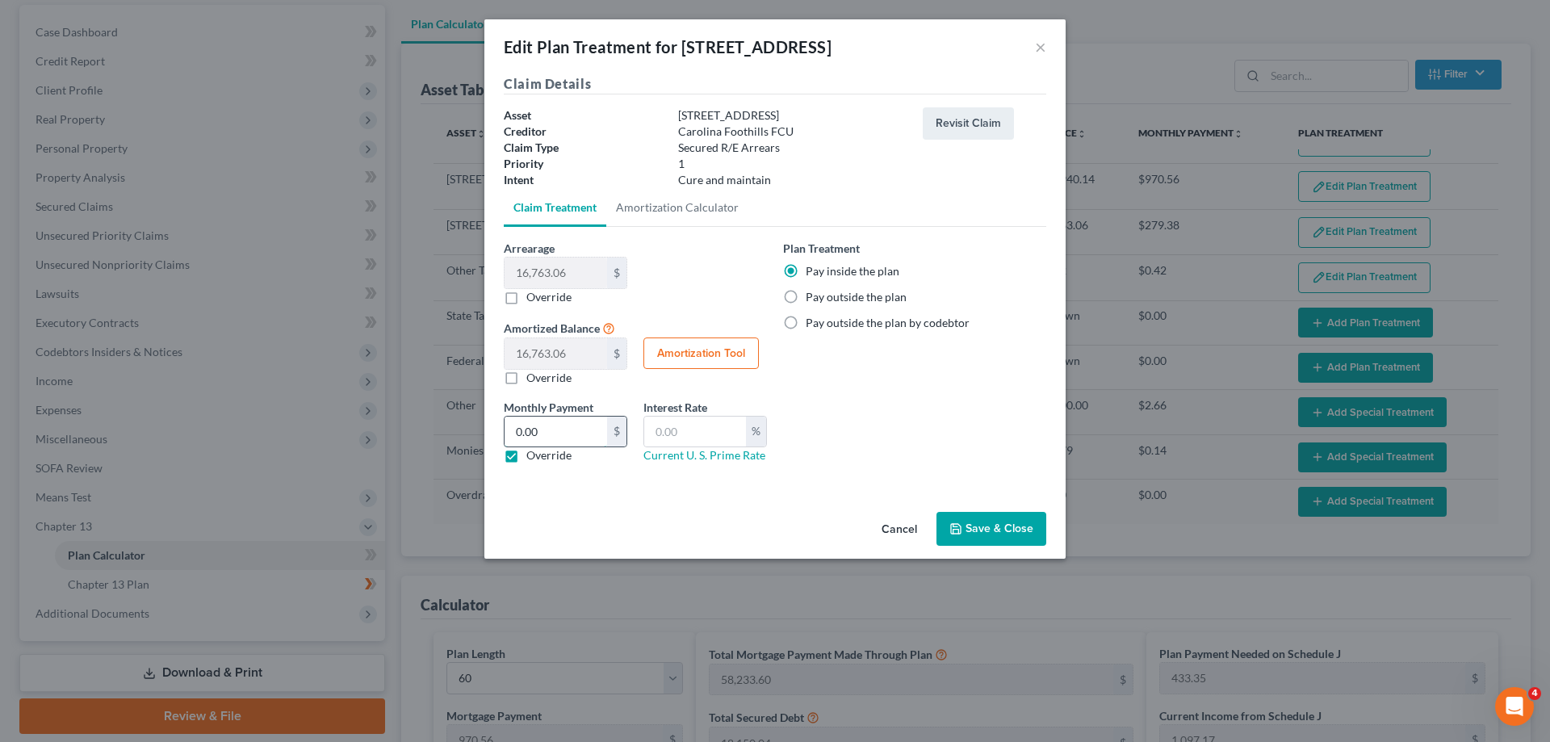
click at [505, 443] on input "0.00" at bounding box center [556, 432] width 103 height 31
click at [567, 439] on input "0.00" at bounding box center [556, 432] width 103 height 31
drag, startPoint x: 554, startPoint y: 433, endPoint x: 492, endPoint y: 433, distance: 62.2
click at [505, 433] on input "0.00" at bounding box center [556, 432] width 103 height 31
type input "311.73"
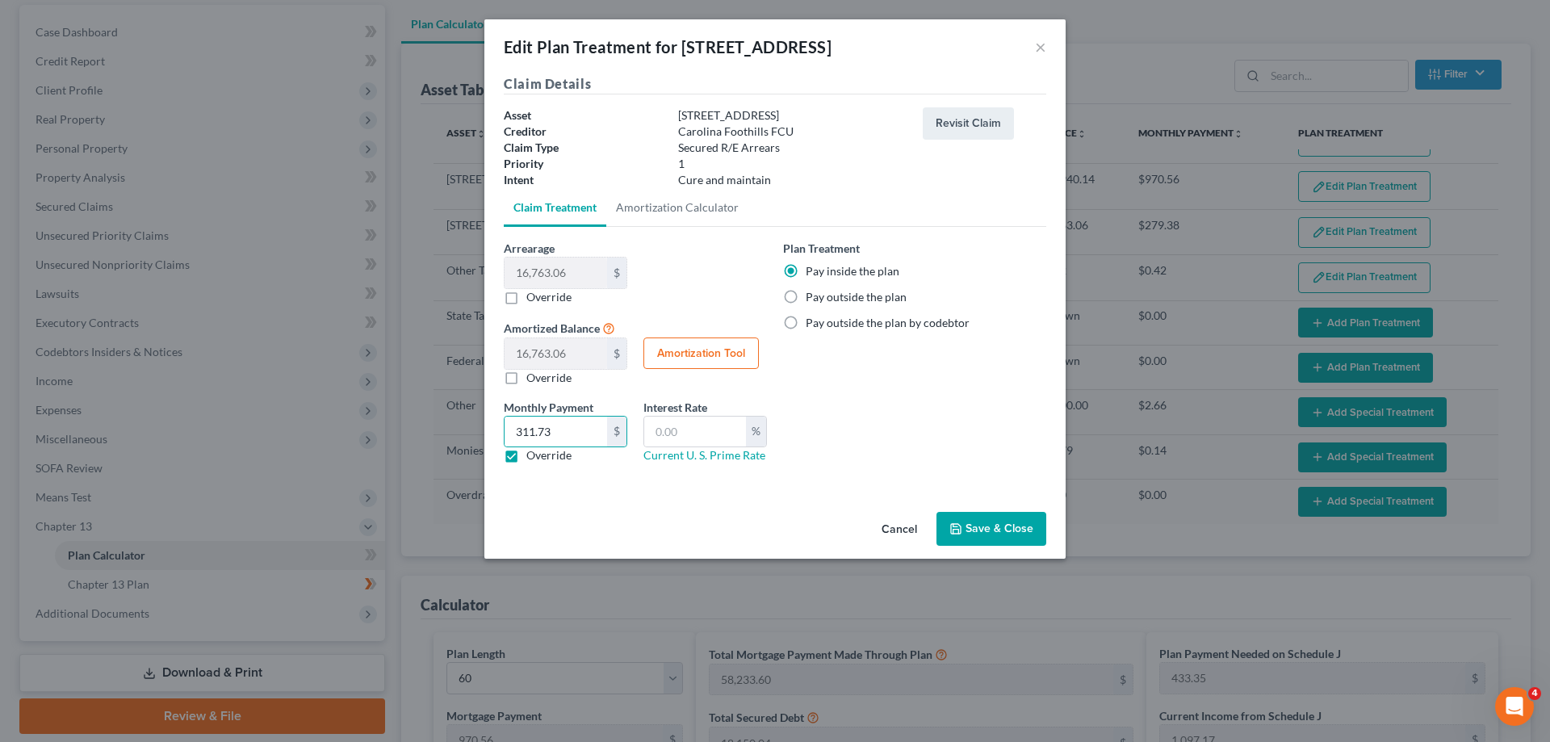
click at [988, 530] on button "Save & Close" at bounding box center [991, 529] width 110 height 34
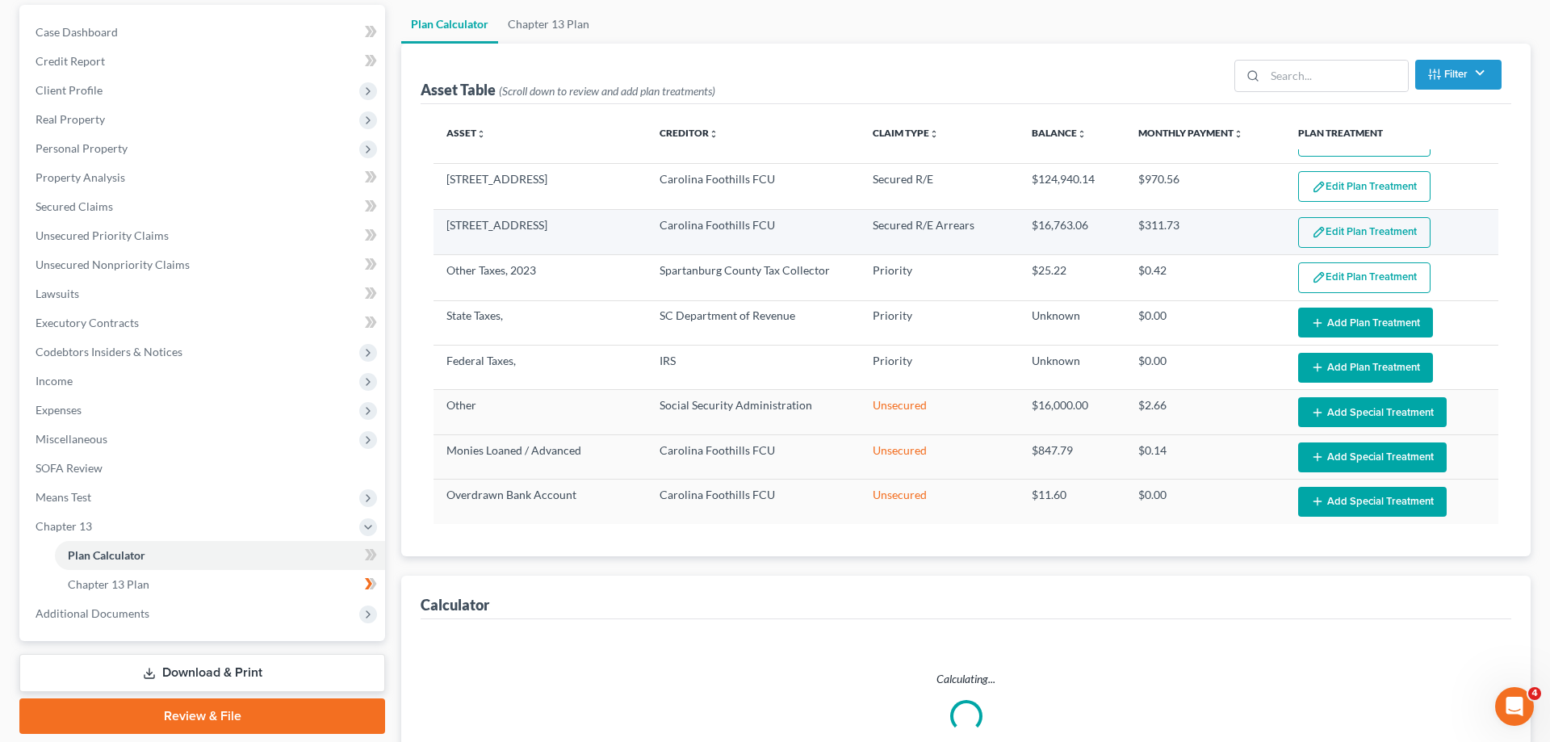
select select "59"
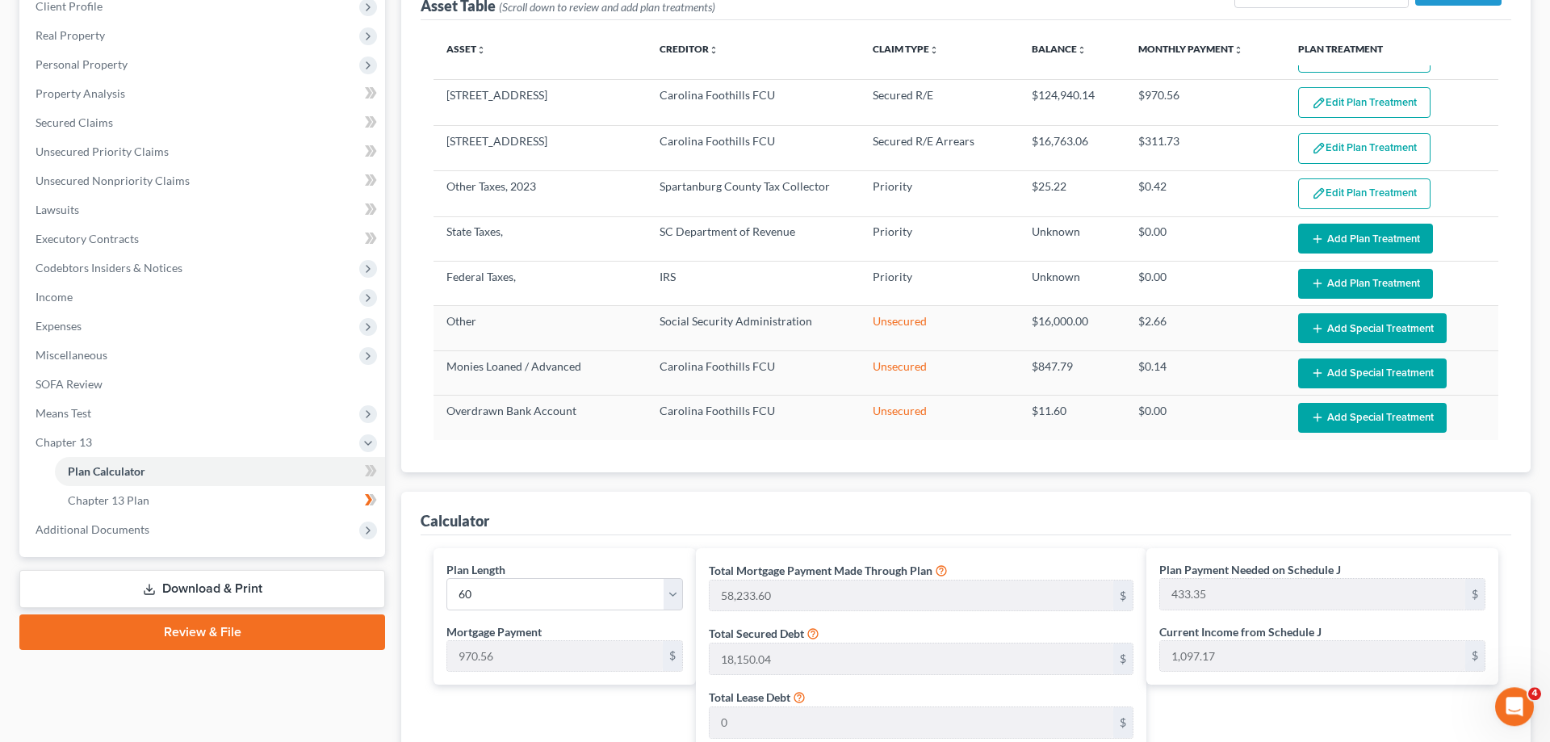
scroll to position [232, 0]
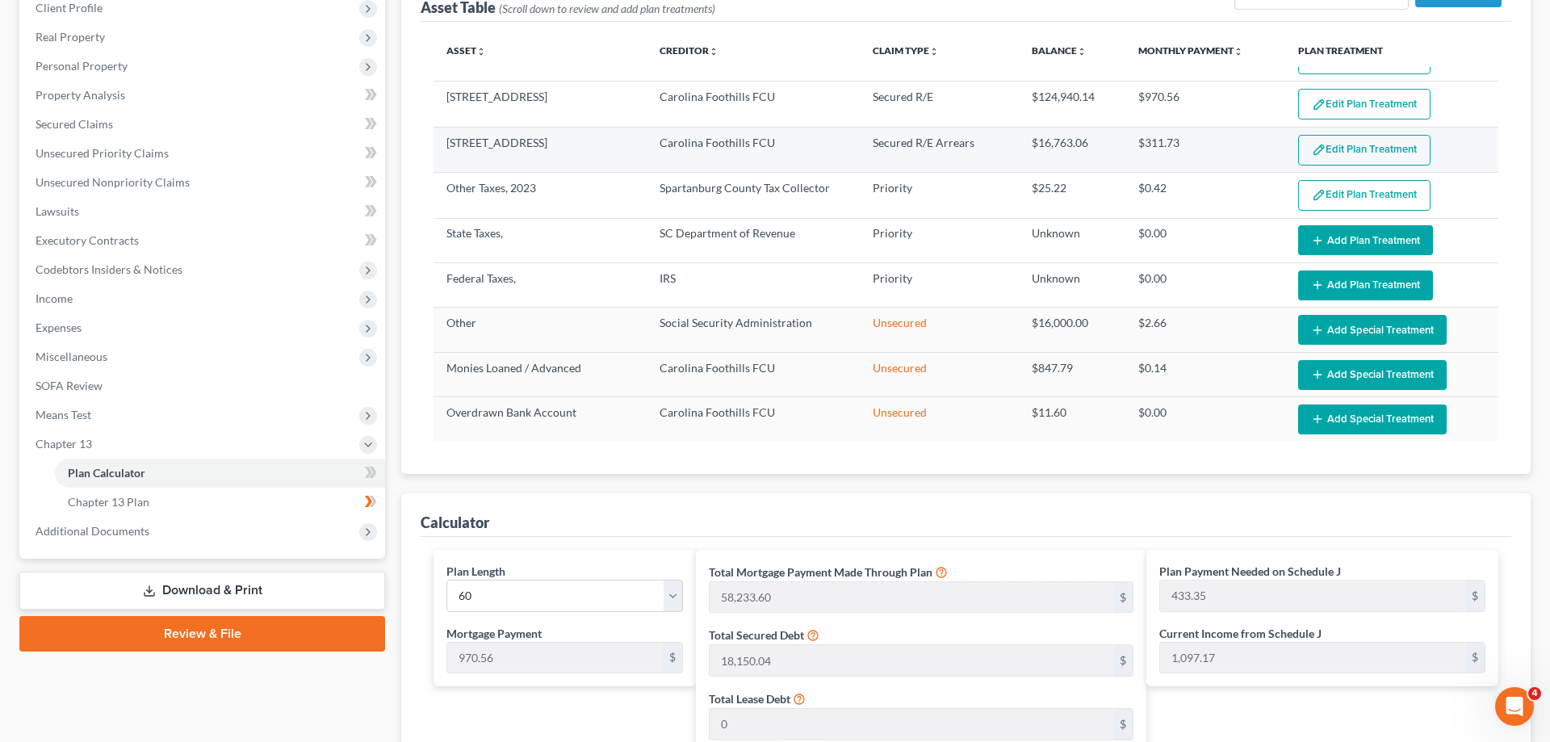
click at [1331, 150] on button "Edit Plan Treatment" at bounding box center [1364, 150] width 132 height 31
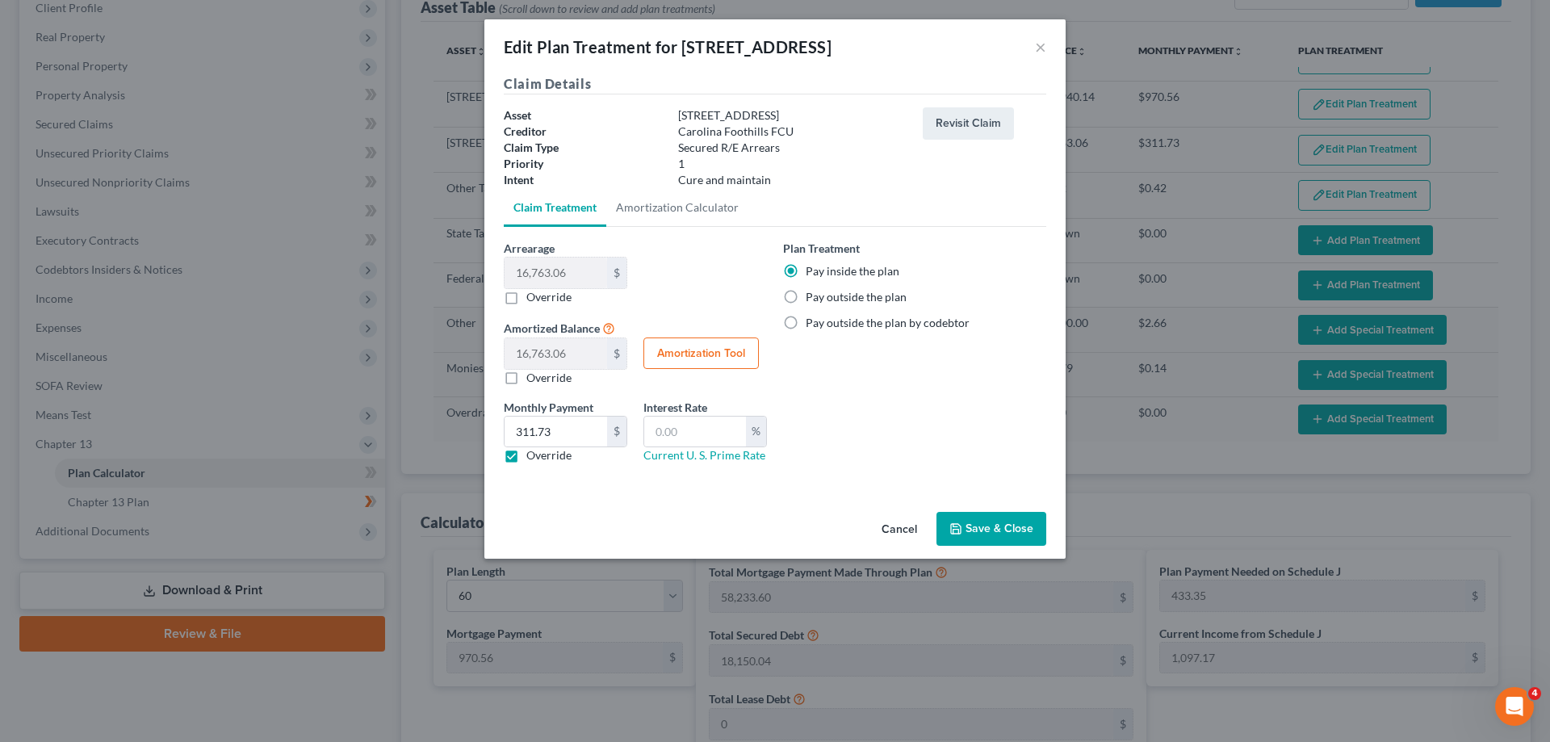
click at [526, 457] on label "Override" at bounding box center [548, 455] width 45 height 16
click at [533, 457] on input "Override" at bounding box center [538, 452] width 10 height 10
checkbox input "false"
drag, startPoint x: 931, startPoint y: 30, endPoint x: 867, endPoint y: 36, distance: 64.1
click at [867, 36] on div "Edit Plan Treatment for 322 Green Street ×" at bounding box center [774, 46] width 581 height 55
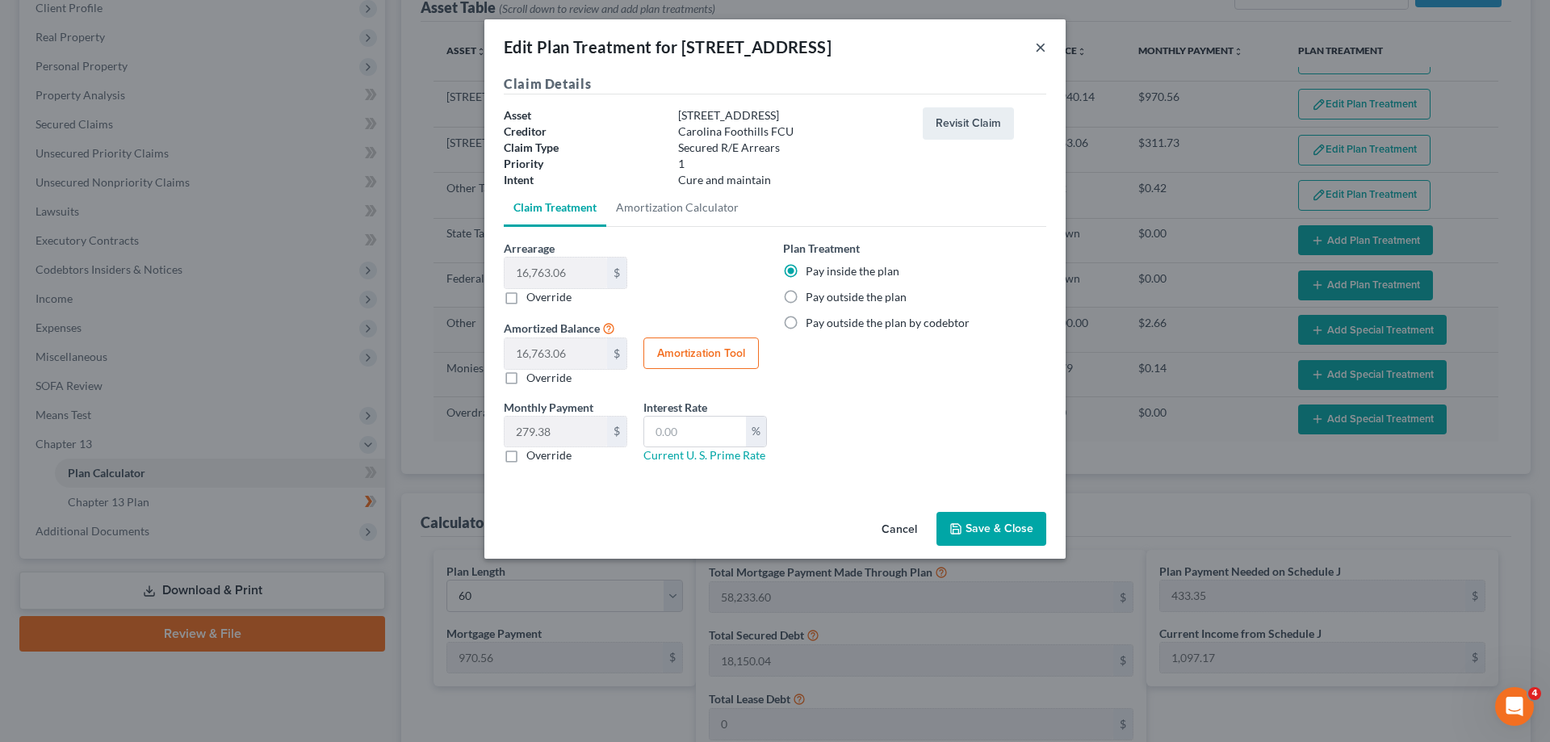
click at [1036, 45] on button "×" at bounding box center [1040, 46] width 11 height 19
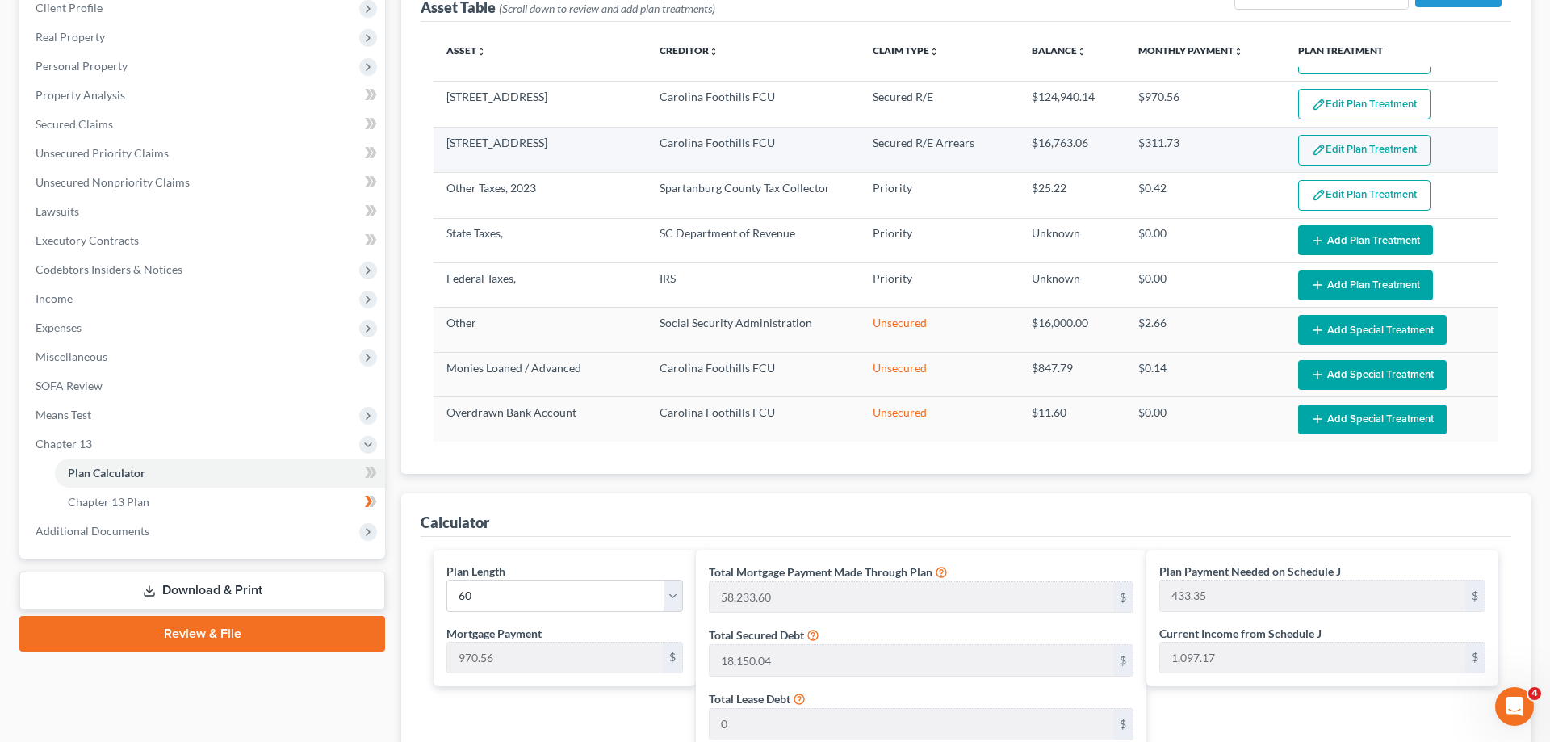
click at [1345, 150] on button "Edit Plan Treatment" at bounding box center [1364, 150] width 132 height 31
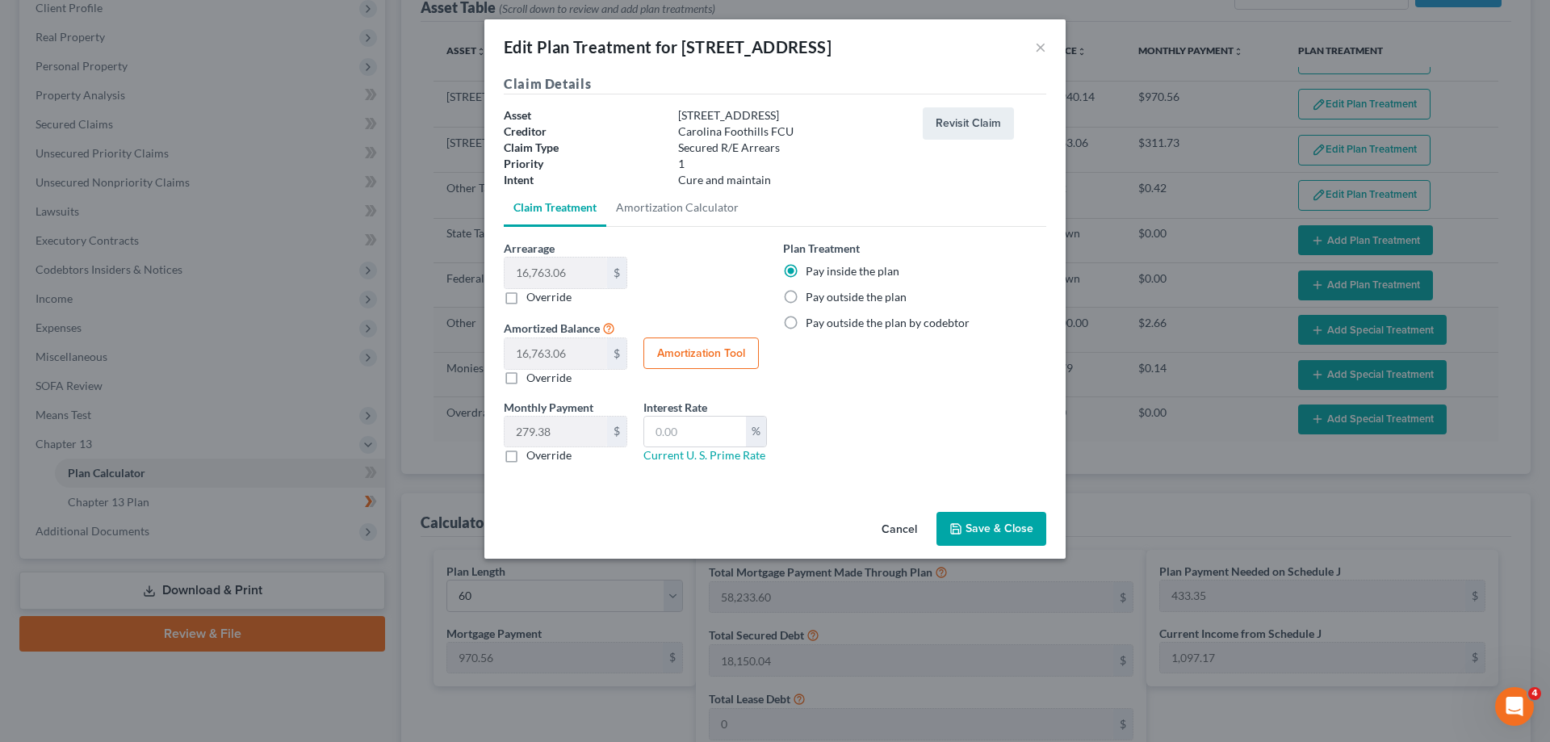
click at [526, 457] on label "Override" at bounding box center [548, 455] width 45 height 16
click at [533, 457] on input "Override" at bounding box center [538, 452] width 10 height 10
click at [526, 457] on label "Override" at bounding box center [548, 455] width 45 height 16
click at [533, 457] on input "Override" at bounding box center [538, 452] width 10 height 10
checkbox input "false"
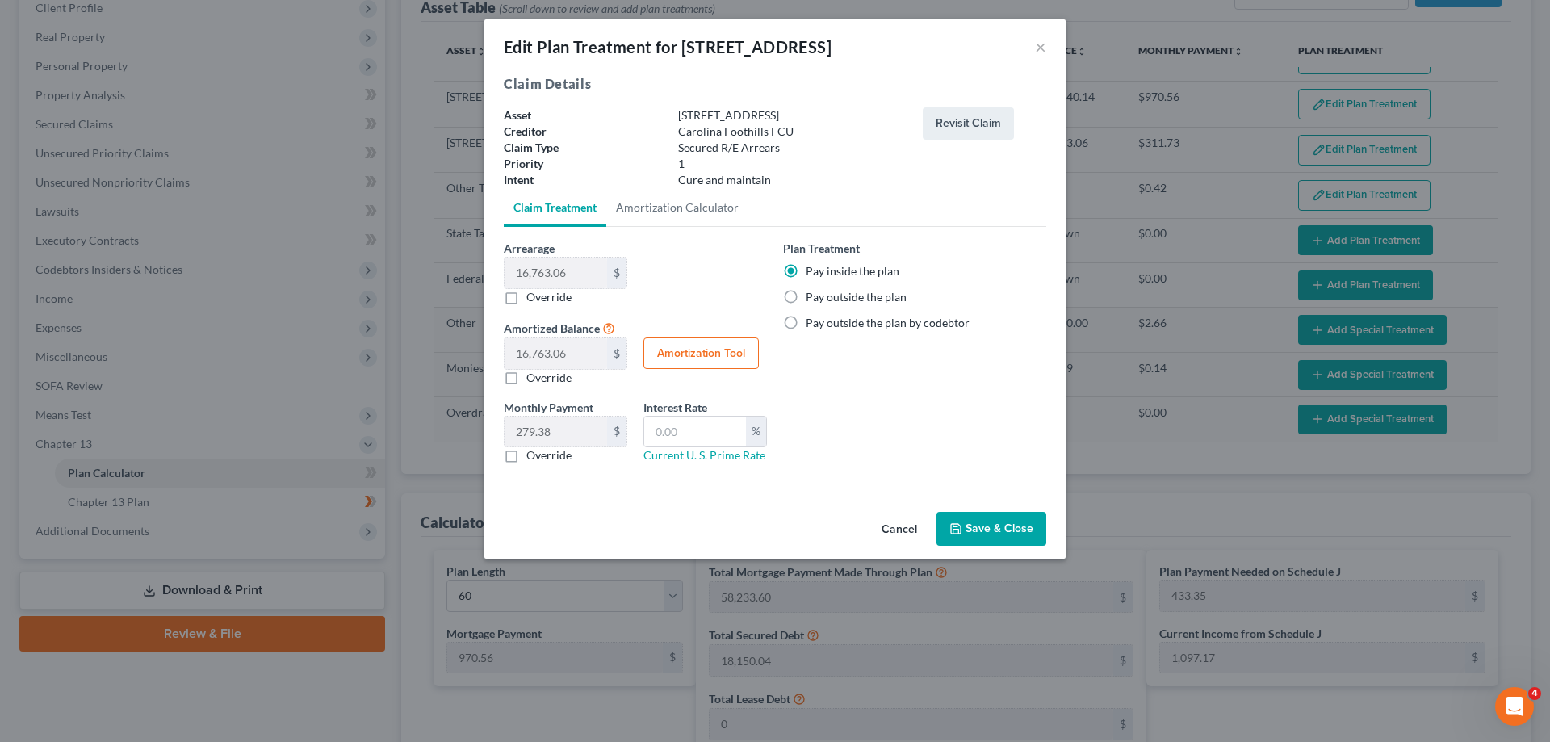
click at [1003, 527] on button "Save & Close" at bounding box center [991, 529] width 110 height 34
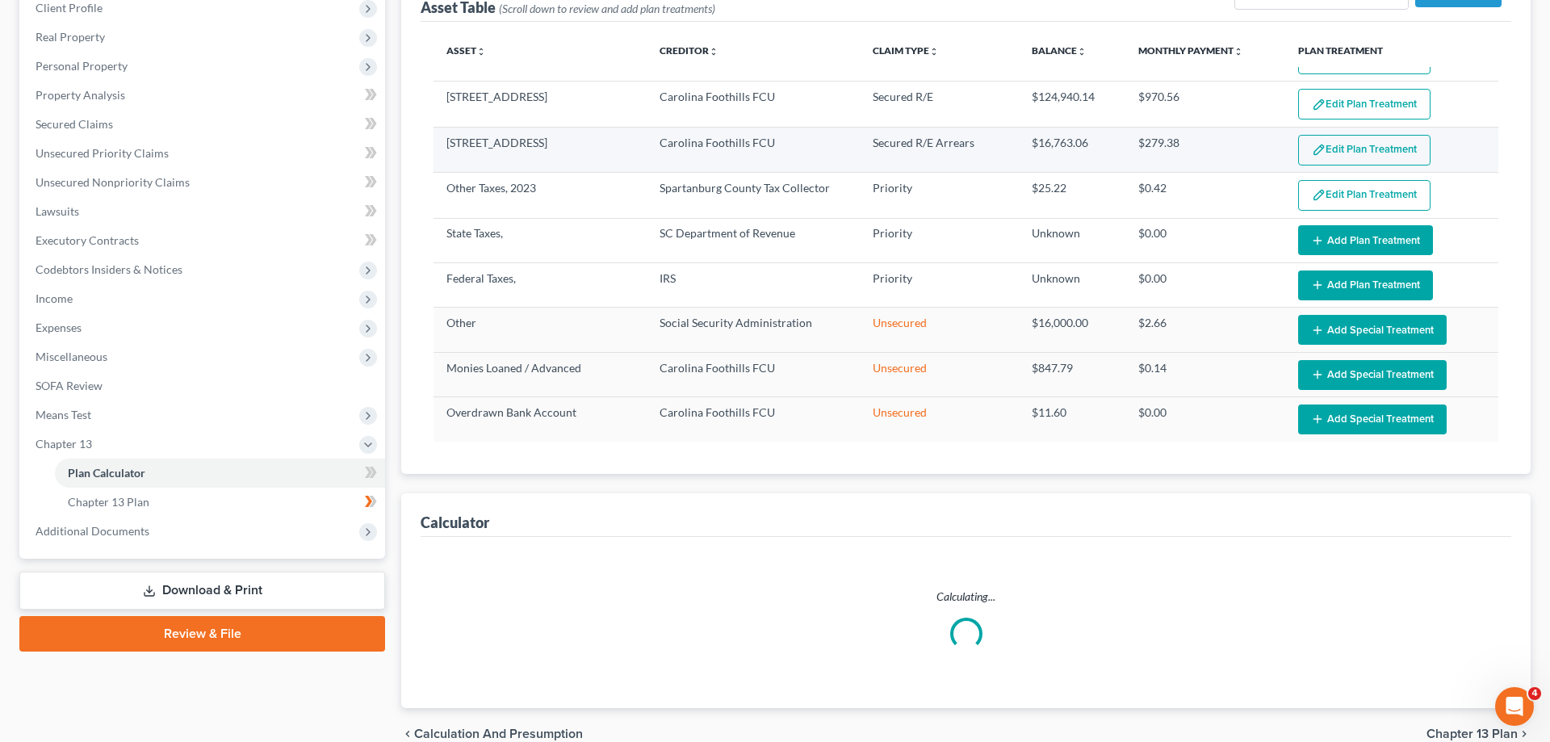
select select "59"
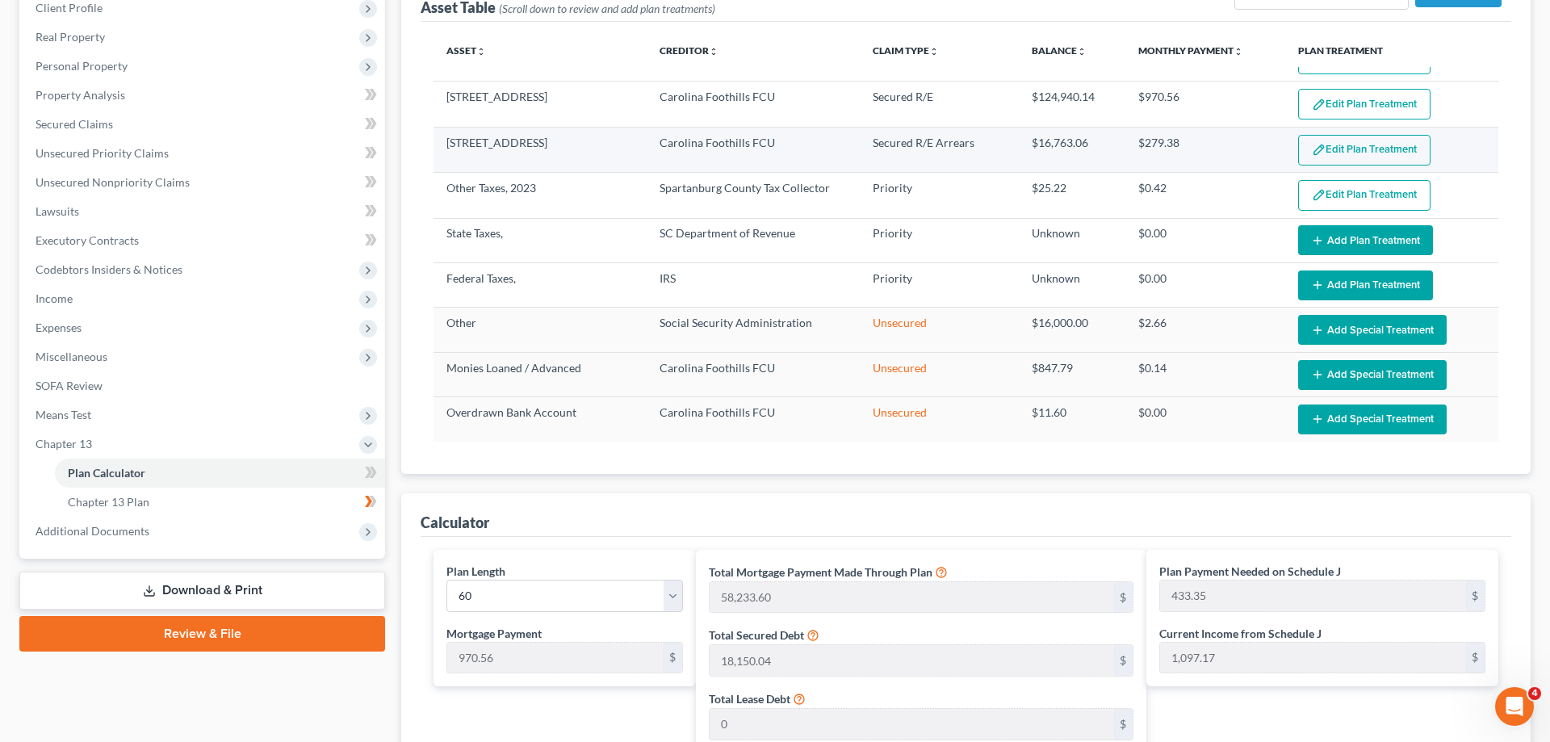
click at [1356, 150] on button "Edit Plan Treatment" at bounding box center [1364, 150] width 132 height 31
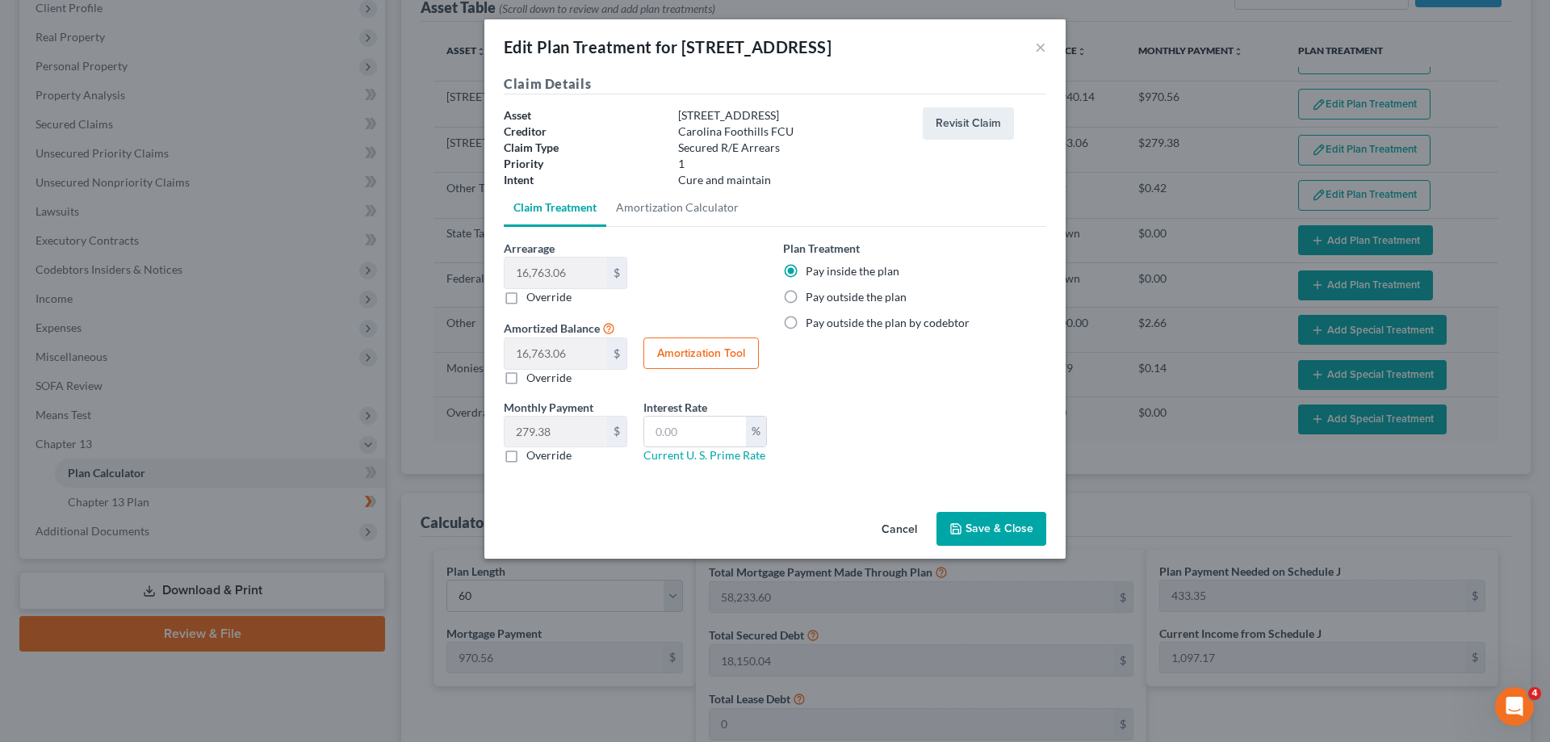
click at [526, 458] on label "Override" at bounding box center [548, 455] width 45 height 16
click at [533, 458] on input "Override" at bounding box center [538, 452] width 10 height 10
checkbox input "true"
click at [984, 524] on button "Save & Close" at bounding box center [991, 529] width 110 height 34
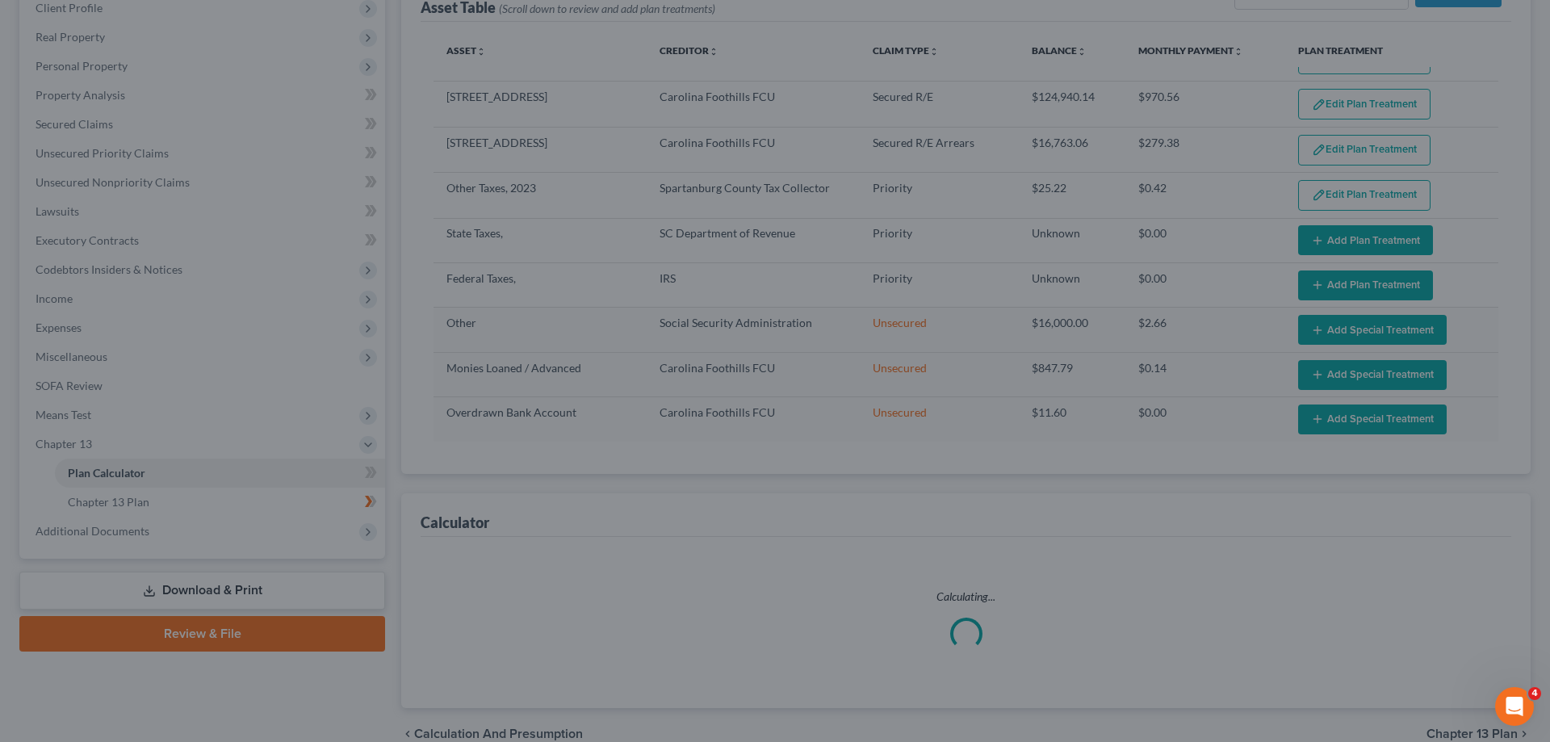
select select "59"
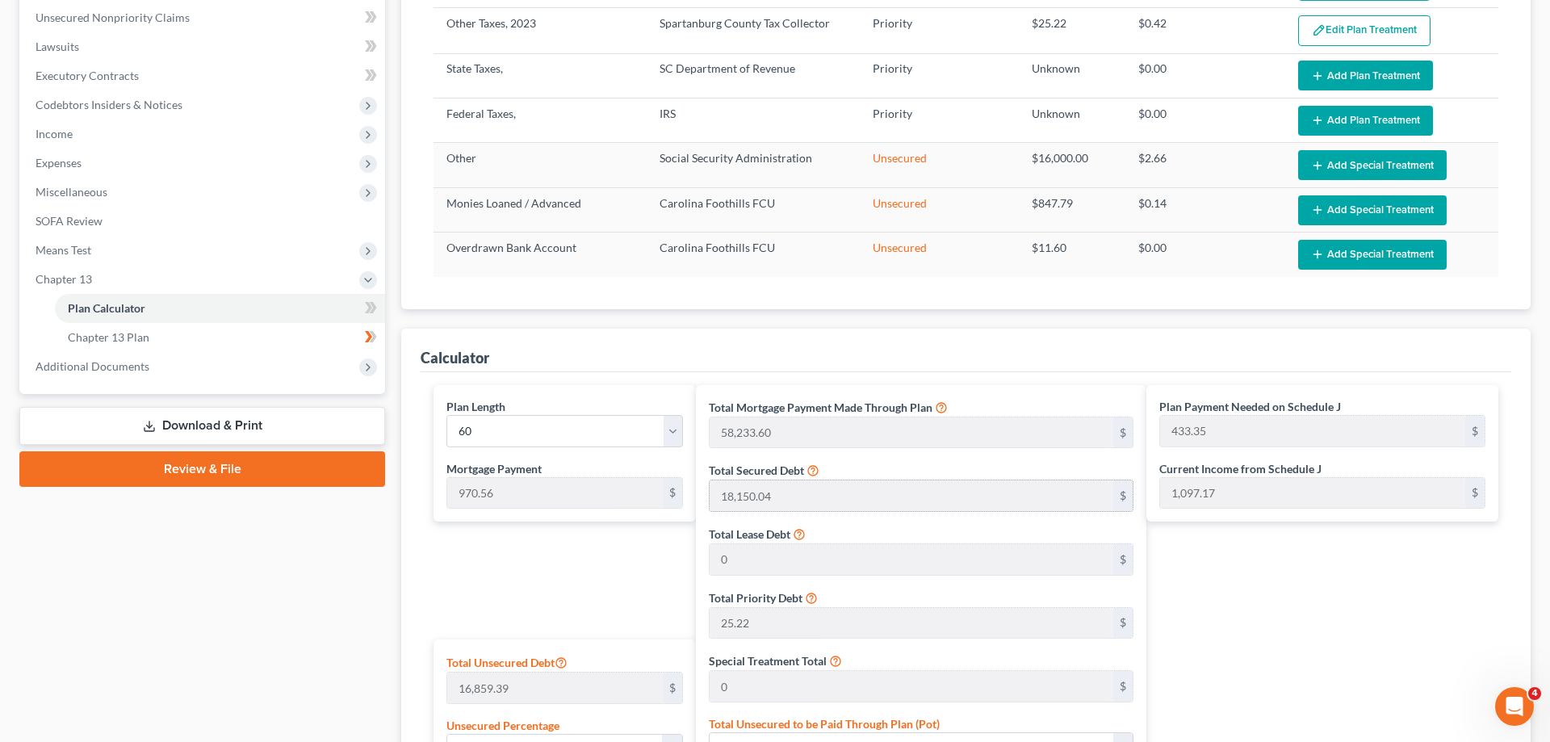
scroll to position [315, 0]
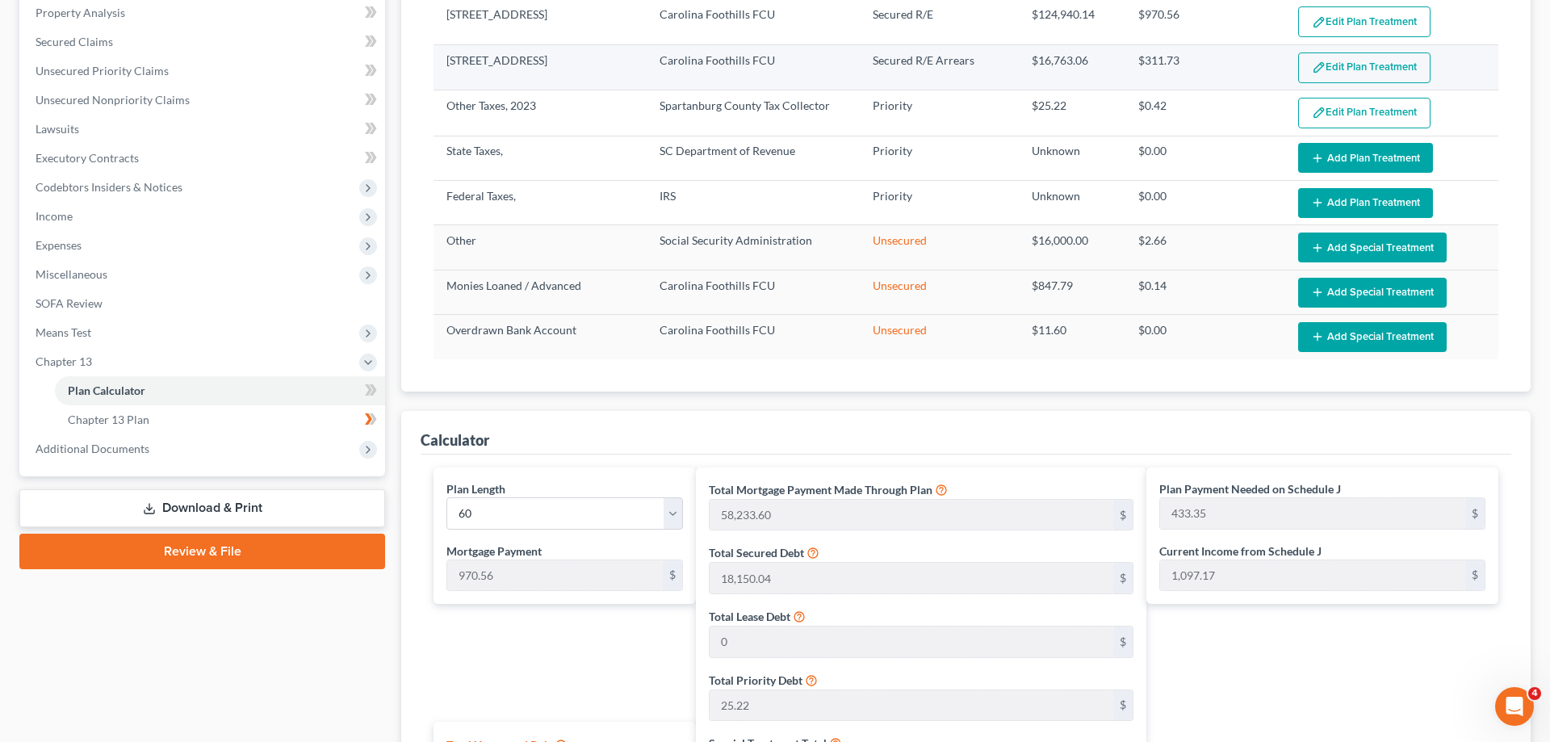
click at [1330, 63] on button "Edit Plan Treatment" at bounding box center [1364, 67] width 132 height 31
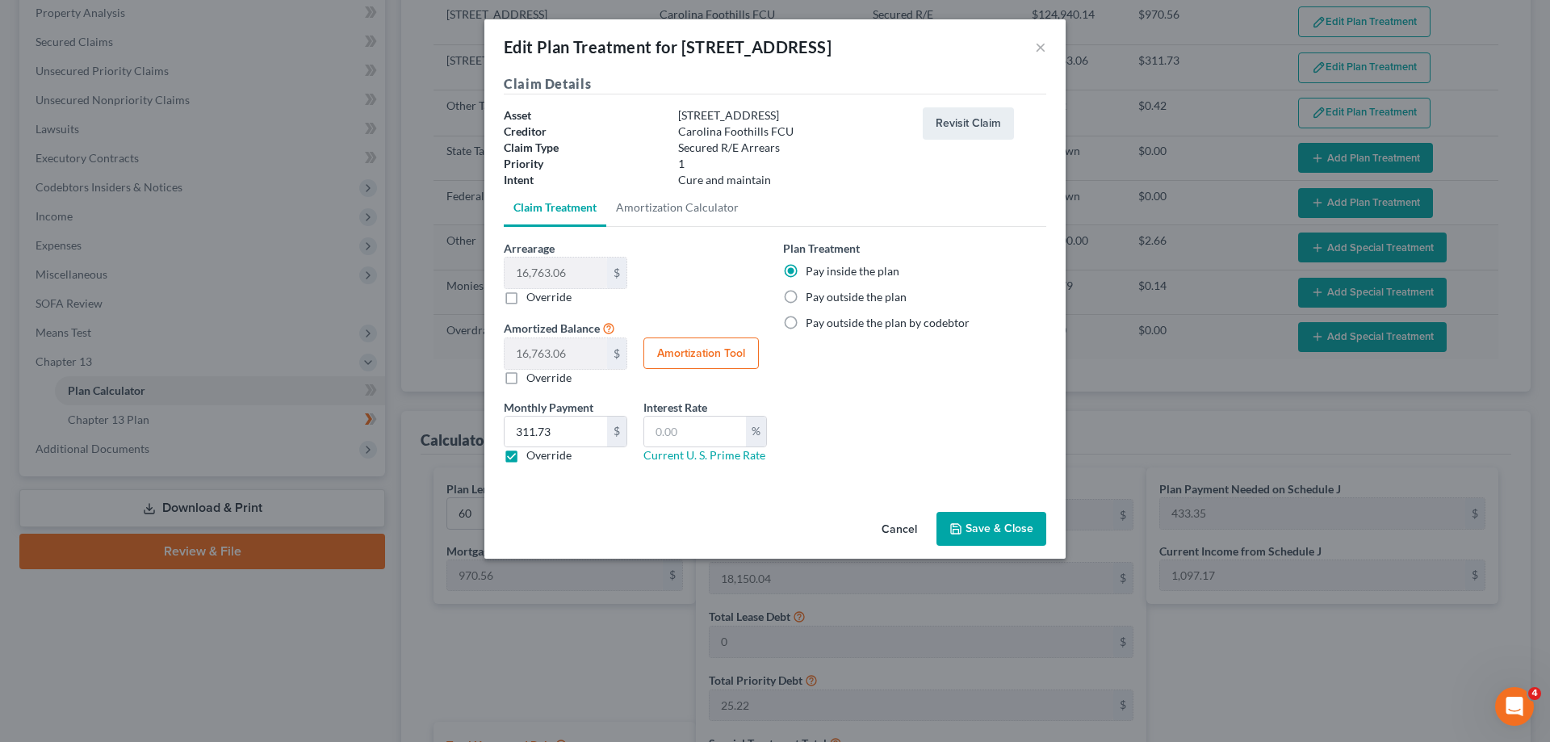
click at [526, 303] on label "Override" at bounding box center [548, 297] width 45 height 16
click at [533, 299] on input "Override" at bounding box center [538, 294] width 10 height 10
checkbox input "true"
type input "0.00"
drag, startPoint x: 571, startPoint y: 279, endPoint x: 431, endPoint y: 272, distance: 139.8
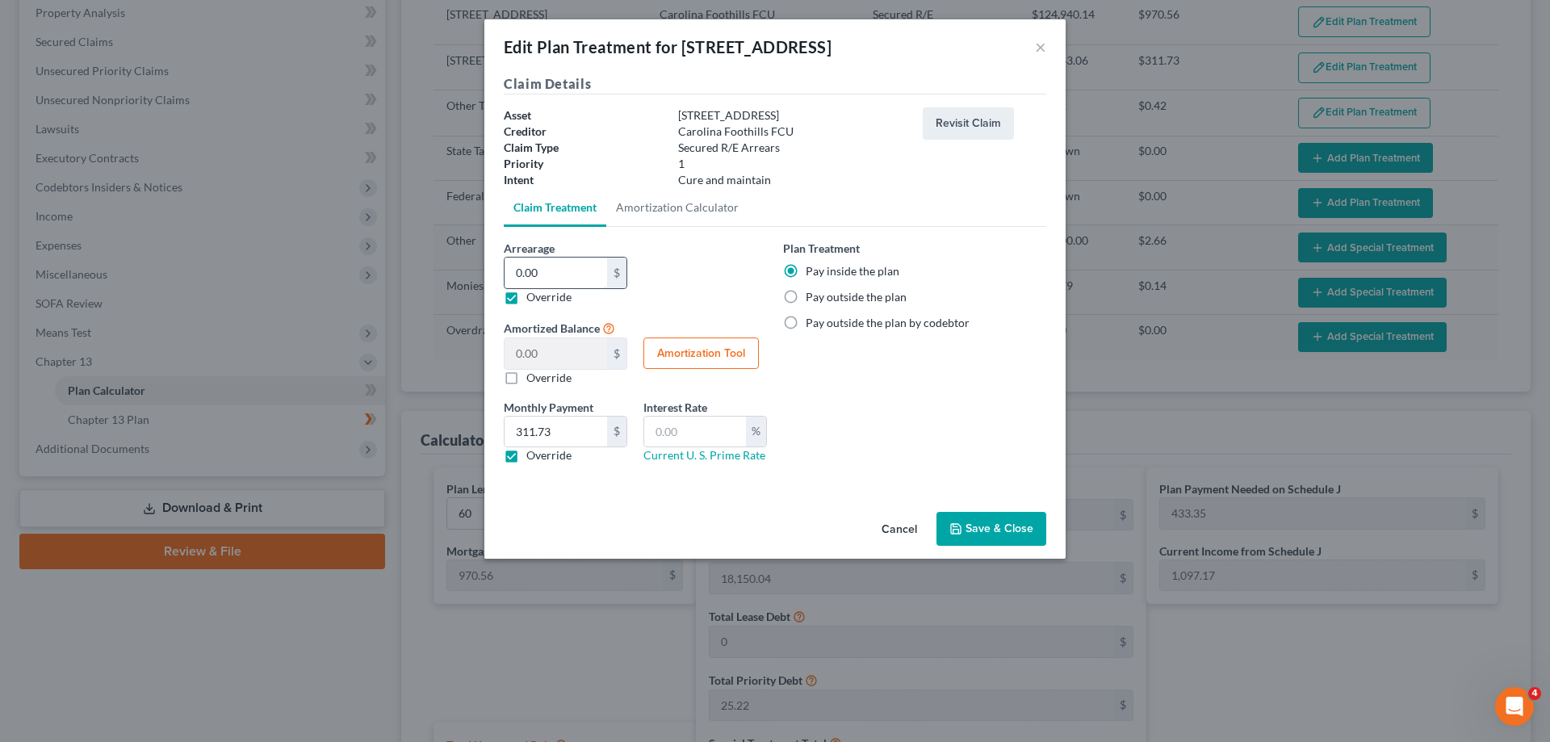
click at [505, 272] on input "0.00" at bounding box center [556, 273] width 103 height 31
click at [512, 268] on input "0.00" at bounding box center [556, 273] width 103 height 31
drag, startPoint x: 554, startPoint y: 265, endPoint x: 511, endPoint y: 274, distance: 43.9
click at [511, 274] on input "0.00" at bounding box center [556, 273] width 103 height 31
type input "1"
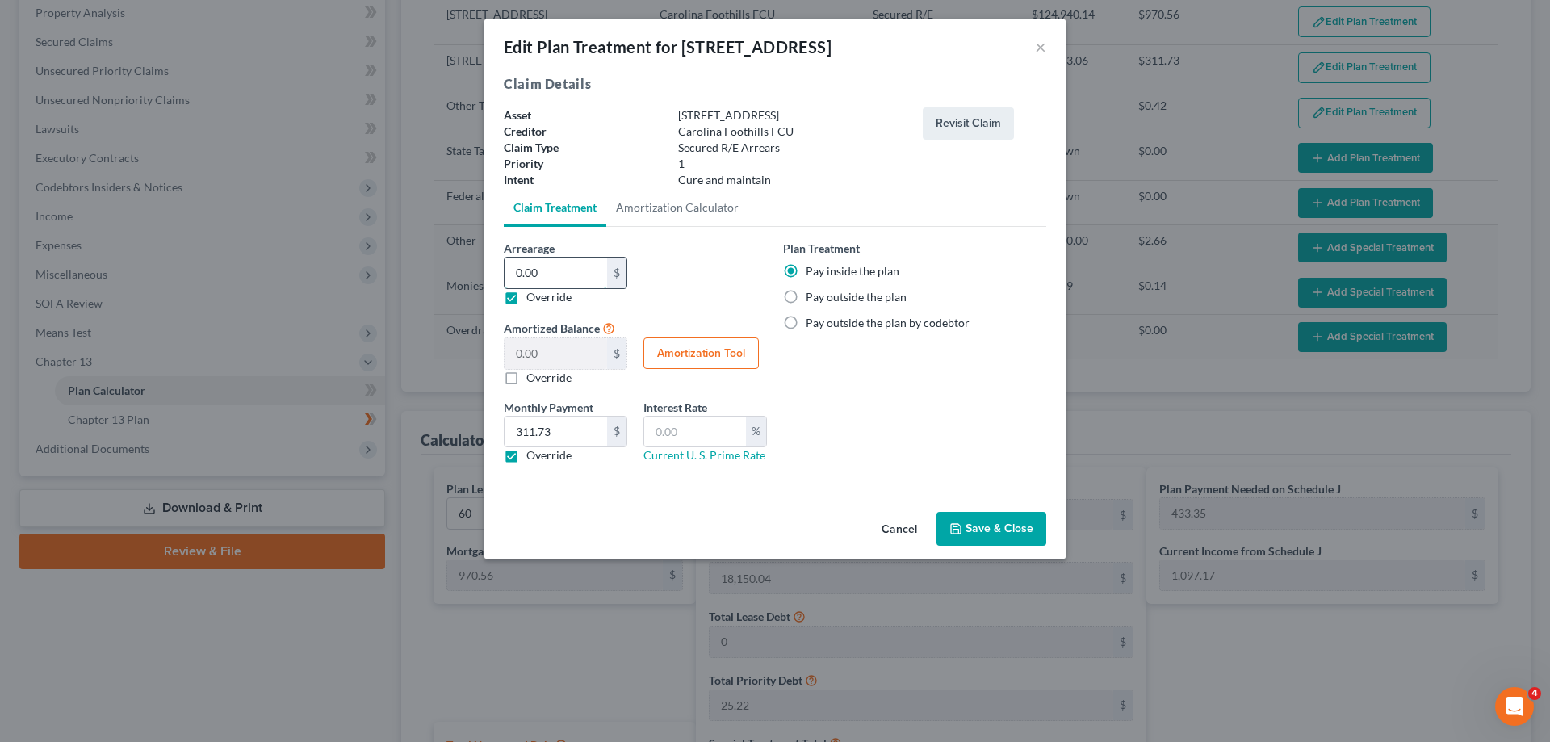
type input "1.00"
type input "18"
type input "18.00"
type input "187"
type input "187.00"
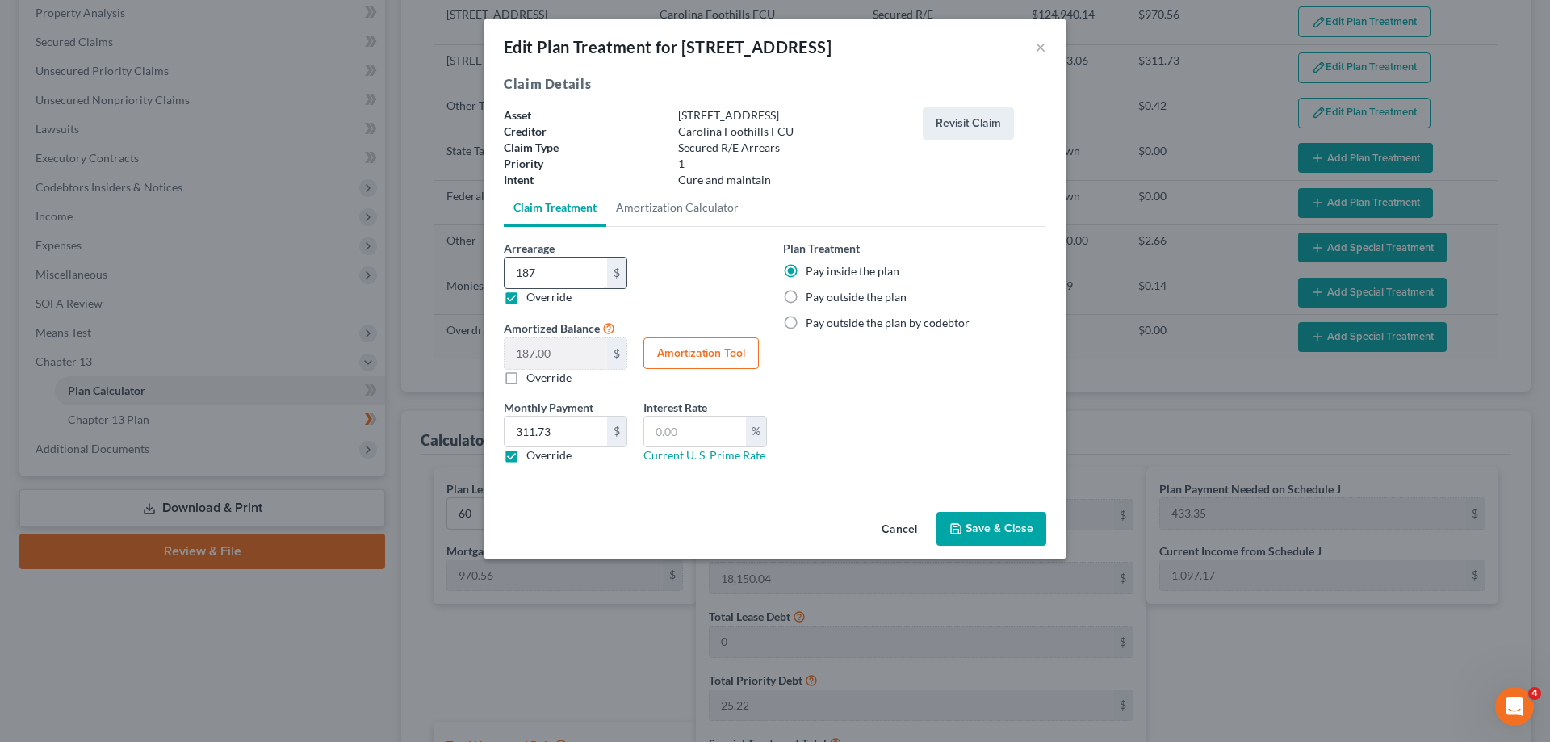
type input "1870"
type input "1,870.00"
type input "1,8703"
type input "18,703.00"
type input "18,703.8"
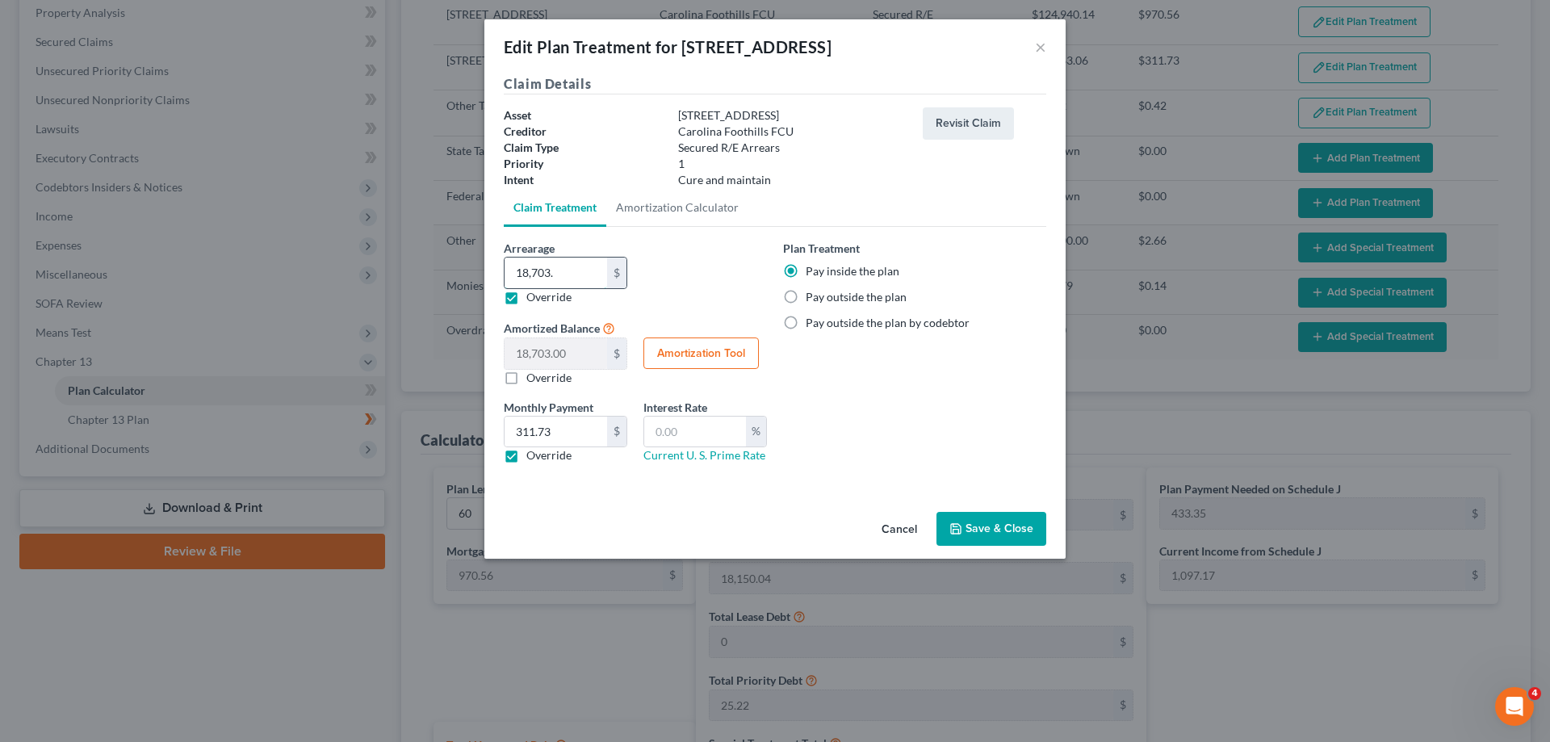
type input "18,703.80"
click at [990, 531] on button "Save & Close" at bounding box center [991, 529] width 110 height 34
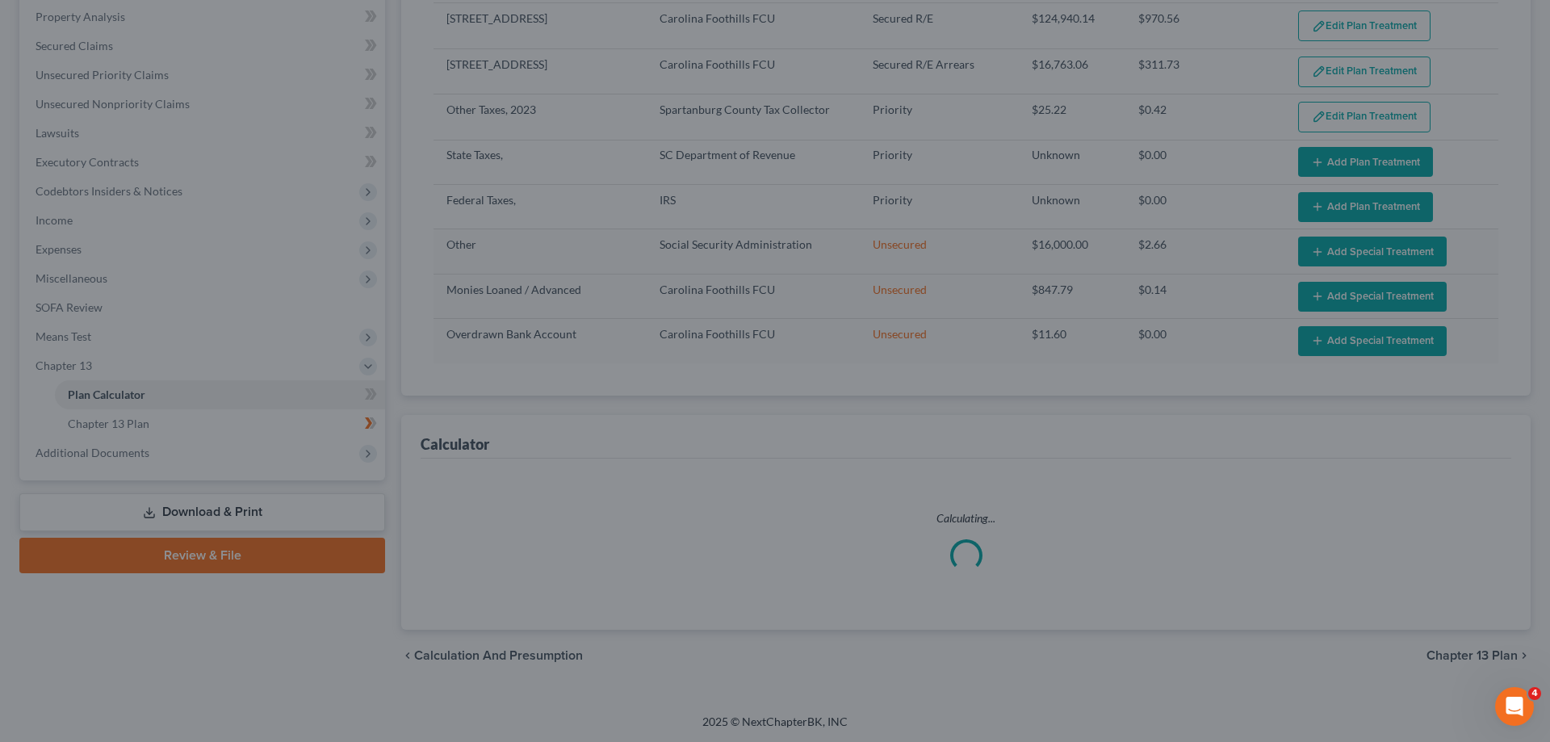
select select "59"
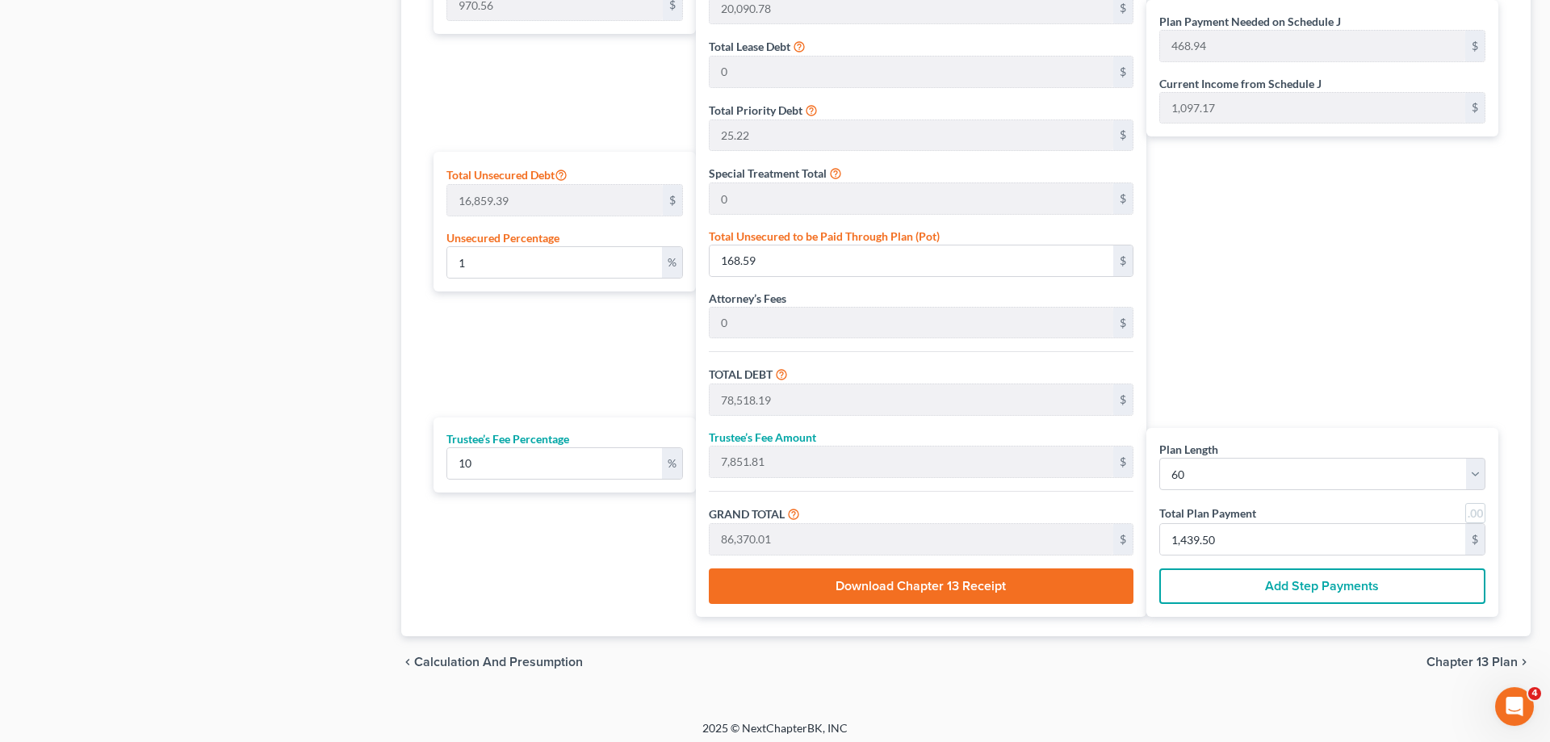
scroll to position [891, 0]
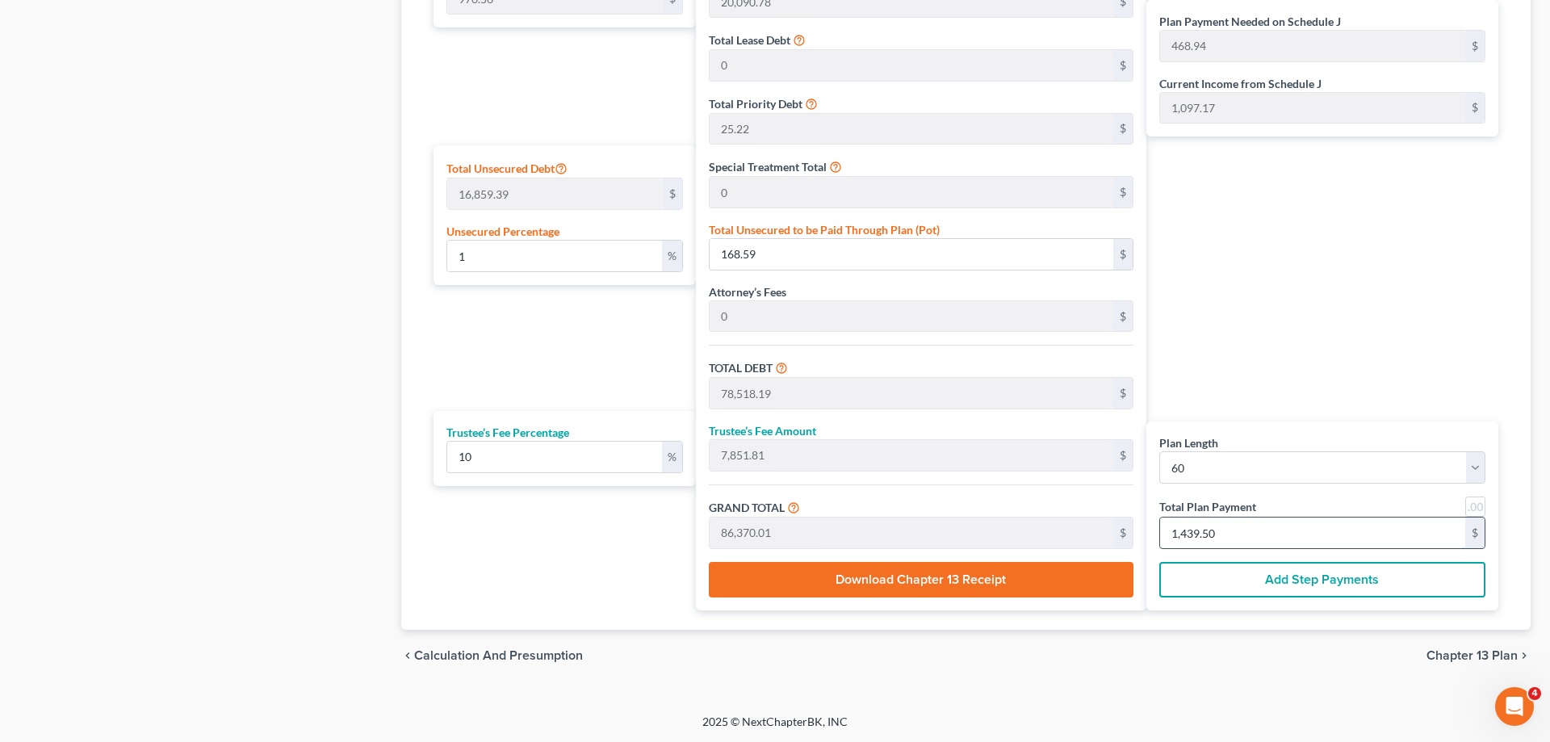
click at [1249, 523] on input "1,439.50" at bounding box center [1312, 532] width 305 height 31
click at [451, 423] on div "Trustee’s Fee Percentage 10 %" at bounding box center [564, 448] width 262 height 75
drag, startPoint x: 471, startPoint y: 427, endPoint x: 567, endPoint y: 426, distance: 95.3
click at [567, 426] on label "Trustee’s Fee Percentage" at bounding box center [507, 432] width 123 height 17
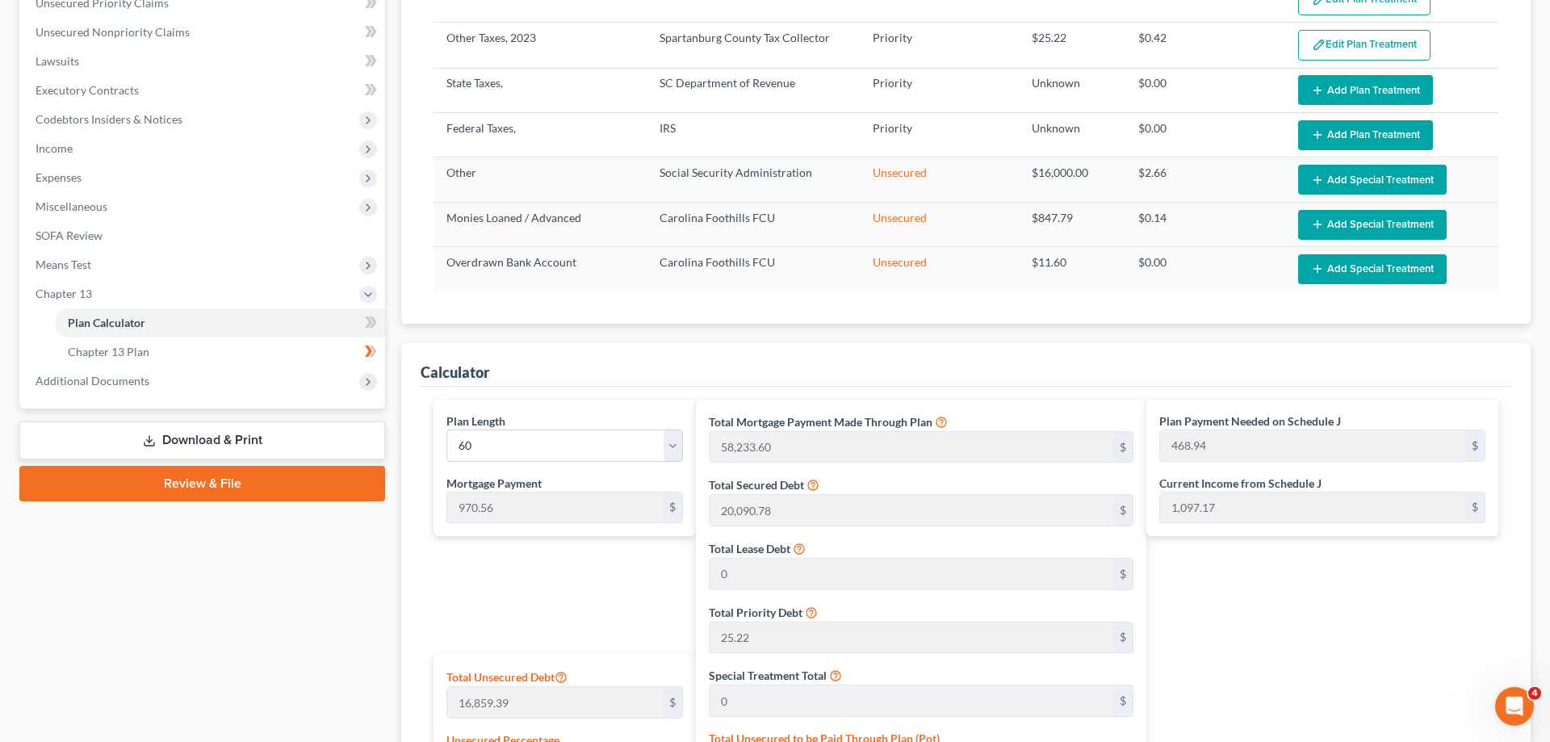
scroll to position [315, 0]
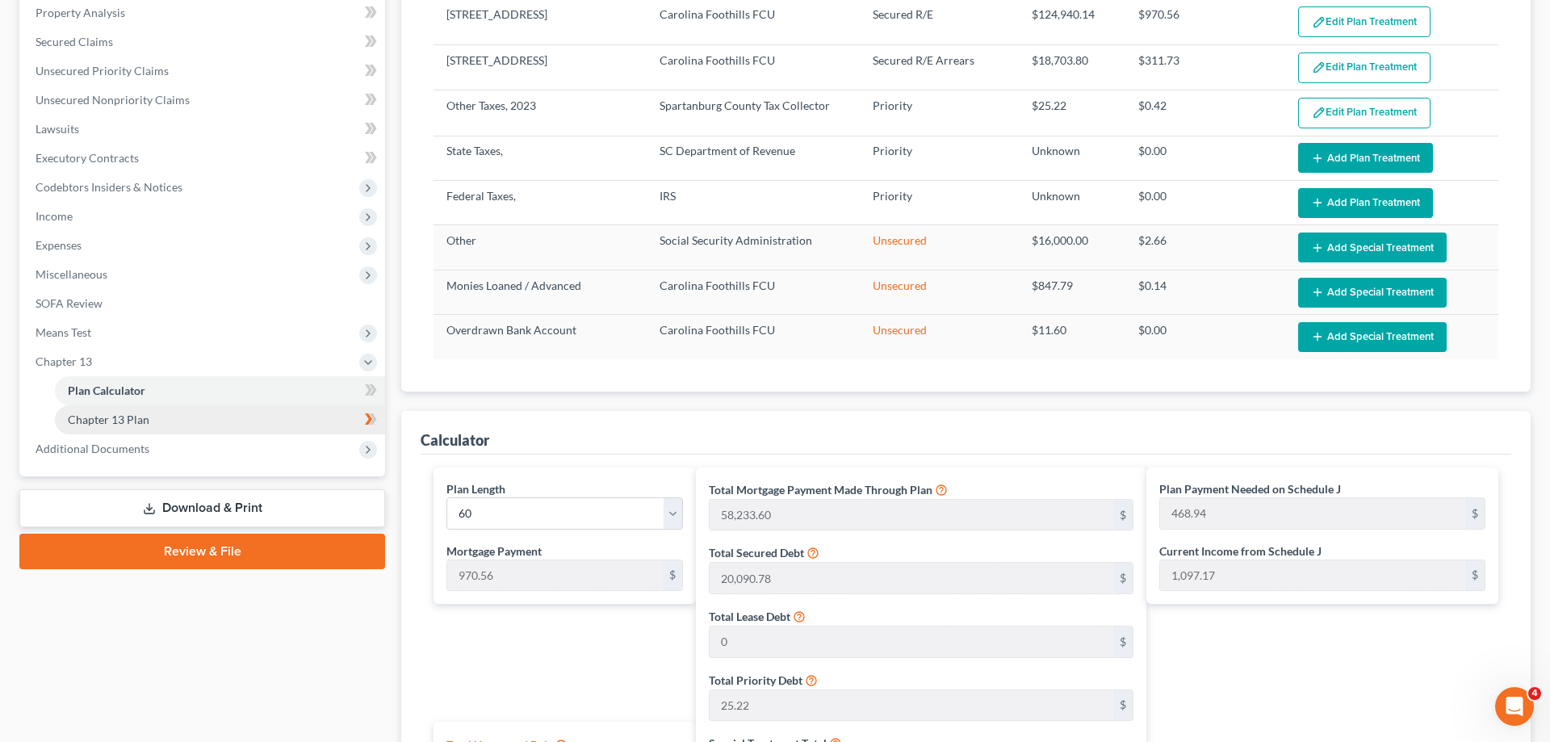
click at [117, 427] on link "Chapter 13 Plan" at bounding box center [220, 419] width 330 height 29
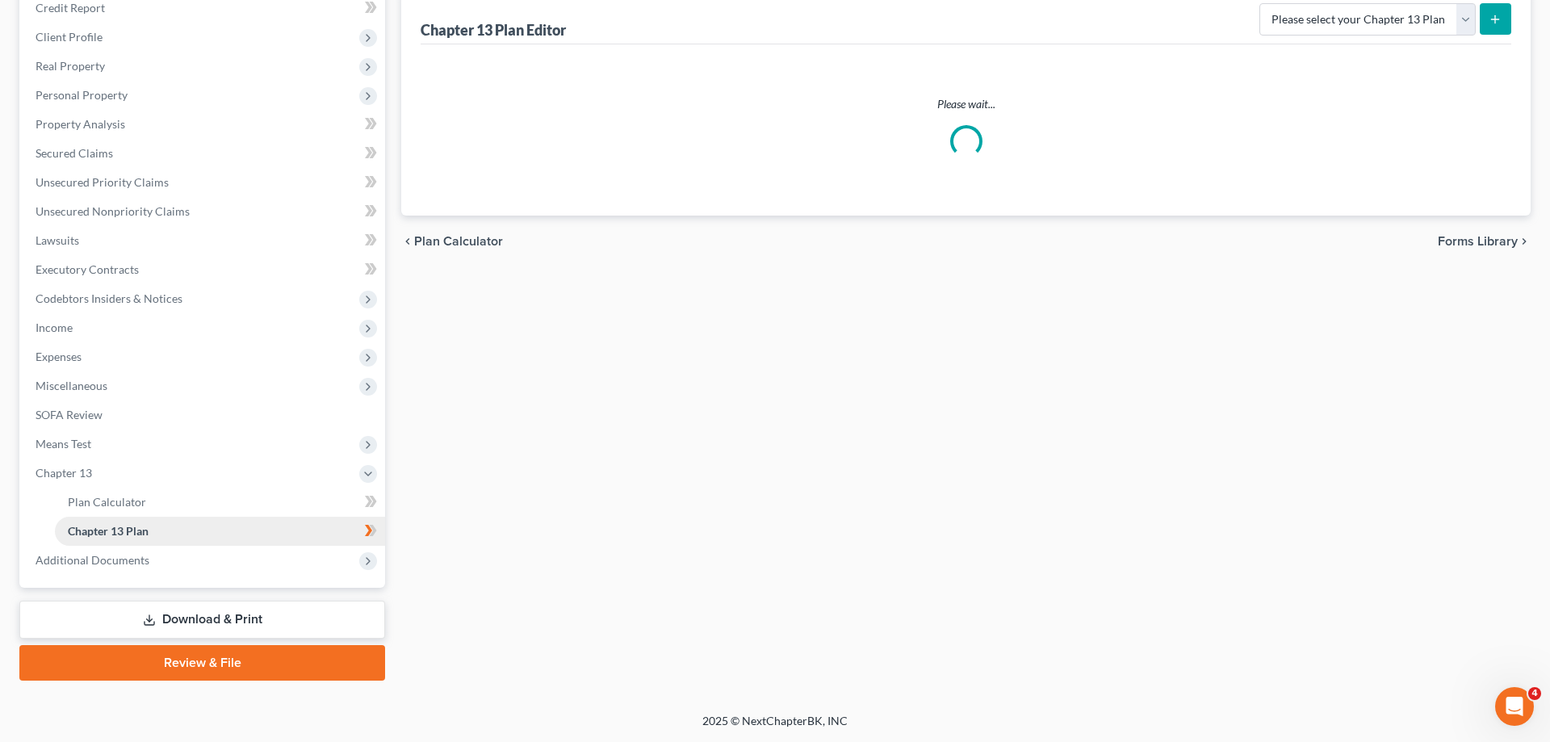
scroll to position [202, 0]
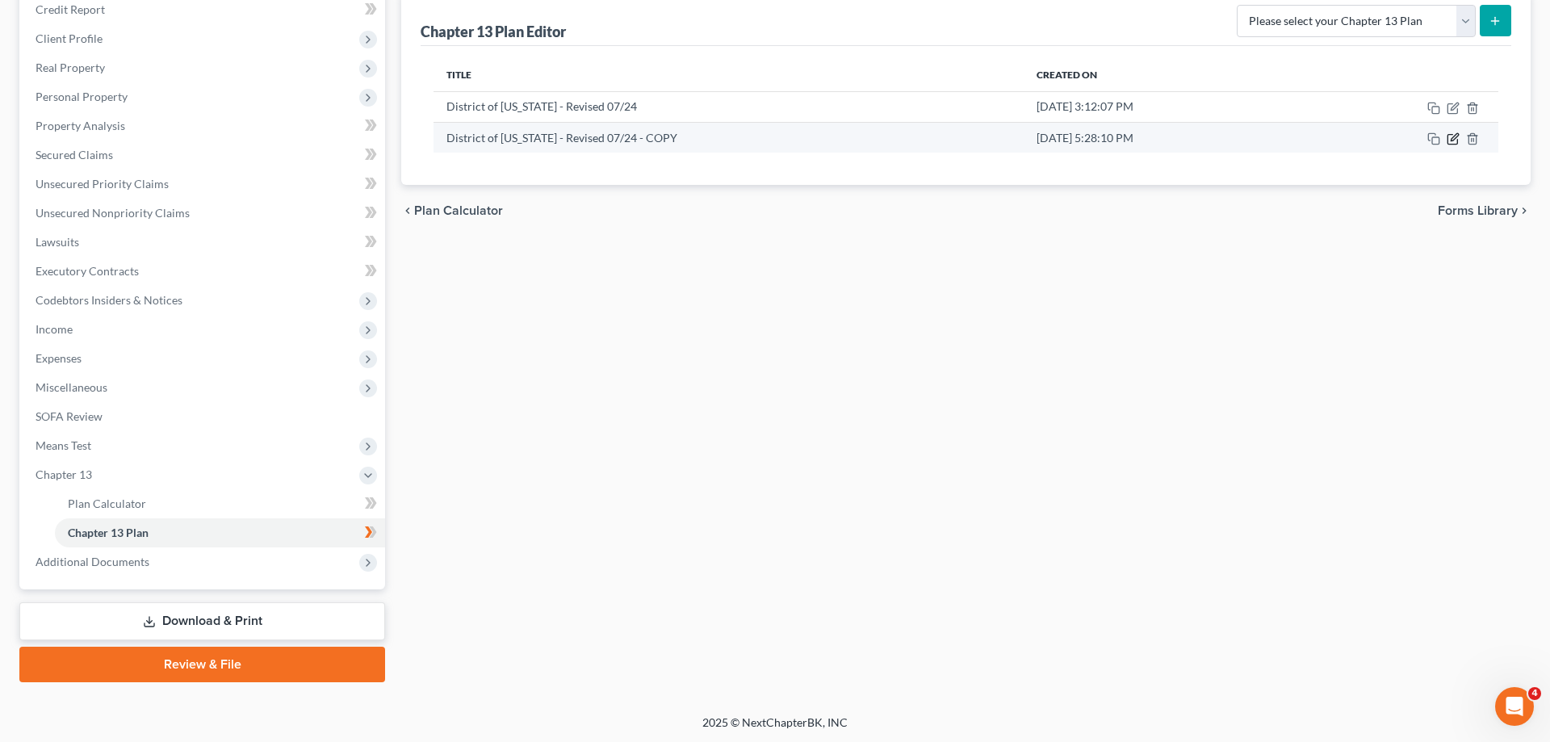
click at [1455, 139] on icon "button" at bounding box center [1453, 138] width 13 height 13
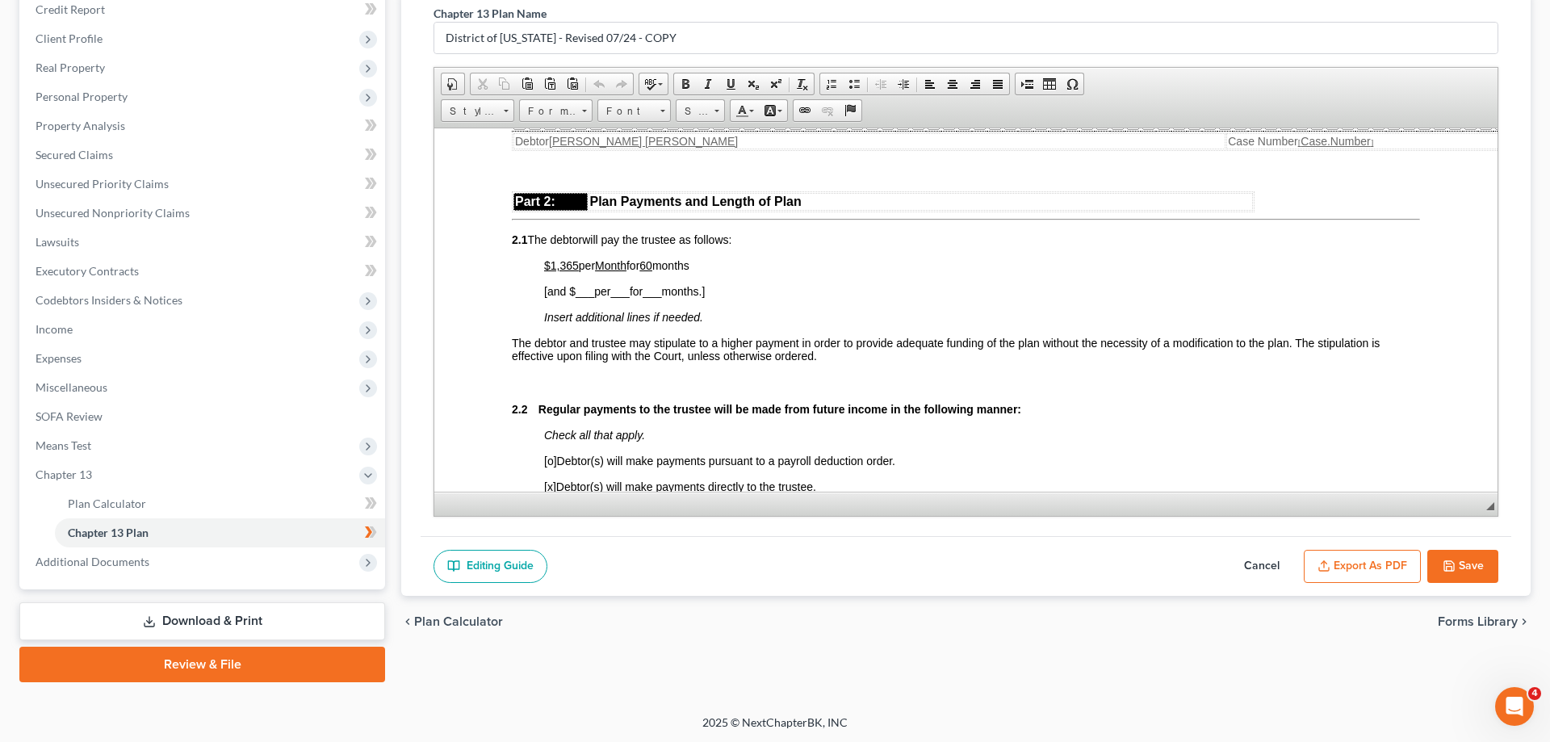
scroll to position [823, 0]
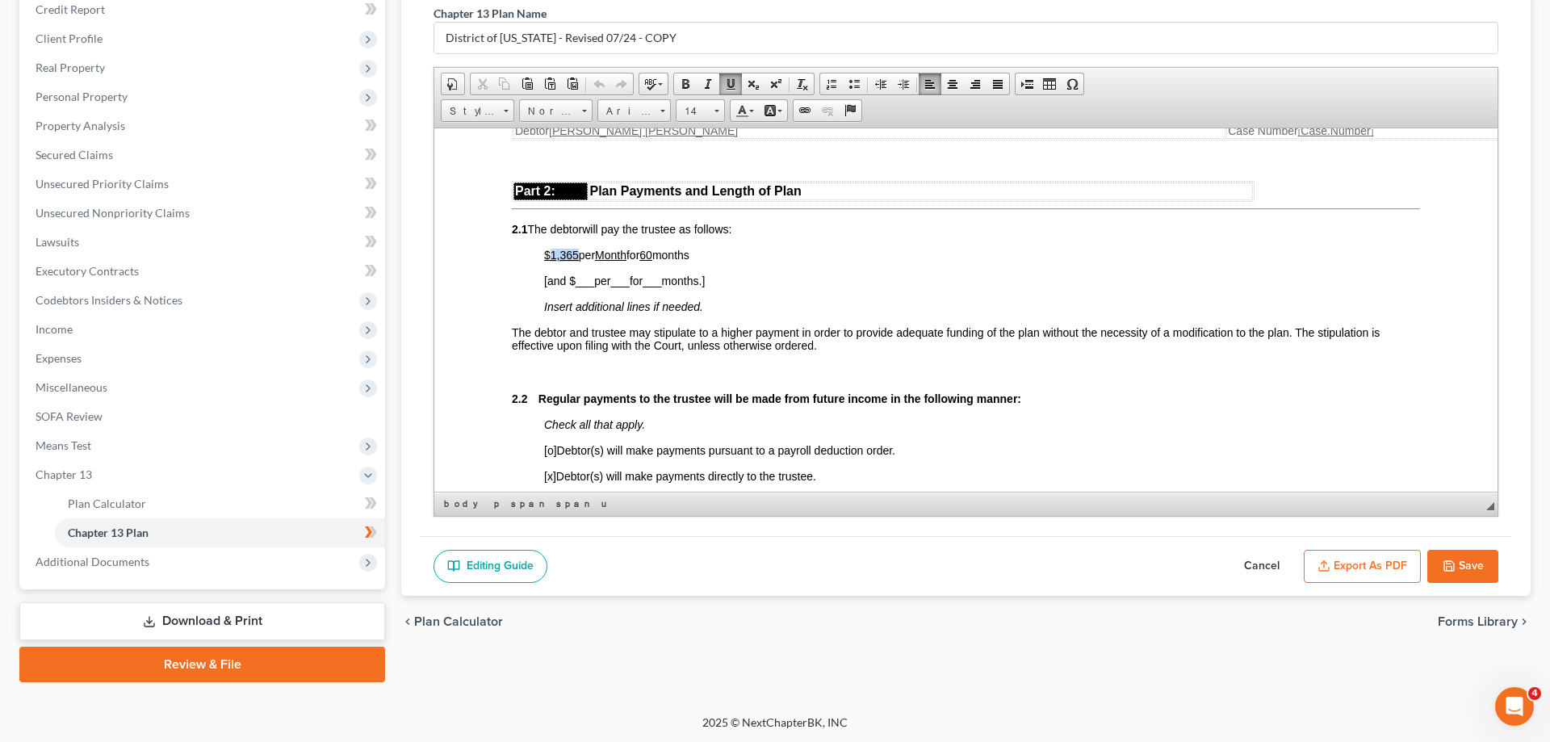
drag, startPoint x: 551, startPoint y: 266, endPoint x: 576, endPoint y: 267, distance: 25.1
click at [576, 261] on u "$1,365" at bounding box center [561, 254] width 35 height 13
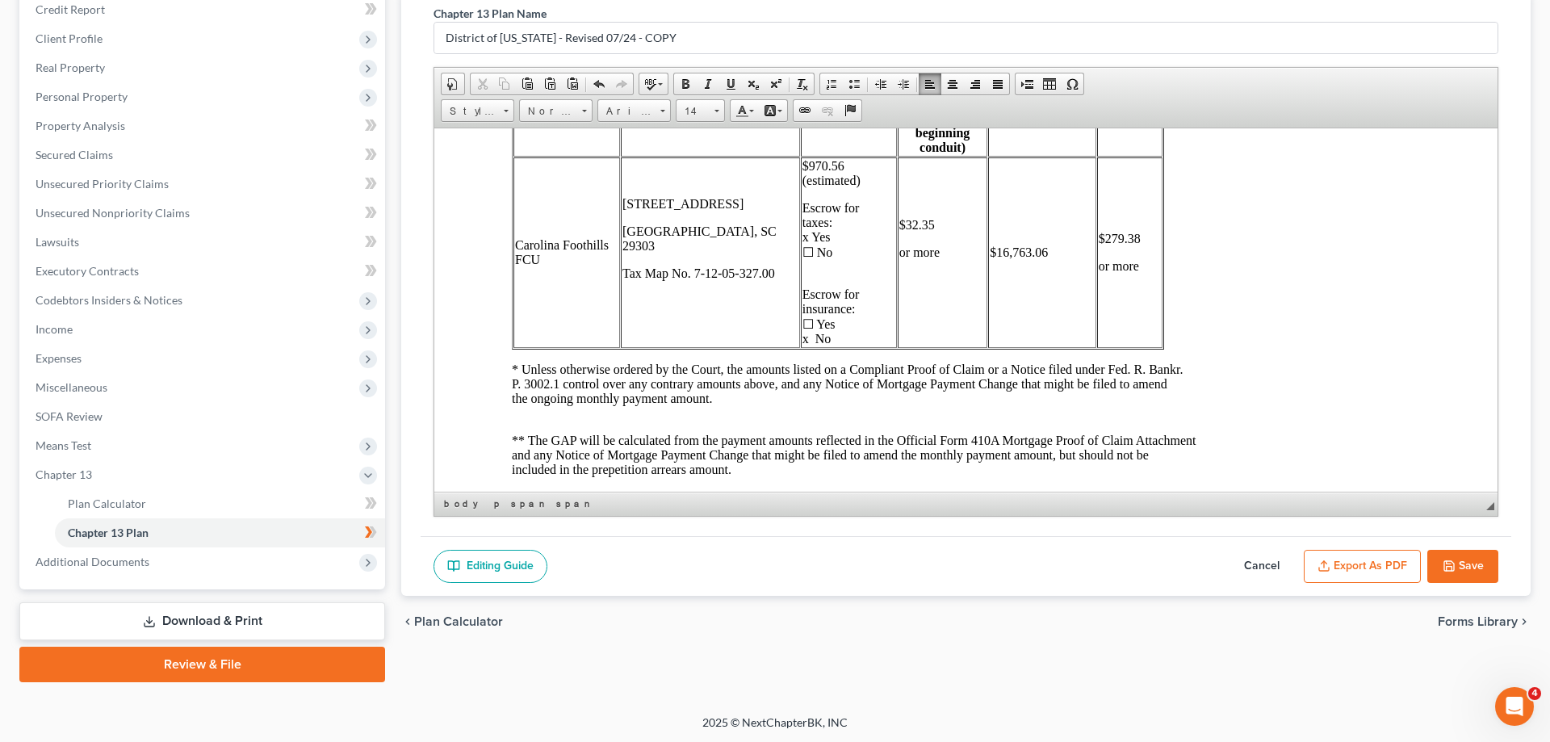
scroll to position [5559, 0]
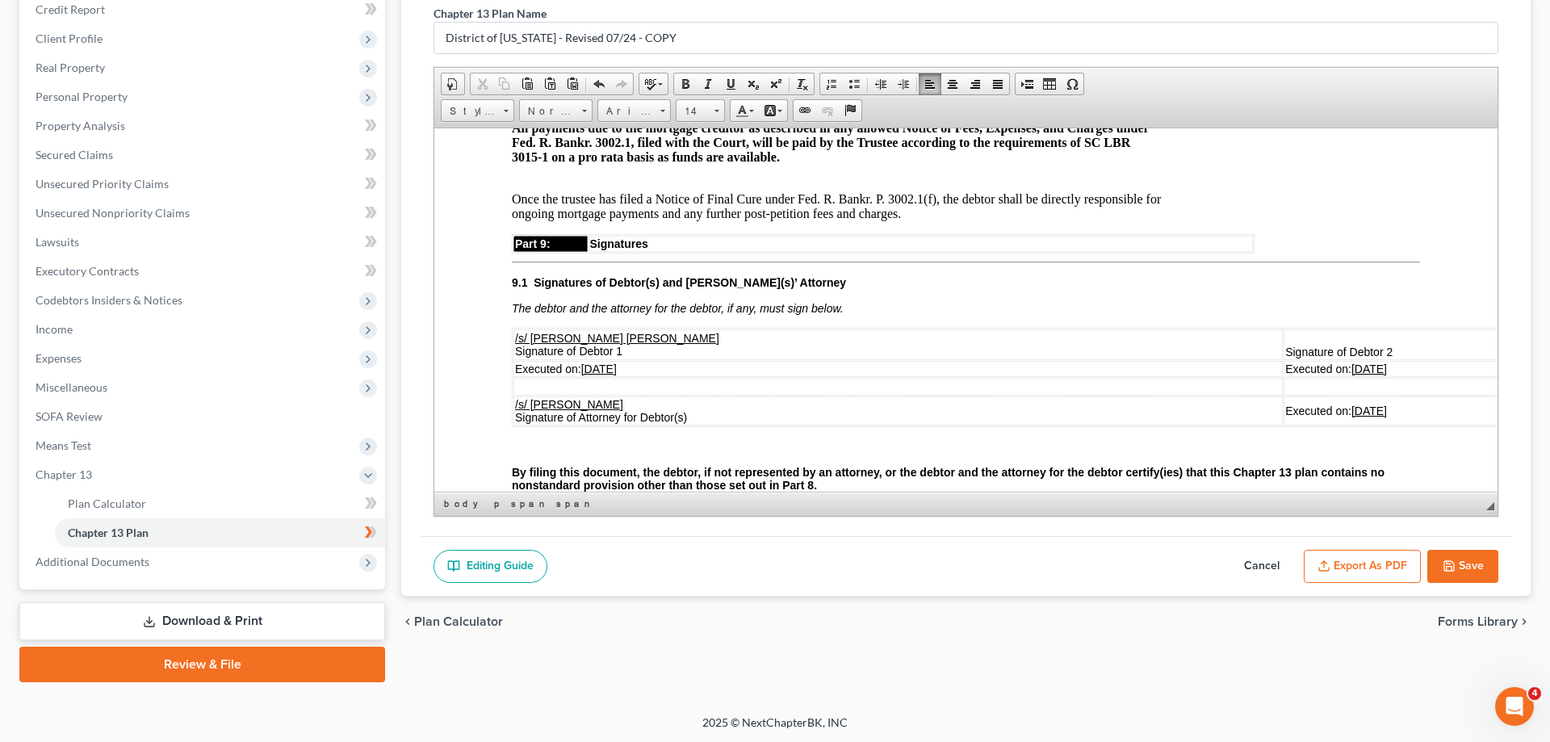
click at [1470, 568] on button "Save" at bounding box center [1462, 567] width 71 height 34
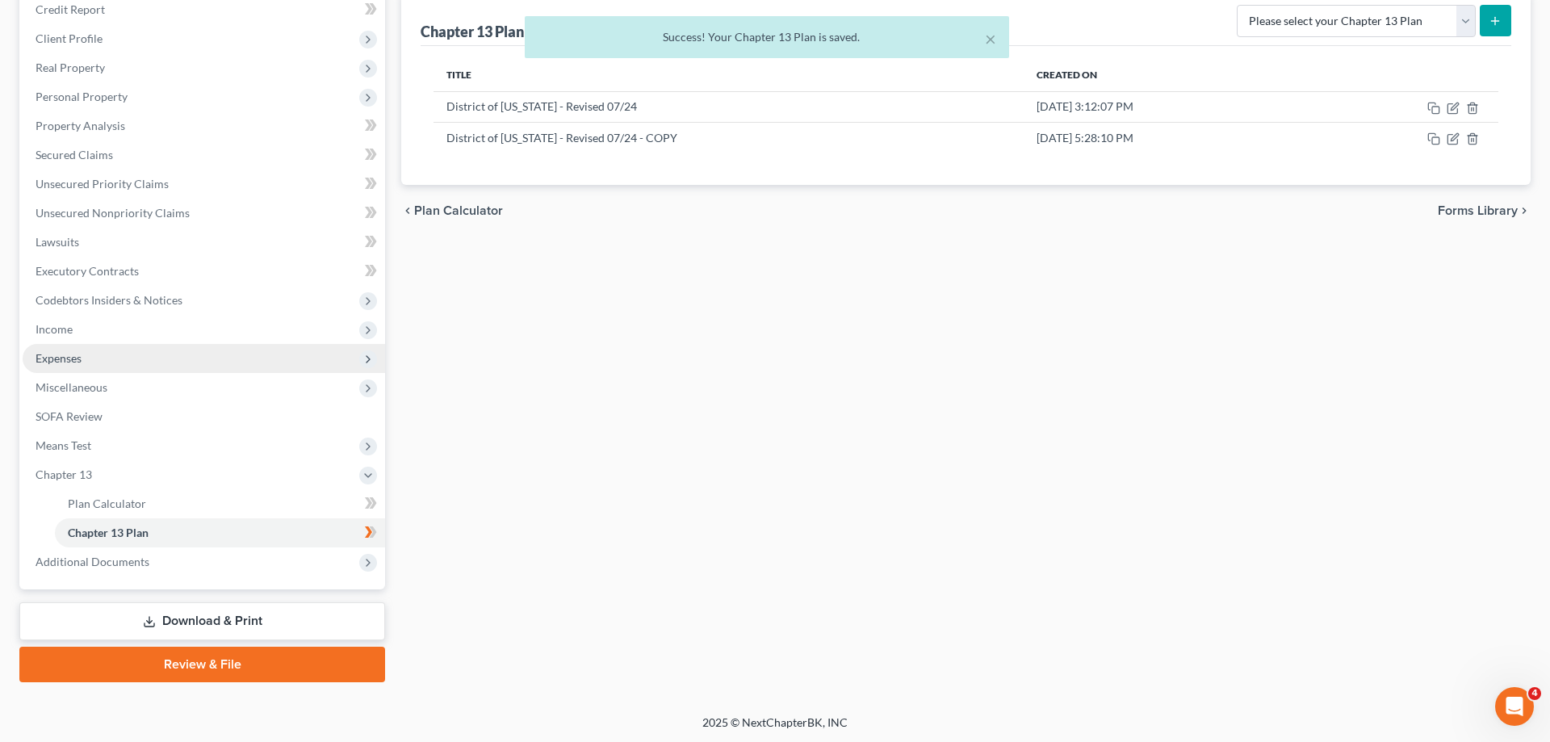
click at [111, 353] on span "Expenses" at bounding box center [204, 358] width 362 height 29
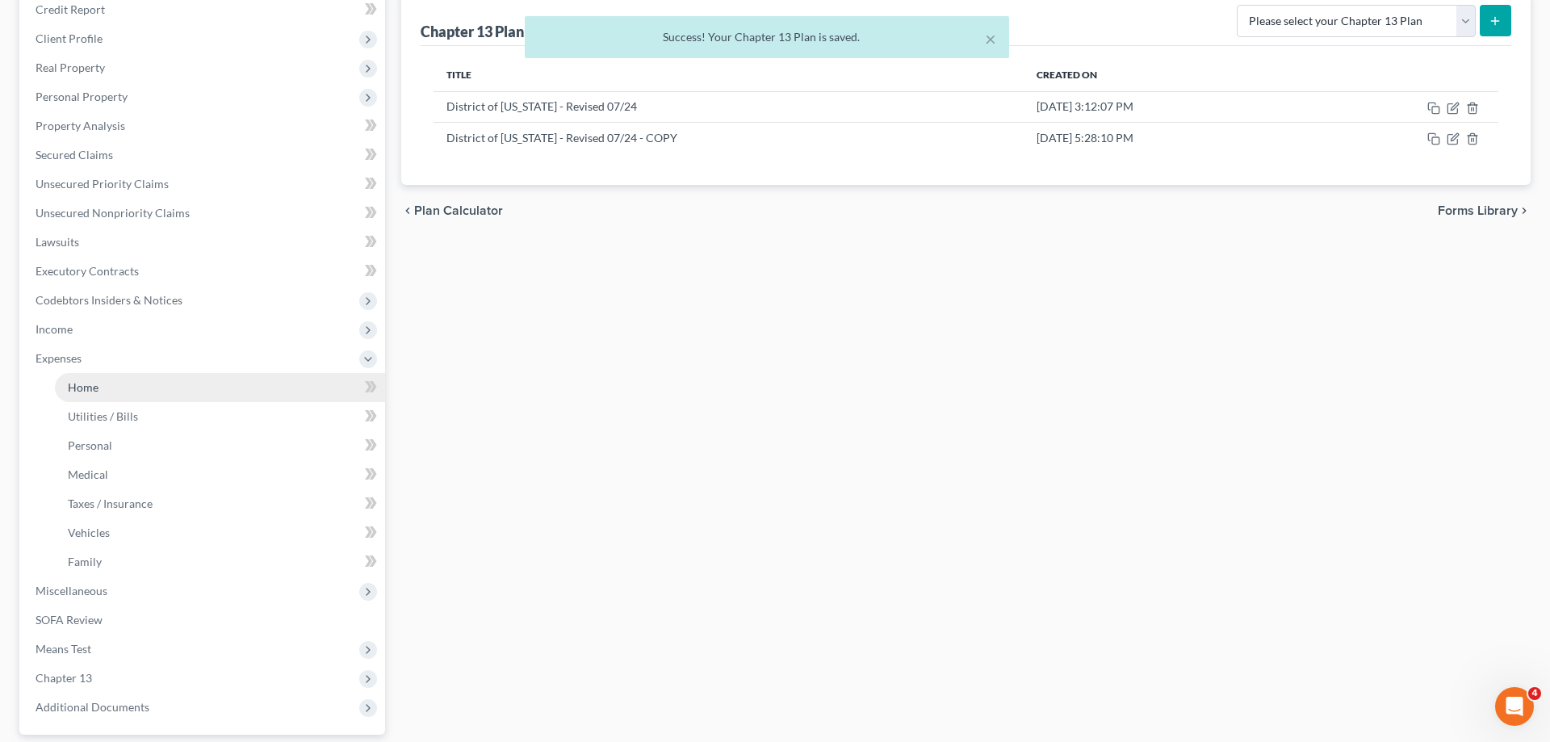
click at [214, 380] on link "Home" at bounding box center [220, 387] width 330 height 29
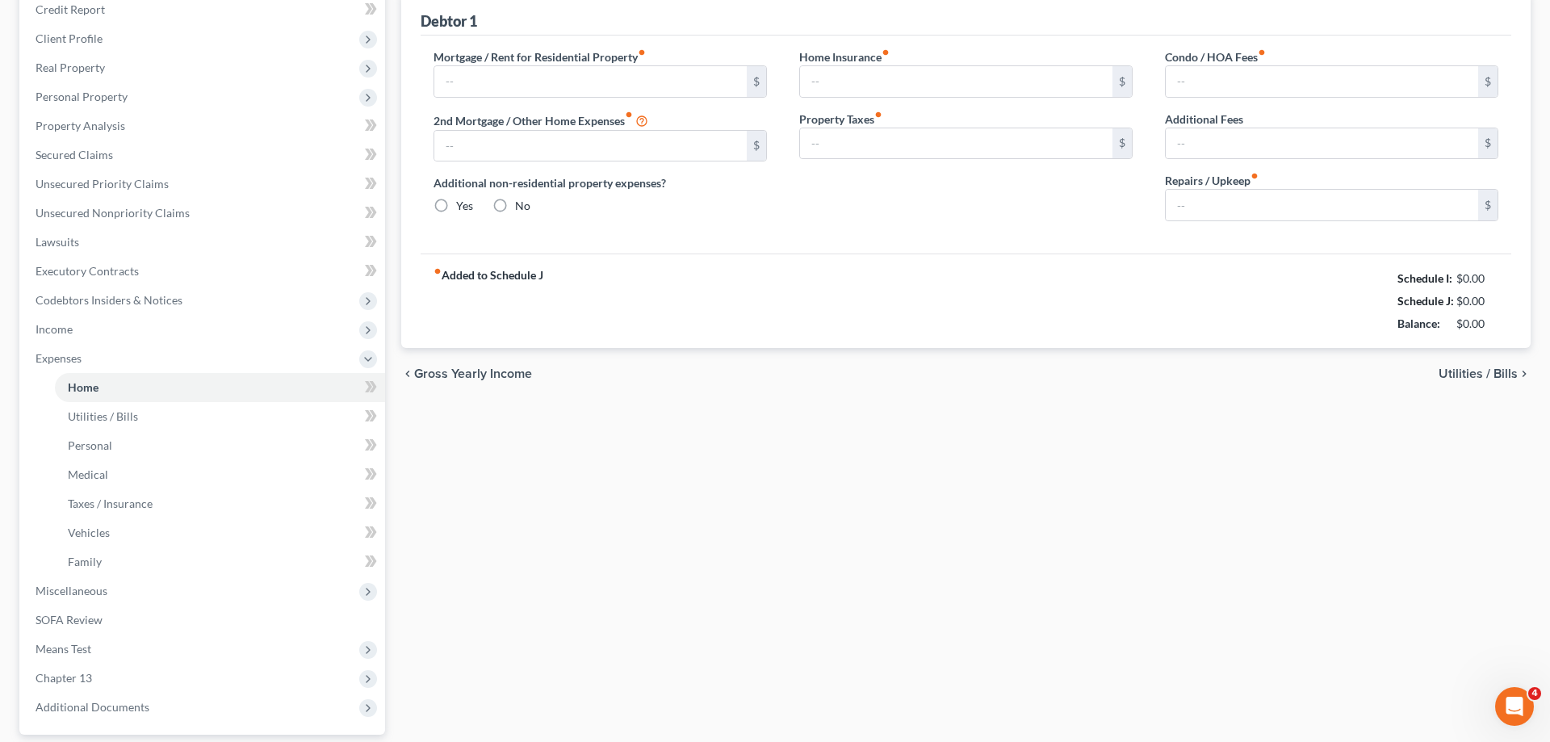
type input "970.56"
type input "0.00"
radio input "true"
type input "125.58"
type input "0.00"
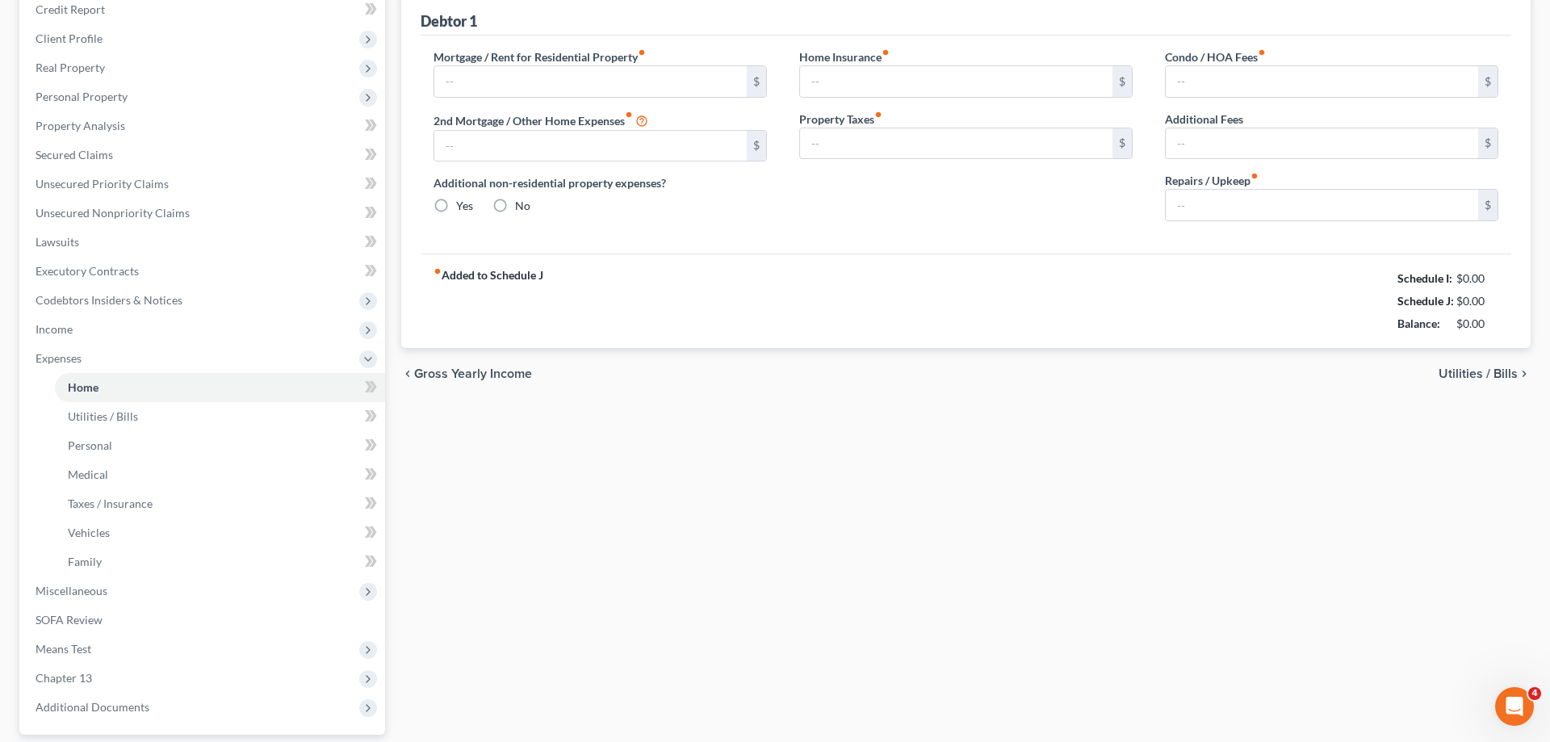
type input "0.00"
type input "10.00"
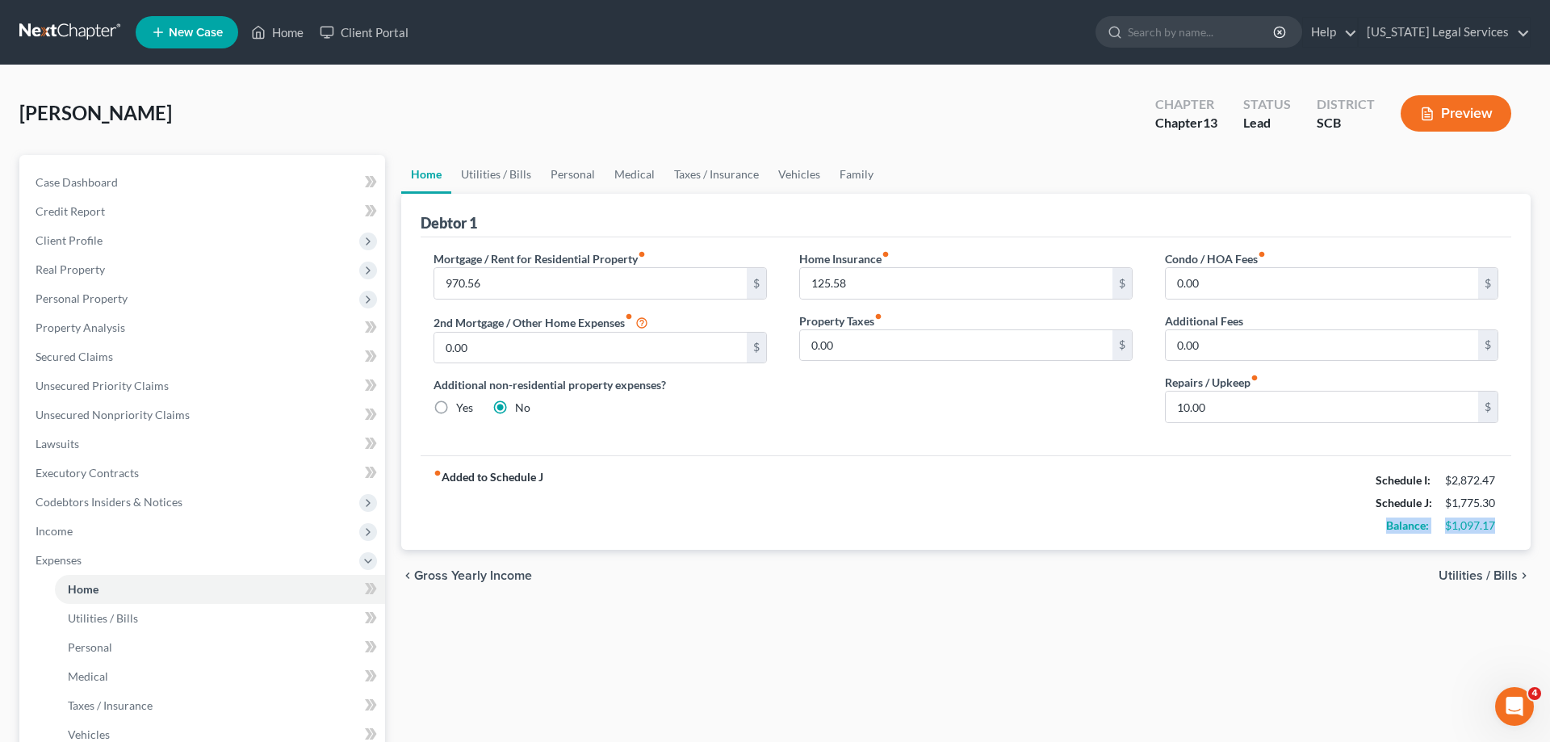
drag, startPoint x: 1386, startPoint y: 524, endPoint x: 1505, endPoint y: 529, distance: 118.8
click at [1505, 529] on div "Balance: $1,097.17" at bounding box center [1436, 525] width 139 height 23
click at [1505, 529] on div "$1,097.17" at bounding box center [1471, 525] width 69 height 16
drag, startPoint x: 1391, startPoint y: 525, endPoint x: 1498, endPoint y: 519, distance: 107.6
click at [1498, 519] on div "Balance: $1,097.17" at bounding box center [1436, 525] width 139 height 23
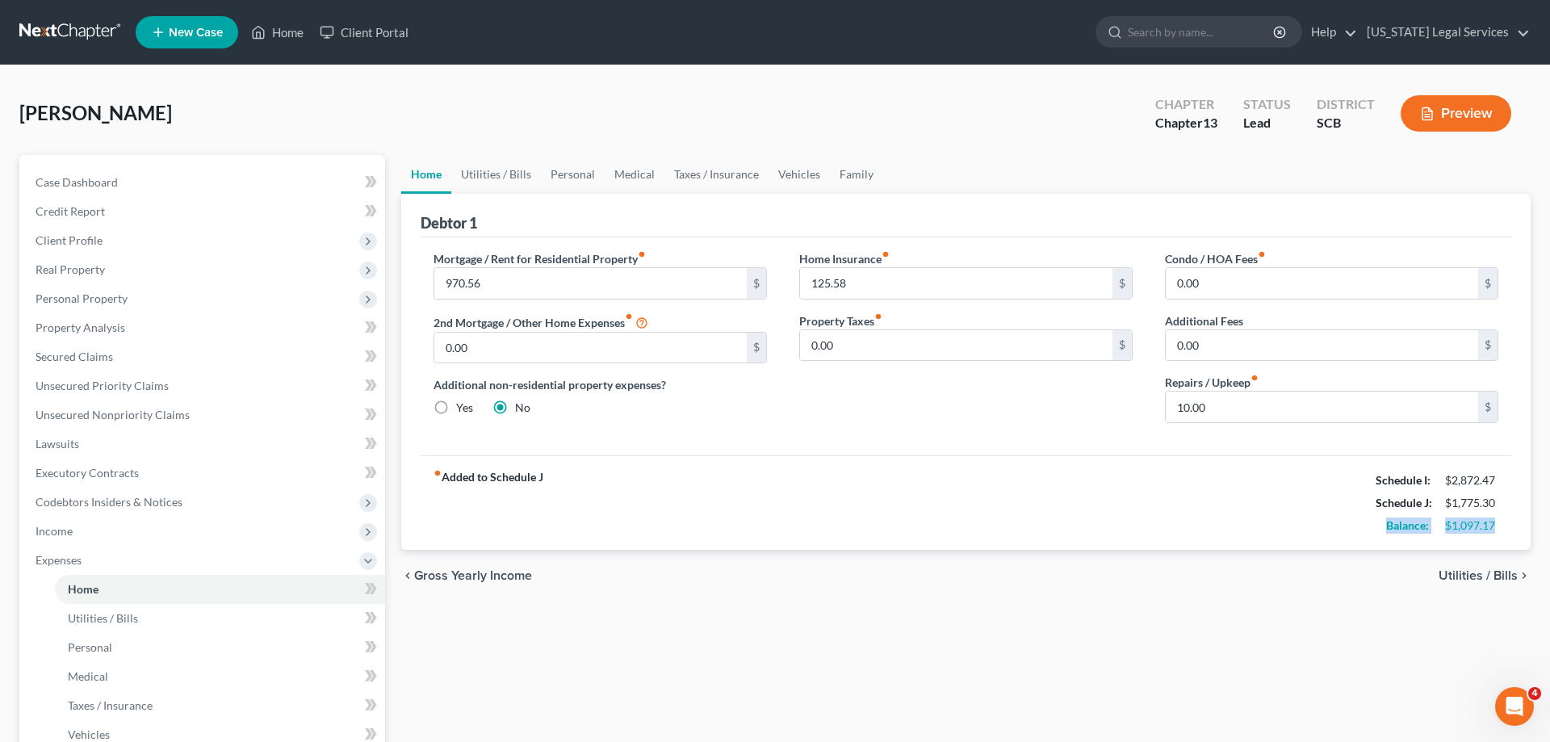
drag, startPoint x: 19, startPoint y: 111, endPoint x: 154, endPoint y: 112, distance: 134.8
click at [154, 112] on div "Phillips, Mary Upgraded Chapter Chapter 13 Status Lead District SCB Preview" at bounding box center [774, 120] width 1511 height 70
drag, startPoint x: 72, startPoint y: 111, endPoint x: 165, endPoint y: 105, distance: 93.1
click at [165, 105] on div "Phillips, Mary Upgraded Chapter Chapter 13 Status Lead District SCB Preview" at bounding box center [774, 120] width 1511 height 70
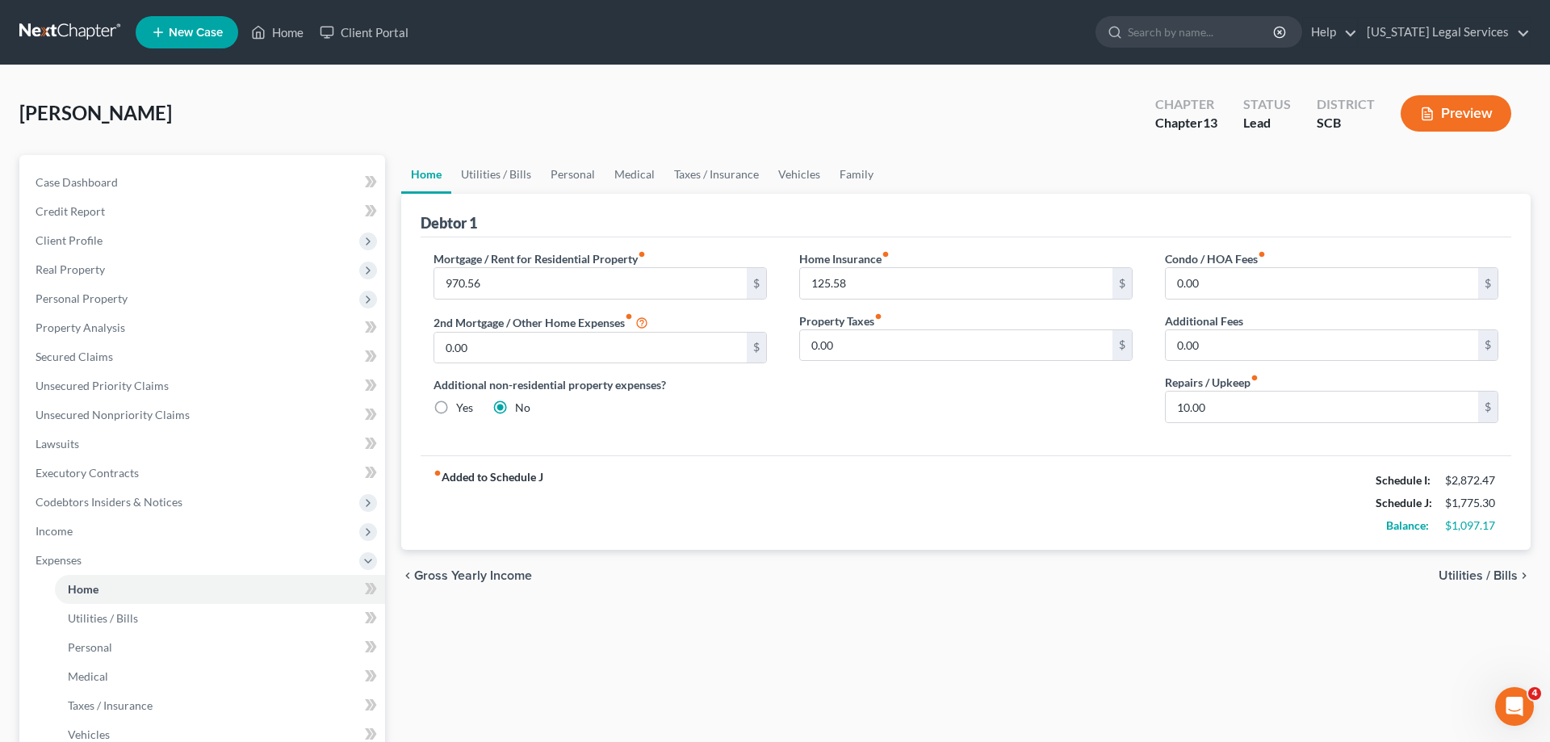
click at [165, 105] on div "Phillips, Mary Upgraded Chapter Chapter 13 Status Lead District SCB Preview" at bounding box center [774, 120] width 1511 height 70
click at [95, 415] on span "Unsecured Nonpriority Claims" at bounding box center [113, 415] width 154 height 14
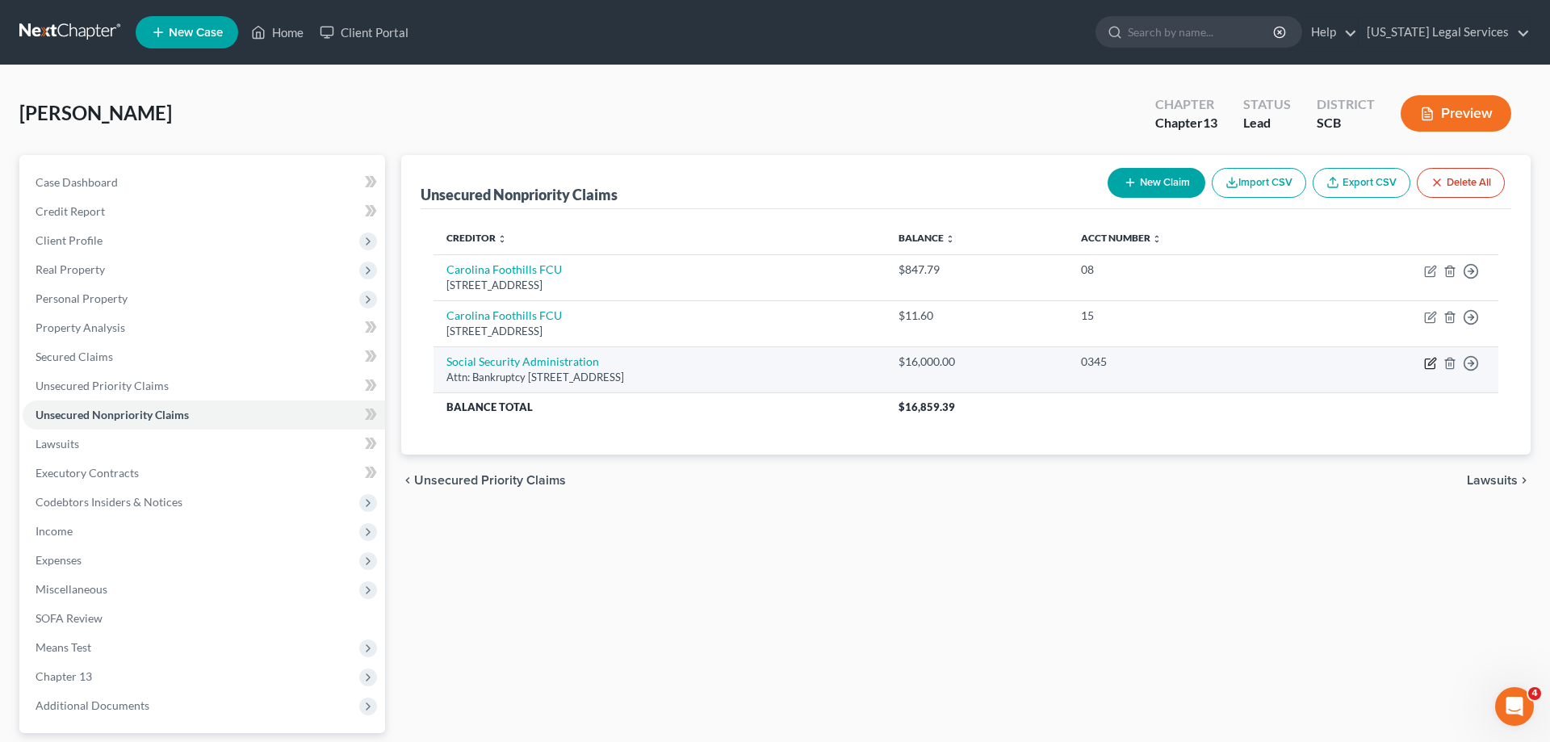
click at [1430, 362] on icon "button" at bounding box center [1430, 363] width 13 height 13
select select "21"
select select "14"
select select "0"
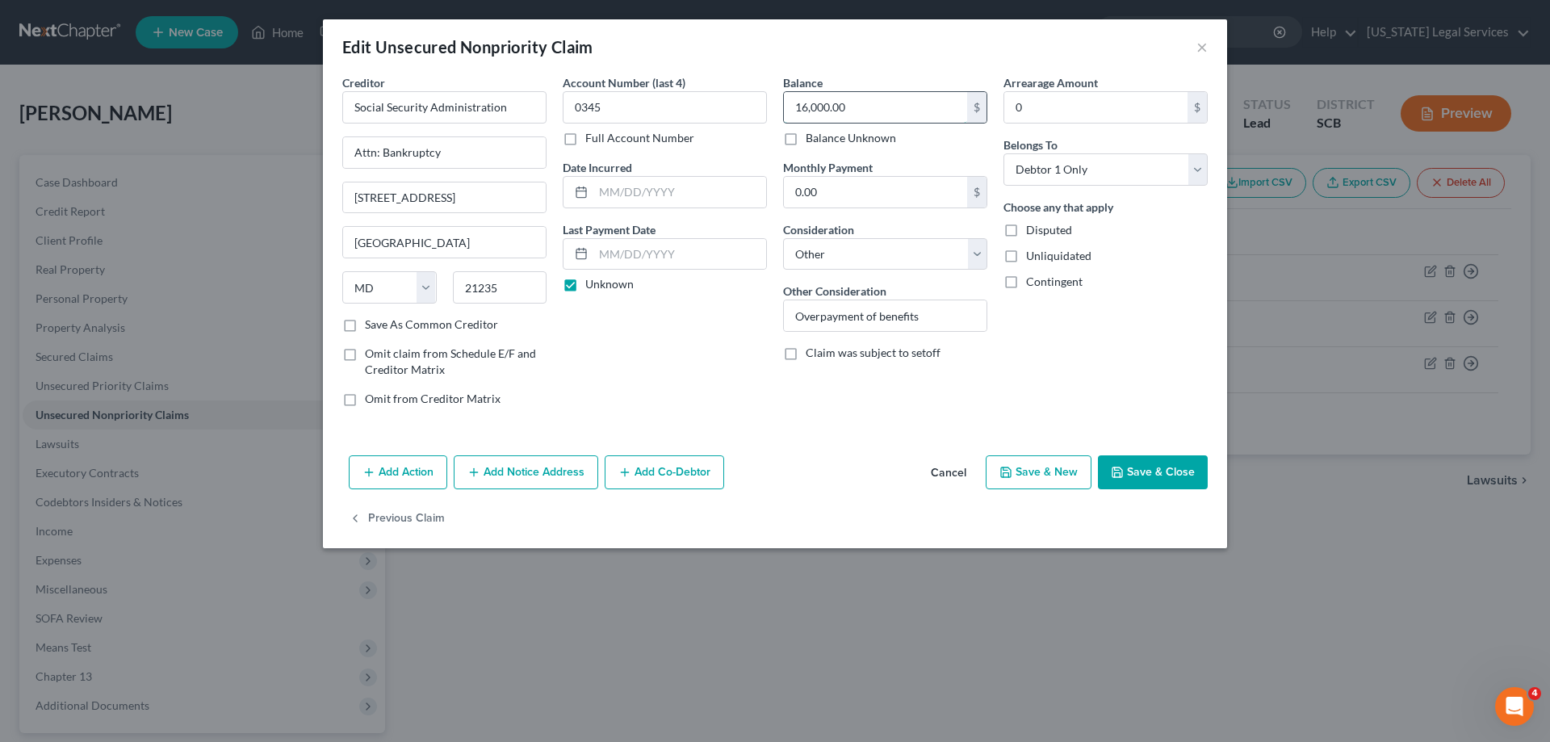
drag, startPoint x: 869, startPoint y: 102, endPoint x: 629, endPoint y: 122, distance: 241.4
click at [784, 122] on input "16,000.00" at bounding box center [875, 107] width 183 height 31
click at [801, 644] on div "Edit Unsecured Nonpriority Claim × Creditor * Social Security Administration At…" at bounding box center [775, 371] width 1550 height 742
click at [891, 676] on div "Edit Unsecured Nonpriority Claim × Creditor * Social Security Administration At…" at bounding box center [775, 371] width 1550 height 742
drag, startPoint x: 856, startPoint y: 106, endPoint x: 710, endPoint y: 105, distance: 146.1
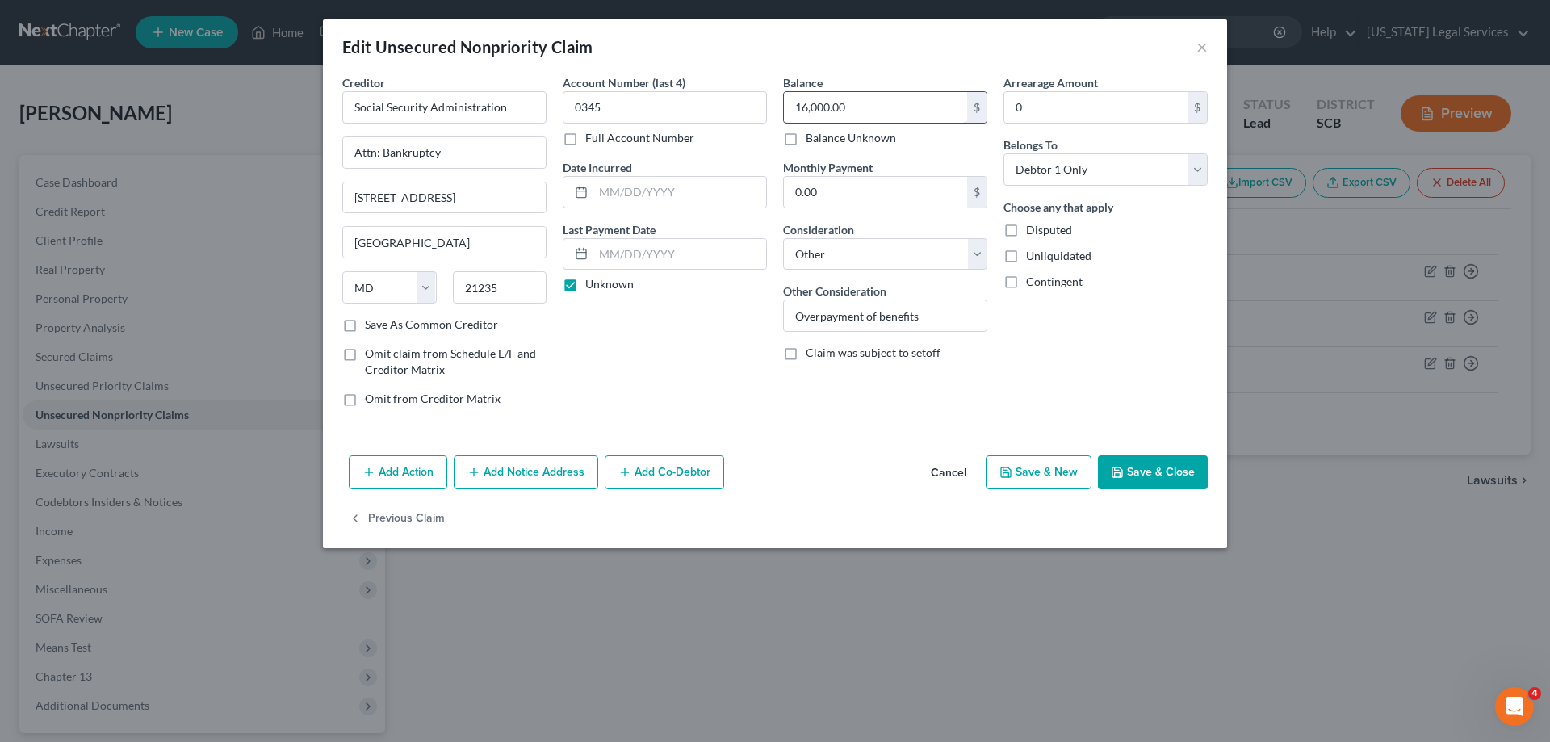
click at [784, 105] on input "16,000.00" at bounding box center [875, 107] width 183 height 31
drag, startPoint x: 873, startPoint y: 110, endPoint x: 766, endPoint y: 98, distance: 108.0
click at [784, 98] on input "16,000.00" at bounding box center [875, 107] width 183 height 31
type input "11,804.87"
click at [1142, 470] on button "Save & Close" at bounding box center [1153, 472] width 110 height 34
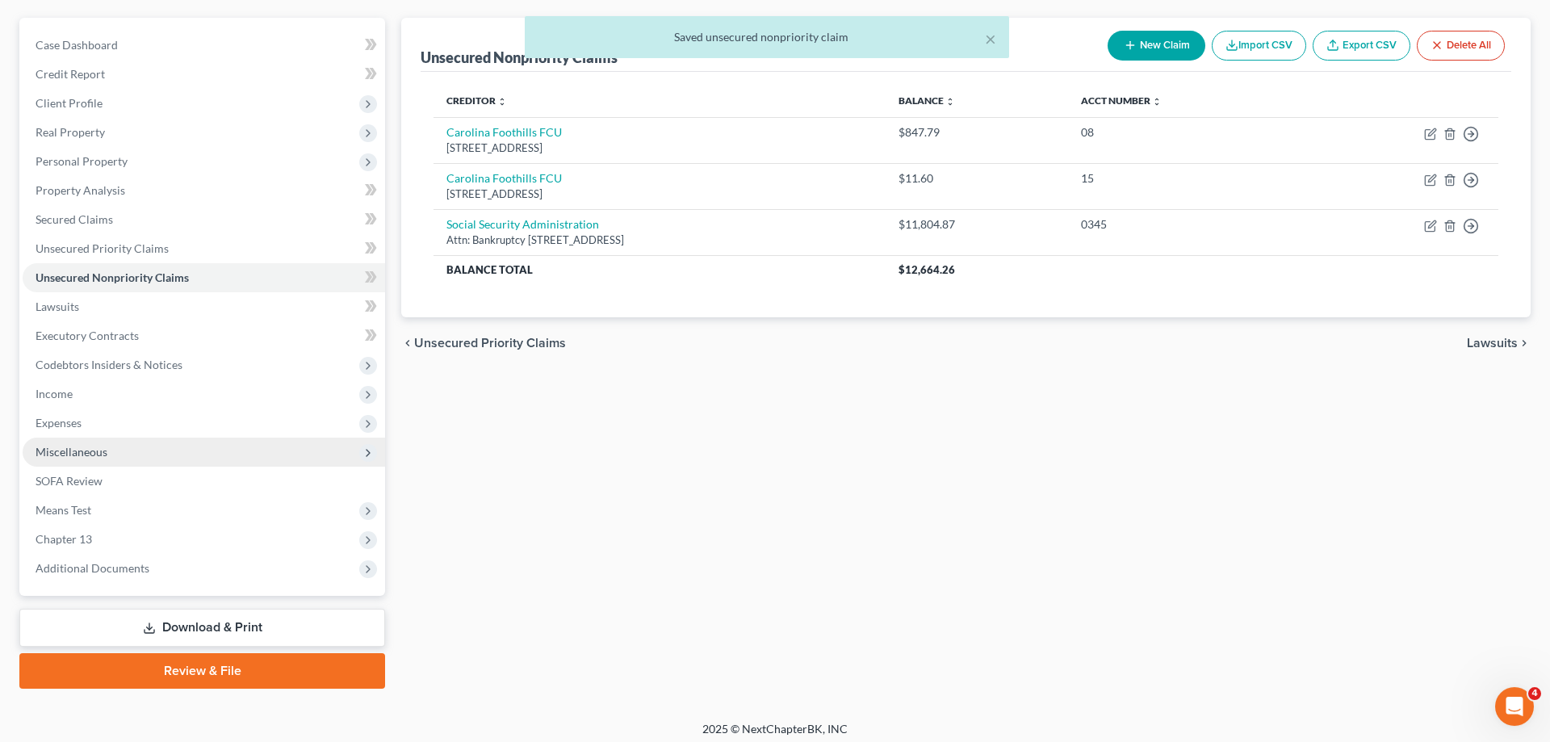
scroll to position [144, 0]
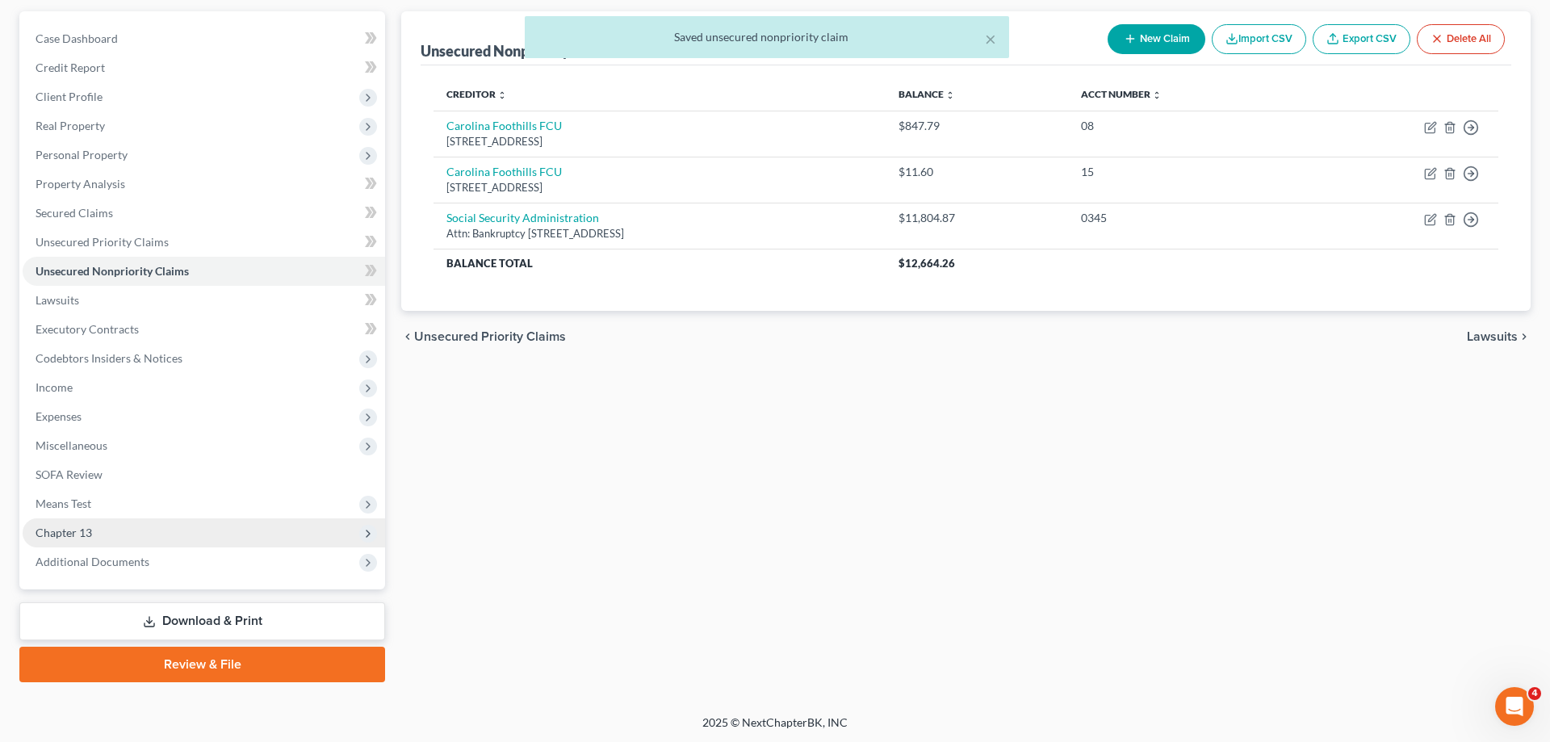
click at [97, 526] on span "Chapter 13" at bounding box center [204, 532] width 362 height 29
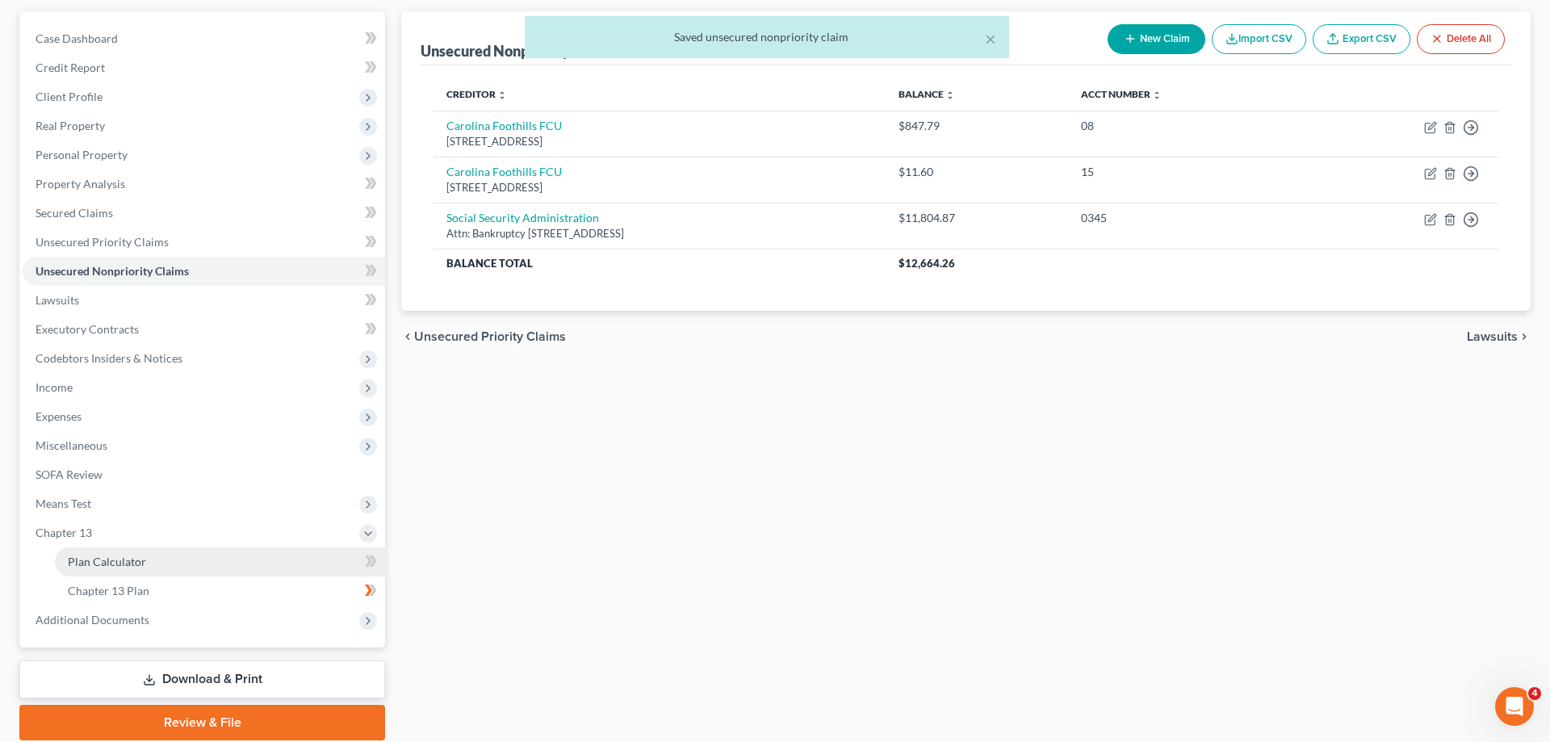
click at [219, 569] on link "Plan Calculator" at bounding box center [220, 561] width 330 height 29
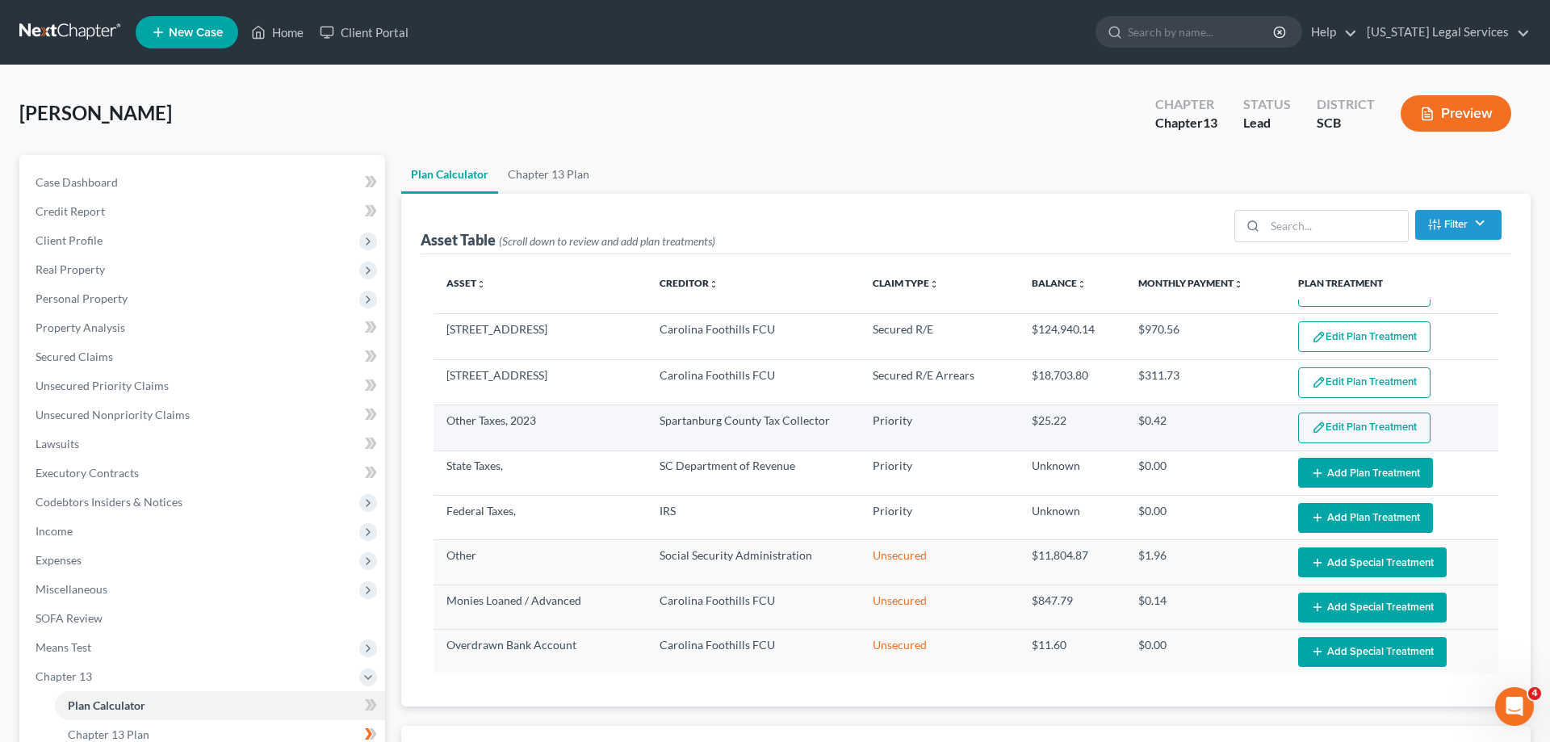
select select "59"
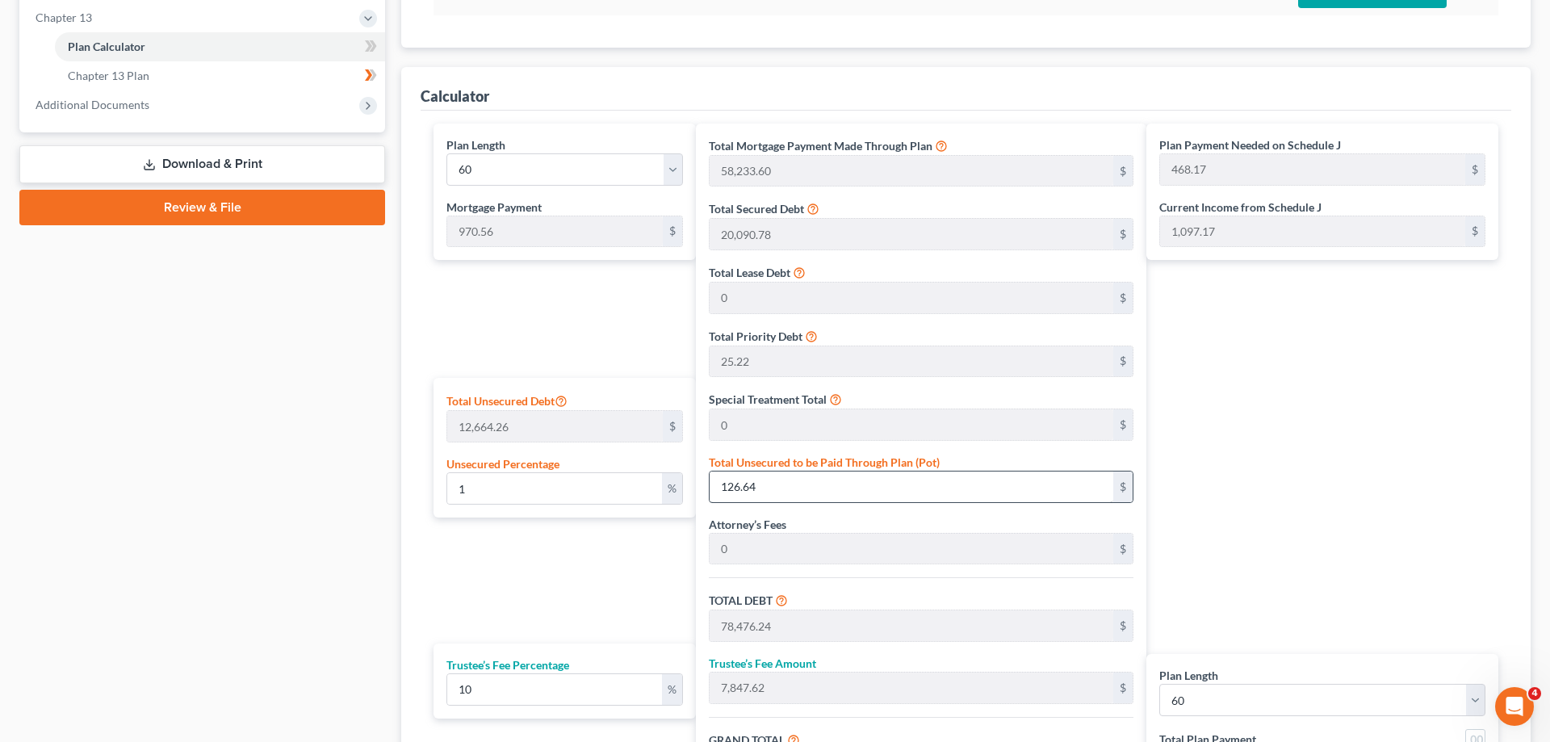
scroll to position [741, 0]
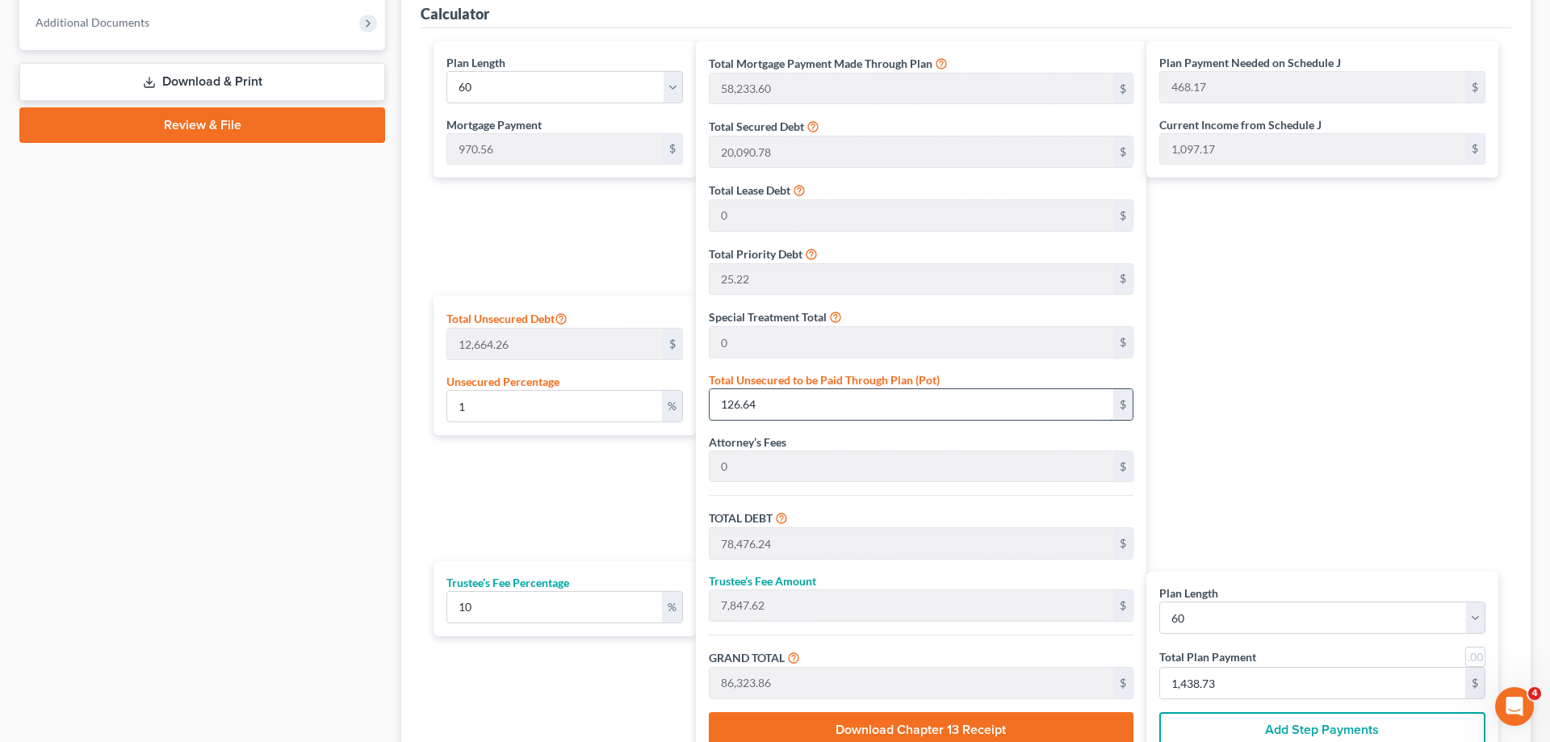
drag, startPoint x: 768, startPoint y: 400, endPoint x: 735, endPoint y: 400, distance: 33.1
click at [735, 400] on input "126.64" at bounding box center [912, 404] width 404 height 31
click at [761, 398] on input "126.64" at bounding box center [912, 404] width 404 height 31
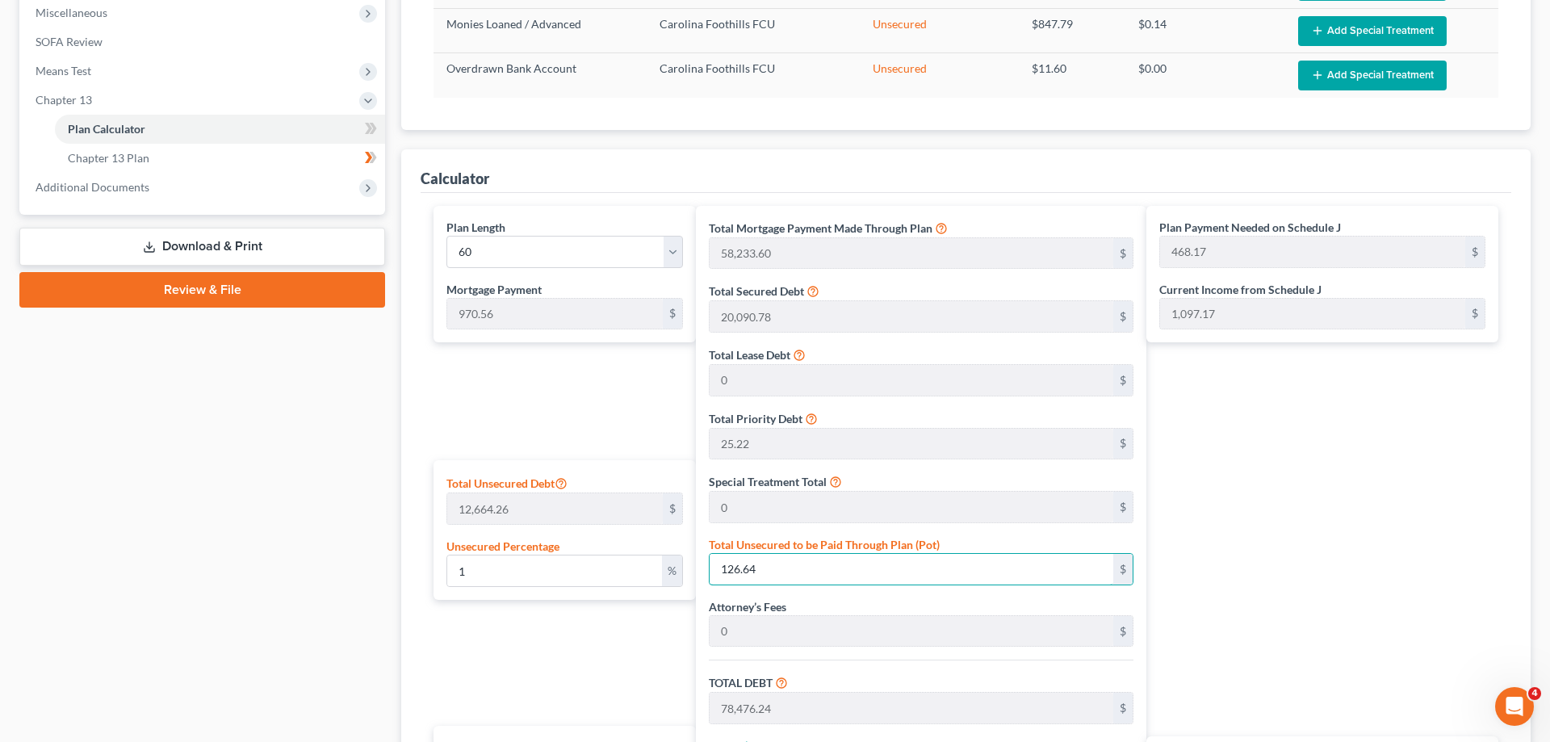
scroll to position [659, 0]
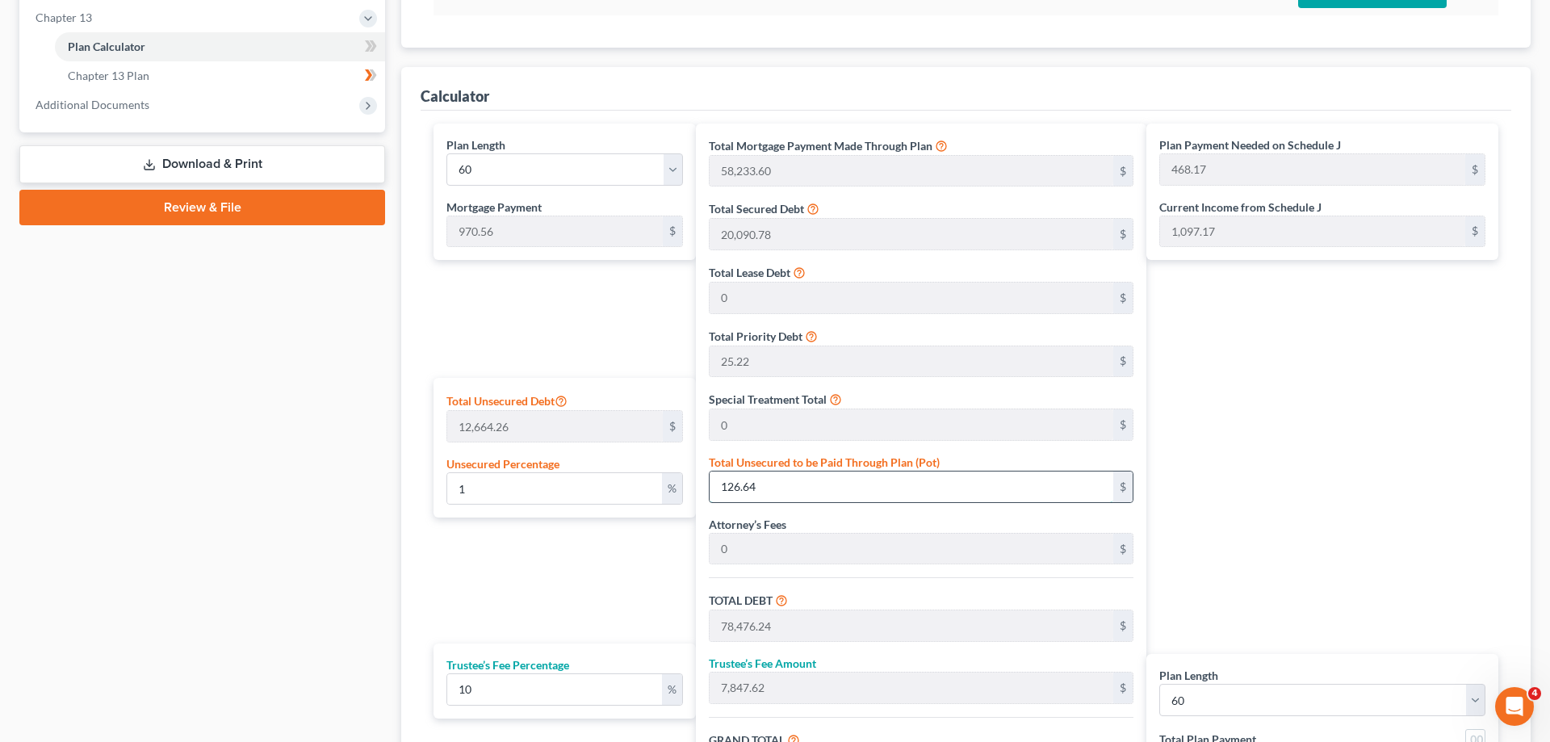
drag, startPoint x: 791, startPoint y: 484, endPoint x: 713, endPoint y: 484, distance: 78.3
click at [713, 484] on input "126.64" at bounding box center [912, 486] width 404 height 31
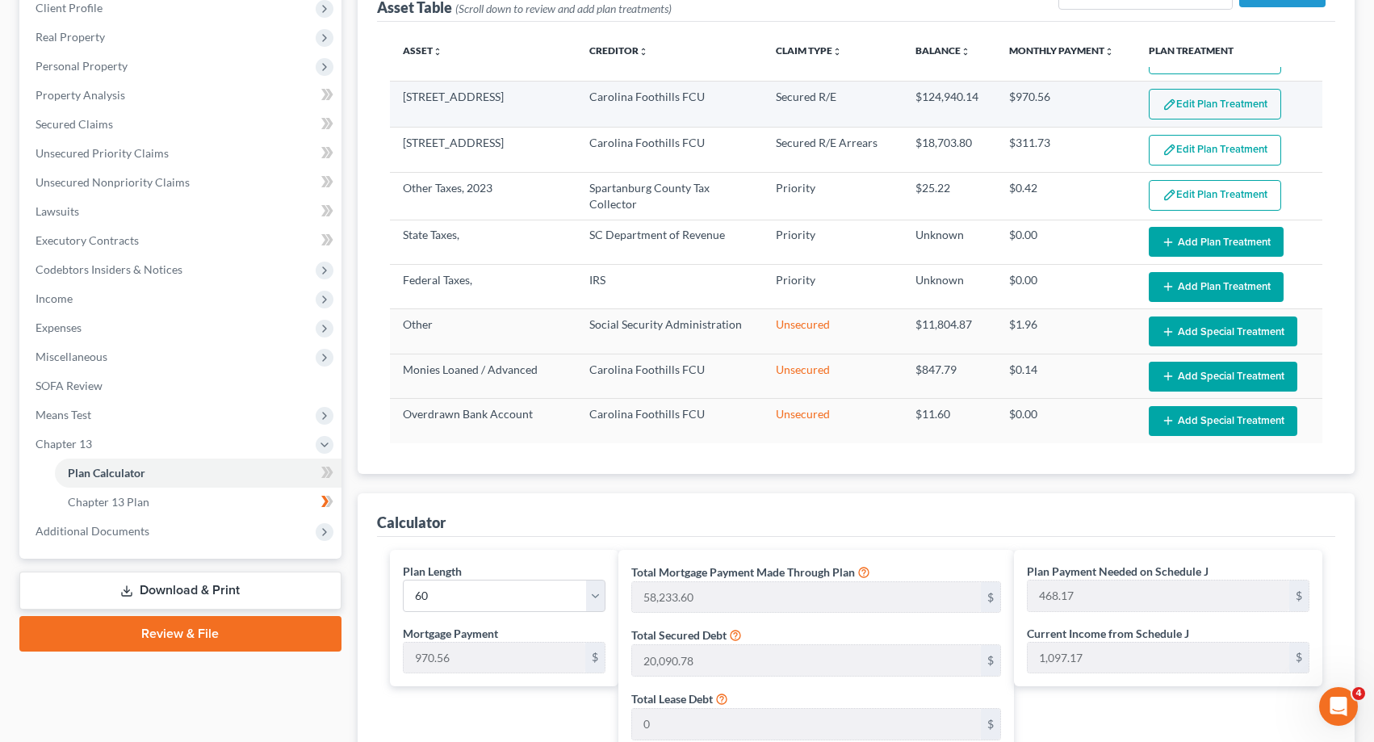
scroll to position [0, 0]
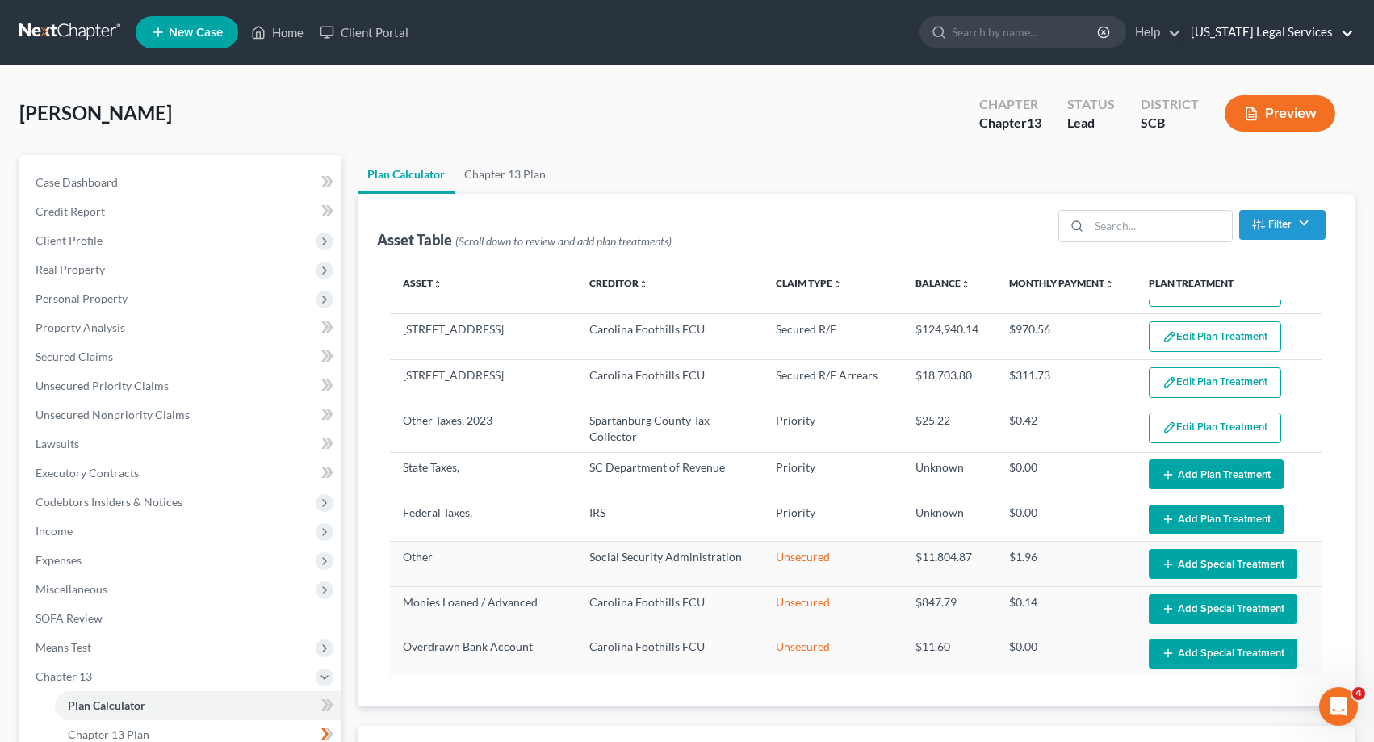
click at [1341, 31] on link "South Carolina Legal Services" at bounding box center [1268, 32] width 171 height 29
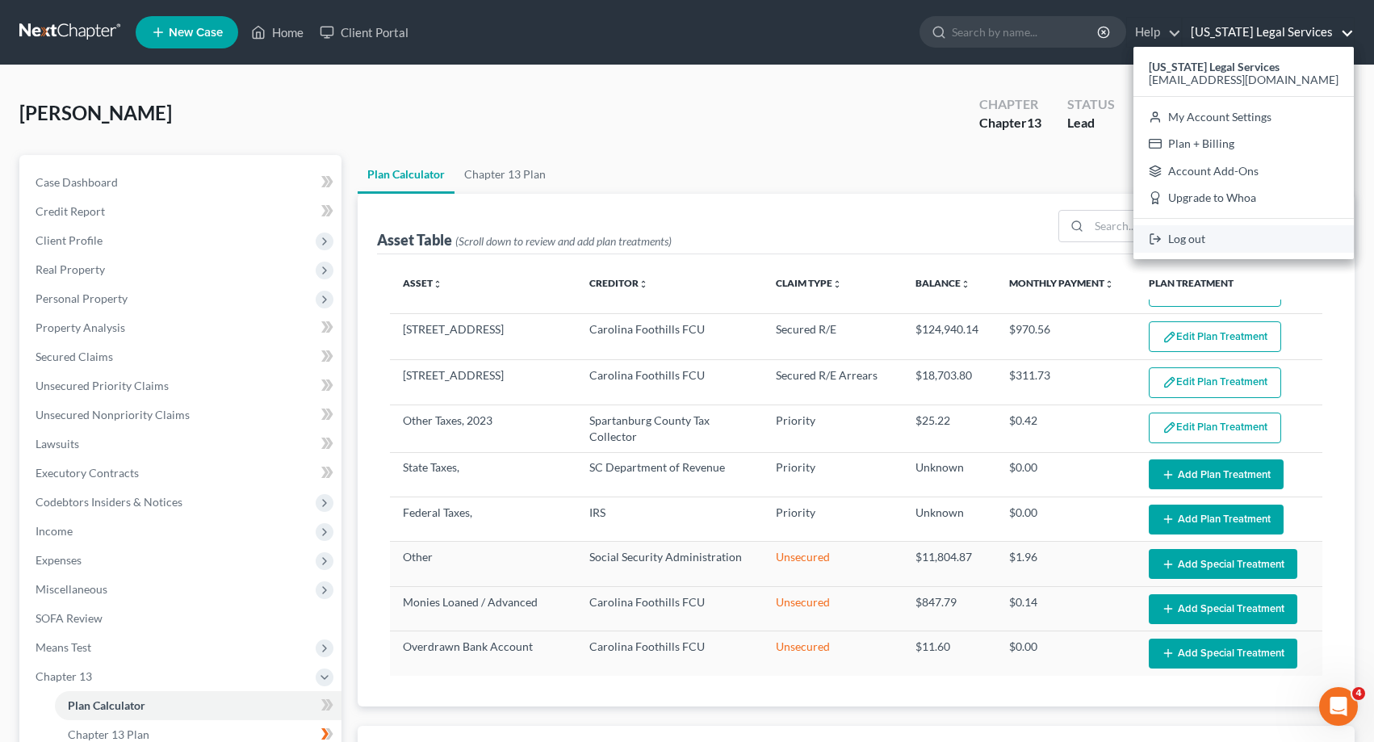
click at [1227, 243] on link "Log out" at bounding box center [1243, 238] width 220 height 27
